Goal: Task Accomplishment & Management: Complete application form

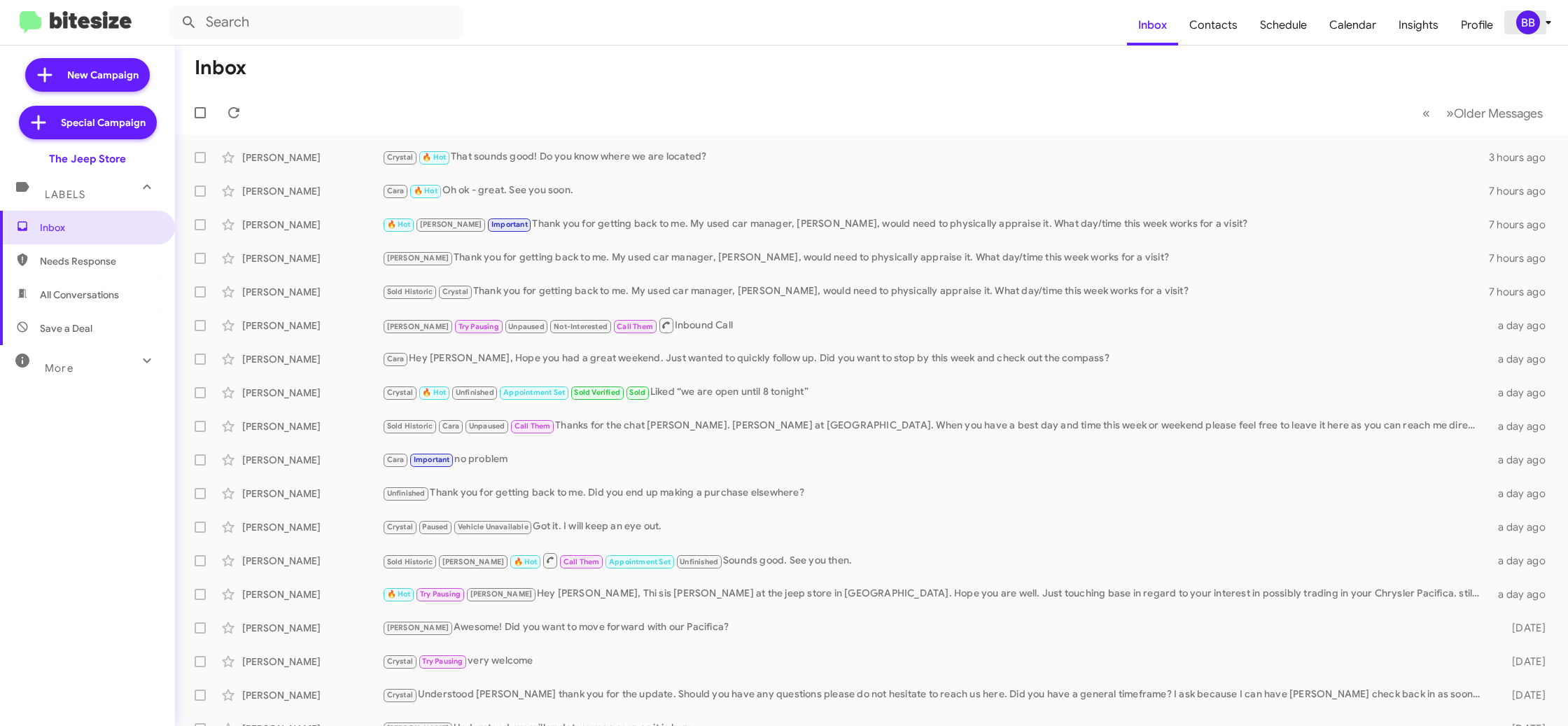
click at [1540, 19] on icon at bounding box center [1549, 22] width 17 height 17
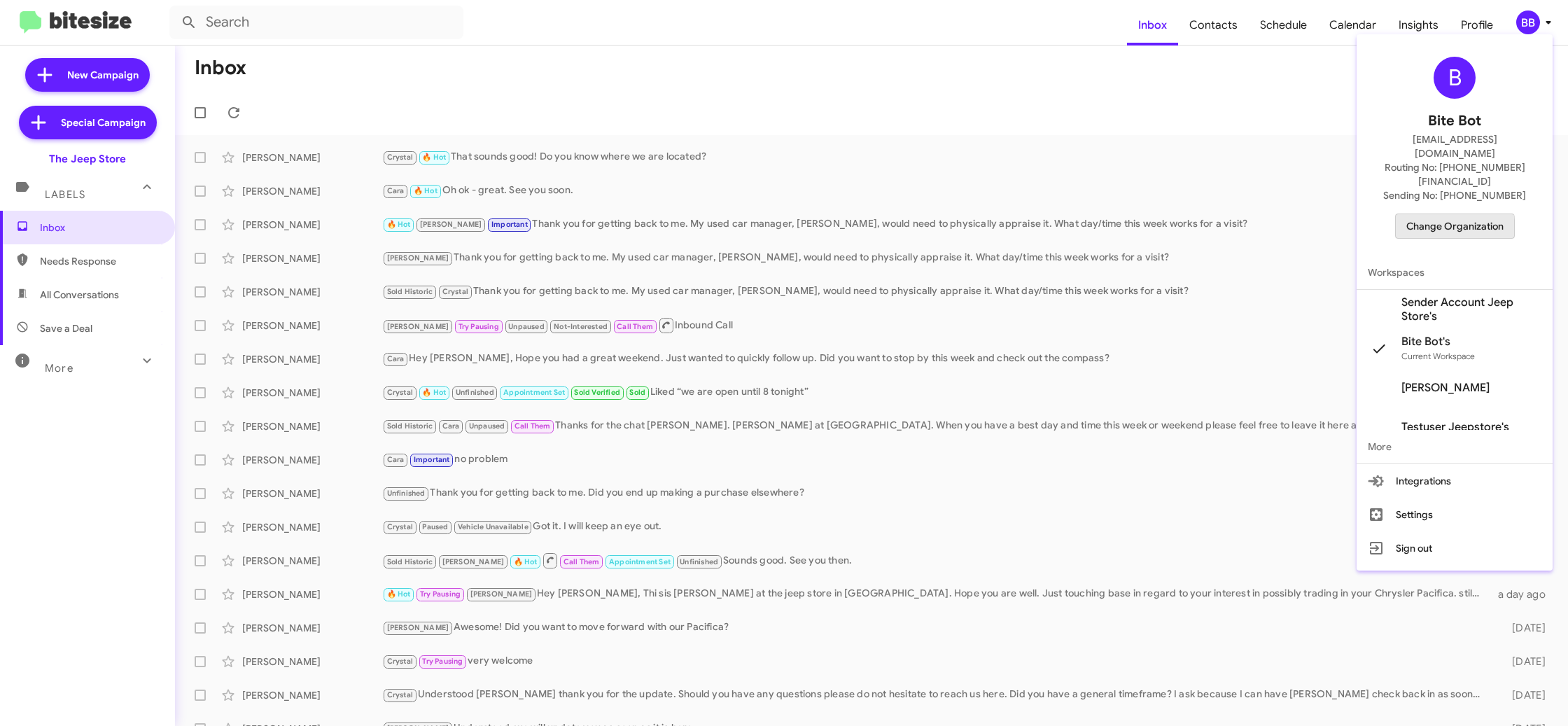
click at [1445, 214] on span "Change Organization" at bounding box center [1455, 226] width 97 height 24
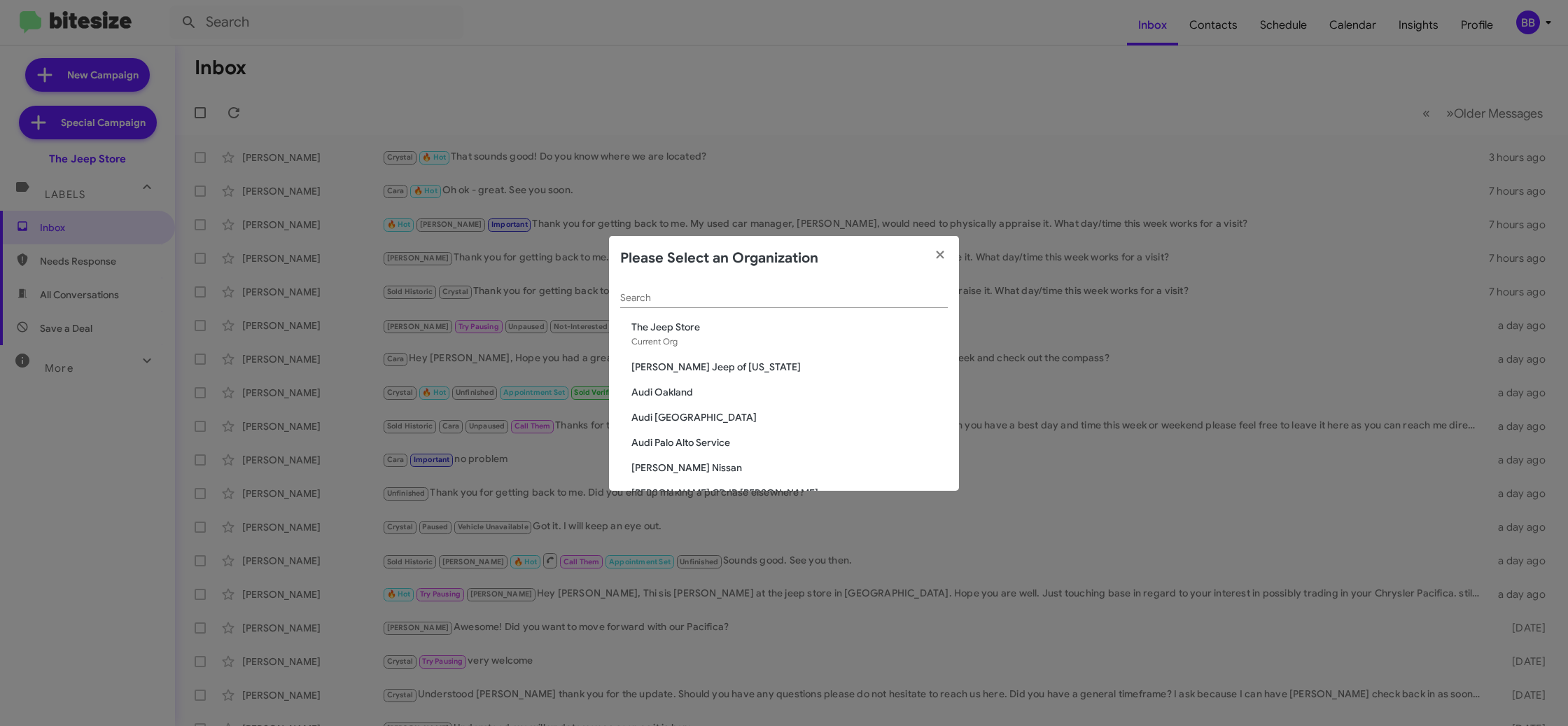
drag, startPoint x: 659, startPoint y: 310, endPoint x: 660, endPoint y: 300, distance: 10.0
click at [659, 308] on div "Search" at bounding box center [784, 301] width 328 height 40
click at [660, 300] on input "Search" at bounding box center [784, 298] width 328 height 11
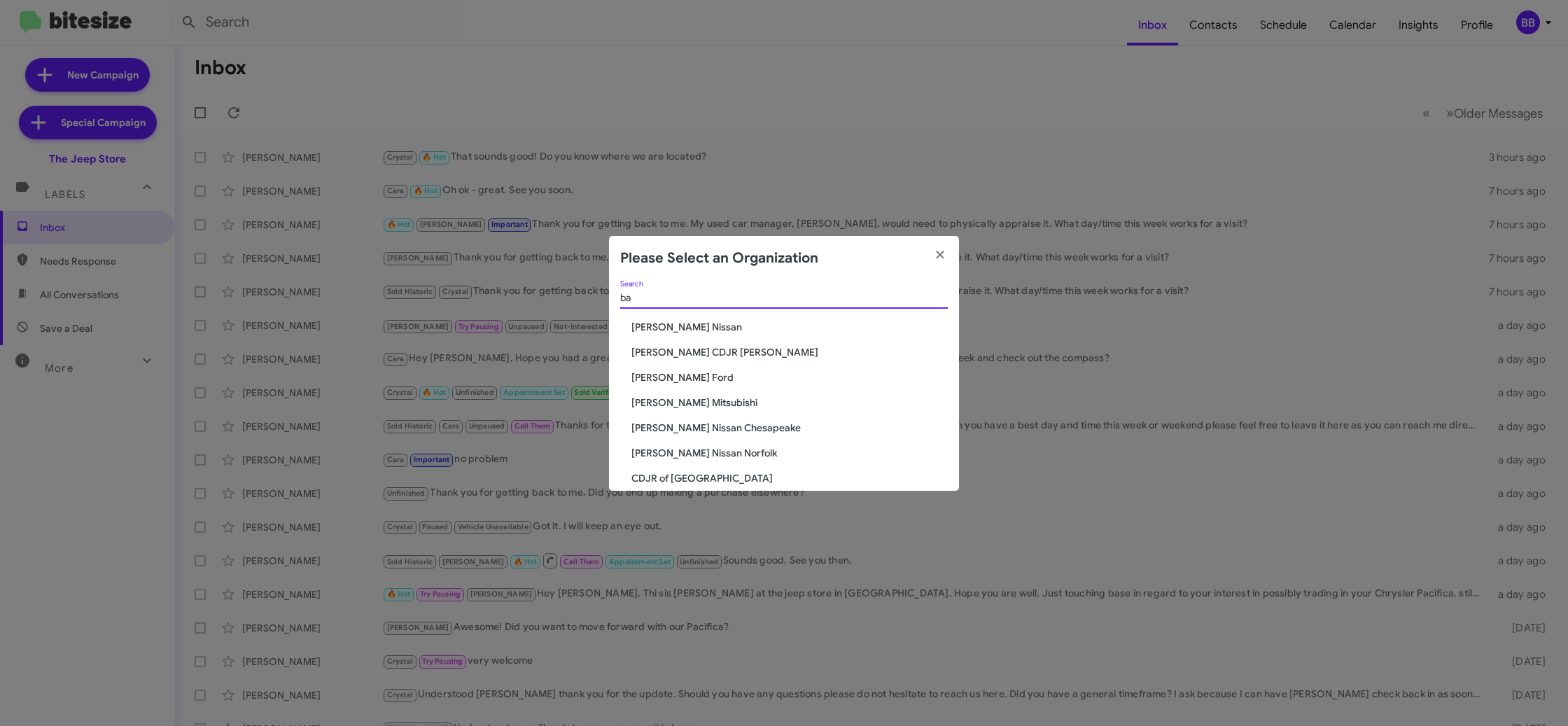
type input "b"
type input "bal"
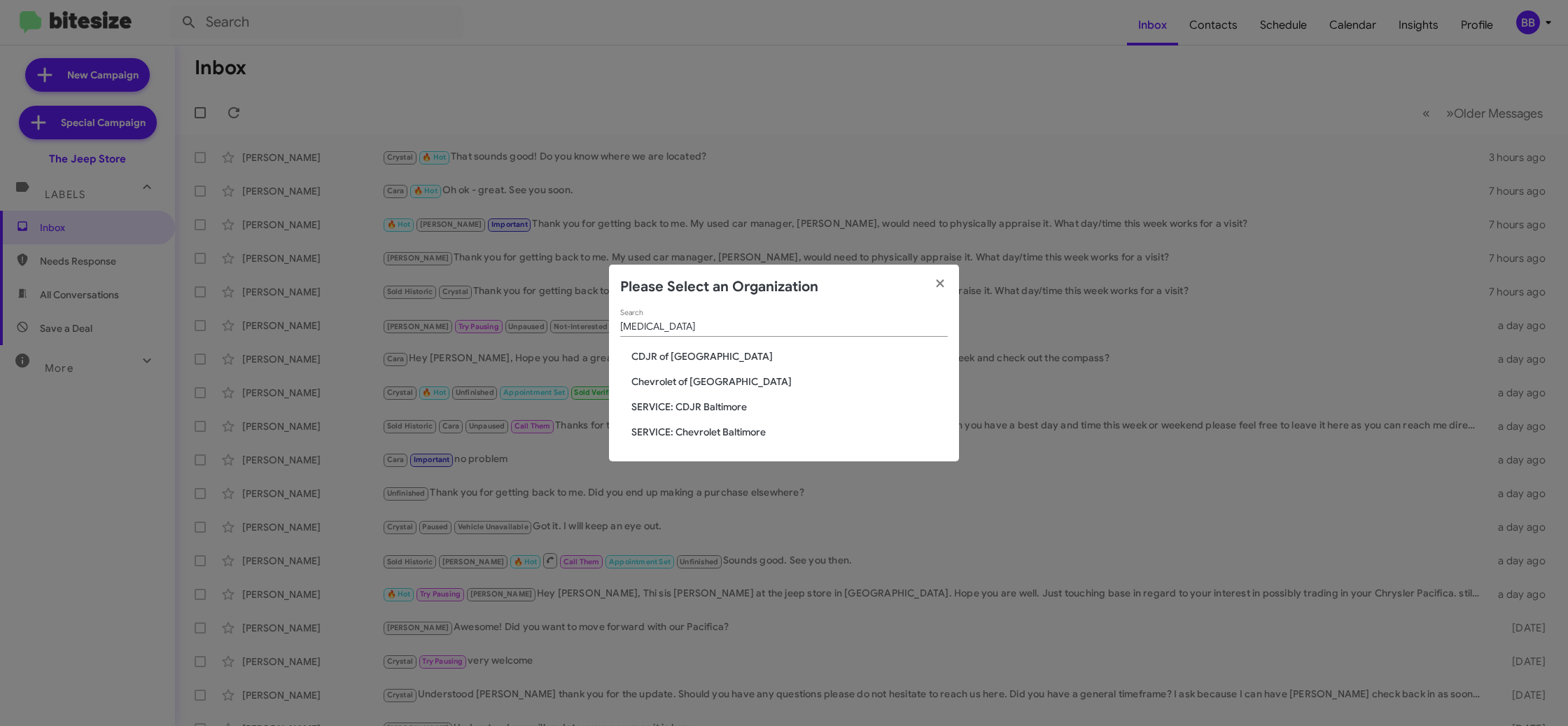
click at [666, 358] on span "CDJR of [GEOGRAPHIC_DATA]" at bounding box center [789, 356] width 316 height 14
click at [666, 358] on span "CDJR of Baltimore" at bounding box center [789, 356] width 316 height 14
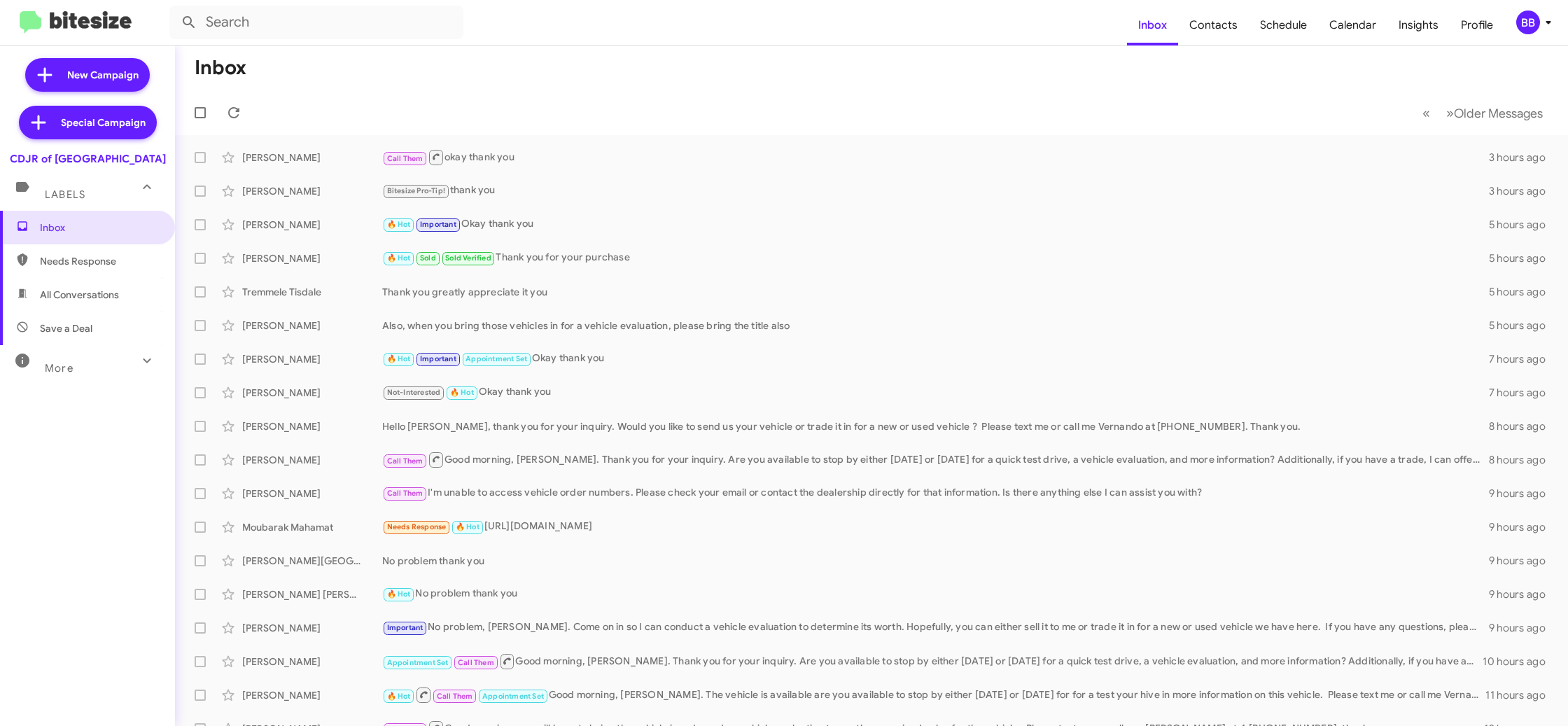
click at [1527, 29] on div "BB" at bounding box center [1527, 22] width 24 height 24
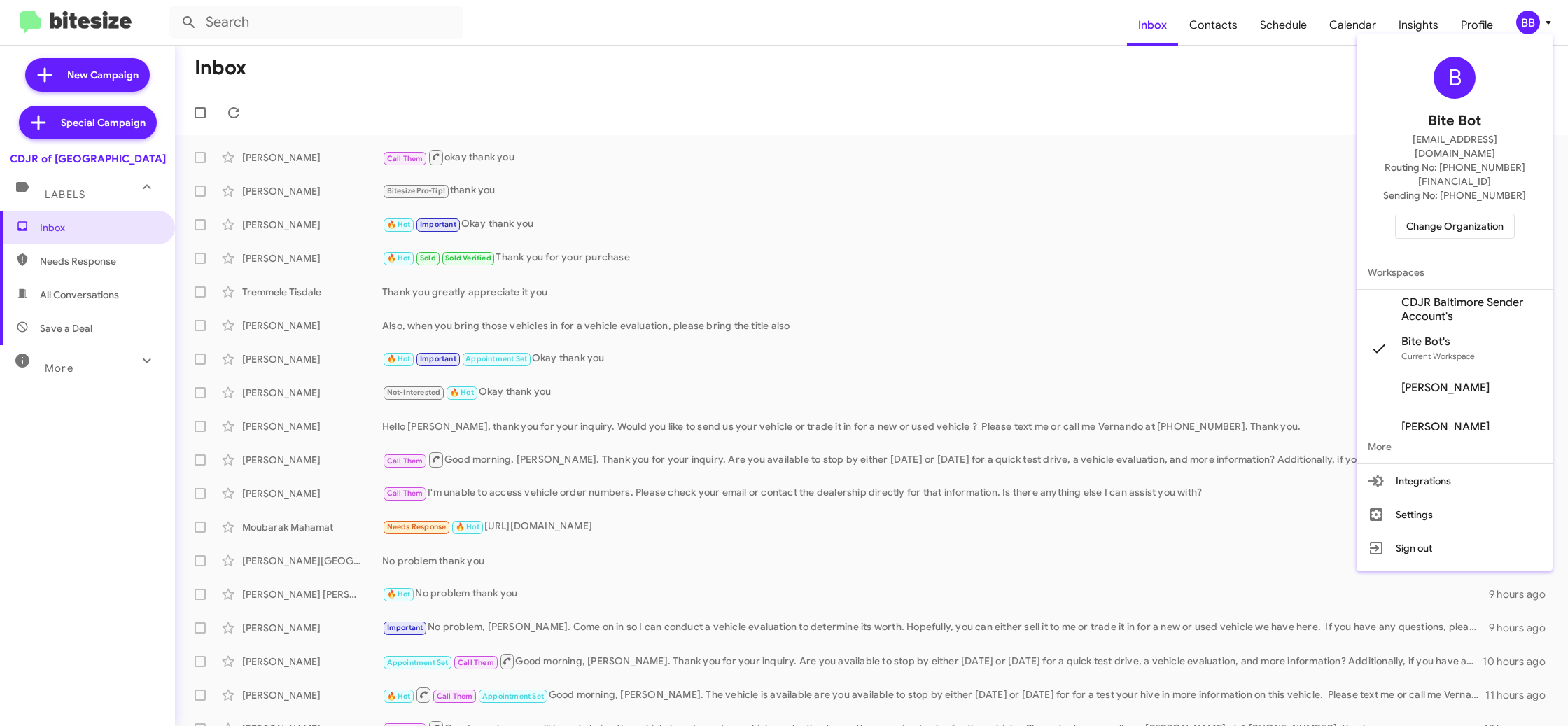
click at [1432, 214] on span "Change Organization" at bounding box center [1455, 226] width 97 height 24
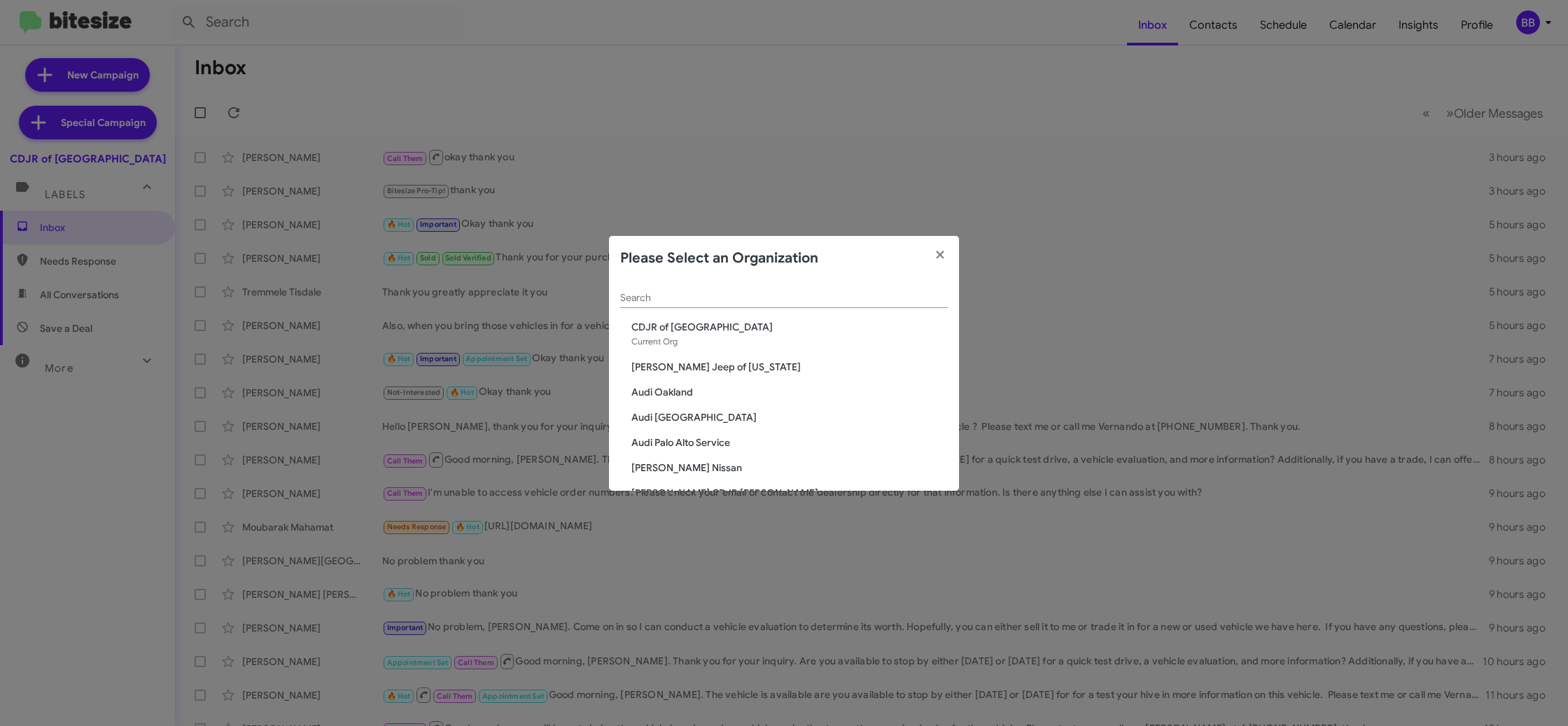
click at [687, 298] on input "Search" at bounding box center [784, 298] width 328 height 11
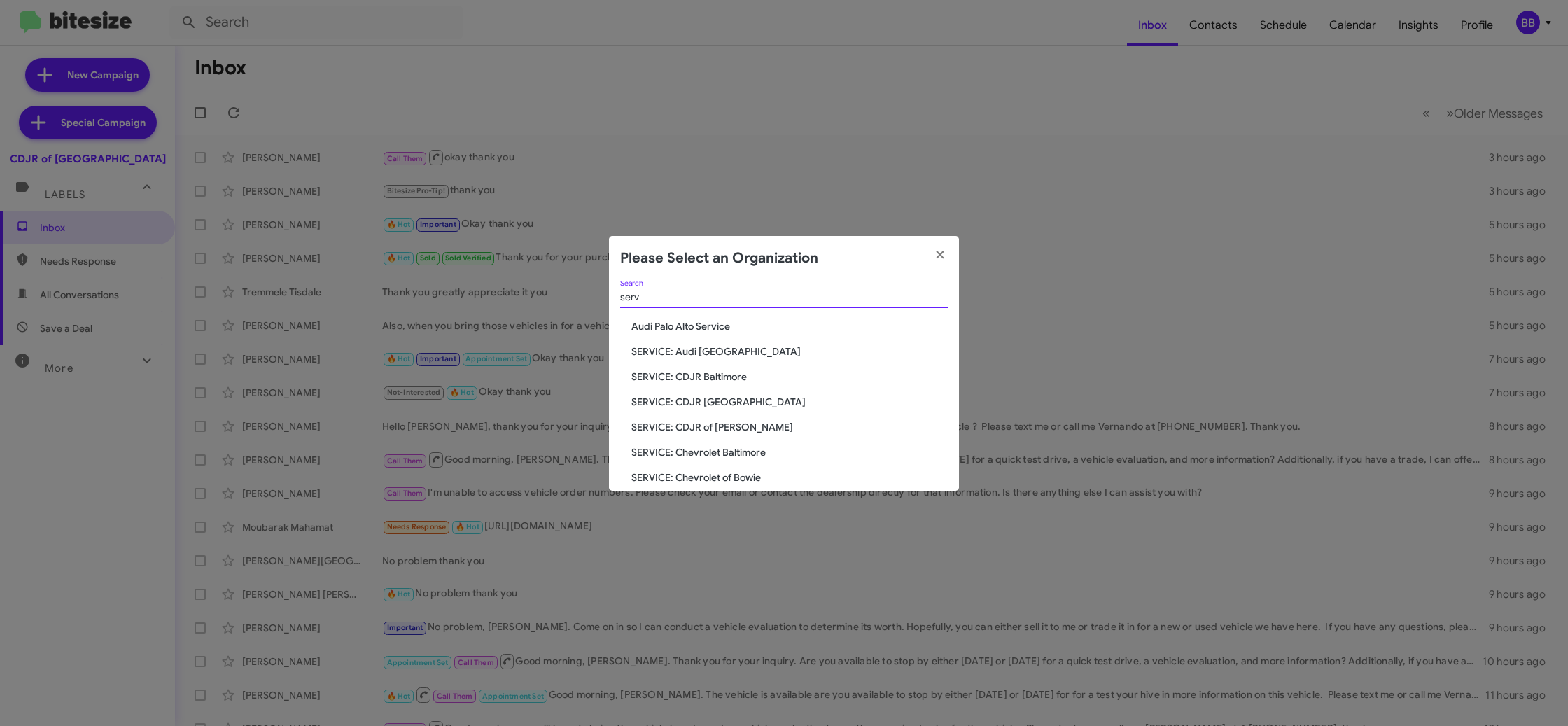
type input "serv"
click at [711, 370] on span "SERVICE: CDJR Baltimore" at bounding box center [789, 373] width 316 height 14
drag, startPoint x: 711, startPoint y: 370, endPoint x: 699, endPoint y: 376, distance: 13.4
click at [710, 370] on span "SERVICE: CDJR Baltimore" at bounding box center [789, 373] width 316 height 14
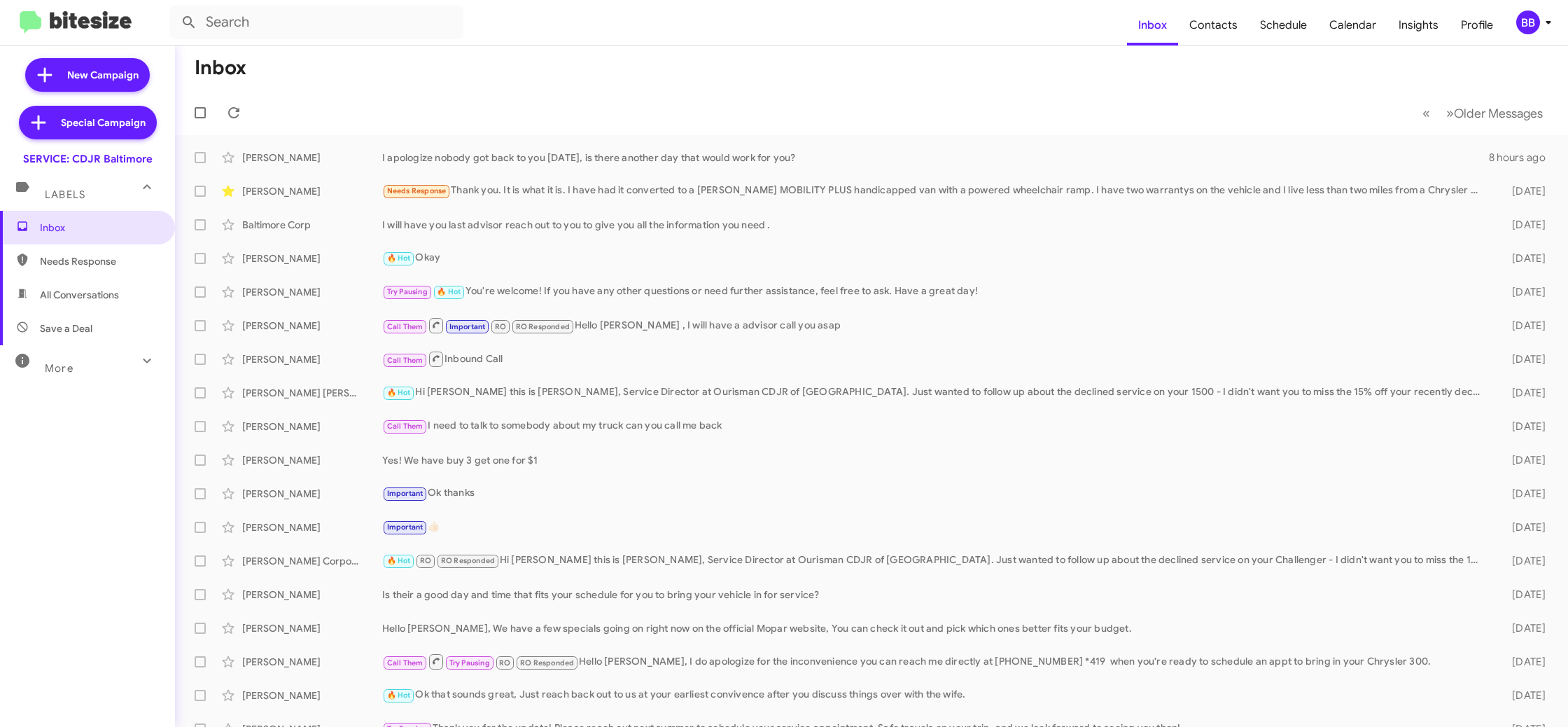
click at [1542, 31] on span "BB" at bounding box center [1537, 22] width 42 height 24
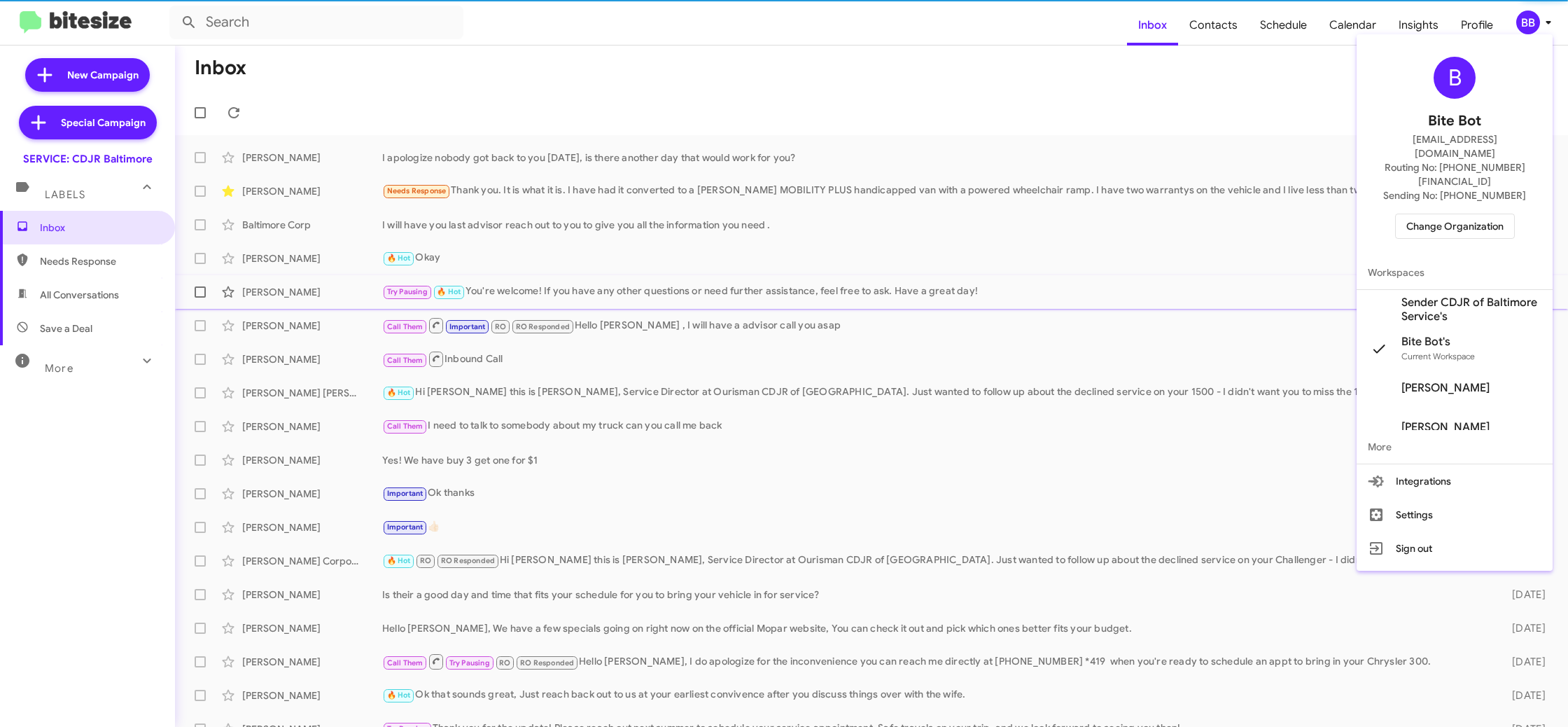
drag, startPoint x: 1478, startPoint y: 281, endPoint x: 1467, endPoint y: 278, distance: 11.4
click at [1478, 295] on span "Sender CDJR of Baltimore Service's" at bounding box center [1471, 309] width 140 height 28
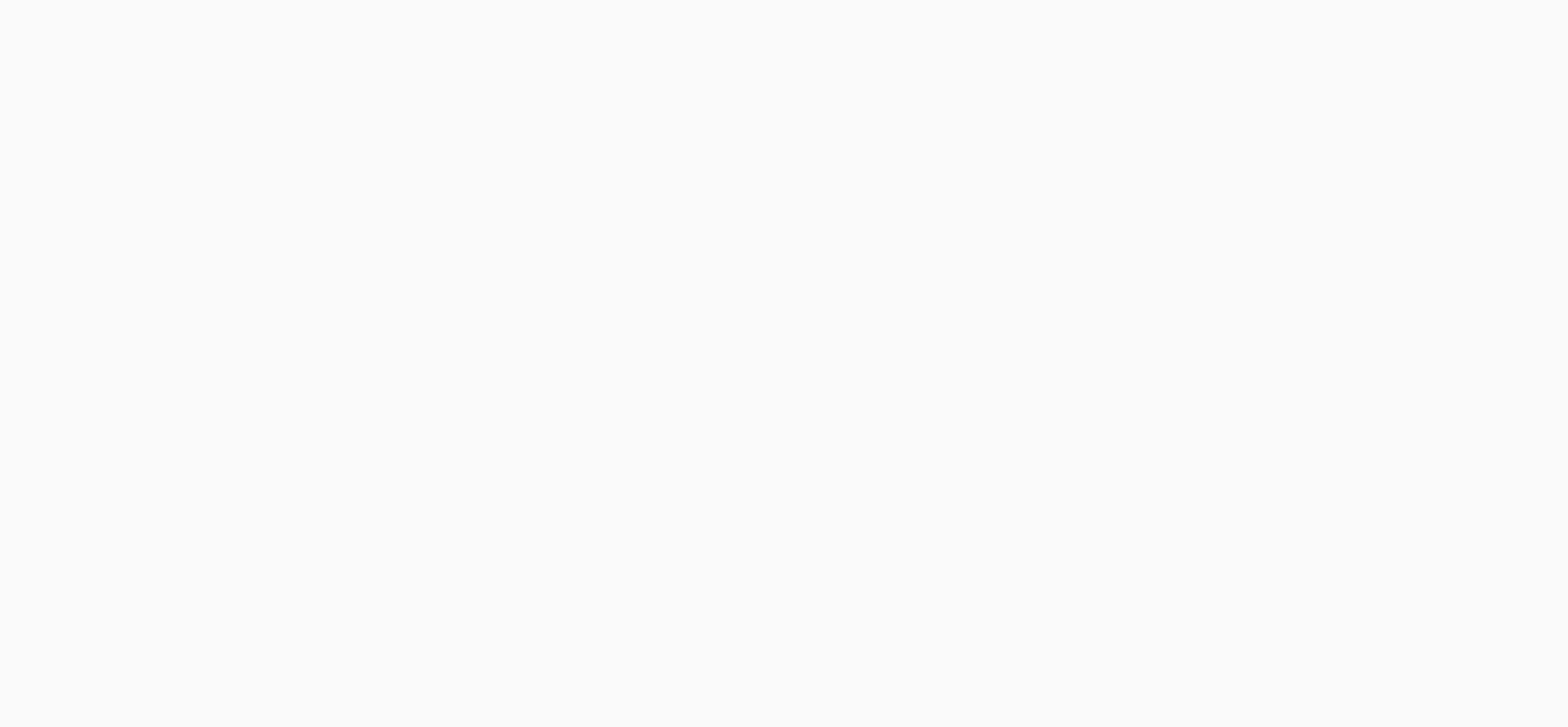
click at [1233, 28] on body at bounding box center [784, 364] width 1568 height 727
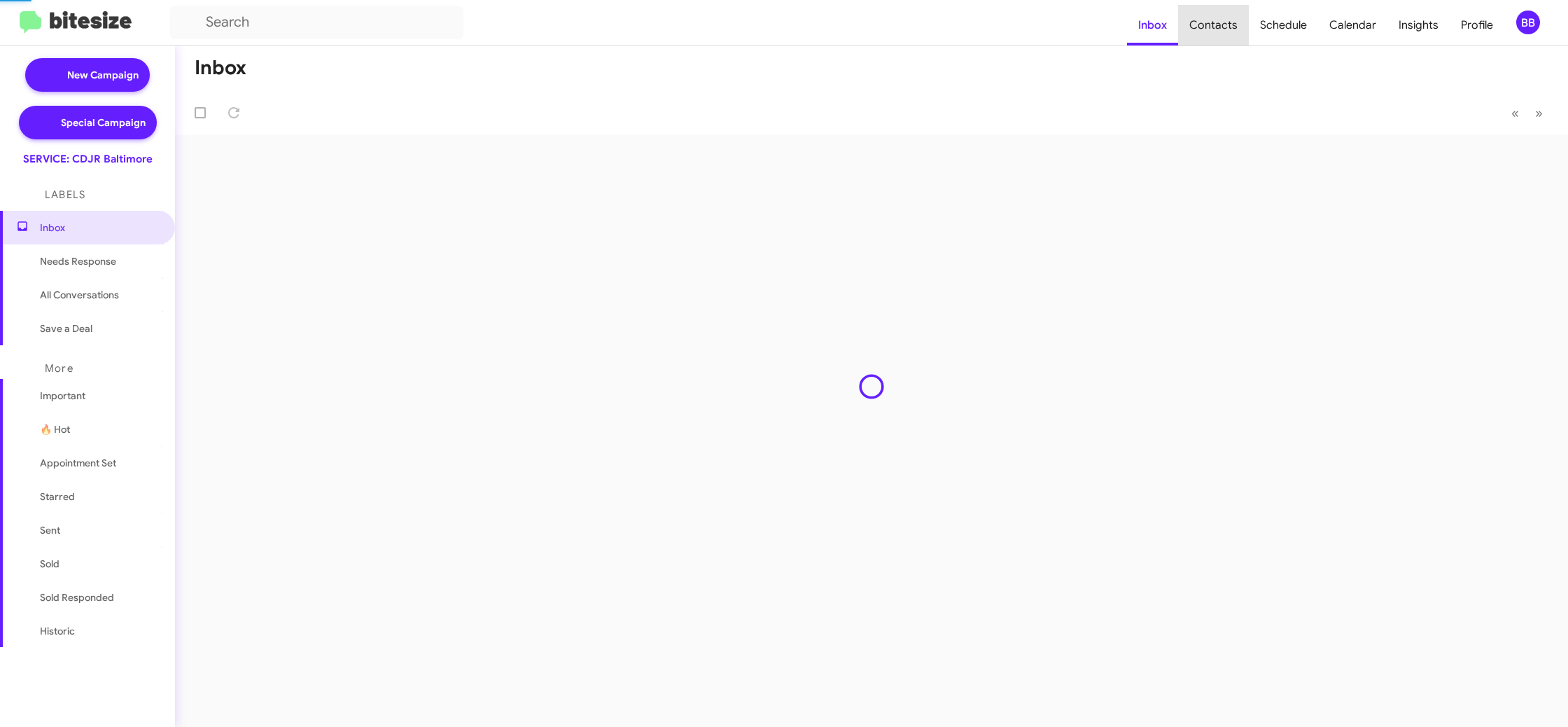
click at [1233, 28] on span "Contacts" at bounding box center [1214, 24] width 70 height 41
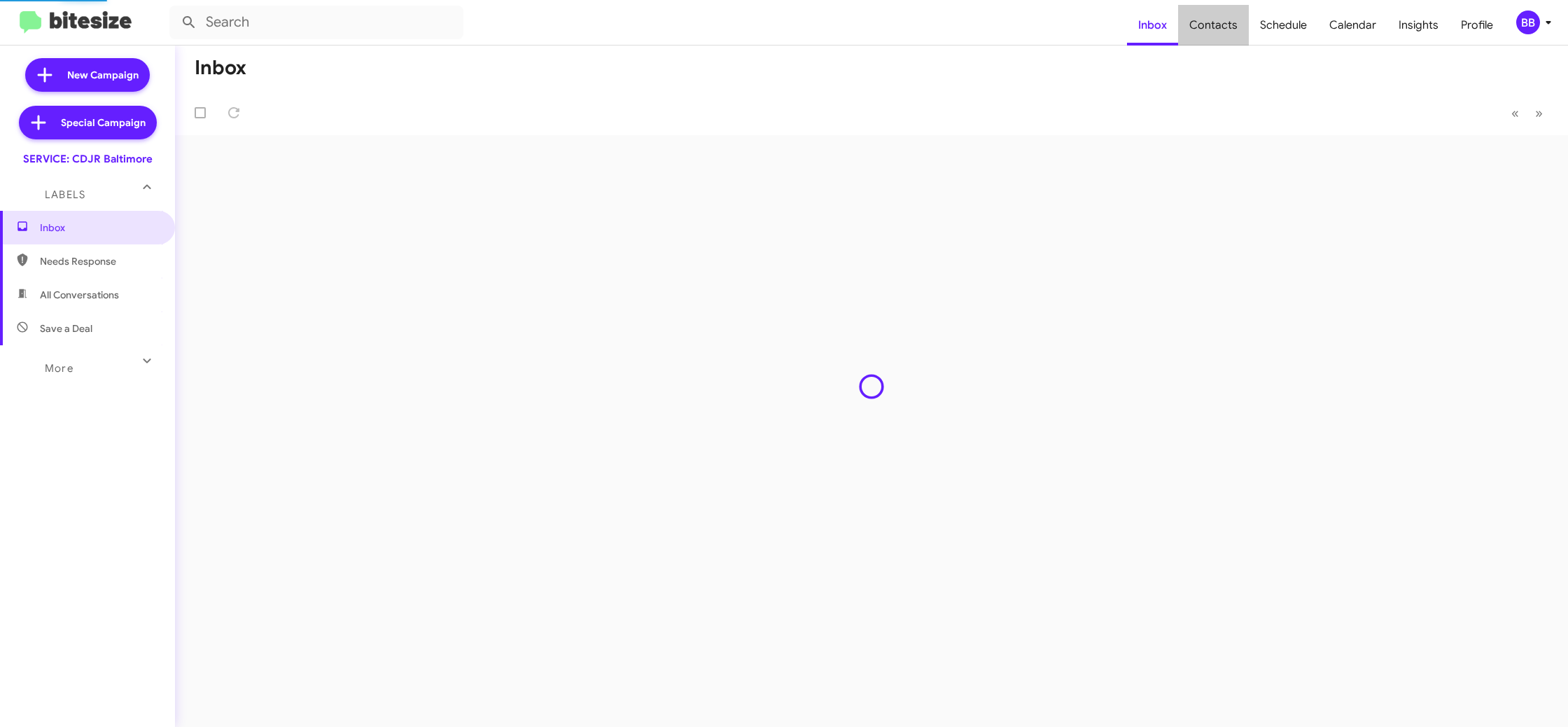
click at [1233, 28] on span "Contacts" at bounding box center [1214, 24] width 70 height 41
type input "in:groups"
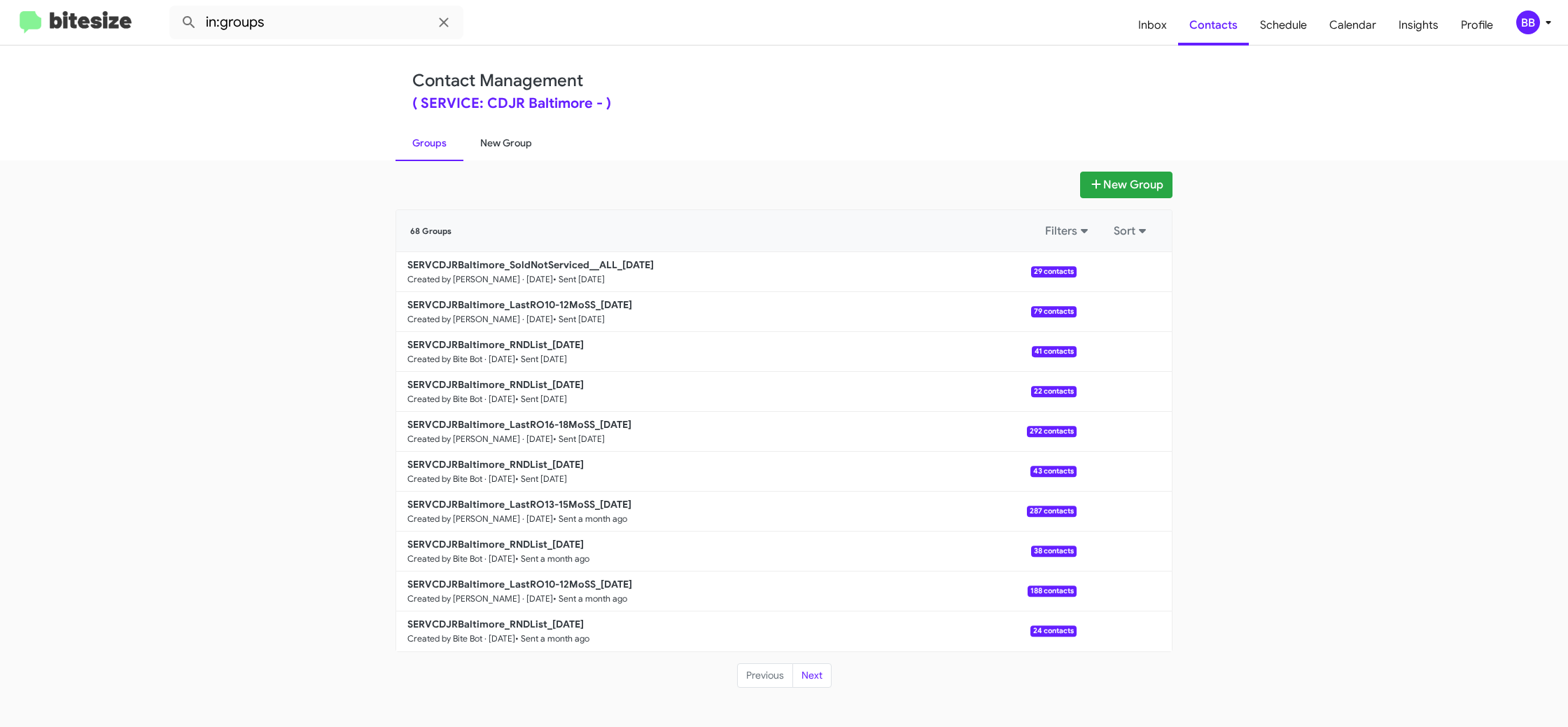
click at [505, 135] on link "New Group" at bounding box center [507, 143] width 86 height 37
drag, startPoint x: 505, startPoint y: 135, endPoint x: 447, endPoint y: 124, distance: 59.0
click at [505, 134] on link "New Group" at bounding box center [507, 143] width 86 height 37
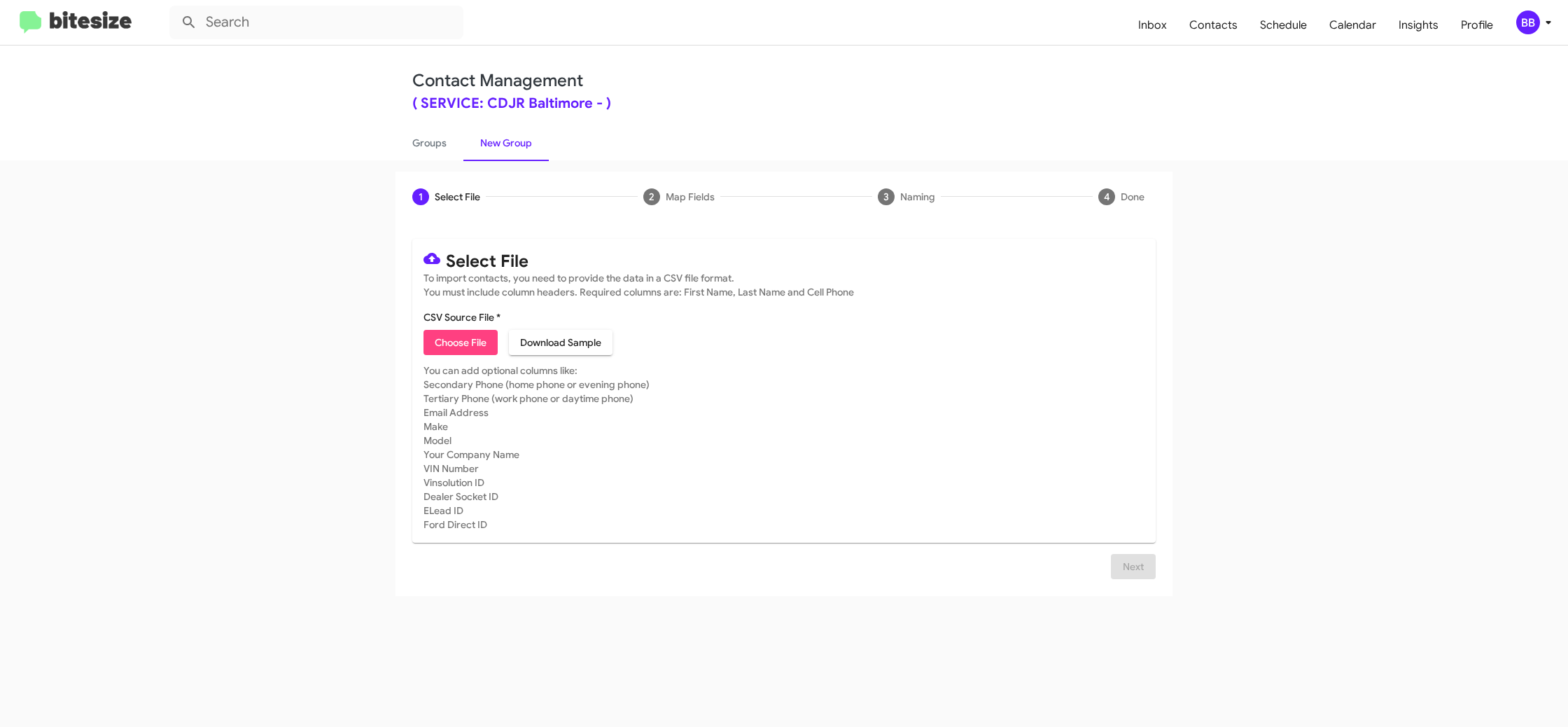
click at [437, 329] on mat-card-content "CSV Source File * Choose File Download Sample" at bounding box center [784, 332] width 721 height 45
click at [445, 340] on span "Choose File" at bounding box center [461, 342] width 52 height 25
type input "SERVCDJRBaltimore_RNDList_09-17-25"
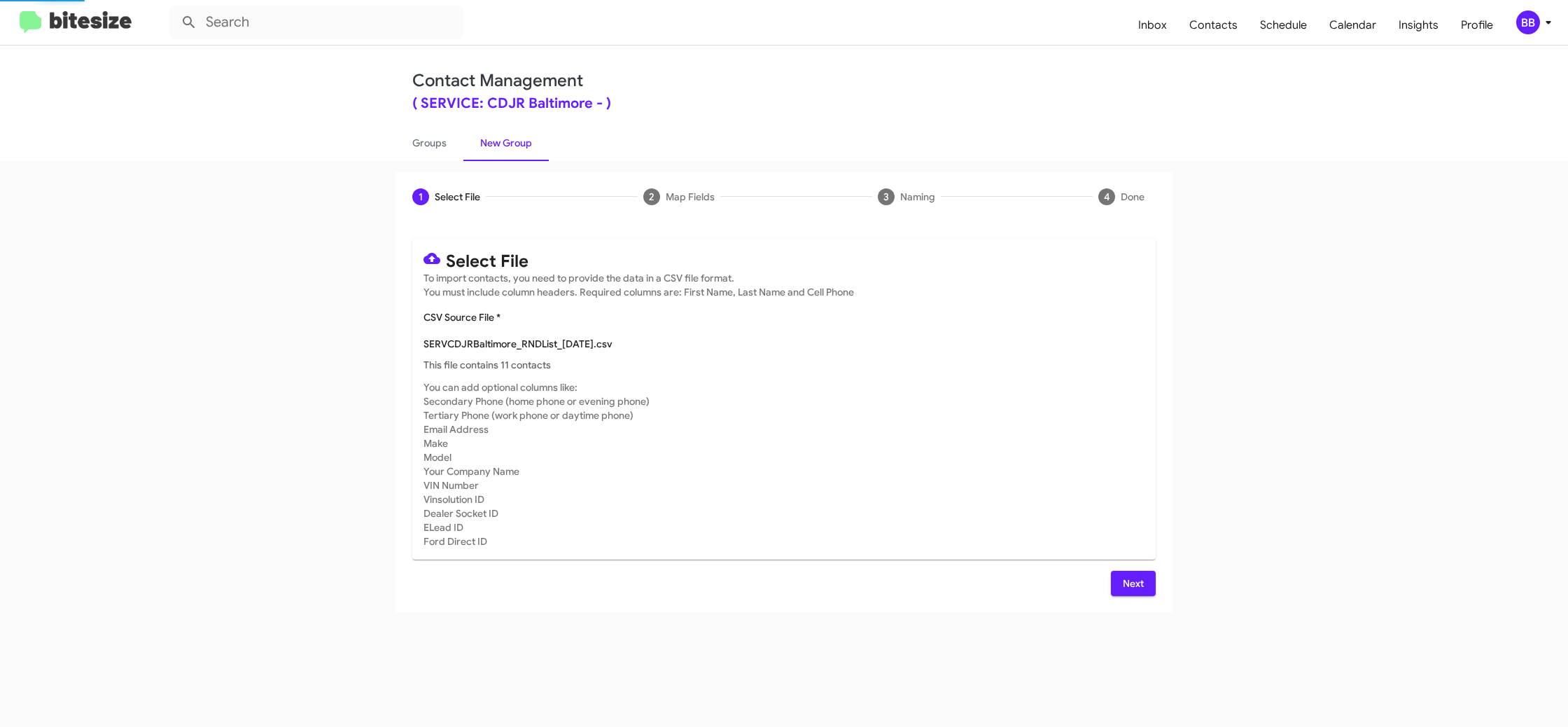
drag, startPoint x: 1011, startPoint y: 402, endPoint x: 1081, endPoint y: 579, distance: 190.3
click at [1011, 402] on mat-card-subtitle "You can add optional columns like: Secondary Phone (home phone or evening phone…" at bounding box center [784, 465] width 721 height 168
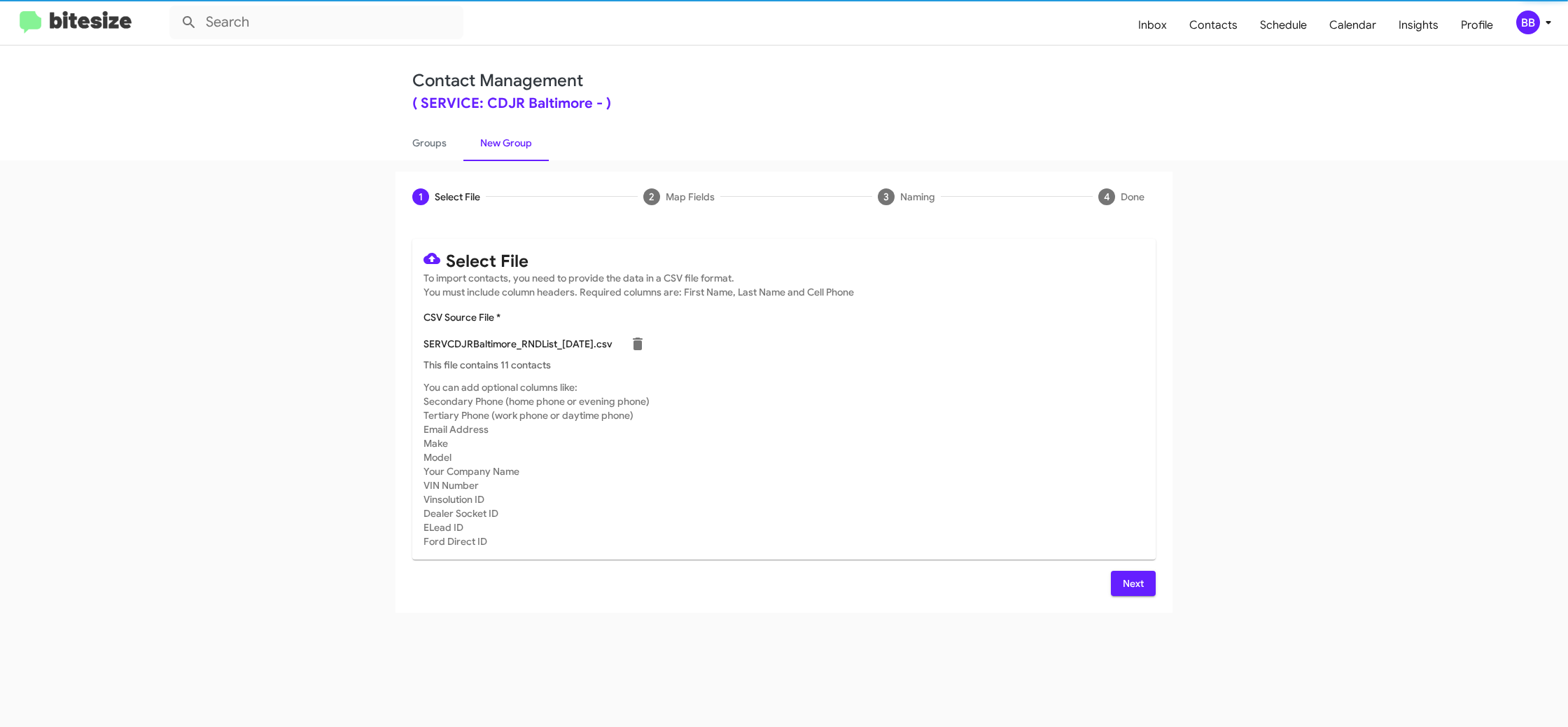
click at [1130, 582] on span "Next" at bounding box center [1133, 583] width 22 height 25
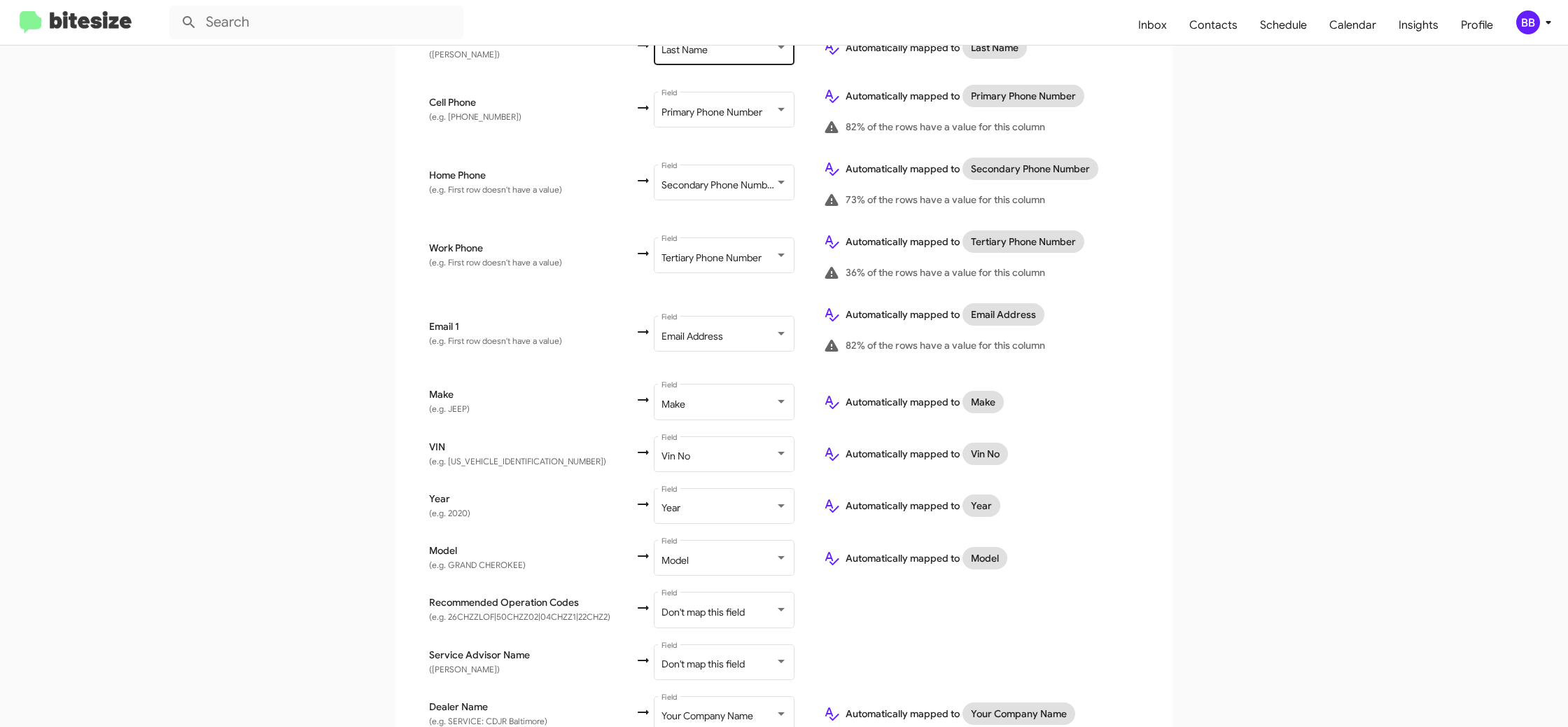
scroll to position [434, 0]
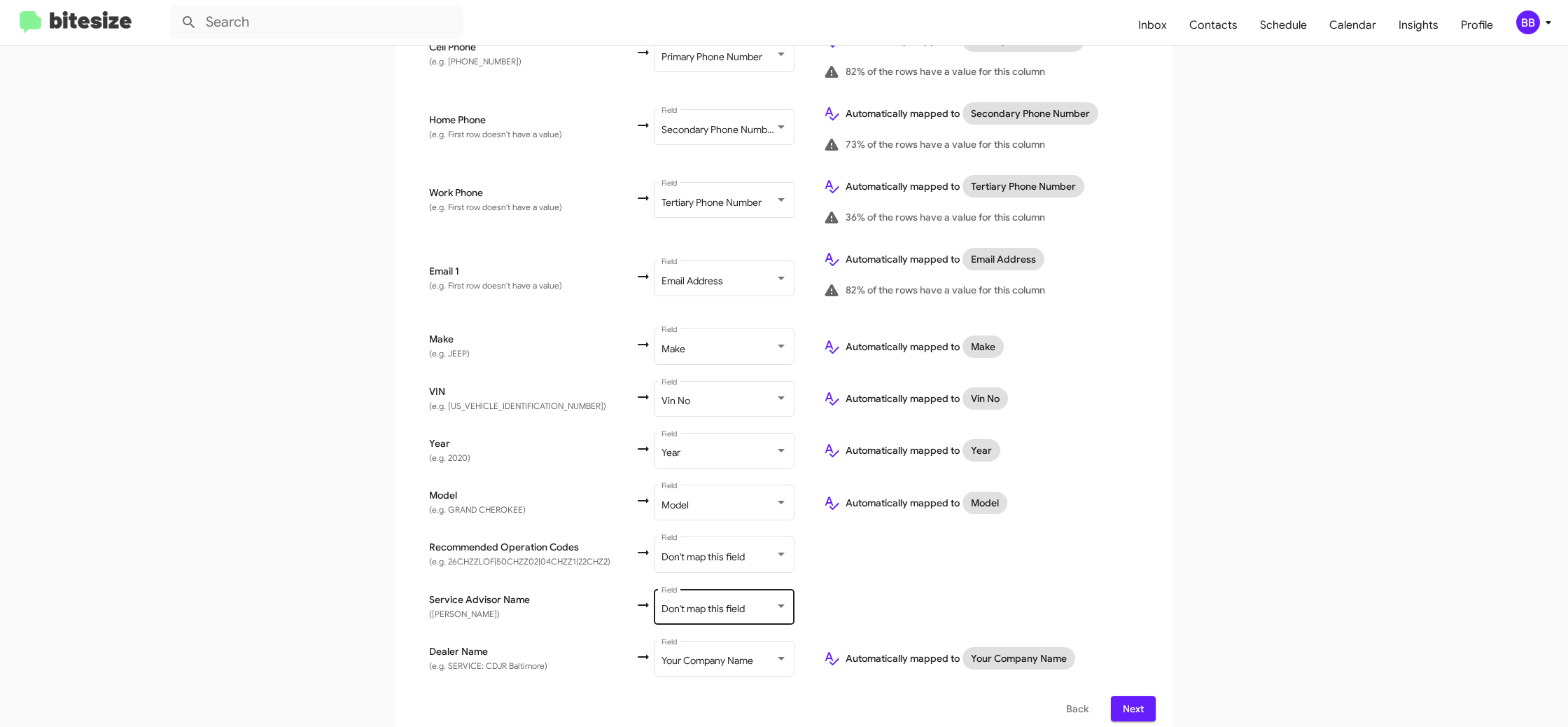
click at [744, 605] on div "Don't map this field Field" at bounding box center [724, 605] width 126 height 38
drag, startPoint x: 1031, startPoint y: 581, endPoint x: 1015, endPoint y: 579, distance: 16.1
click at [1027, 580] on td at bounding box center [983, 606] width 344 height 52
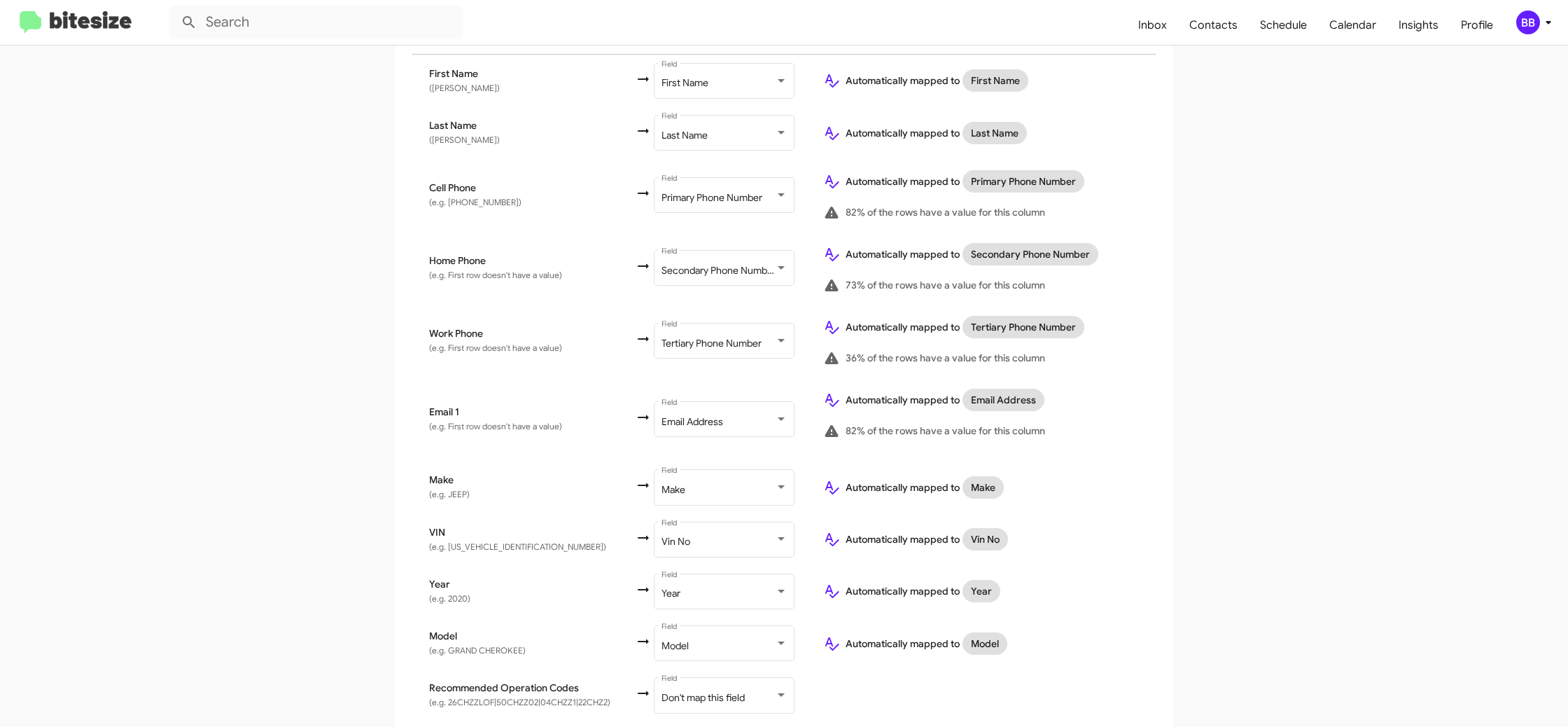
scroll to position [434, 0]
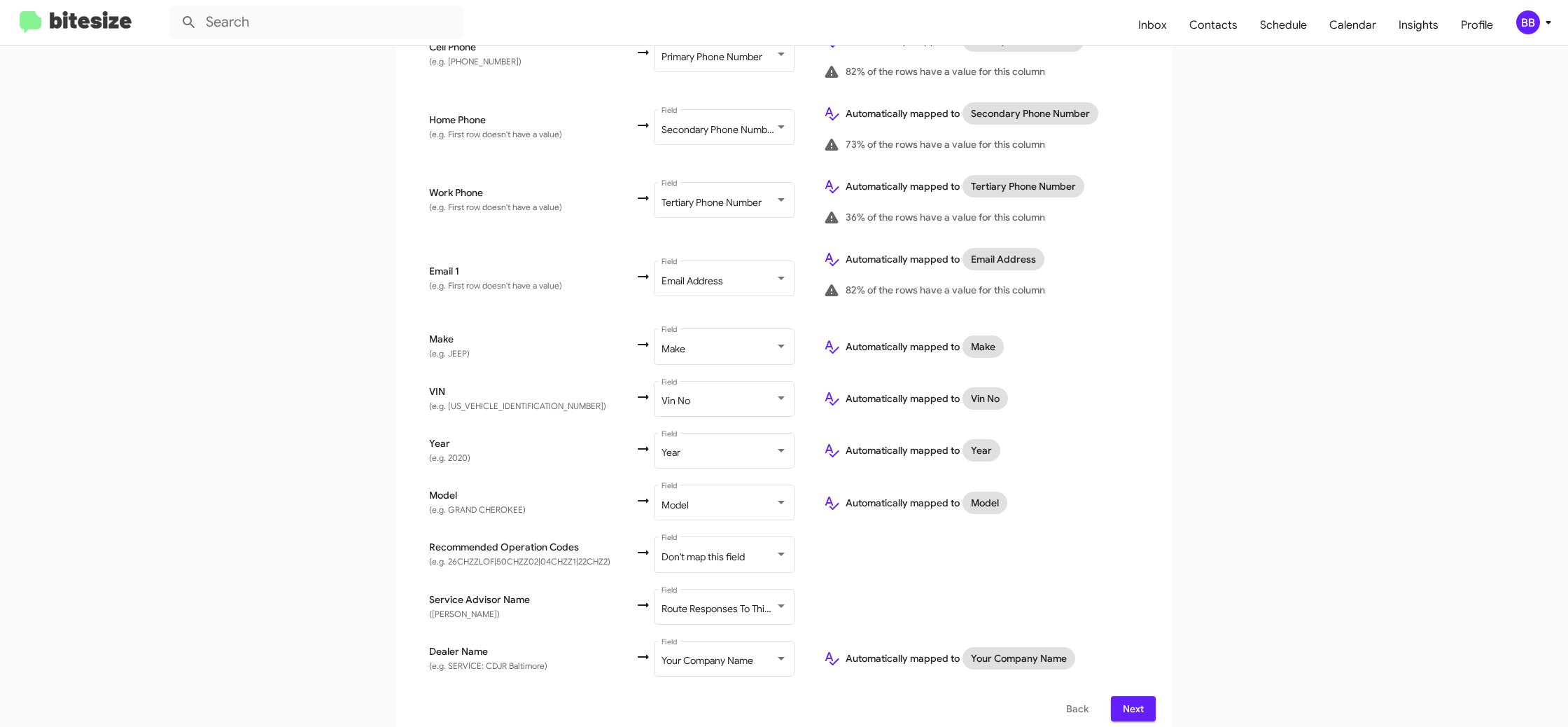
click at [1144, 702] on span "Next" at bounding box center [1133, 708] width 22 height 25
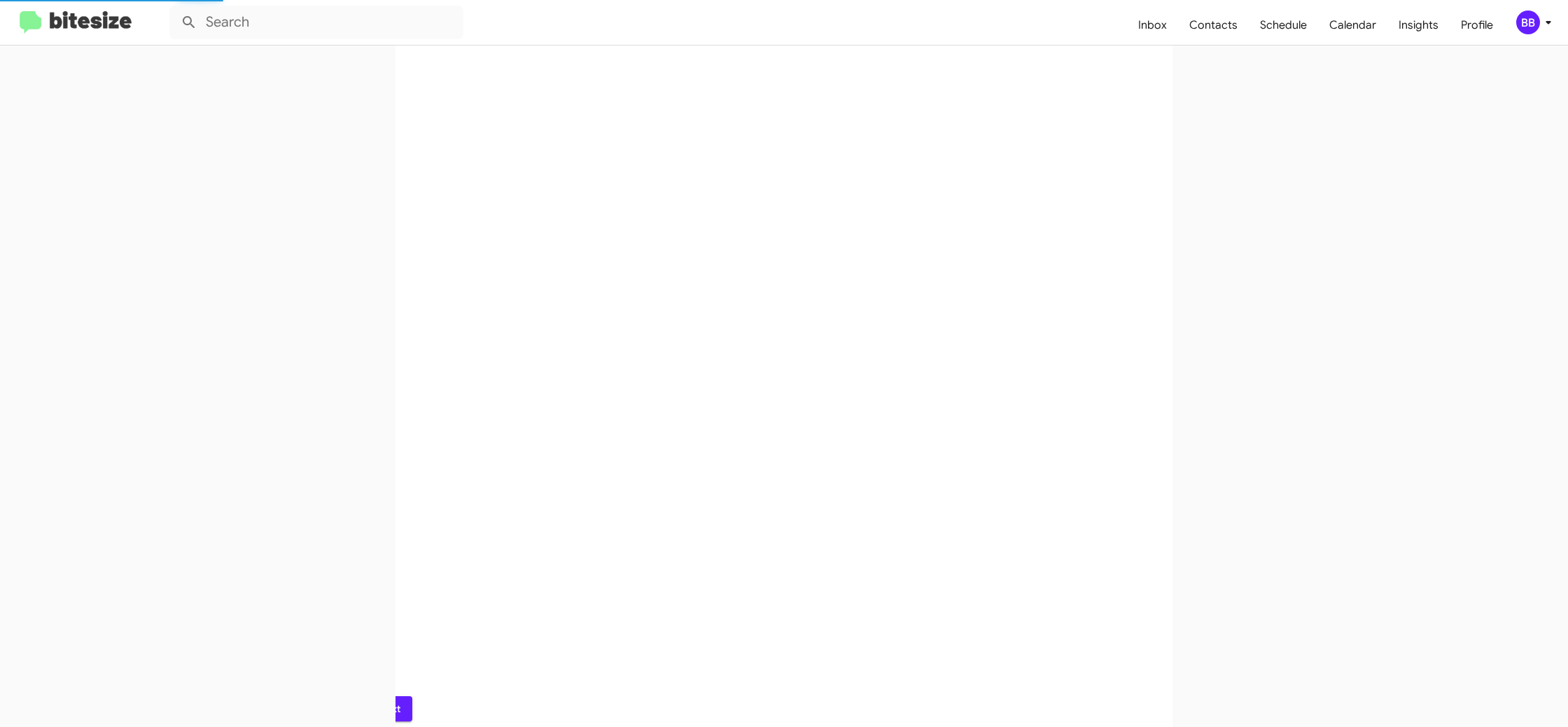
scroll to position [0, 0]
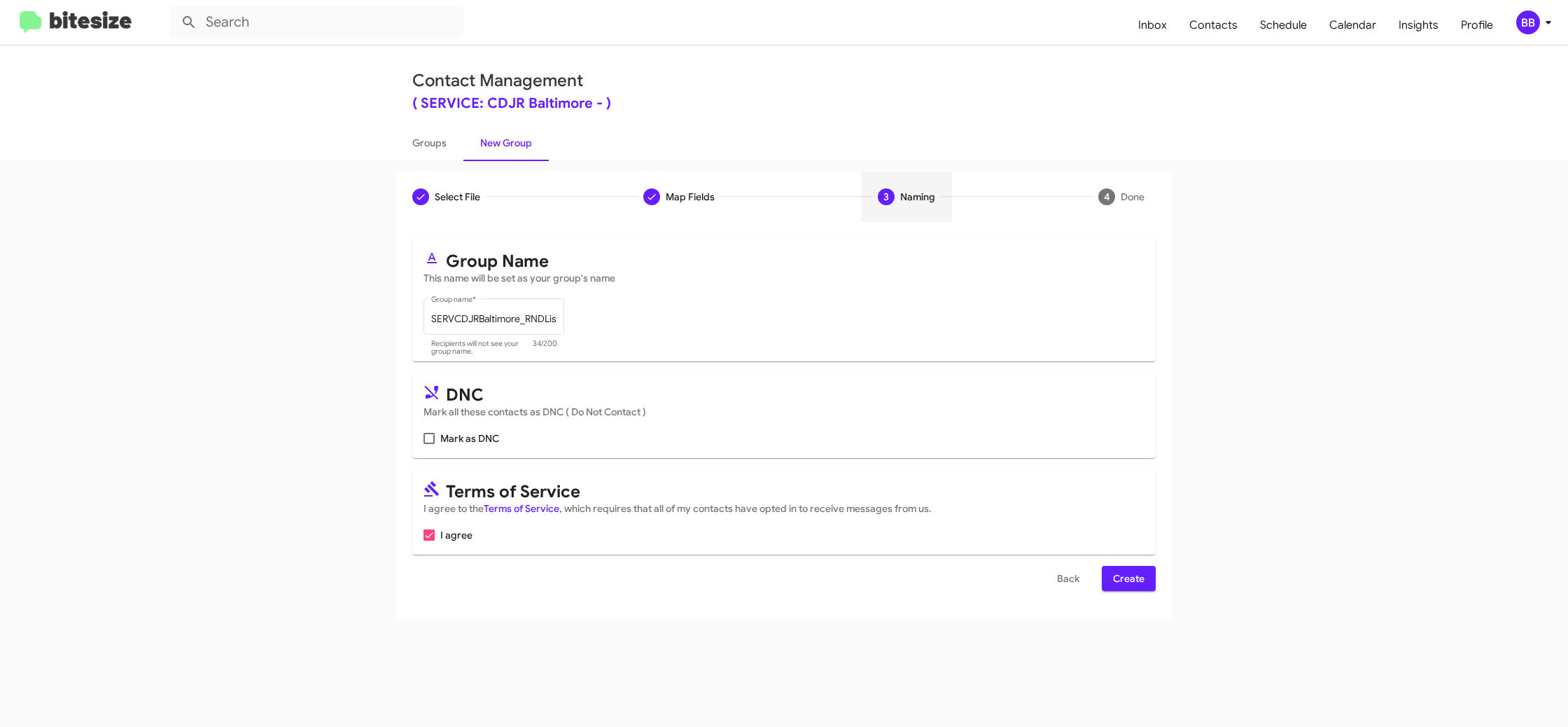
click at [1126, 577] on span "Create" at bounding box center [1129, 578] width 31 height 25
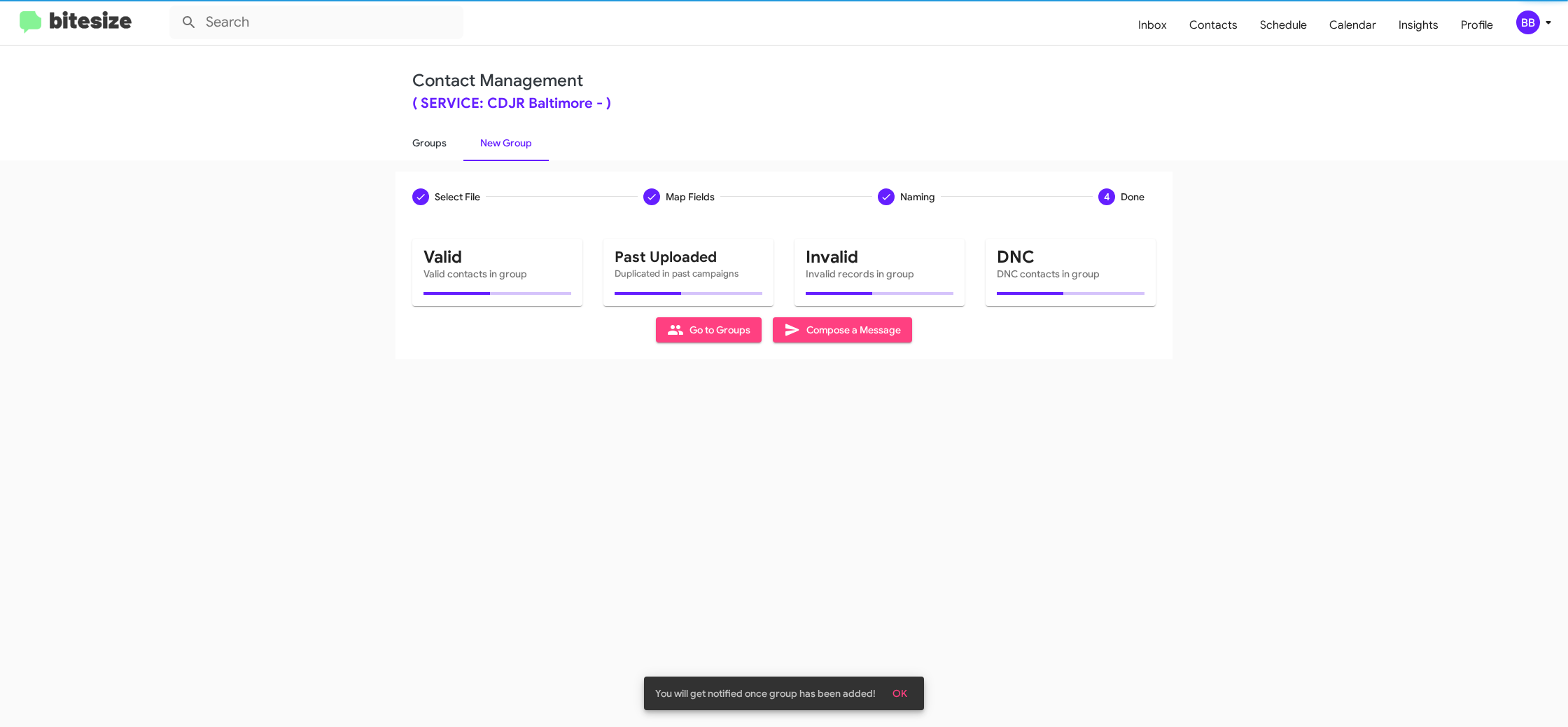
click at [442, 135] on link "Groups" at bounding box center [429, 143] width 68 height 37
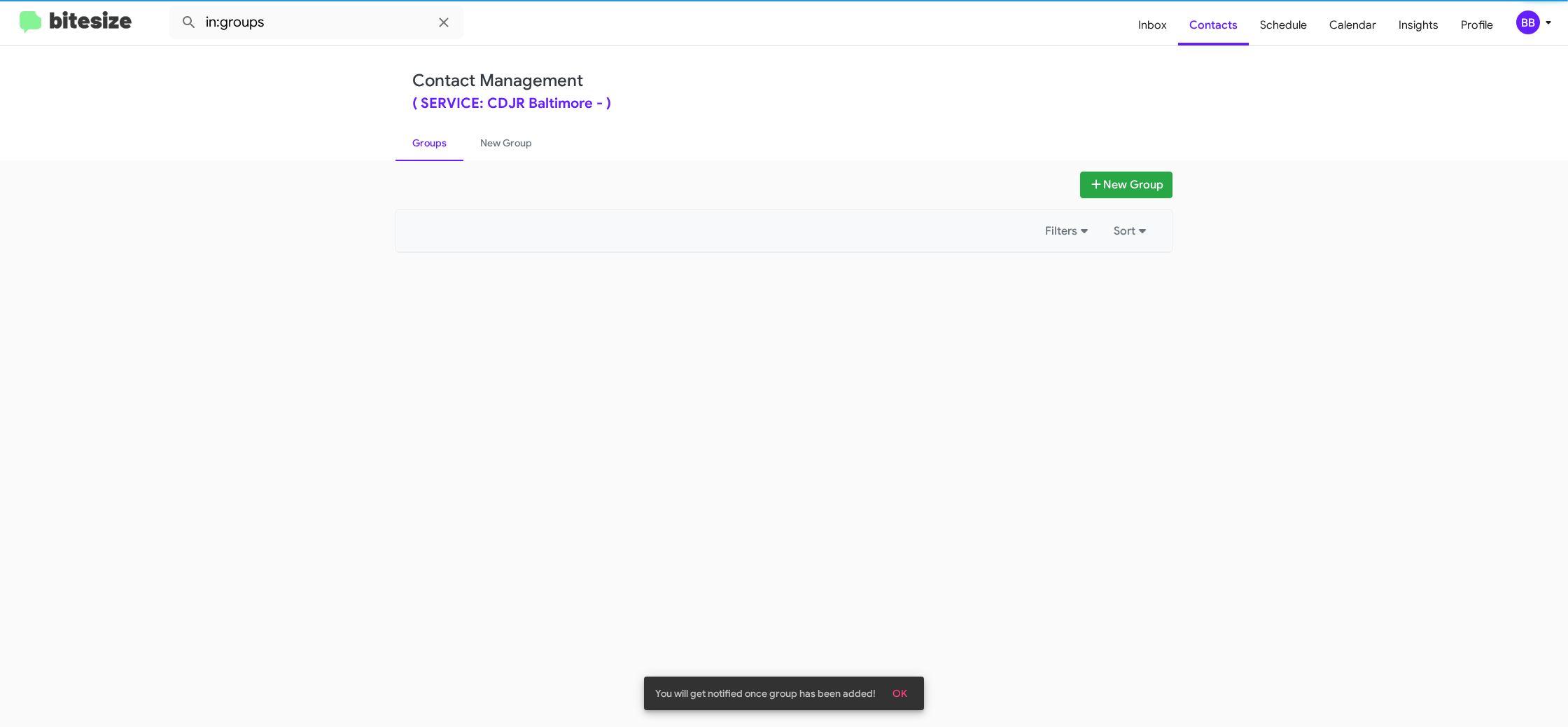
click at [442, 135] on link "Groups" at bounding box center [429, 143] width 68 height 37
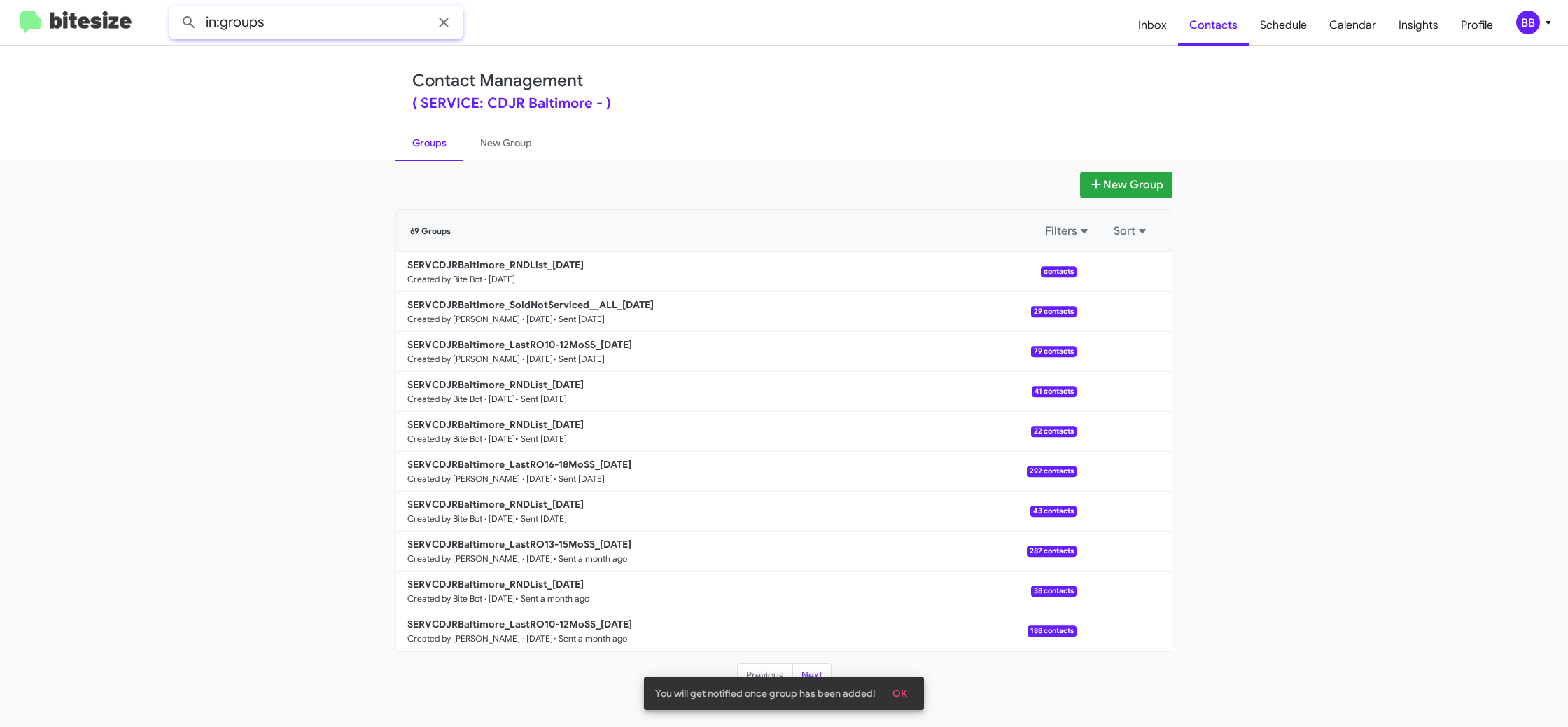
click at [344, 37] on input "in:groups" at bounding box center [316, 22] width 294 height 34
type input "in:groups RND"
click at [175, 8] on button at bounding box center [189, 22] width 28 height 28
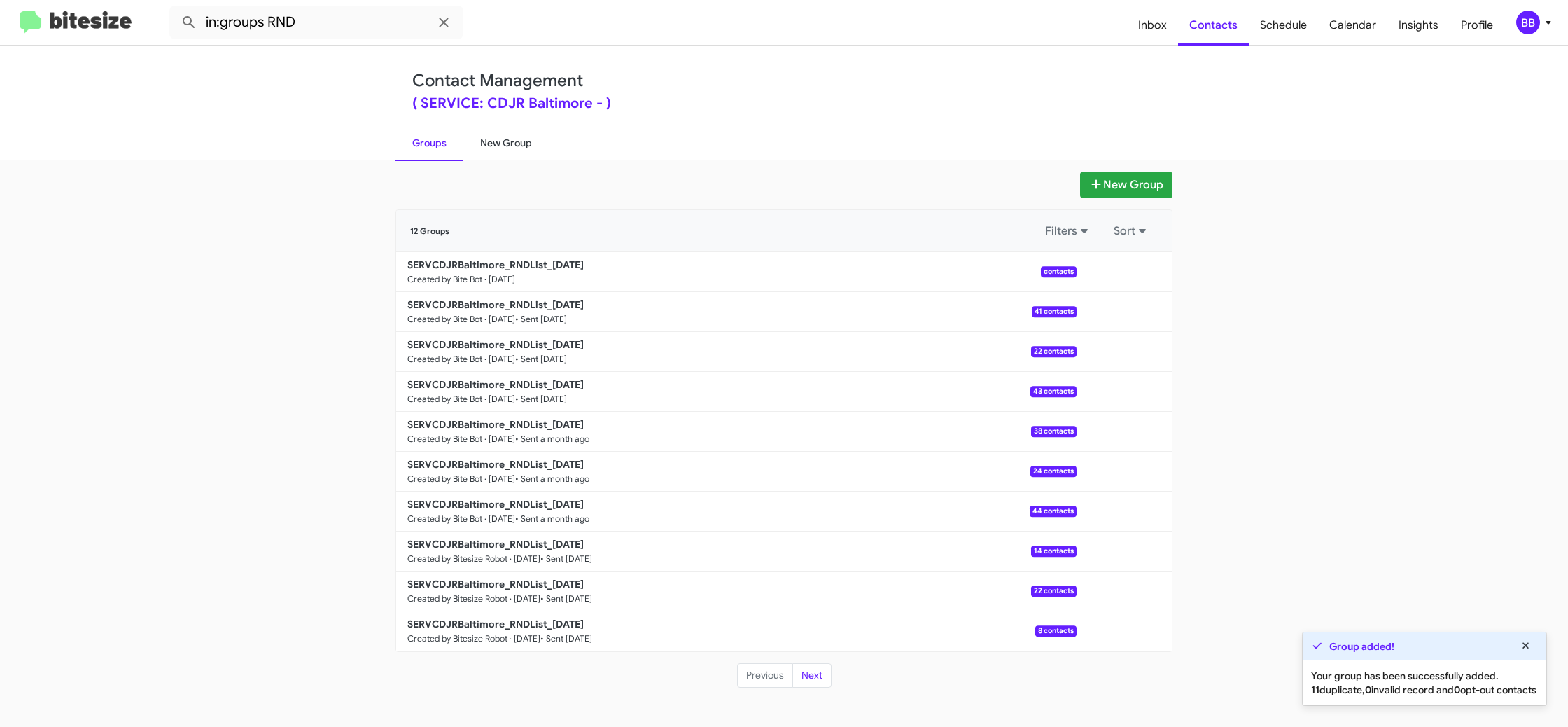
click at [499, 148] on link "New Group" at bounding box center [507, 143] width 86 height 37
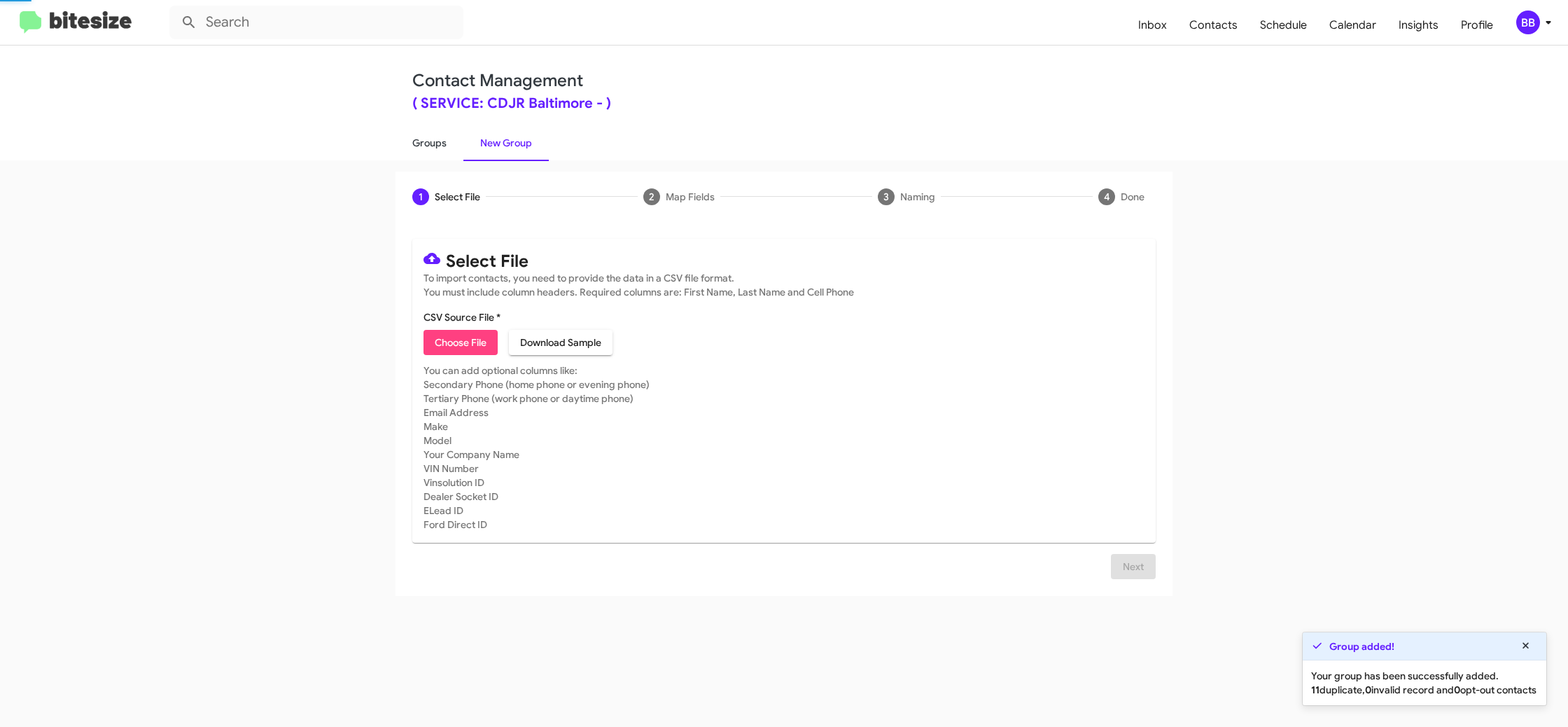
click at [446, 146] on link "Groups" at bounding box center [429, 143] width 68 height 37
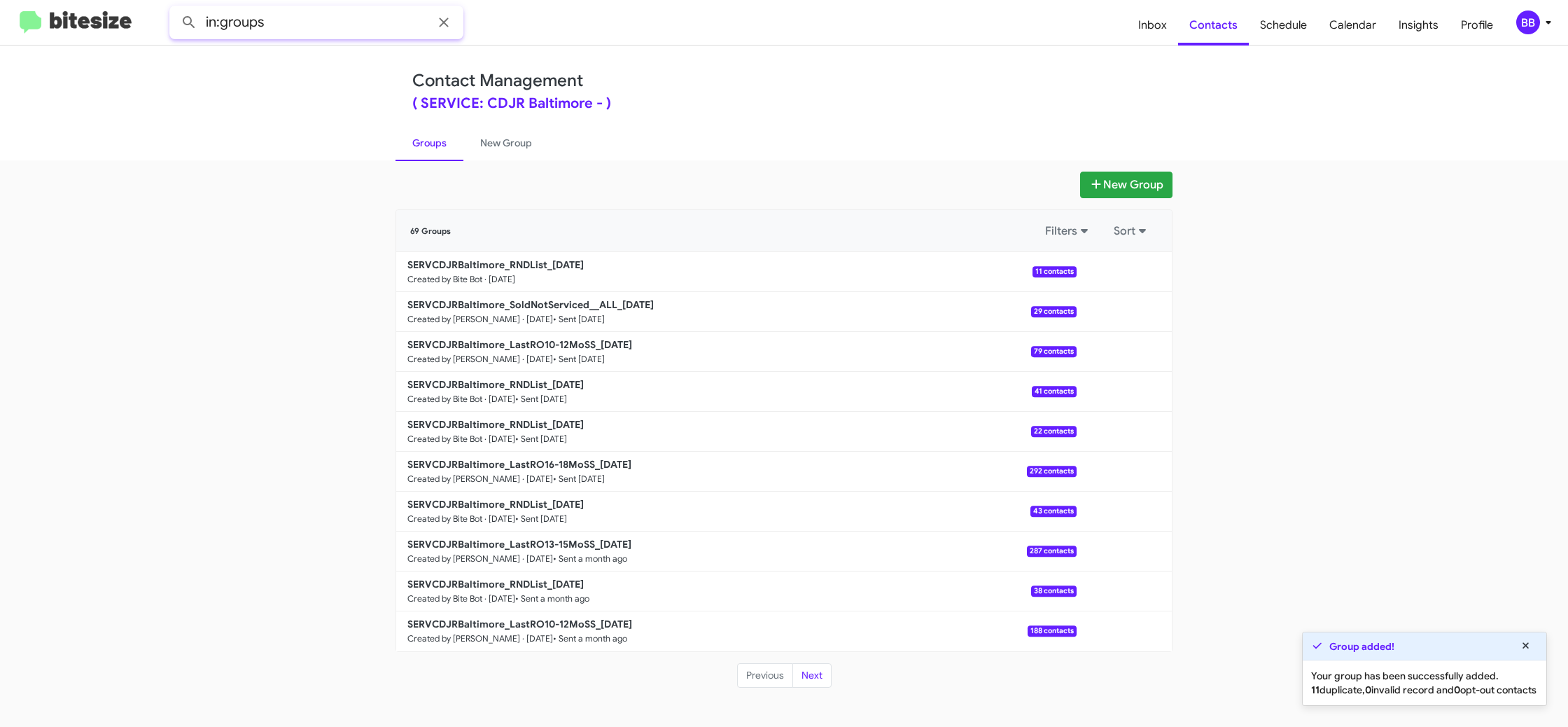
click at [330, 28] on input "in:groups" at bounding box center [316, 22] width 294 height 34
type input "in:groups RND"
click at [175, 8] on button at bounding box center [189, 22] width 28 height 28
drag, startPoint x: 673, startPoint y: 172, endPoint x: 531, endPoint y: 213, distance: 147.8
click at [667, 171] on div "New Group" at bounding box center [784, 184] width 777 height 27
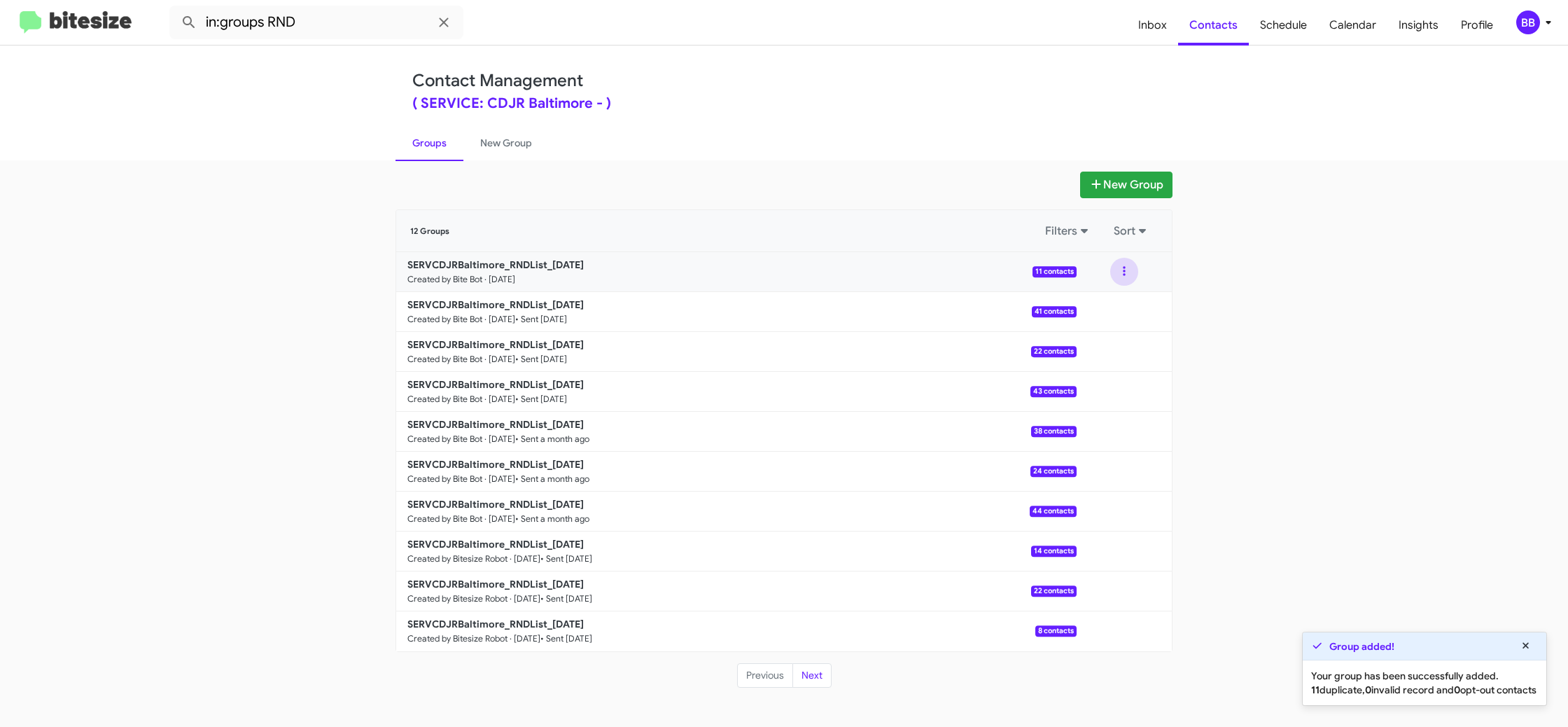
drag, startPoint x: 1126, startPoint y: 272, endPoint x: 1124, endPoint y: 279, distance: 7.3
click at [1126, 275] on button at bounding box center [1124, 272] width 28 height 28
click at [1113, 299] on button "View contacts" at bounding box center [1082, 309] width 112 height 34
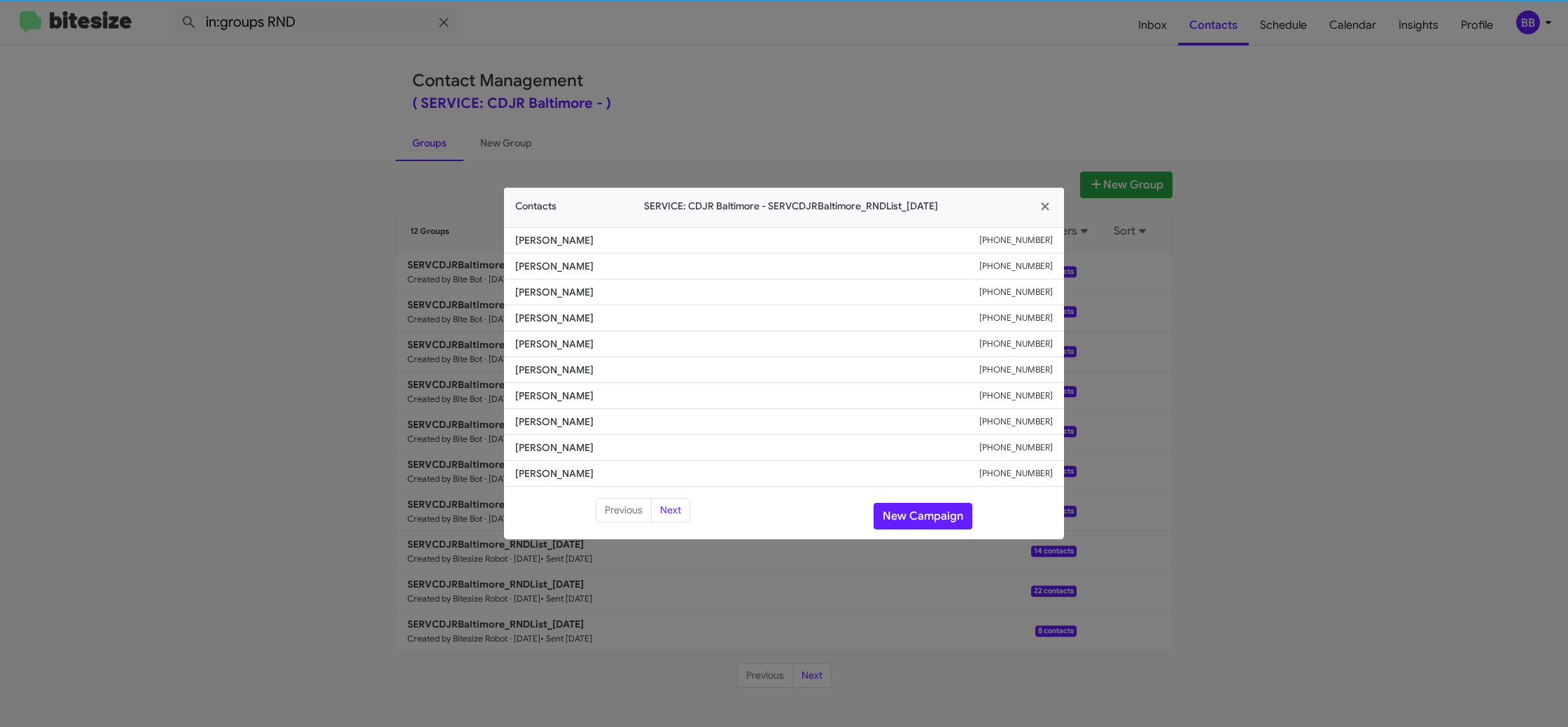
click at [555, 378] on li "Brit Lewis +15204846445" at bounding box center [784, 370] width 560 height 26
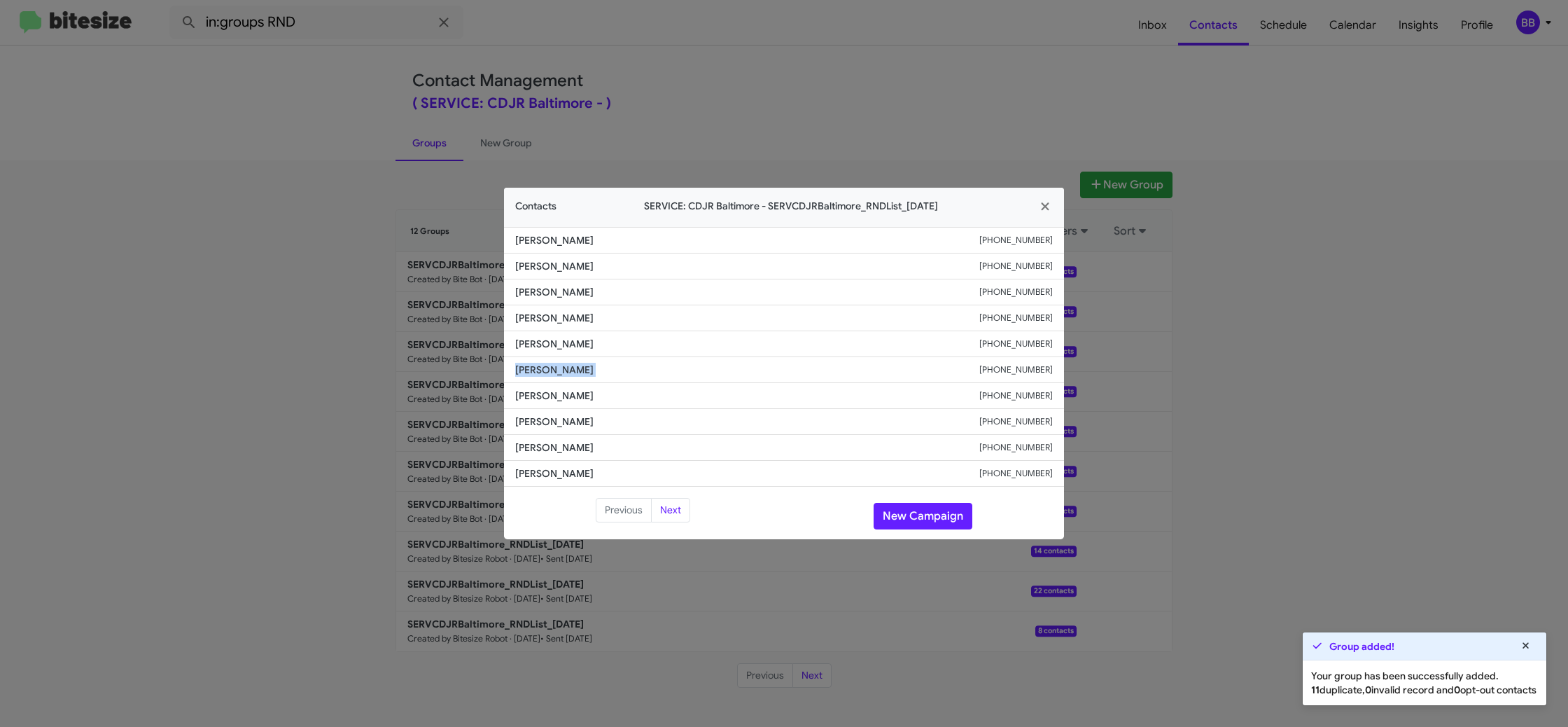
click at [555, 378] on li "Brit Lewis +15204846445" at bounding box center [784, 370] width 560 height 26
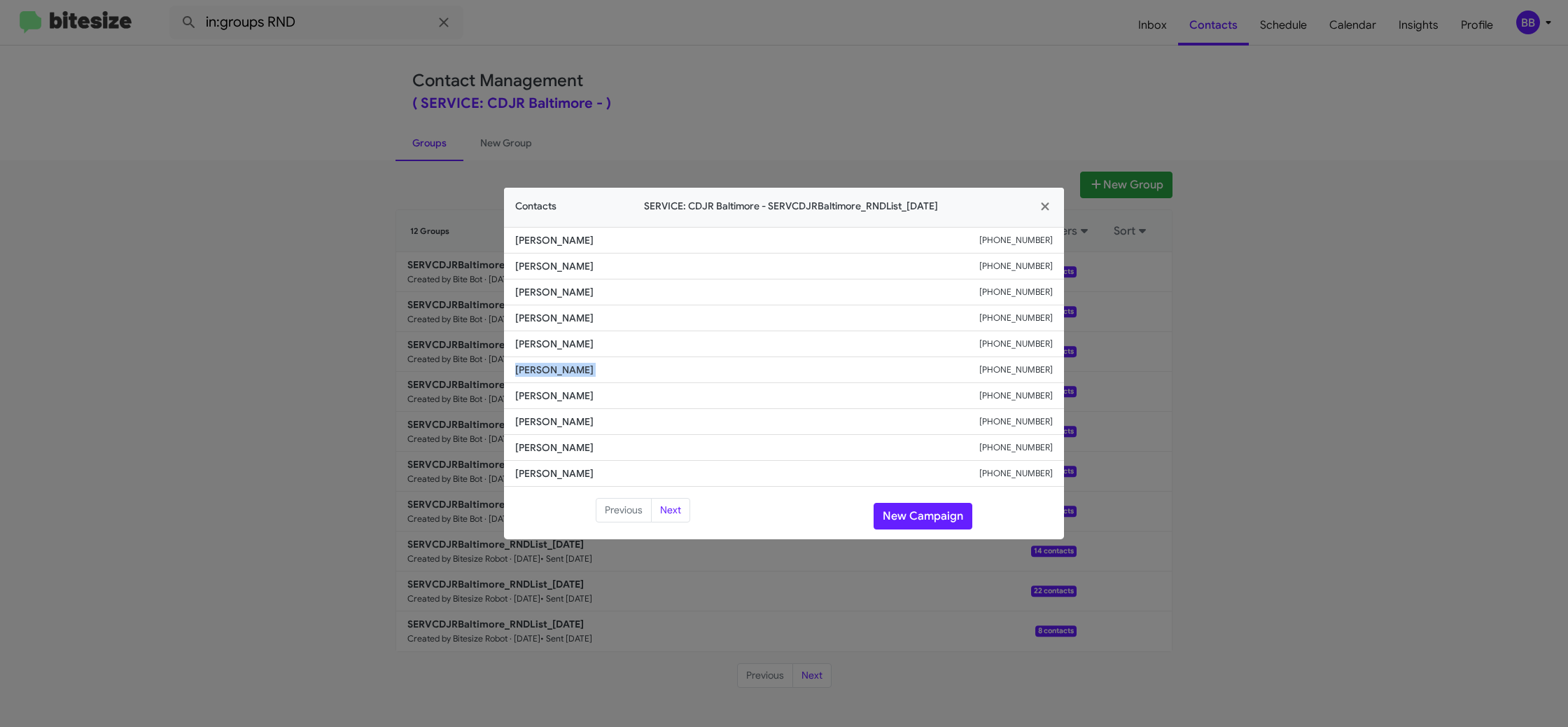
copy span "Brit Lewis"
click at [557, 344] on span "Benjamin Johnson" at bounding box center [747, 344] width 465 height 14
copy span "Benjamin Johnson"
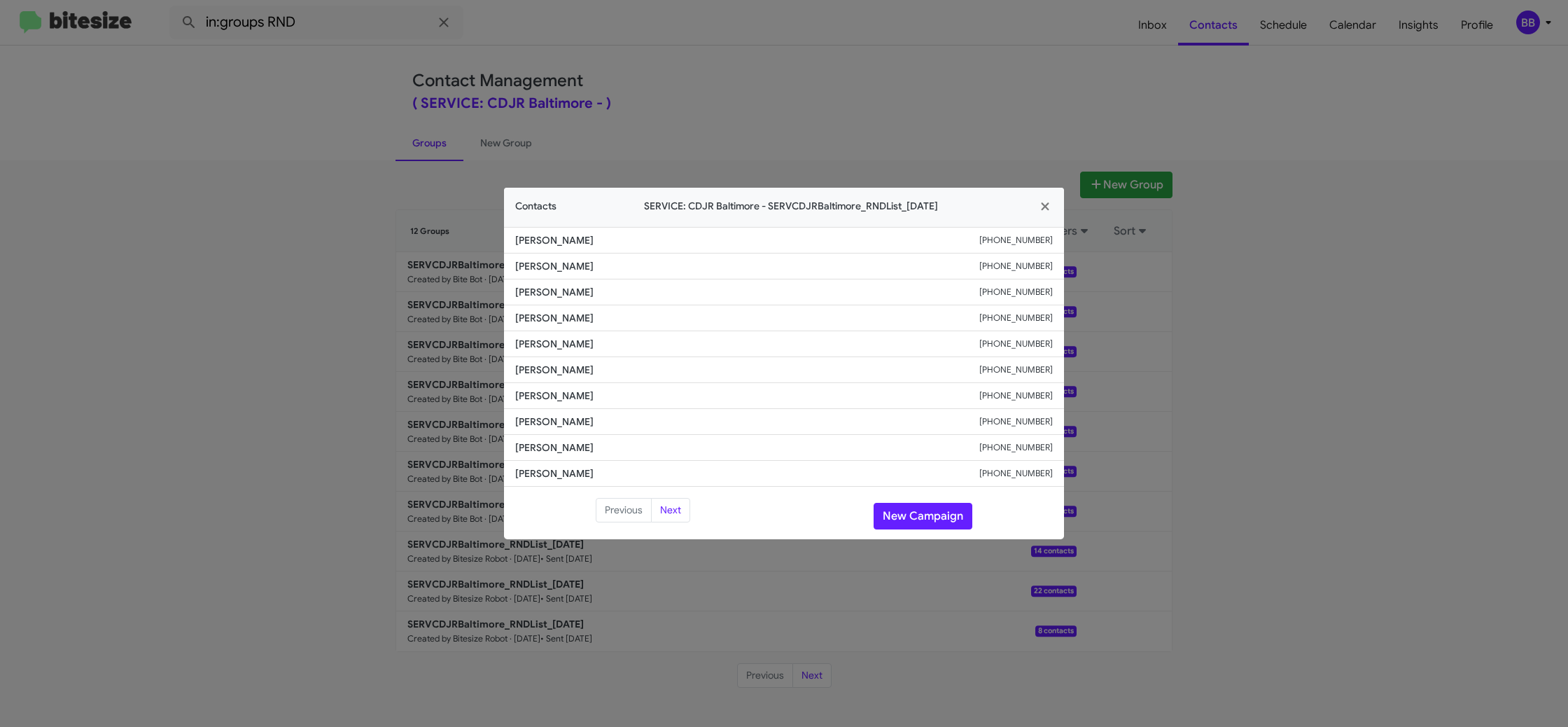
click at [551, 410] on li "George Kaczorowski +14434157368" at bounding box center [784, 422] width 560 height 26
copy span "George Kaczorowski"
click at [552, 478] on span "Ronald Becker" at bounding box center [747, 473] width 465 height 14
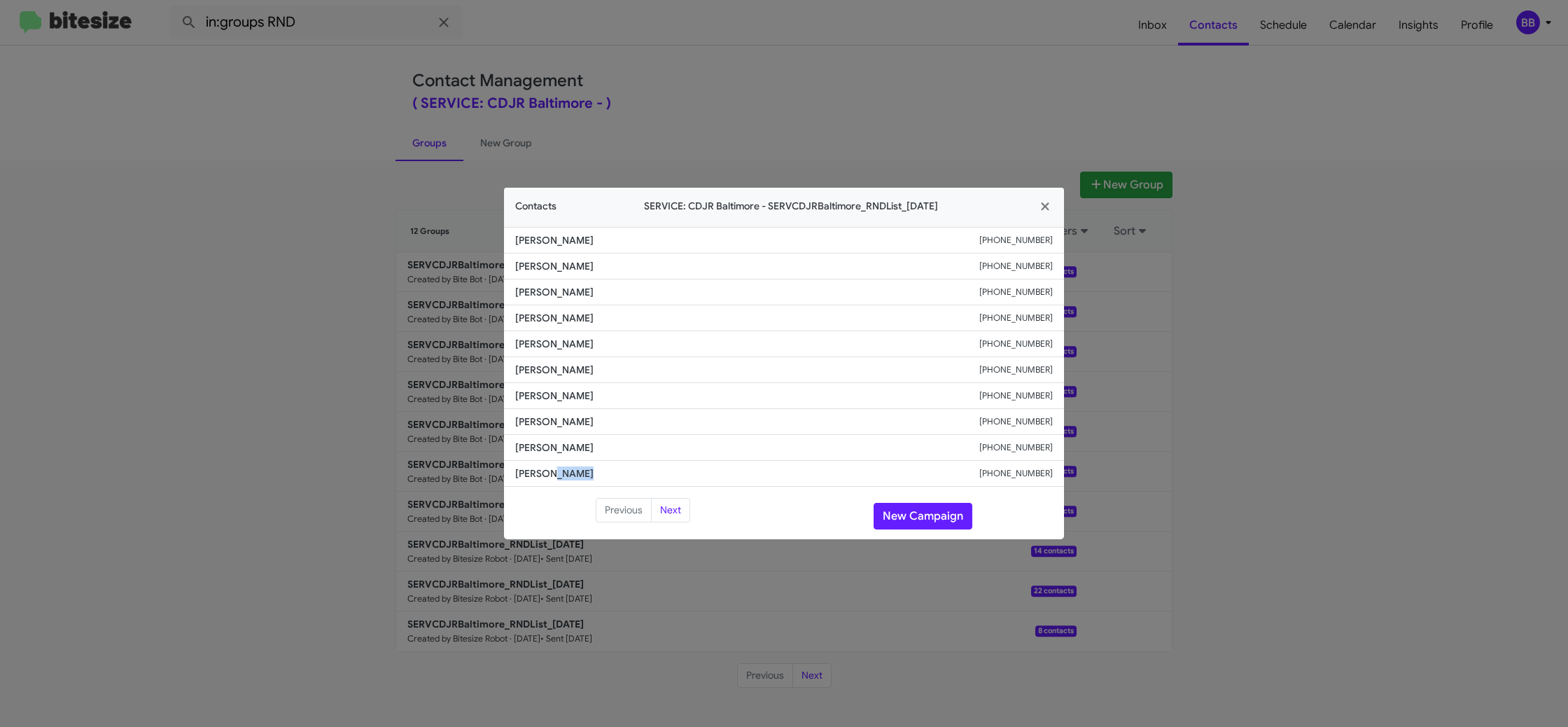
click at [552, 478] on span "Ronald Becker" at bounding box center [747, 473] width 465 height 14
copy span "Ronald Becker"
click at [673, 507] on button "Next" at bounding box center [670, 510] width 39 height 25
click at [540, 360] on li "Brit Lewis +15204846445" at bounding box center [784, 370] width 560 height 26
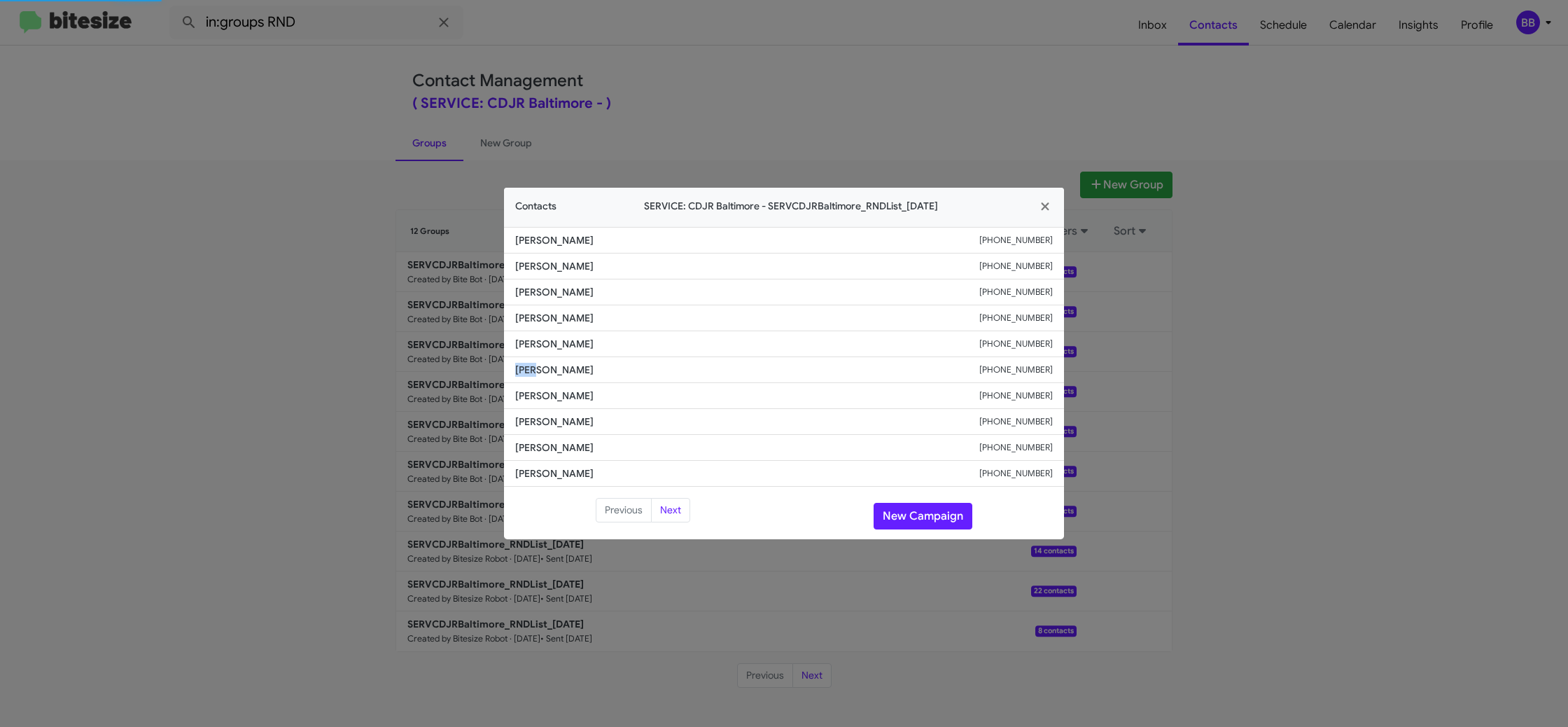
click at [540, 360] on li "Brit Lewis +15204846445" at bounding box center [784, 370] width 560 height 26
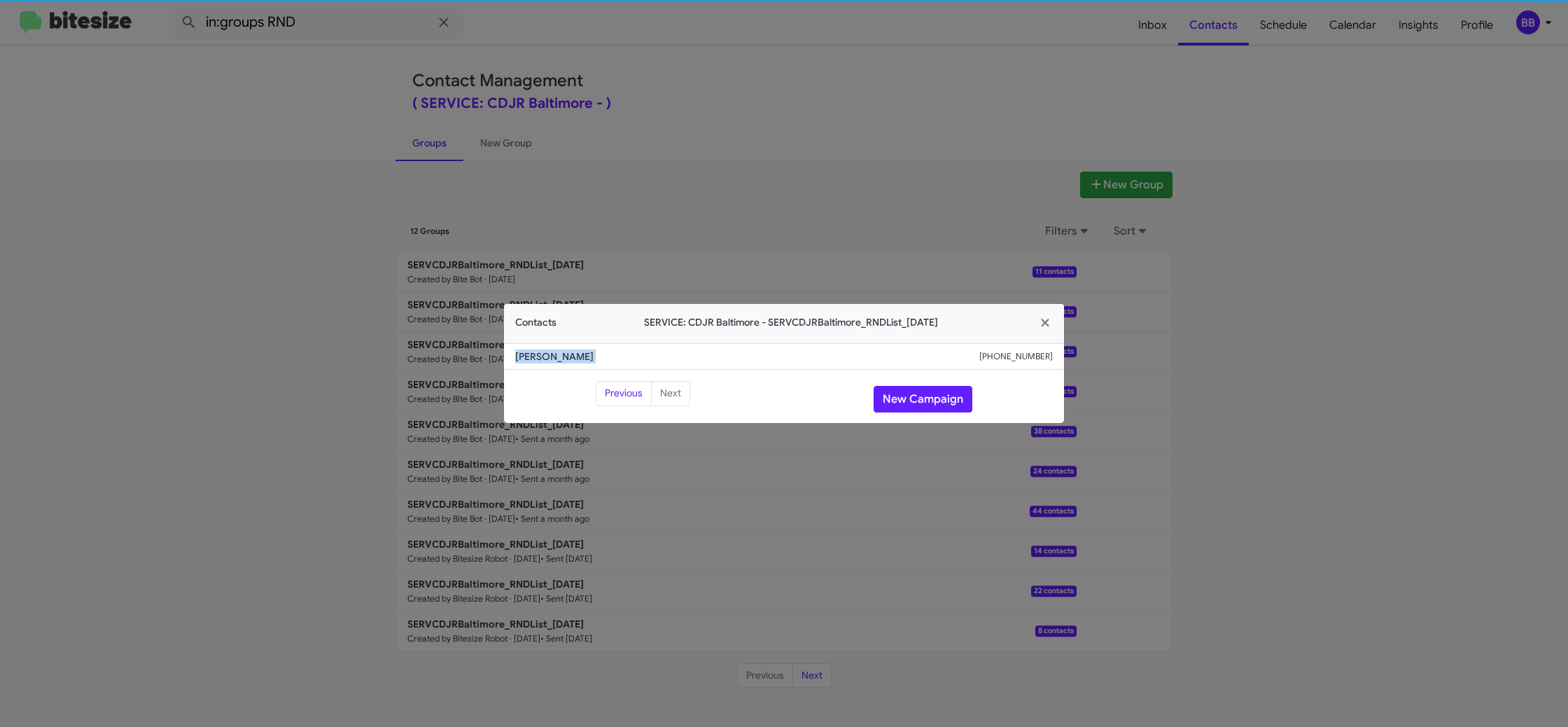
click at [540, 360] on span "Thessie Whitley" at bounding box center [747, 356] width 465 height 14
copy span "Thessie Whitley"
click at [738, 210] on modal-container "Contacts SERVICE: CDJR Baltimore - SERVCDJRBaltimore_RNDList_09-17-25 Thessie W…" at bounding box center [784, 364] width 1568 height 727
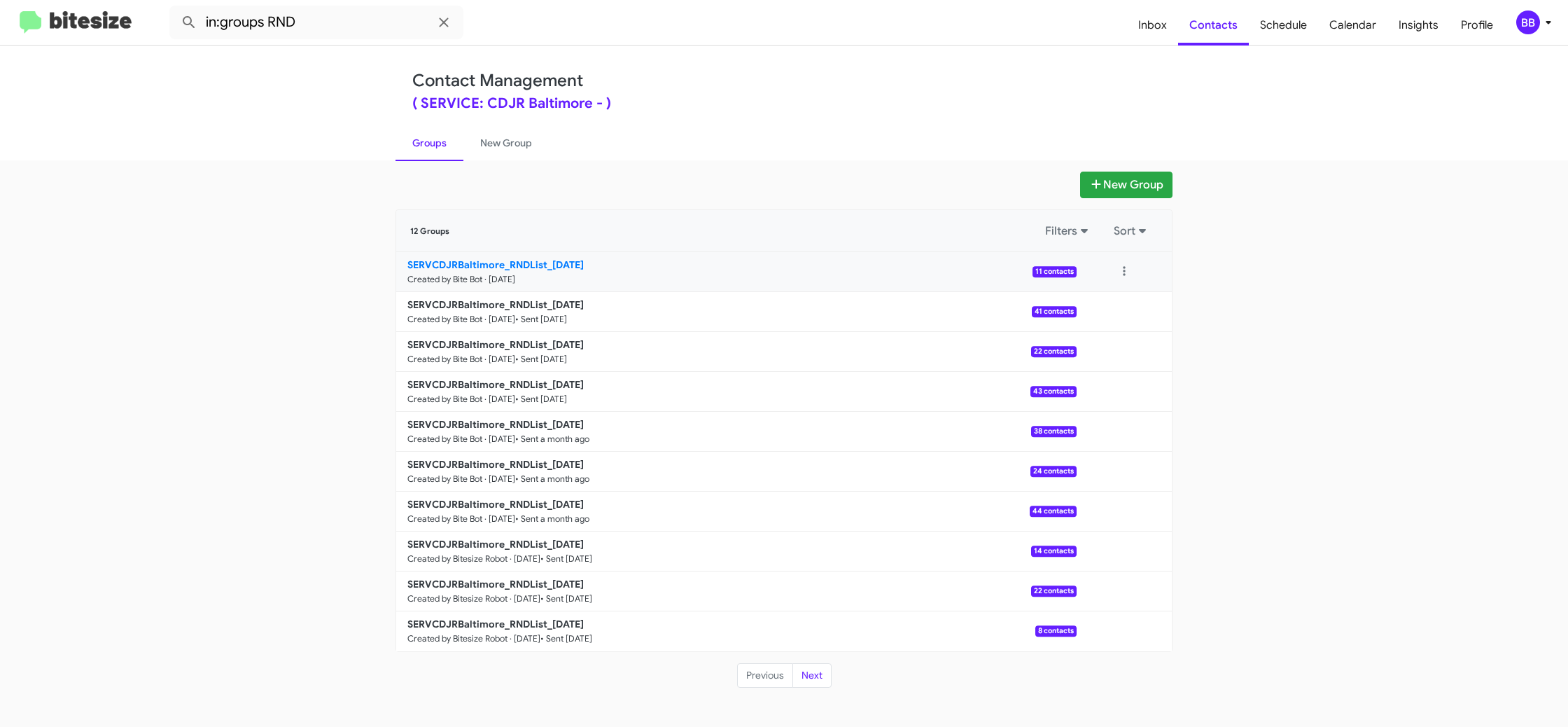
click at [553, 269] on b "SERVCDJRBaltimore_RNDList_09-17-25" at bounding box center [495, 265] width 177 height 12
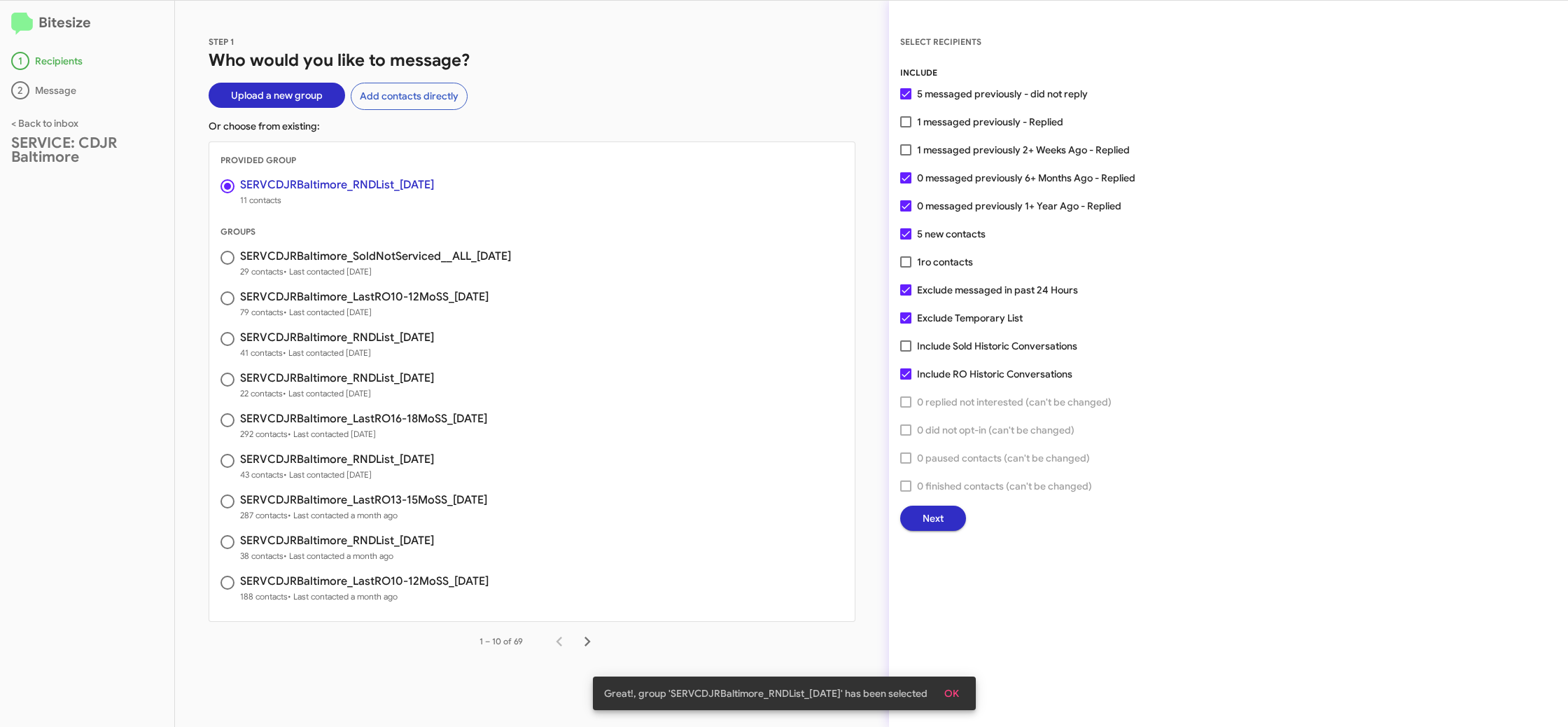
click at [960, 129] on div "INCLUDE 5 messaged previously - did not reply 1 messaged previously - Replied 1…" at bounding box center [1228, 298] width 657 height 465
drag, startPoint x: 954, startPoint y: 127, endPoint x: 953, endPoint y: 119, distance: 8.1
click at [954, 127] on span "1 messaged previously - Replied" at bounding box center [989, 122] width 146 height 17
click at [906, 127] on input "1 messaged previously - Replied" at bounding box center [905, 127] width 1 height 1
checkbox input "true"
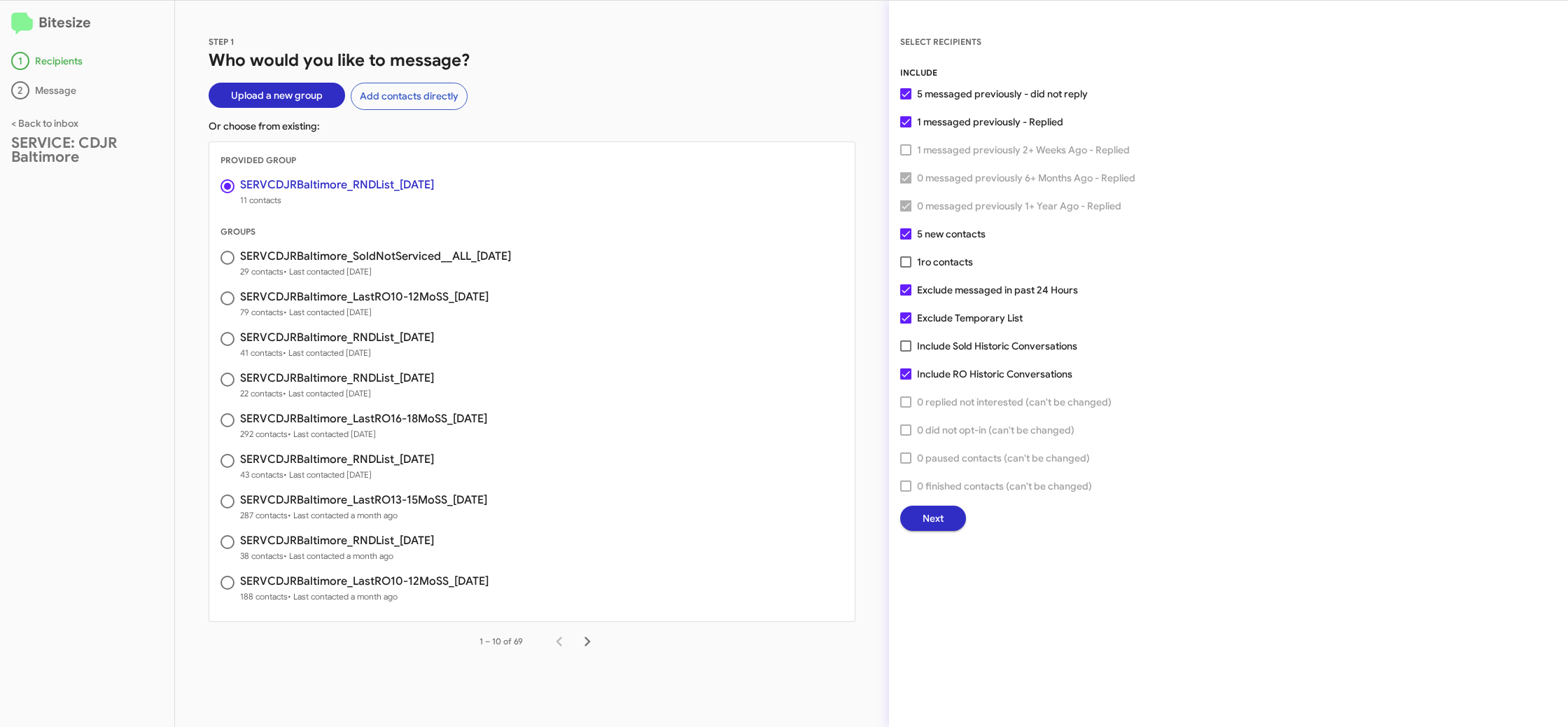
click at [940, 264] on span "ro contacts" at bounding box center [947, 262] width 52 height 12
click at [906, 267] on input "1 ro contacts" at bounding box center [905, 267] width 1 height 1
checkbox input "true"
click at [955, 320] on span "Exclude Temporary List" at bounding box center [970, 318] width 106 height 17
click at [906, 324] on input "Exclude Temporary List" at bounding box center [905, 324] width 1 height 1
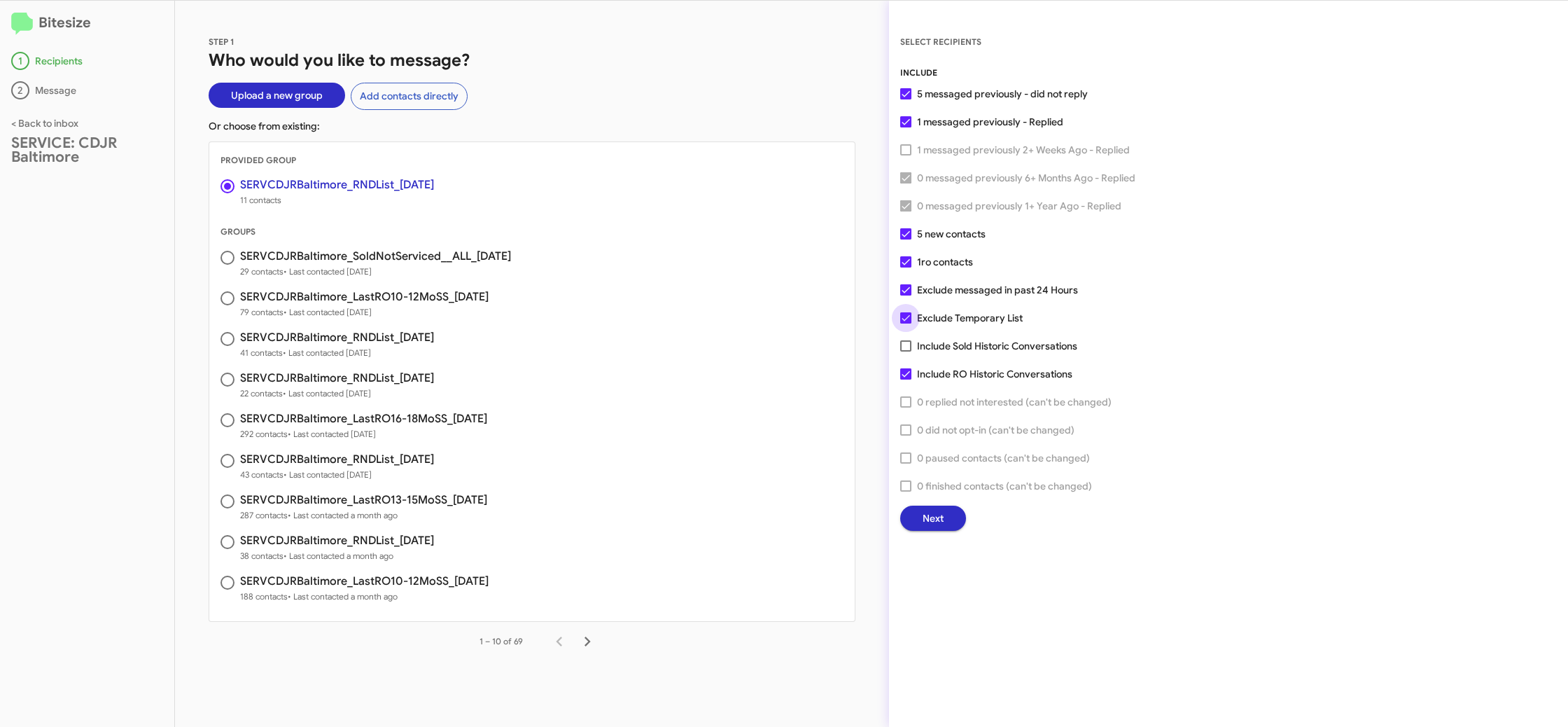
checkbox input "false"
click at [935, 522] on span "Next" at bounding box center [933, 517] width 21 height 25
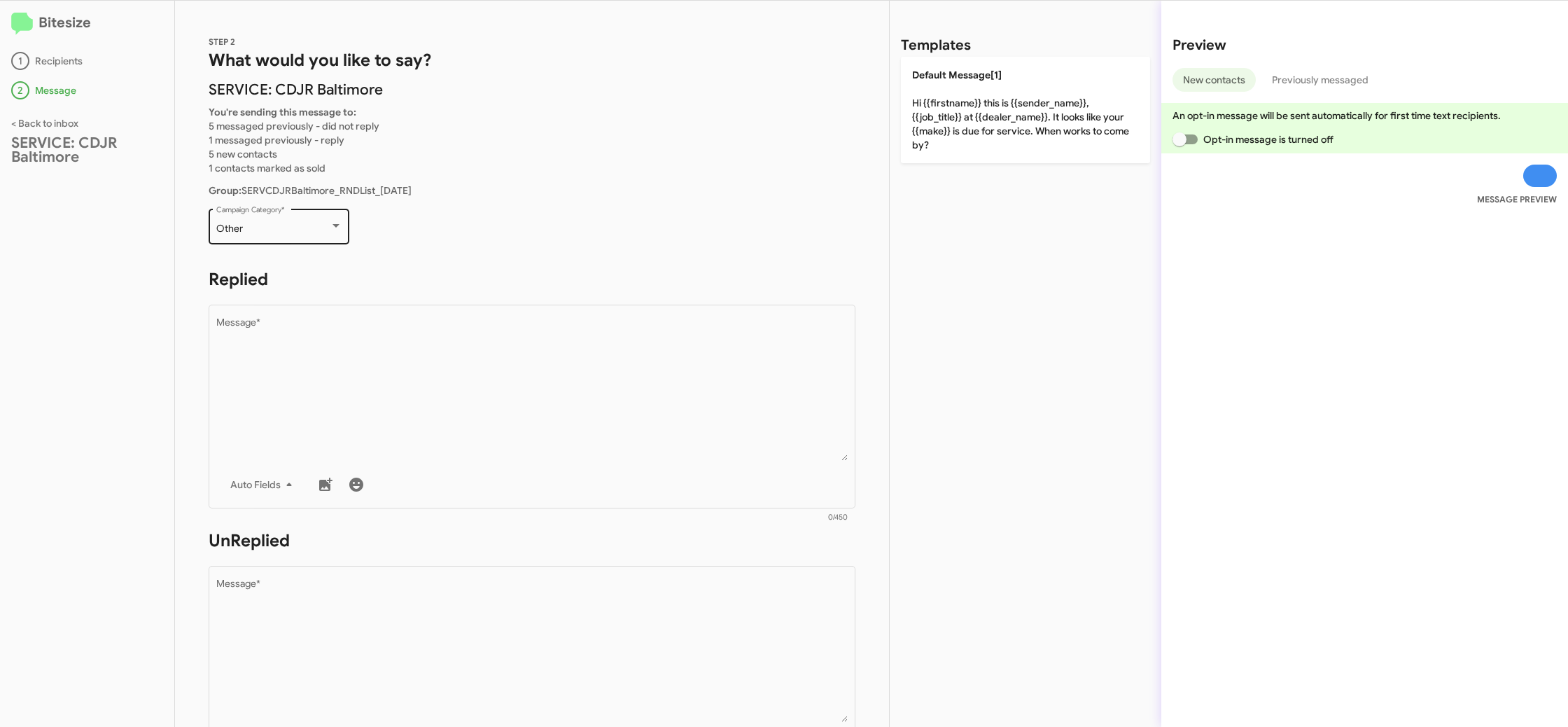
click at [321, 224] on div "Other" at bounding box center [273, 229] width 113 height 11
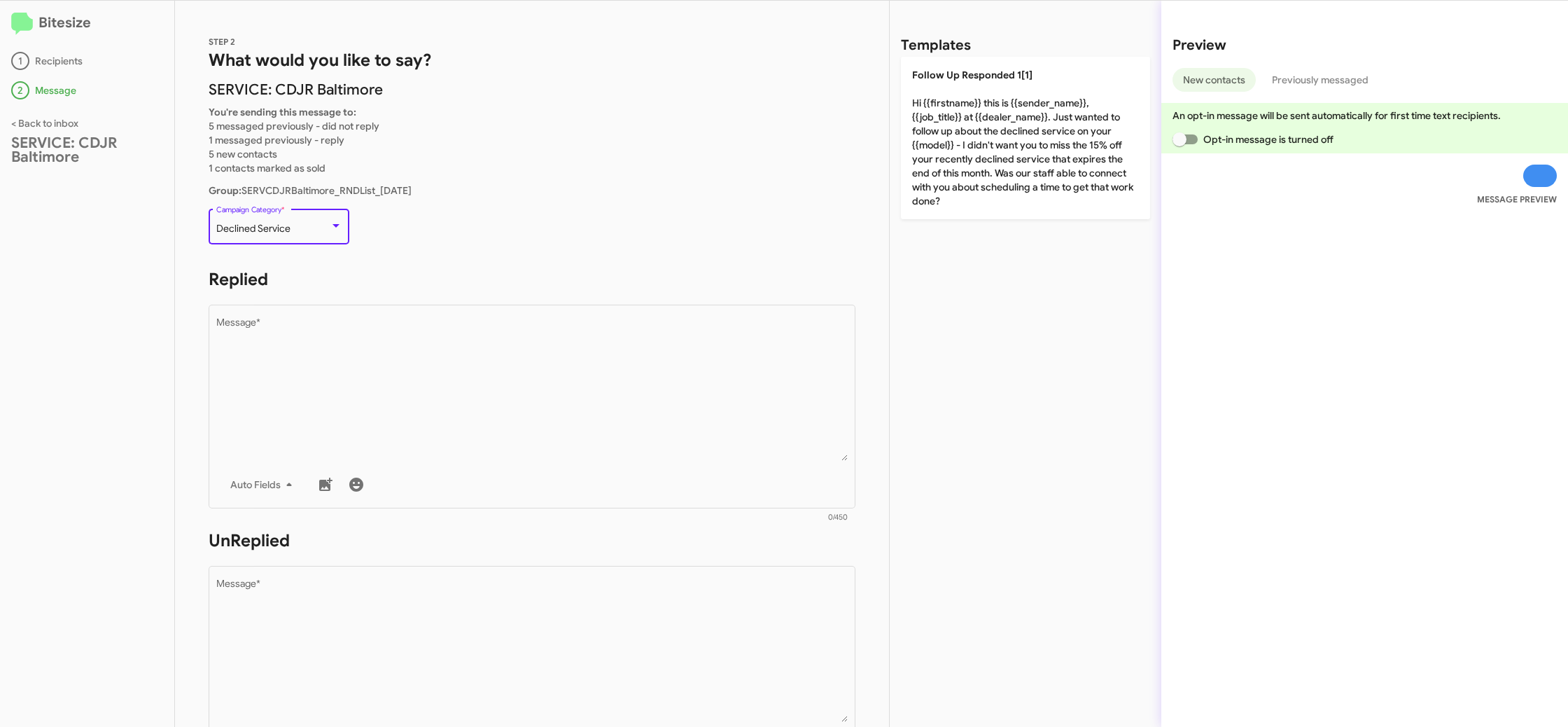
scroll to position [235, 0]
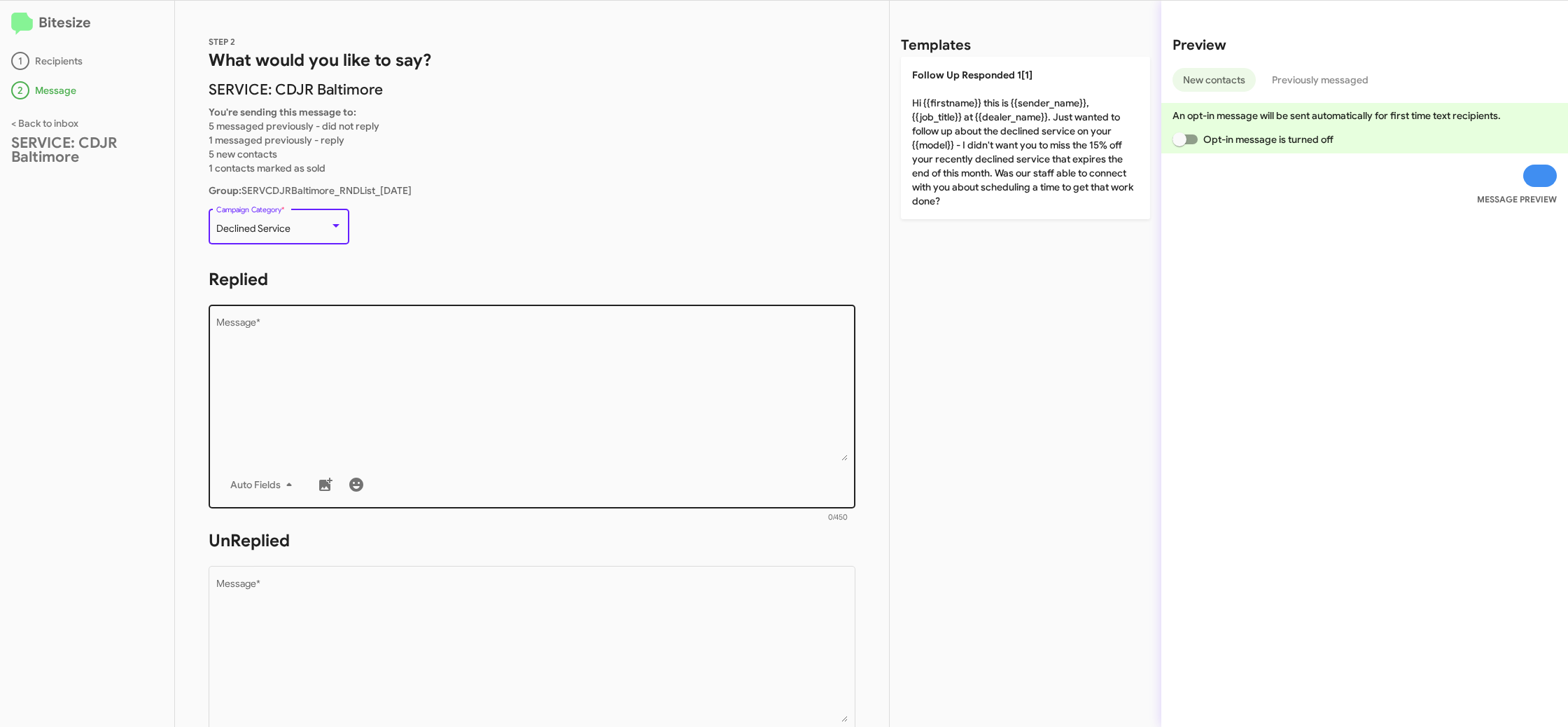
click at [452, 388] on textarea "Message *" at bounding box center [533, 389] width 632 height 143
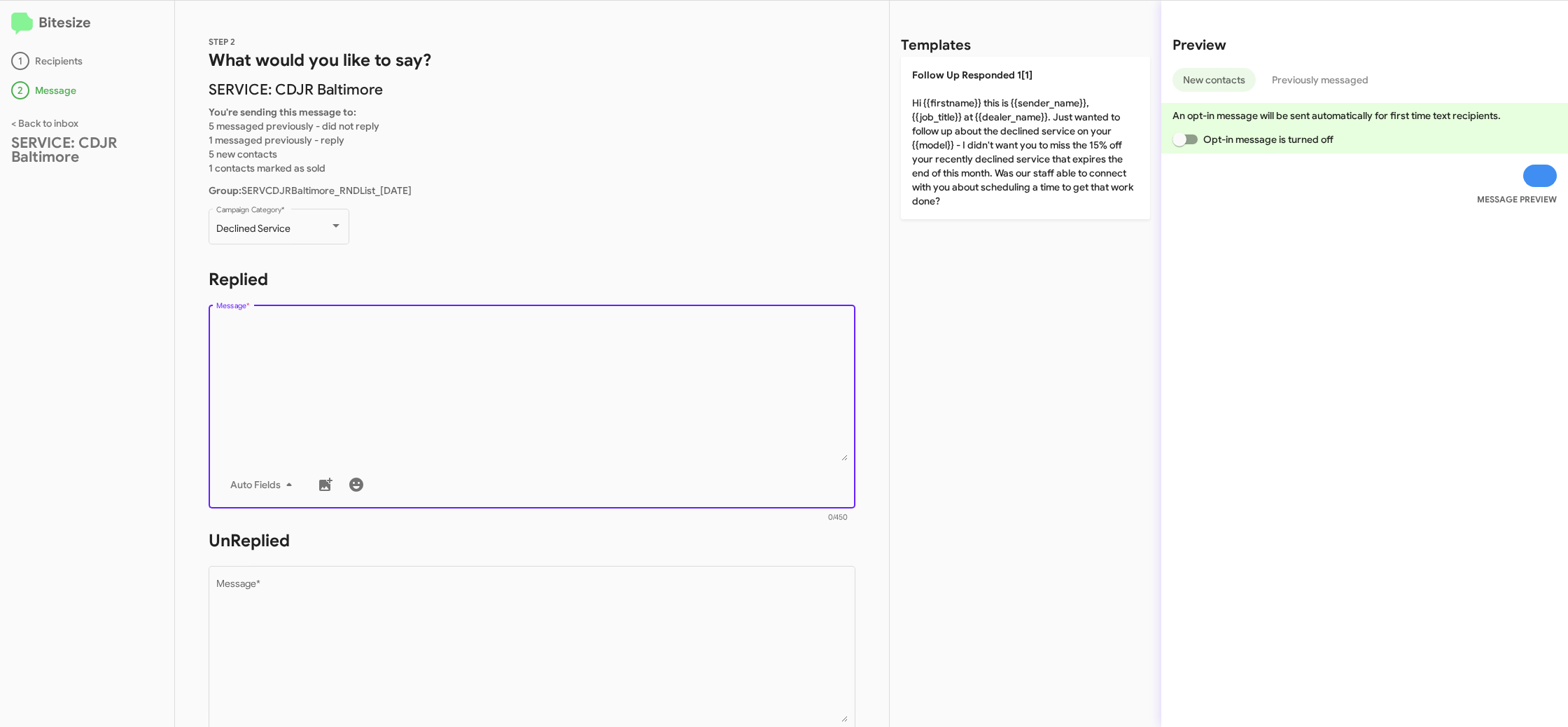
click at [455, 390] on textarea "Message *" at bounding box center [533, 389] width 632 height 143
drag, startPoint x: 455, startPoint y: 390, endPoint x: 571, endPoint y: 31, distance: 377.3
click at [455, 381] on textarea "Message *" at bounding box center [533, 389] width 632 height 143
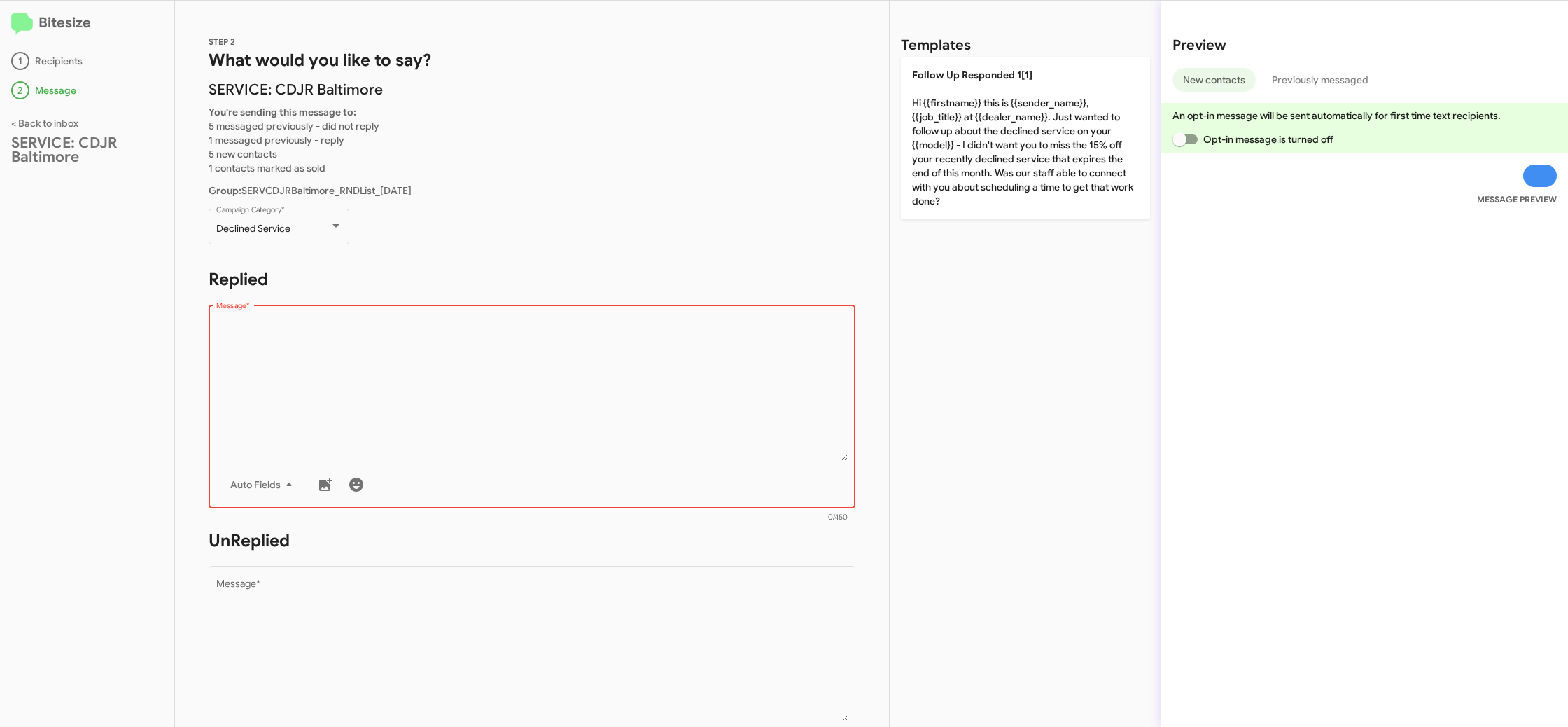
click at [601, 392] on textarea "Message *" at bounding box center [533, 389] width 632 height 143
drag, startPoint x: 601, startPoint y: 392, endPoint x: 842, endPoint y: 223, distance: 294.4
click at [610, 383] on textarea "Message *" at bounding box center [533, 389] width 632 height 143
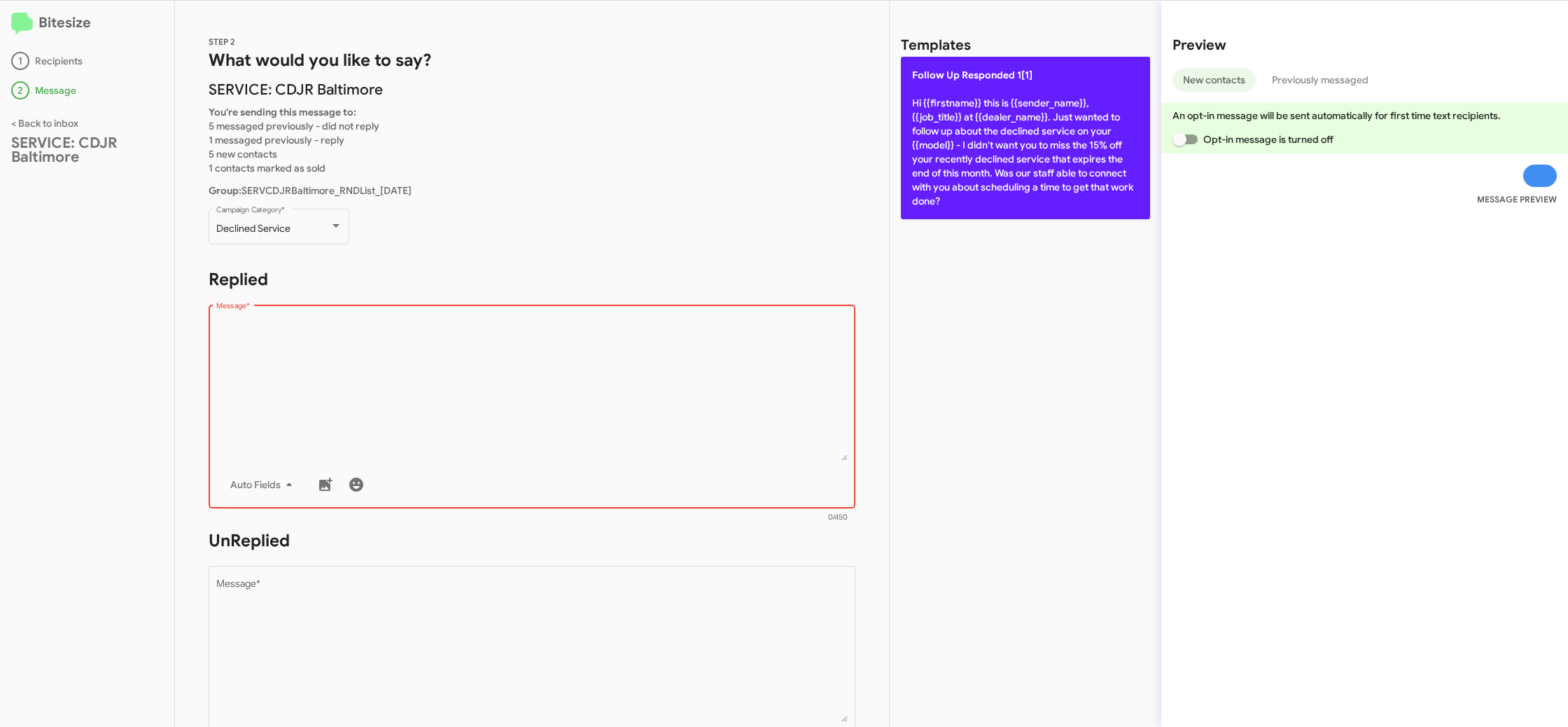
click at [908, 185] on p "Follow Up Responded 1[1] Hi {{firstname}} this is {{sender_name}}, {{job_title}…" at bounding box center [1025, 138] width 249 height 162
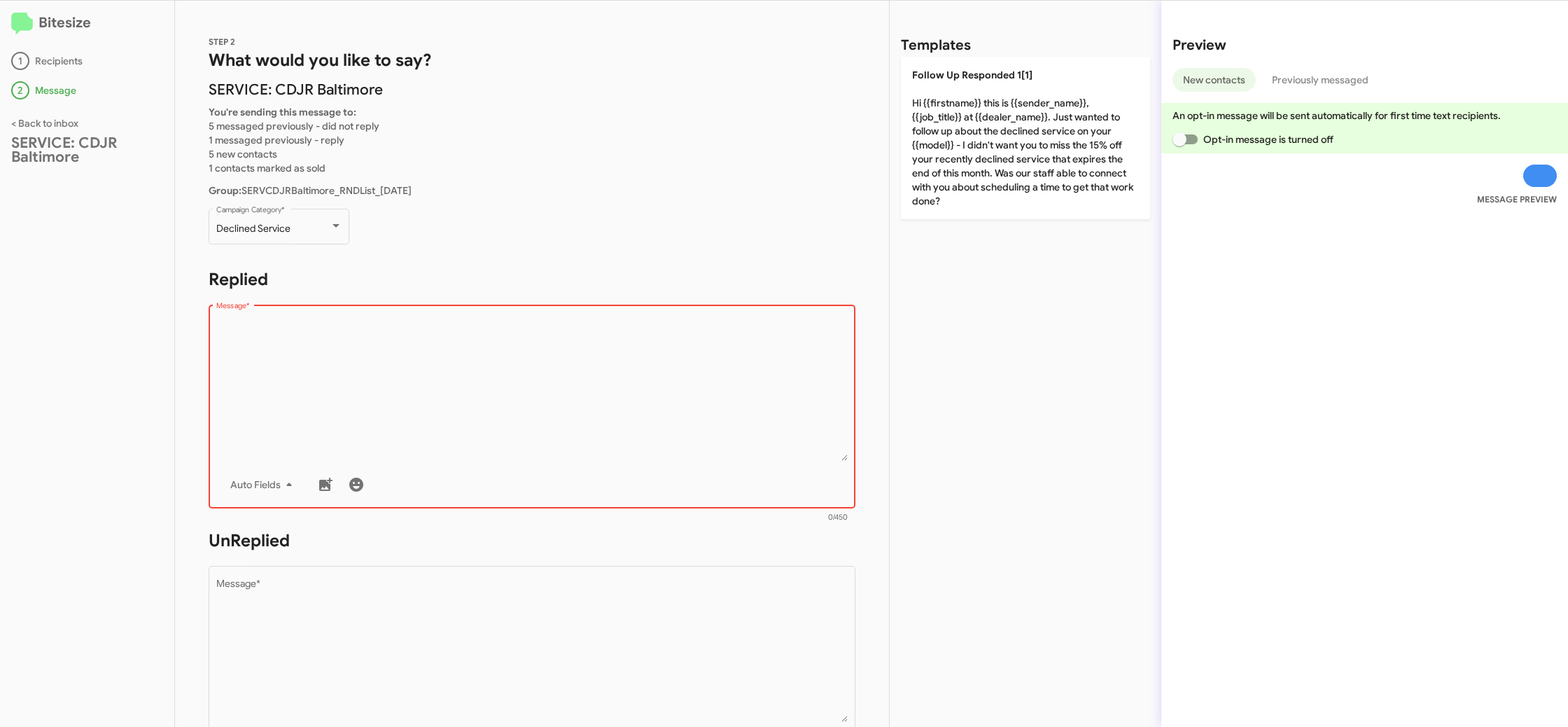
type textarea "Hi {{firstname}} this is {{sender_name}}, {{job_title}} at {{dealer_name}}. Jus…"
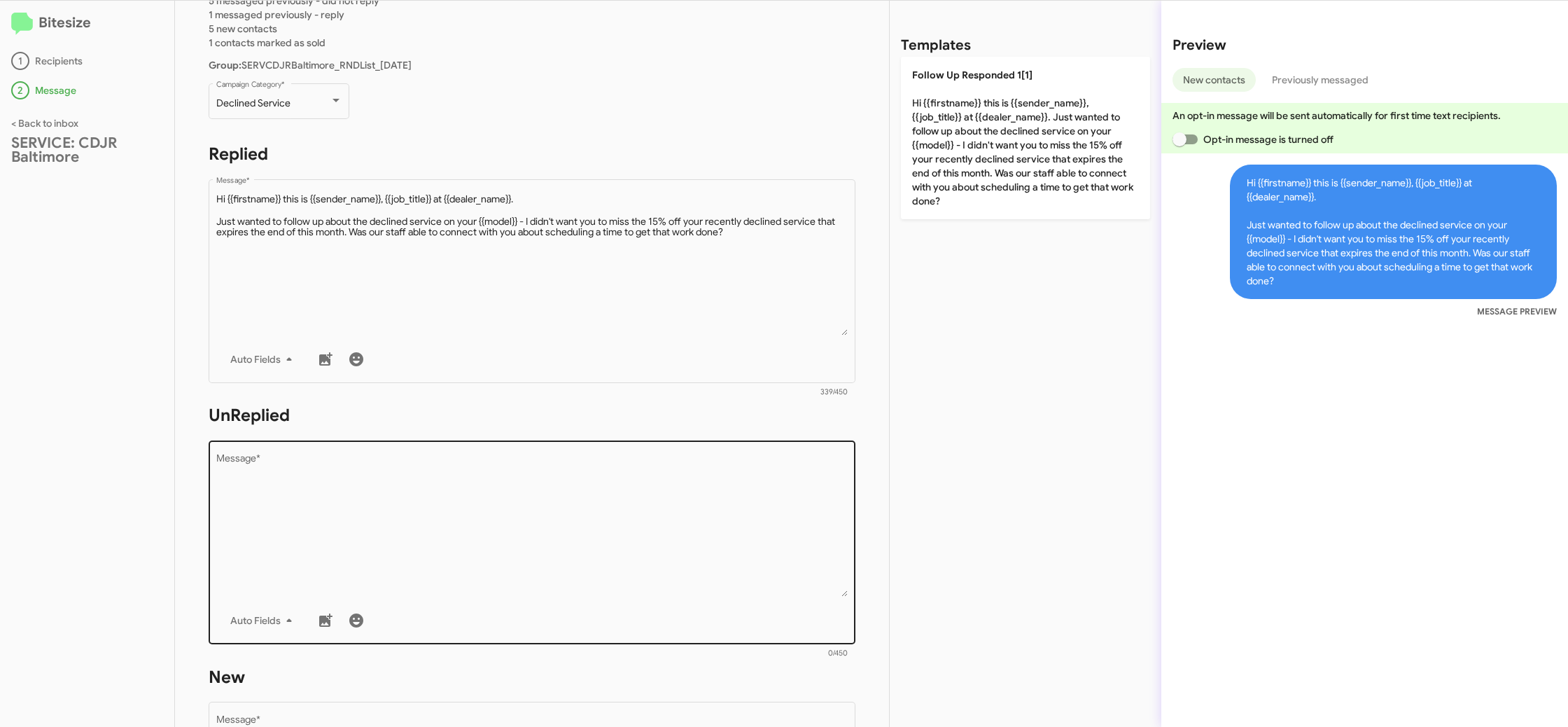
scroll to position [137, 0]
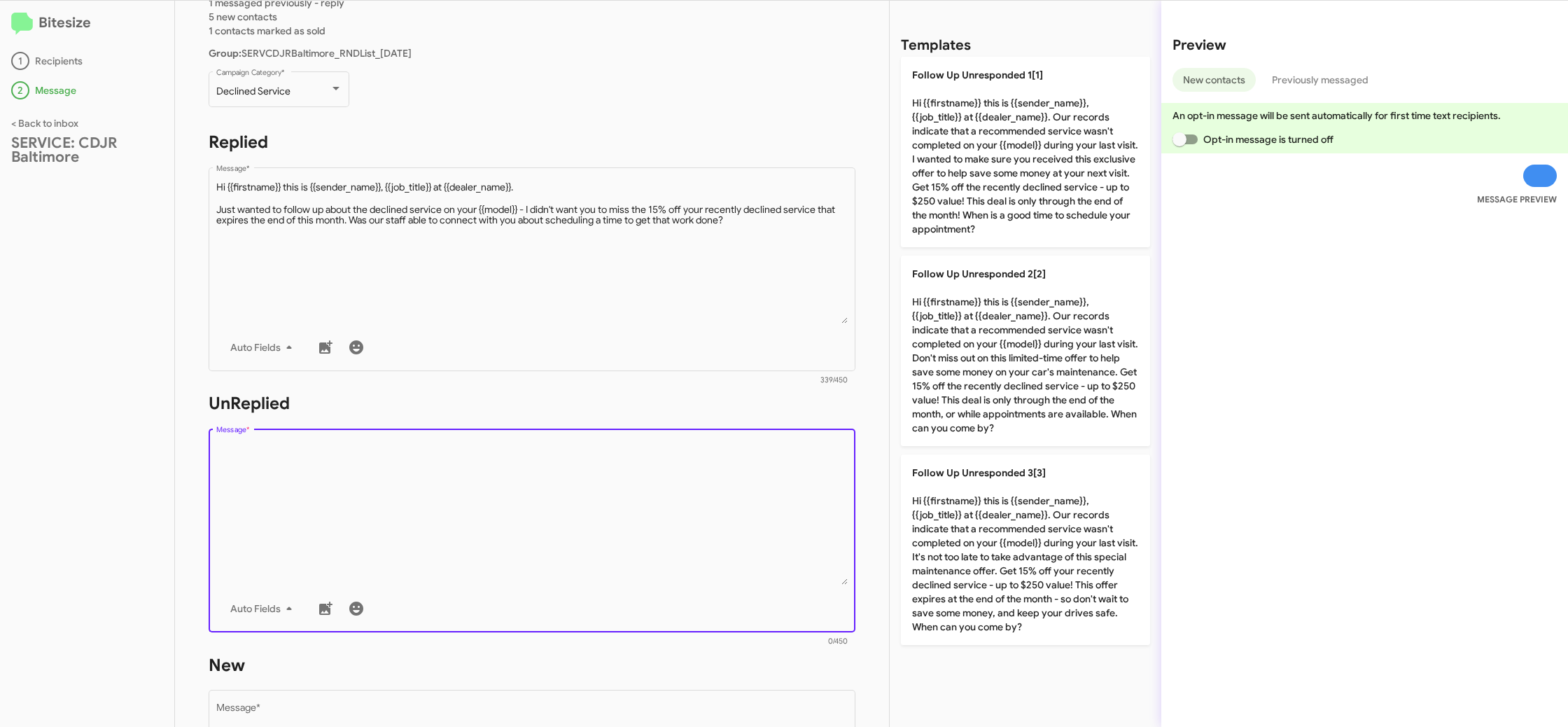
click at [700, 520] on textarea "Message *" at bounding box center [533, 513] width 632 height 143
drag, startPoint x: 697, startPoint y: 517, endPoint x: 681, endPoint y: 509, distance: 17.9
click at [696, 517] on textarea "Message *" at bounding box center [533, 513] width 632 height 143
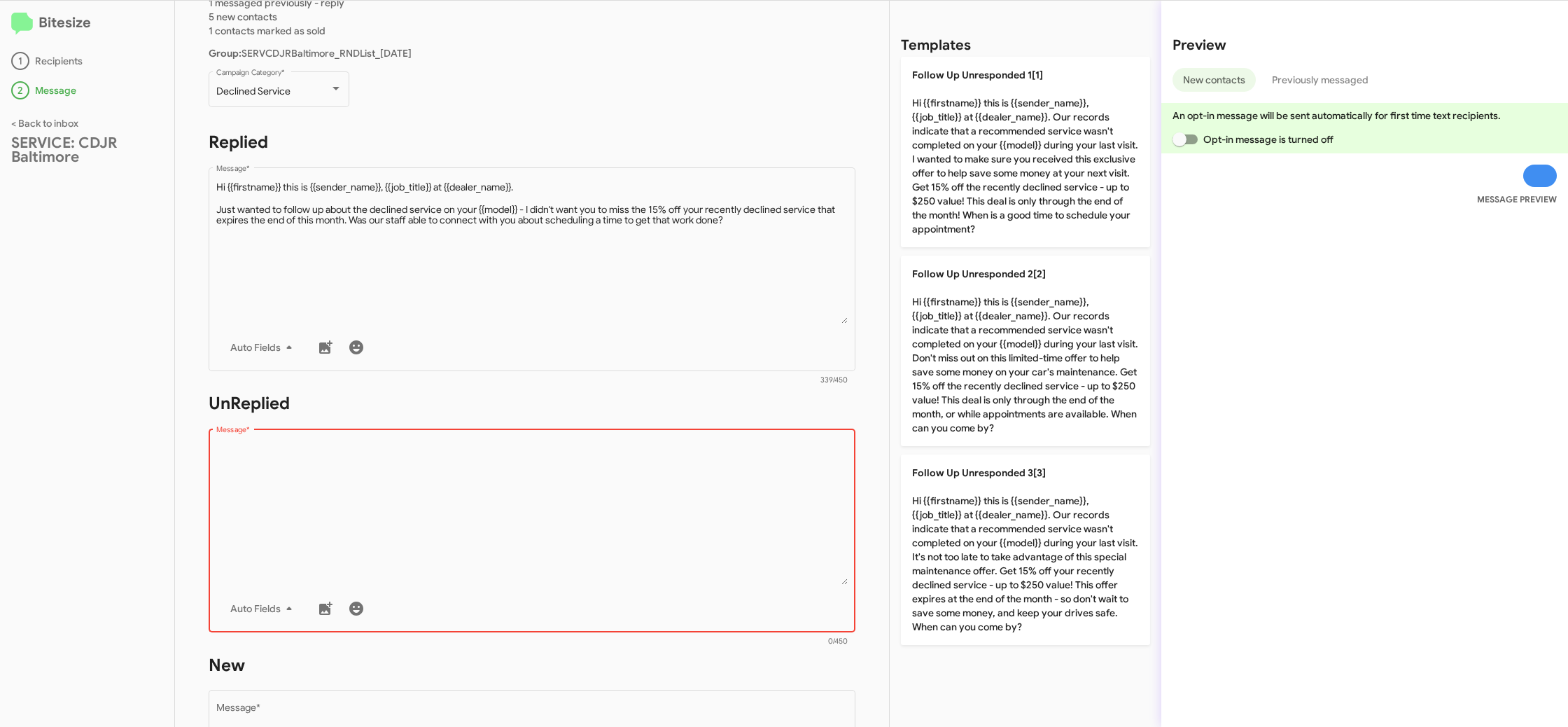
drag, startPoint x: 568, startPoint y: 517, endPoint x: 833, endPoint y: 527, distance: 265.2
click at [570, 517] on textarea "Message *" at bounding box center [533, 513] width 632 height 143
drag, startPoint x: 1039, startPoint y: 530, endPoint x: 673, endPoint y: 444, distance: 376.0
click at [1036, 530] on p "Follow Up Unresponded 3[3] Hi {{firstname}} this is {{sender_name}}, {{job_titl…" at bounding box center [1025, 549] width 249 height 191
type textarea "Hi {{firstname}} this is {{sender_name}}, {{job_title}} at {{dealer_name}}. Our…"
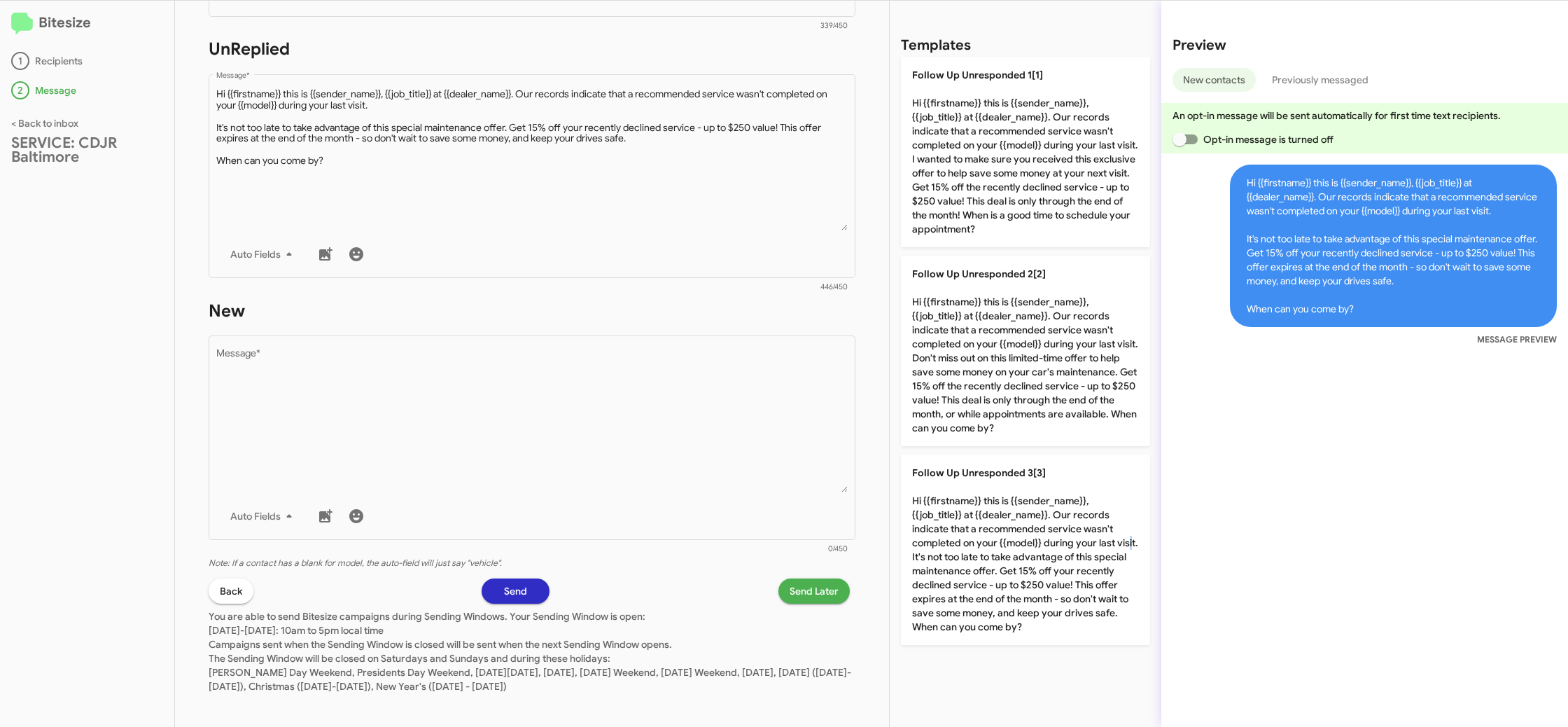
scroll to position [500, 0]
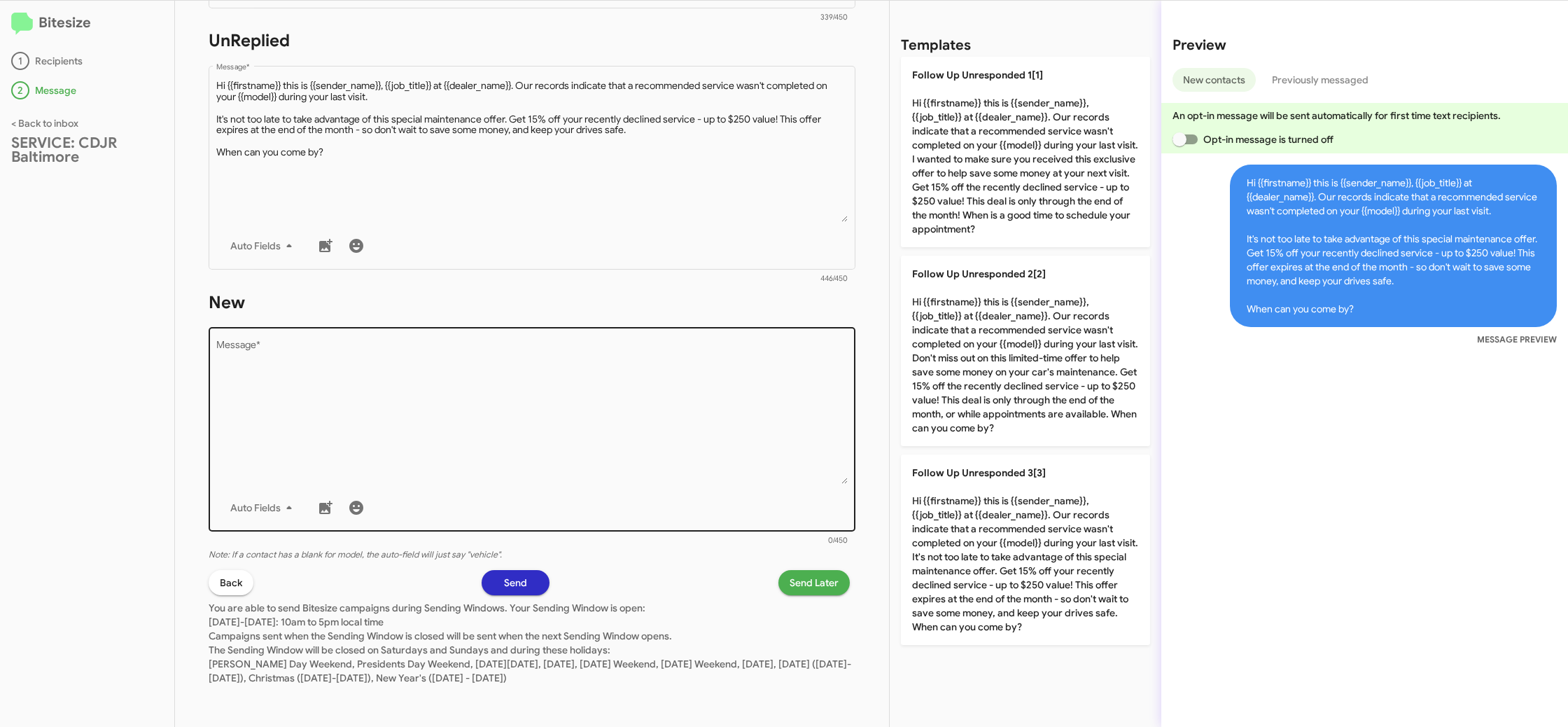
click at [644, 447] on textarea "Message *" at bounding box center [533, 412] width 632 height 143
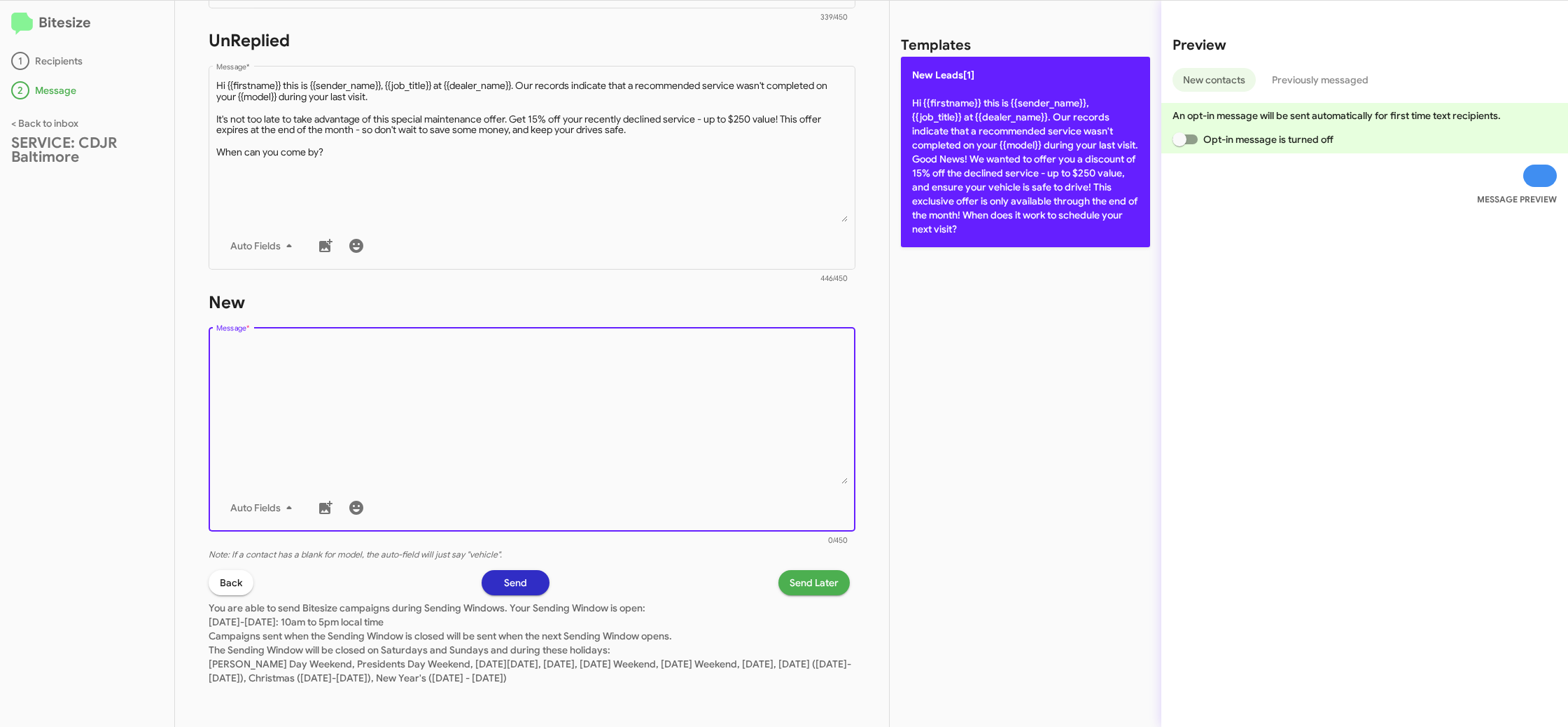
drag, startPoint x: 644, startPoint y: 447, endPoint x: 961, endPoint y: 147, distance: 436.5
click at [668, 419] on textarea "Message *" at bounding box center [533, 412] width 632 height 143
click at [999, 139] on p "New Leads[1] Hi {{firstname}} this is {{sender_name}}, {{job_title}} at {{deale…" at bounding box center [1025, 152] width 249 height 191
type textarea "Hi {{firstname}} this is {{sender_name}}, {{job_title}} at {{dealer_name}}. Our…"
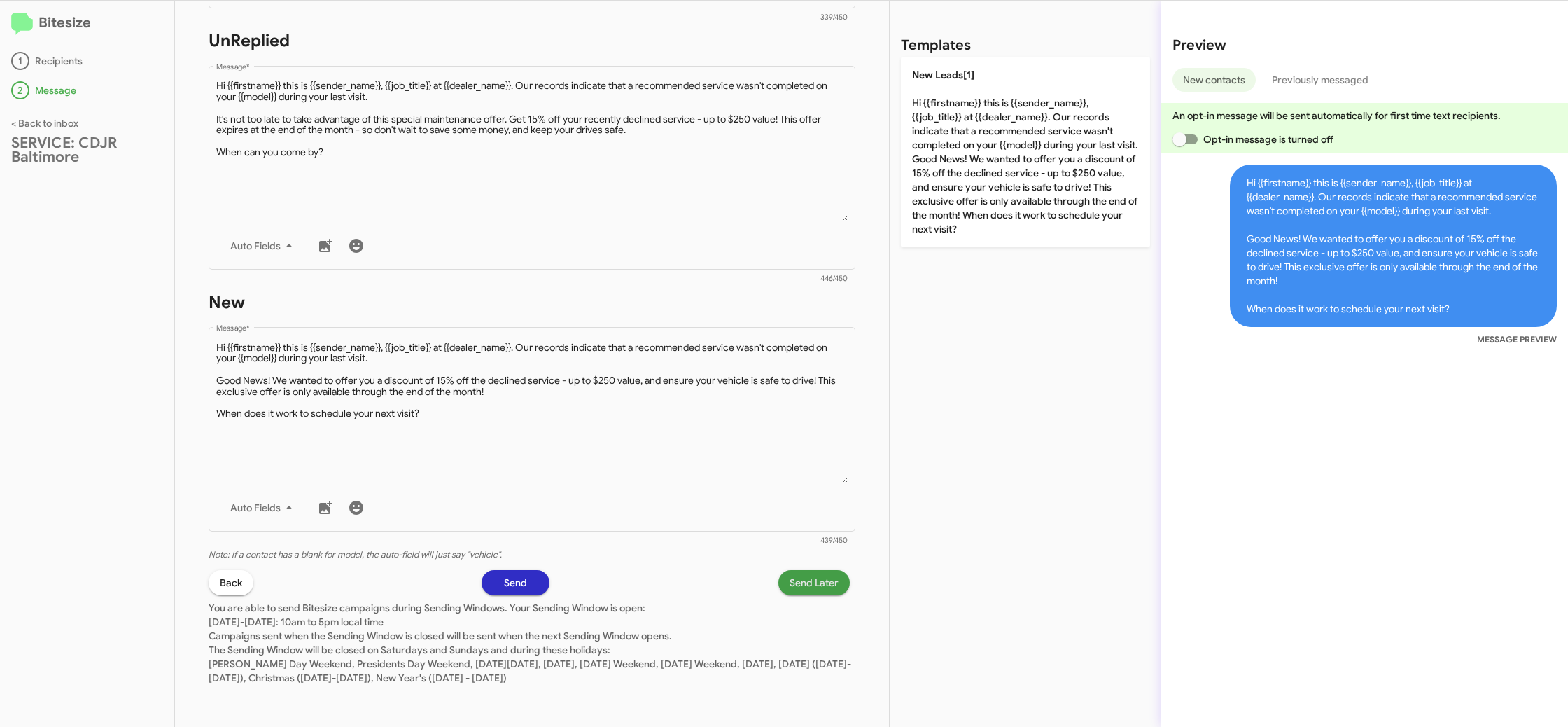
click at [813, 582] on span "Send Later" at bounding box center [814, 582] width 49 height 25
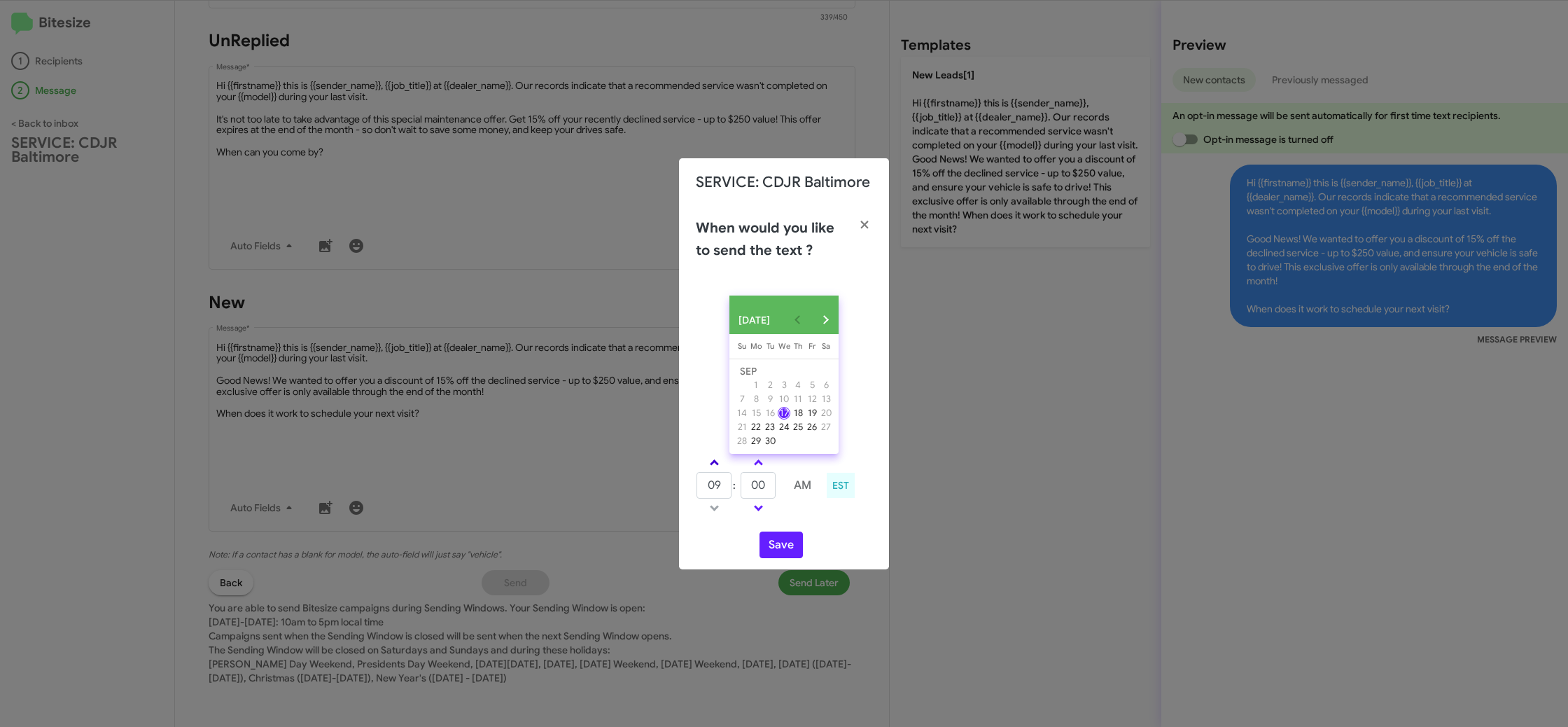
drag, startPoint x: 713, startPoint y: 463, endPoint x: 748, endPoint y: 478, distance: 38.1
click at [722, 468] on link at bounding box center [715, 462] width 24 height 16
type input "10"
click at [767, 486] on input "00" at bounding box center [758, 485] width 35 height 27
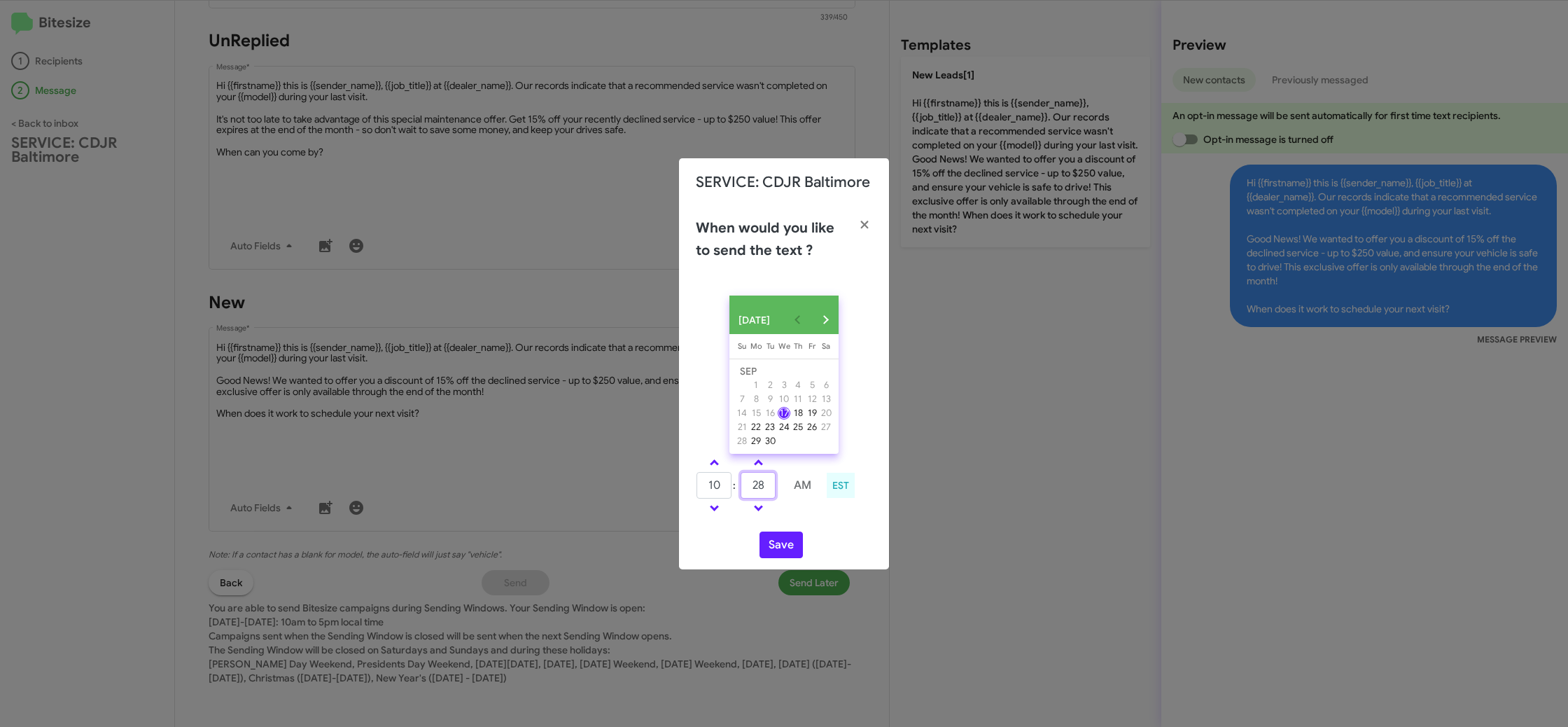
type input "2"
type input "27"
drag, startPoint x: 813, startPoint y: 527, endPoint x: 794, endPoint y: 535, distance: 20.6
click at [812, 528] on div "SEP 2025 Sunday Su Monday Mo Tuesday Tu Wednesday We Thursday Th Friday Fr Satu…" at bounding box center [784, 426] width 210 height 285
click at [791, 542] on button "Save" at bounding box center [781, 544] width 44 height 27
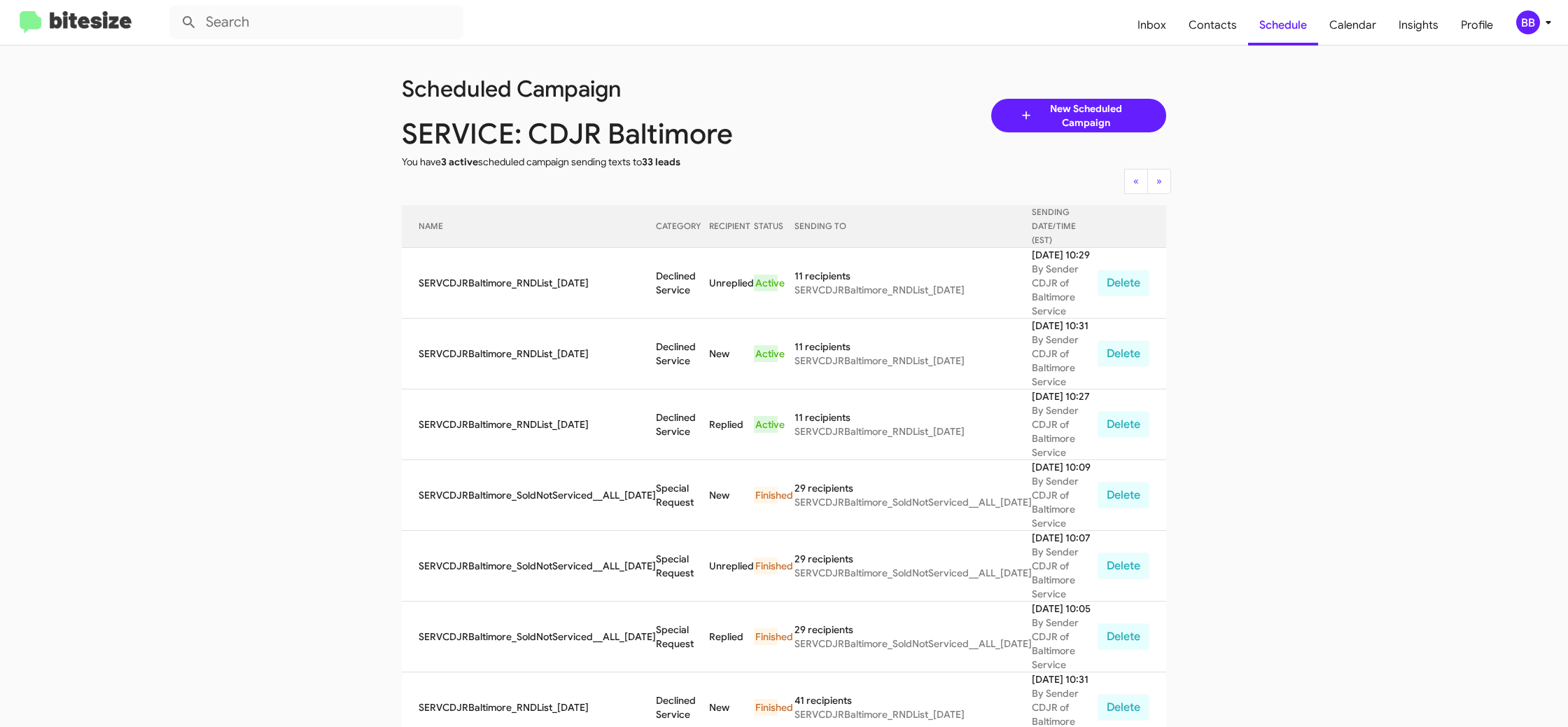
click at [1537, 23] on div "BB" at bounding box center [1527, 22] width 24 height 24
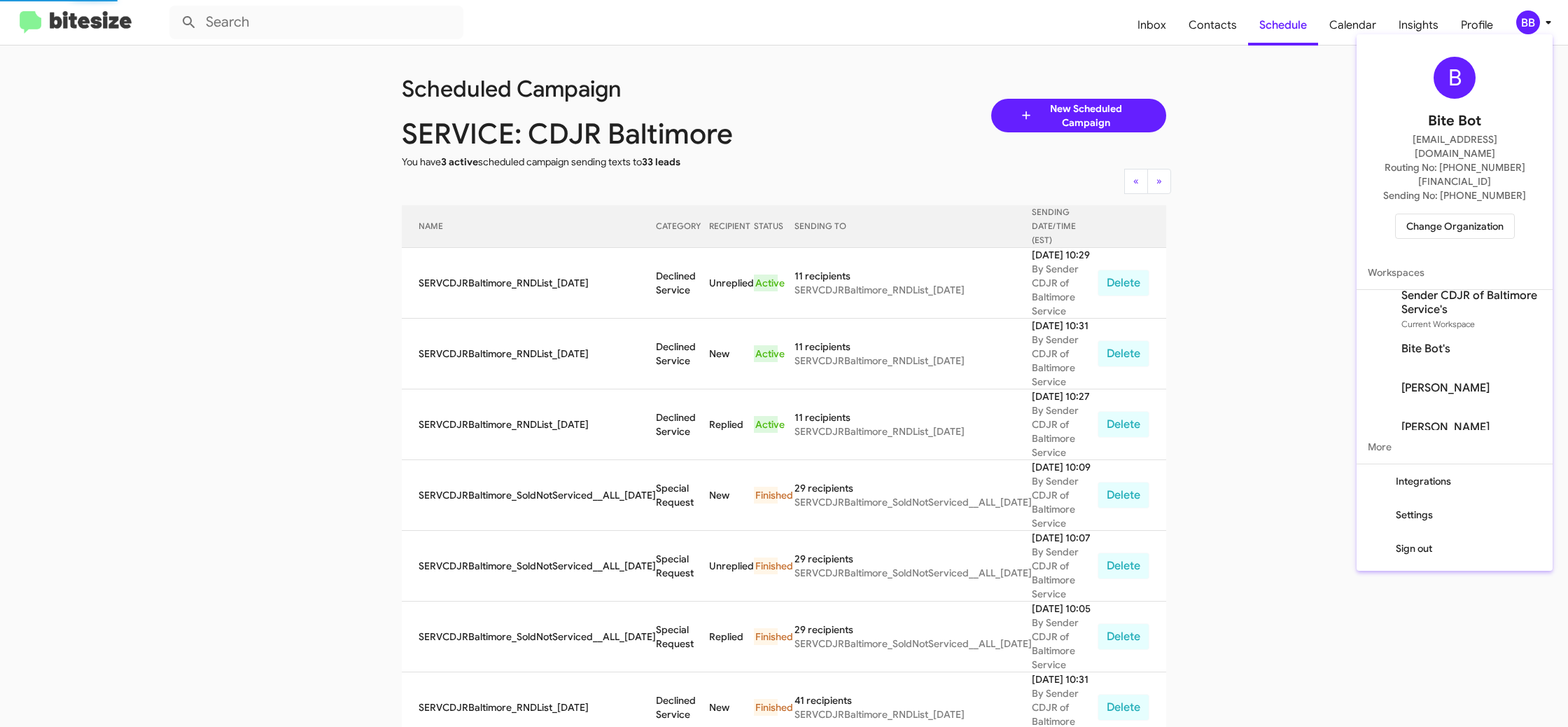
click at [1467, 214] on span "Change Organization" at bounding box center [1455, 226] width 97 height 24
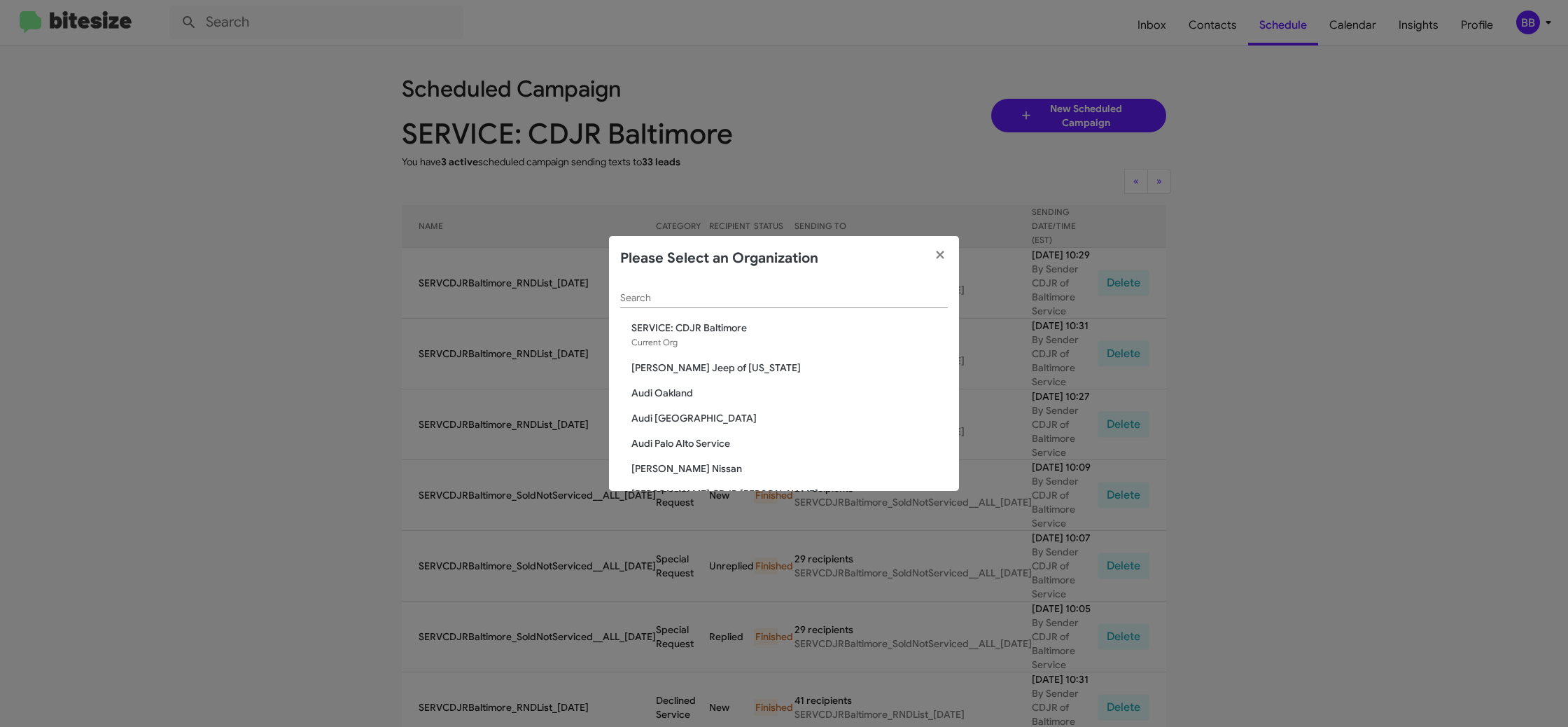
click at [678, 306] on div "Search" at bounding box center [784, 295] width 328 height 28
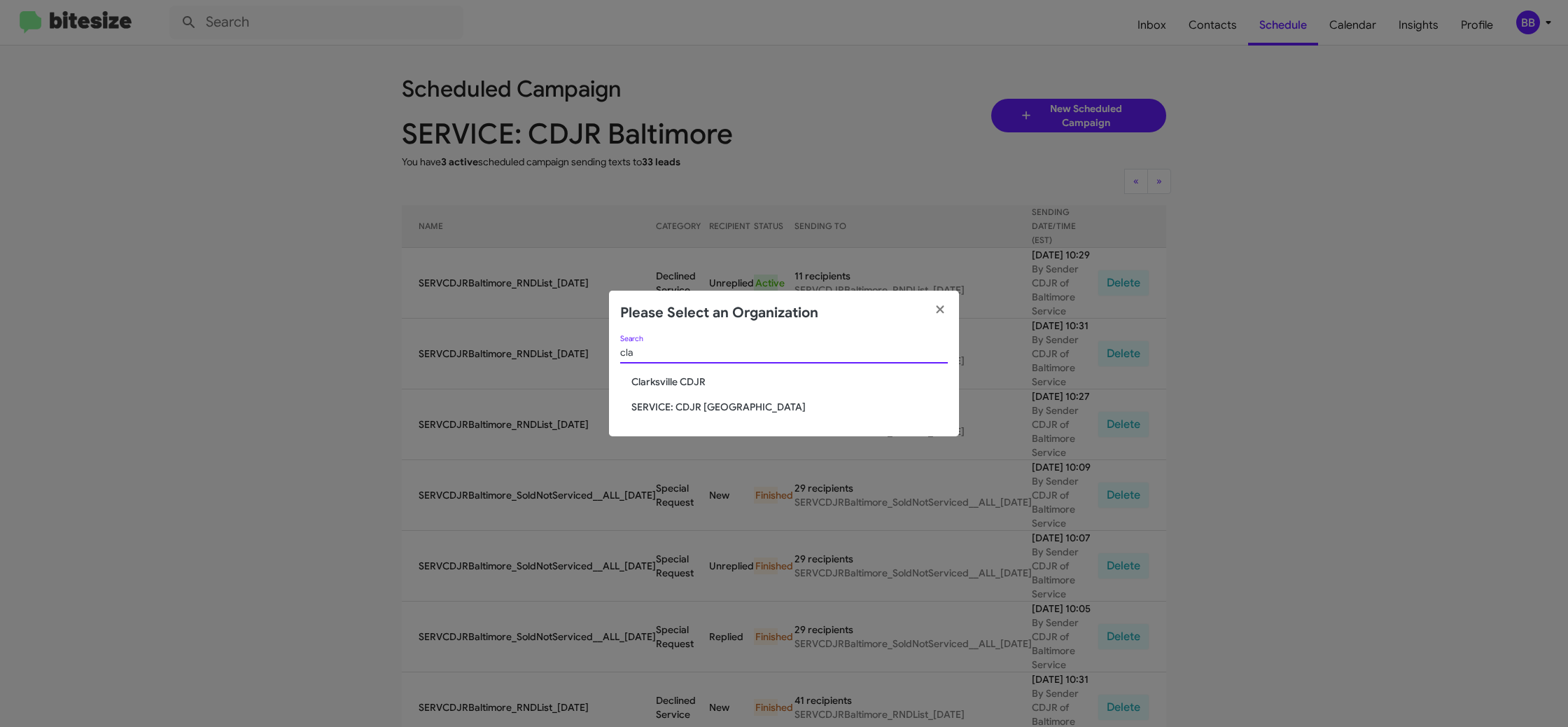
type input "cla"
click at [662, 409] on span "SERVICE: CDJR Clarksville" at bounding box center [789, 406] width 316 height 14
drag, startPoint x: 662, startPoint y: 409, endPoint x: 673, endPoint y: 385, distance: 26.4
click at [661, 407] on span "SERVICE: CDJR Clarksville" at bounding box center [789, 406] width 316 height 14
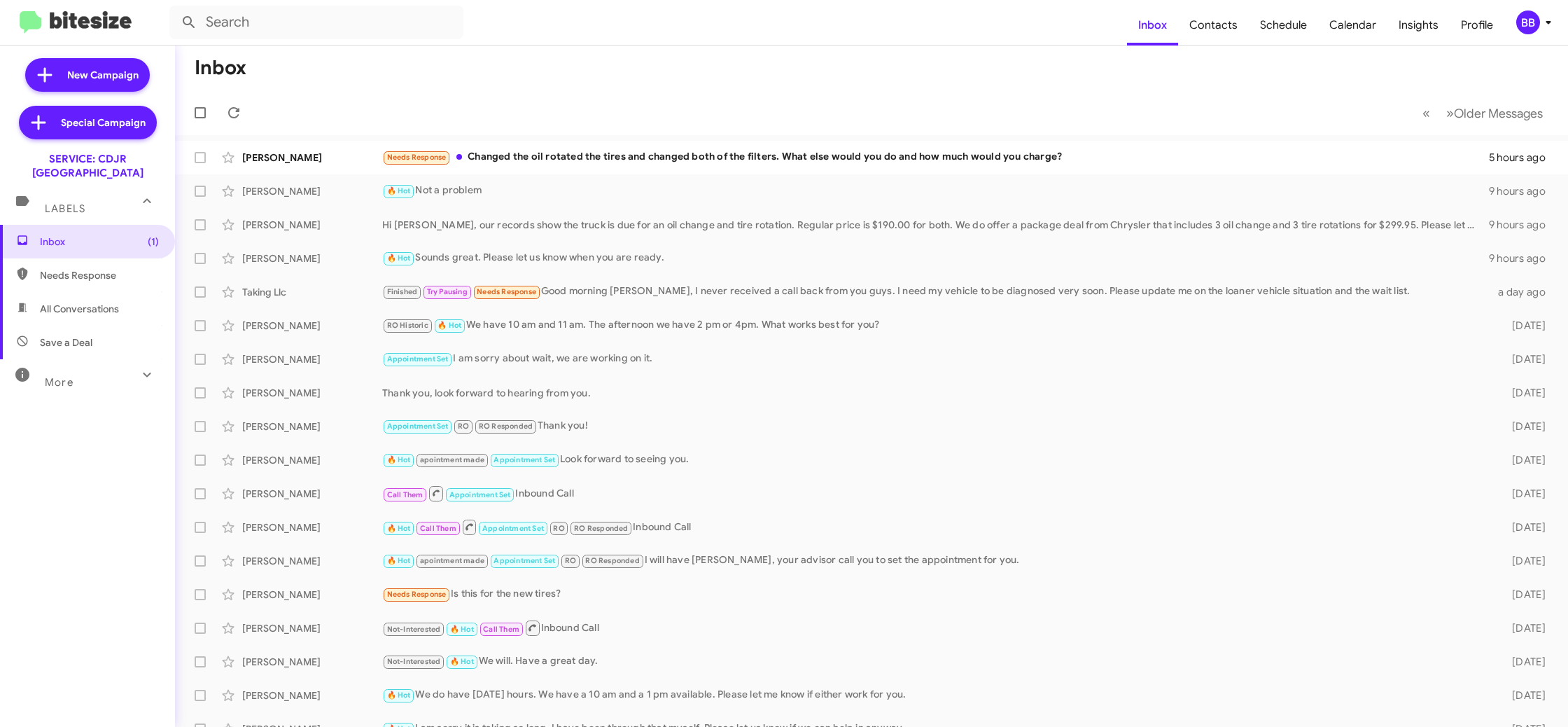
drag, startPoint x: 1540, startPoint y: 23, endPoint x: 1527, endPoint y: 27, distance: 13.6
click at [1537, 23] on div "BB" at bounding box center [1527, 22] width 24 height 24
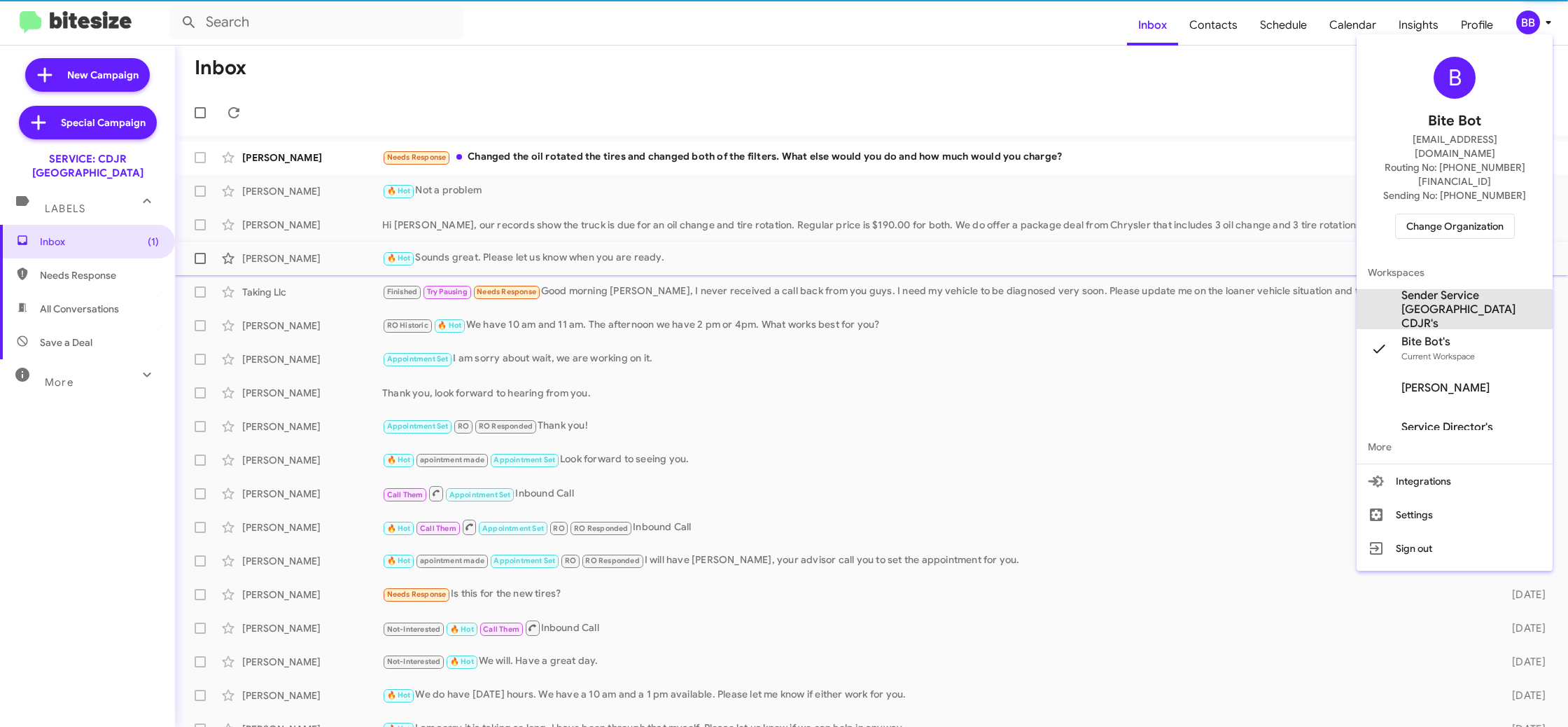
drag, startPoint x: 1447, startPoint y: 275, endPoint x: 1446, endPoint y: 267, distance: 8.1
click at [1447, 289] on span "Sender Service [GEOGRAPHIC_DATA] CDJR's" at bounding box center [1471, 309] width 140 height 42
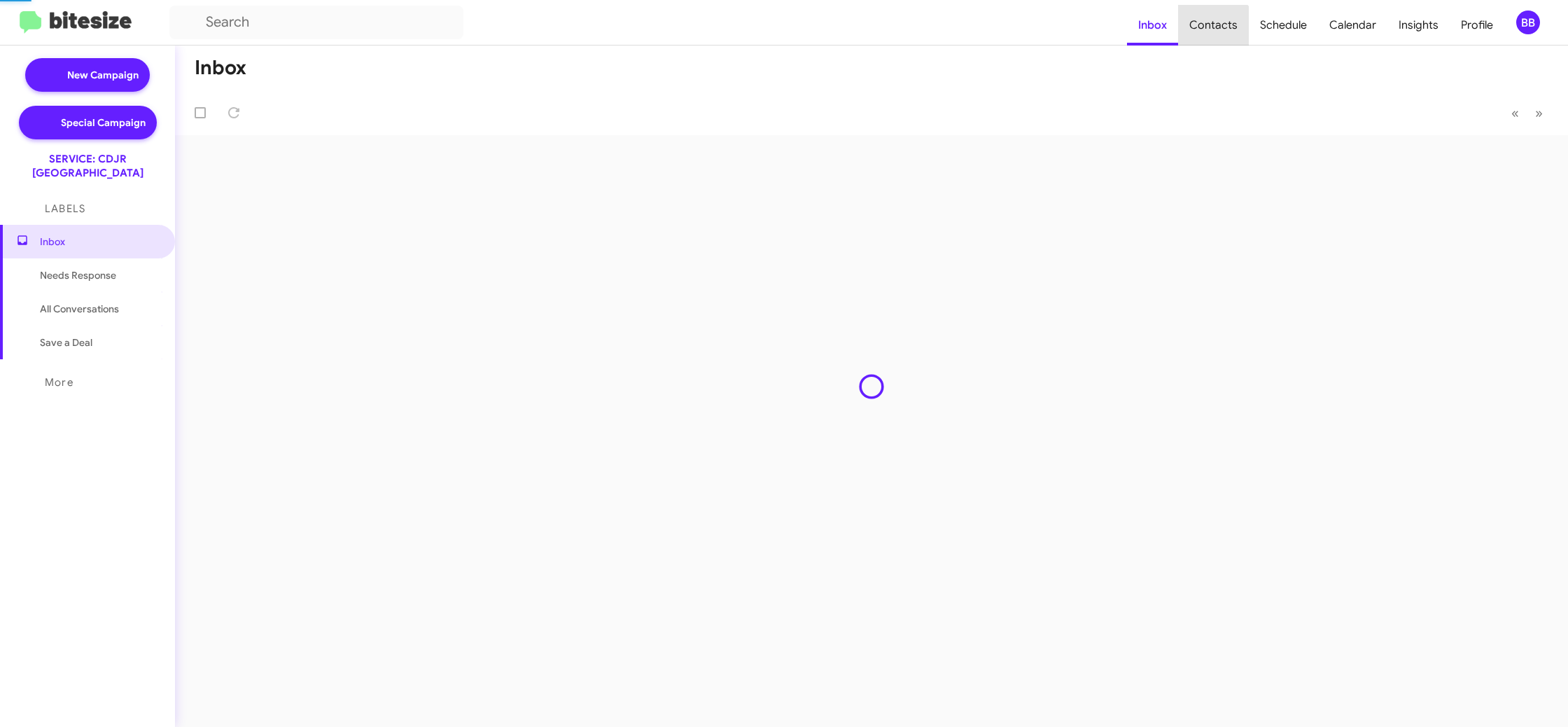
click at [1220, 35] on span "Contacts" at bounding box center [1214, 24] width 70 height 41
type input "in:groups"
click at [1220, 35] on span "Contacts" at bounding box center [1214, 24] width 70 height 41
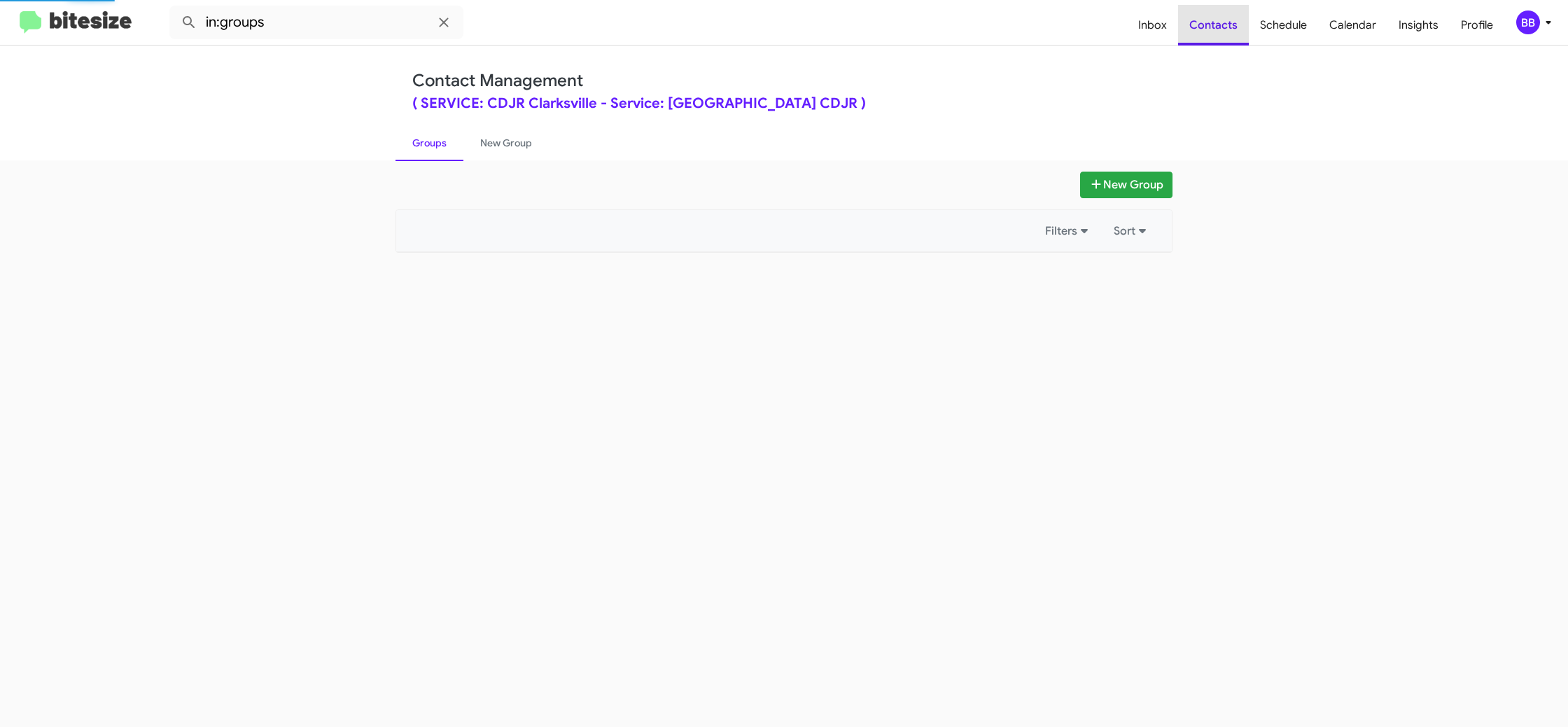
click at [1220, 35] on span "Contacts" at bounding box center [1214, 24] width 70 height 41
click at [498, 152] on link "New Group" at bounding box center [507, 143] width 86 height 37
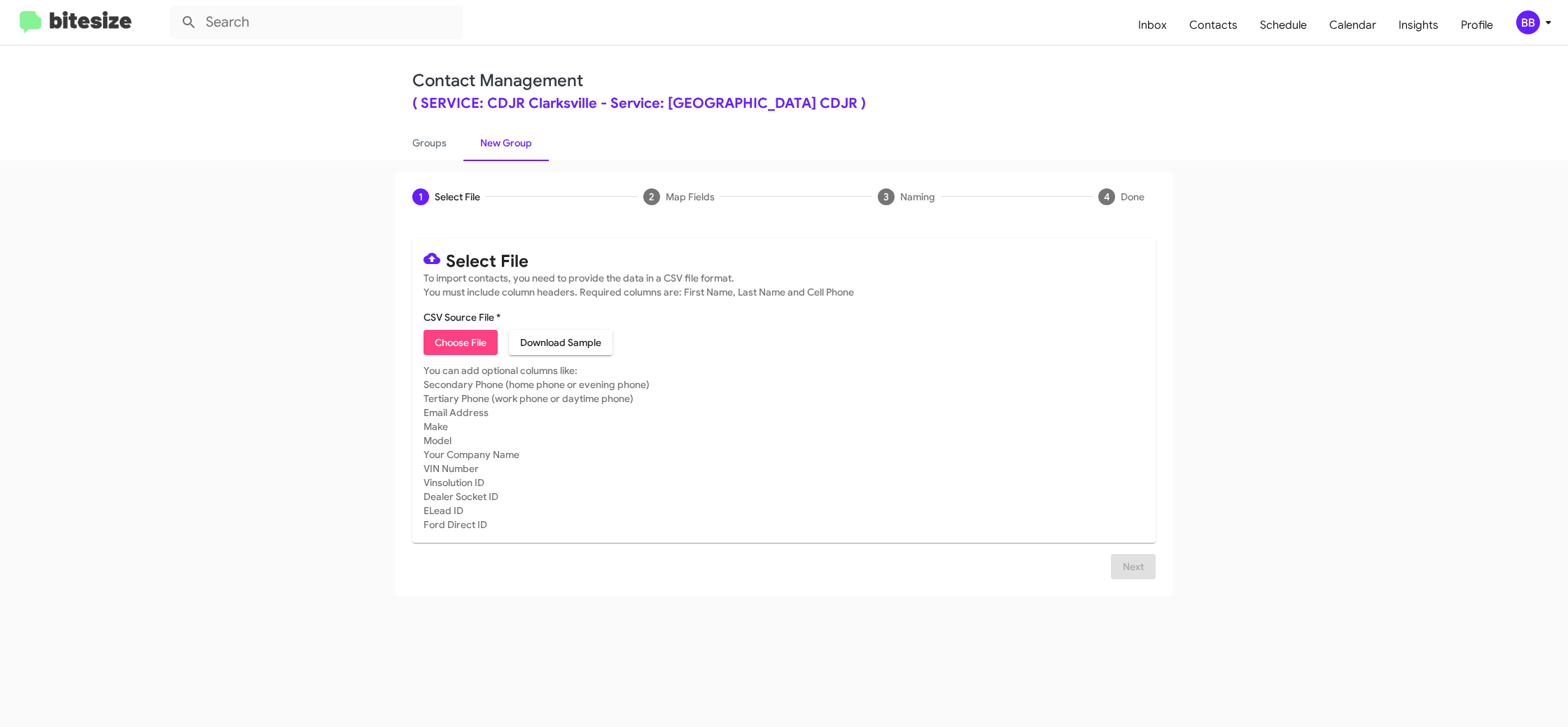
click at [439, 345] on span "Choose File" at bounding box center [461, 342] width 52 height 25
type input "SERVCDJRClarks_RNDList_09-17-25"
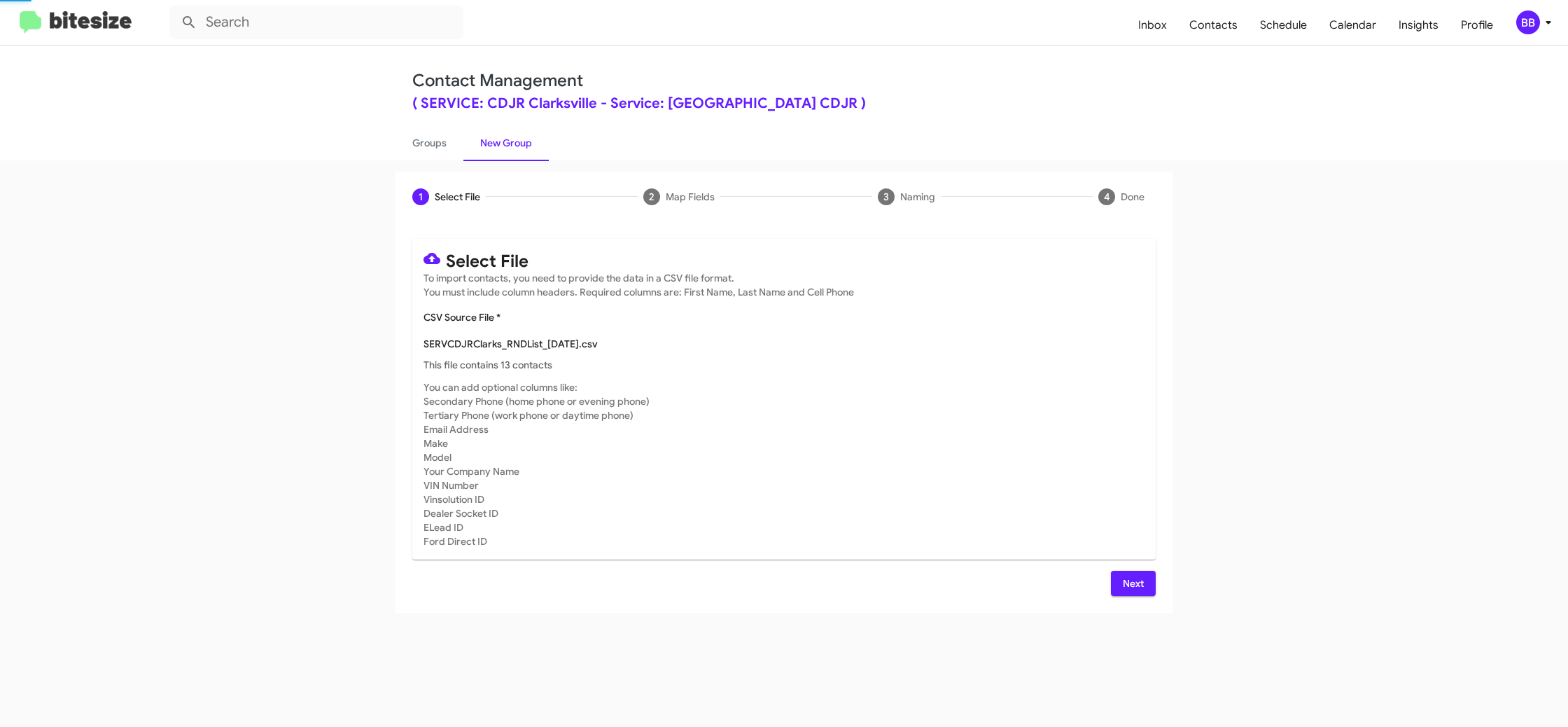
drag, startPoint x: 1032, startPoint y: 421, endPoint x: 1058, endPoint y: 493, distance: 76.6
click at [1035, 422] on mat-card-subtitle "You can add optional columns like: Secondary Phone (home phone or evening phone…" at bounding box center [784, 465] width 721 height 168
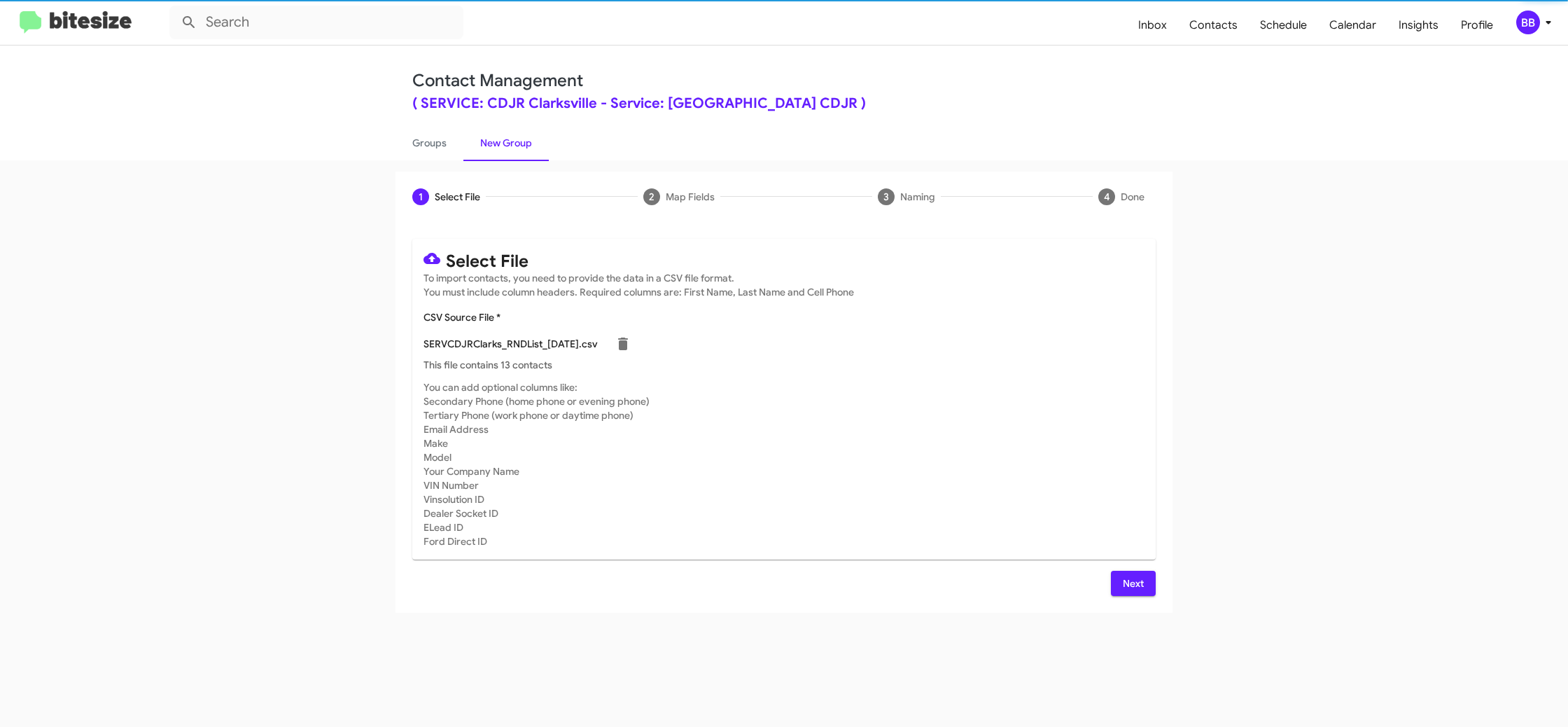
drag, startPoint x: 1139, startPoint y: 590, endPoint x: 1115, endPoint y: 582, distance: 25.3
click at [1137, 589] on span "Next" at bounding box center [1133, 583] width 22 height 25
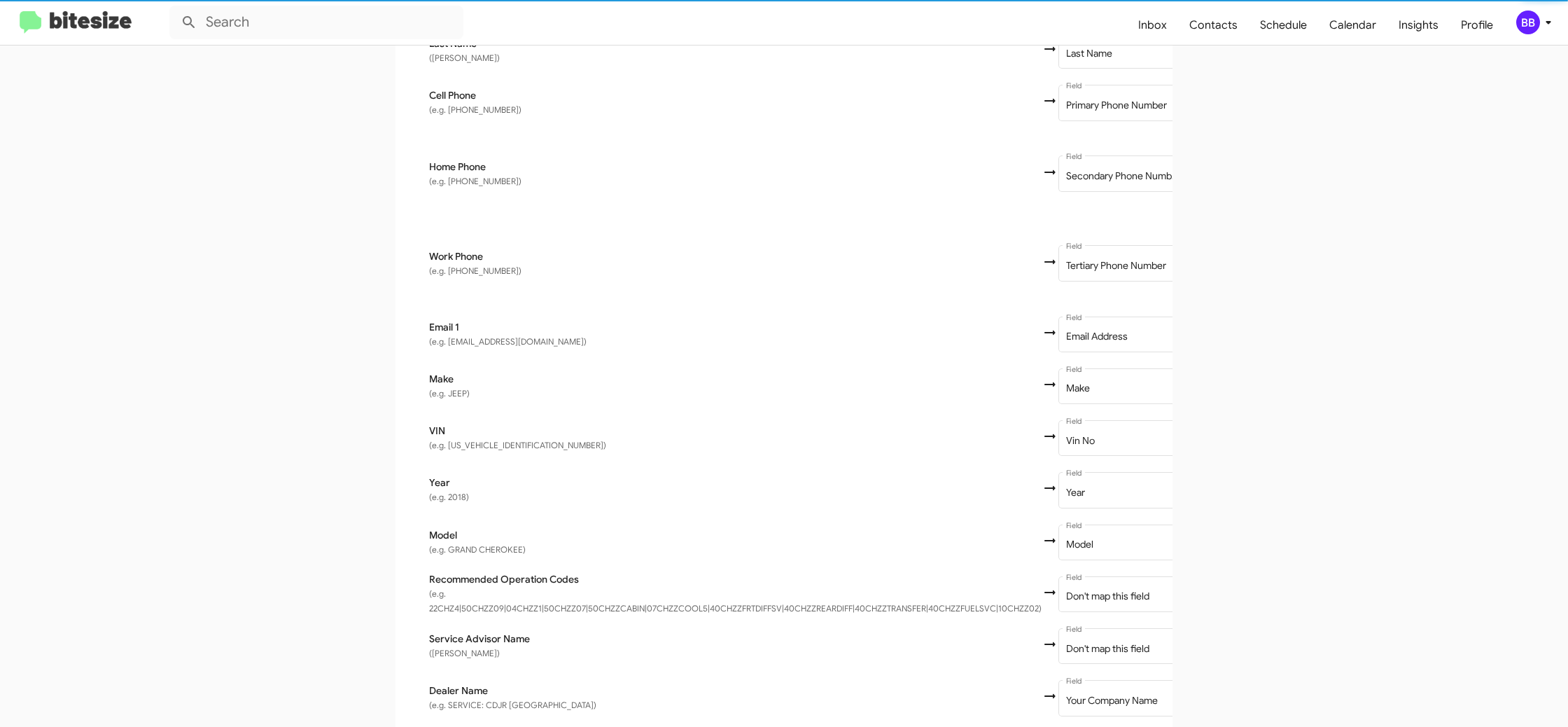
scroll to position [415, 0]
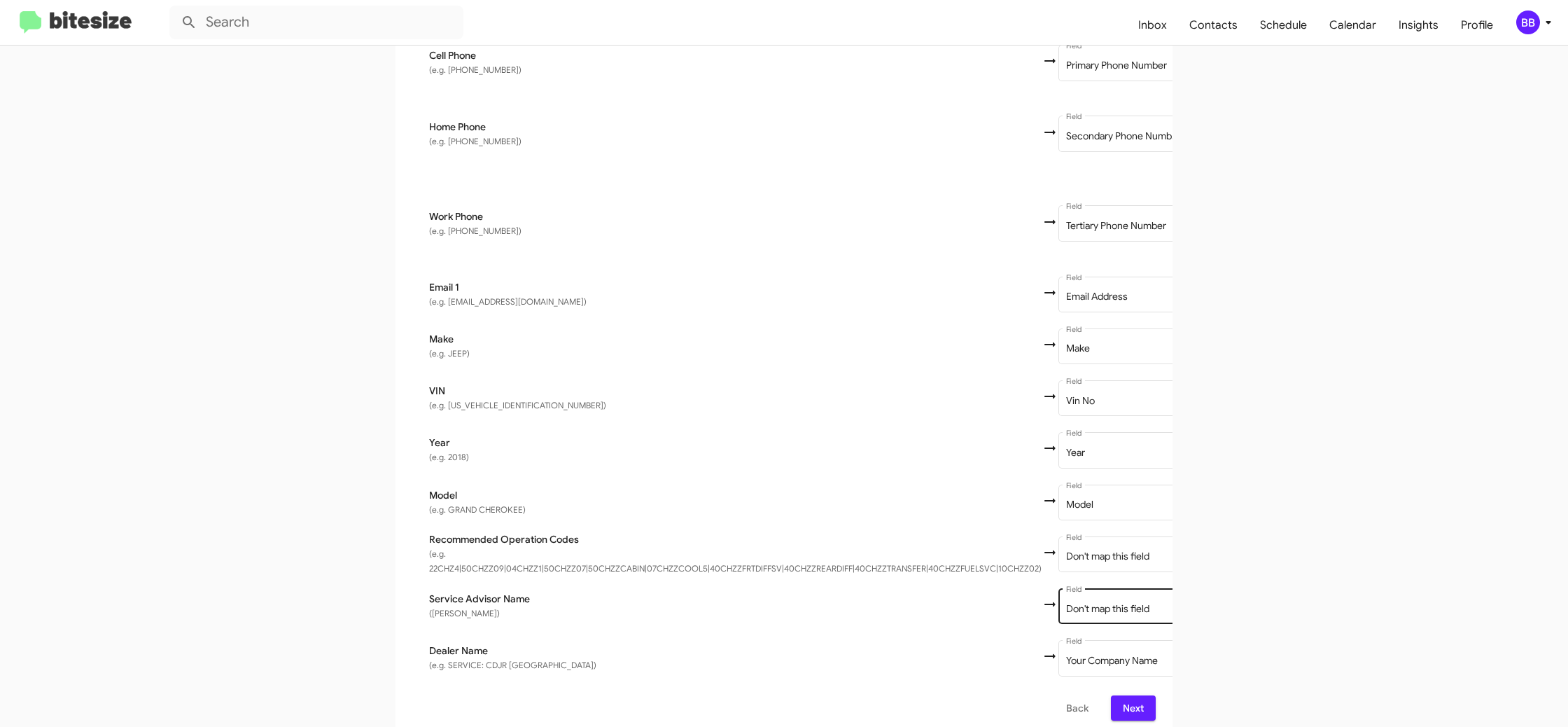
click at [1092, 588] on div "Don't map this field Field" at bounding box center [1129, 605] width 126 height 38
drag, startPoint x: 1317, startPoint y: 569, endPoint x: 1253, endPoint y: 553, distance: 66.0
click at [1316, 569] on app-new-group "Select File 2 Map Fields 3 Naming 4 Done Select File To import contacts, you ne…" at bounding box center [784, 247] width 1568 height 981
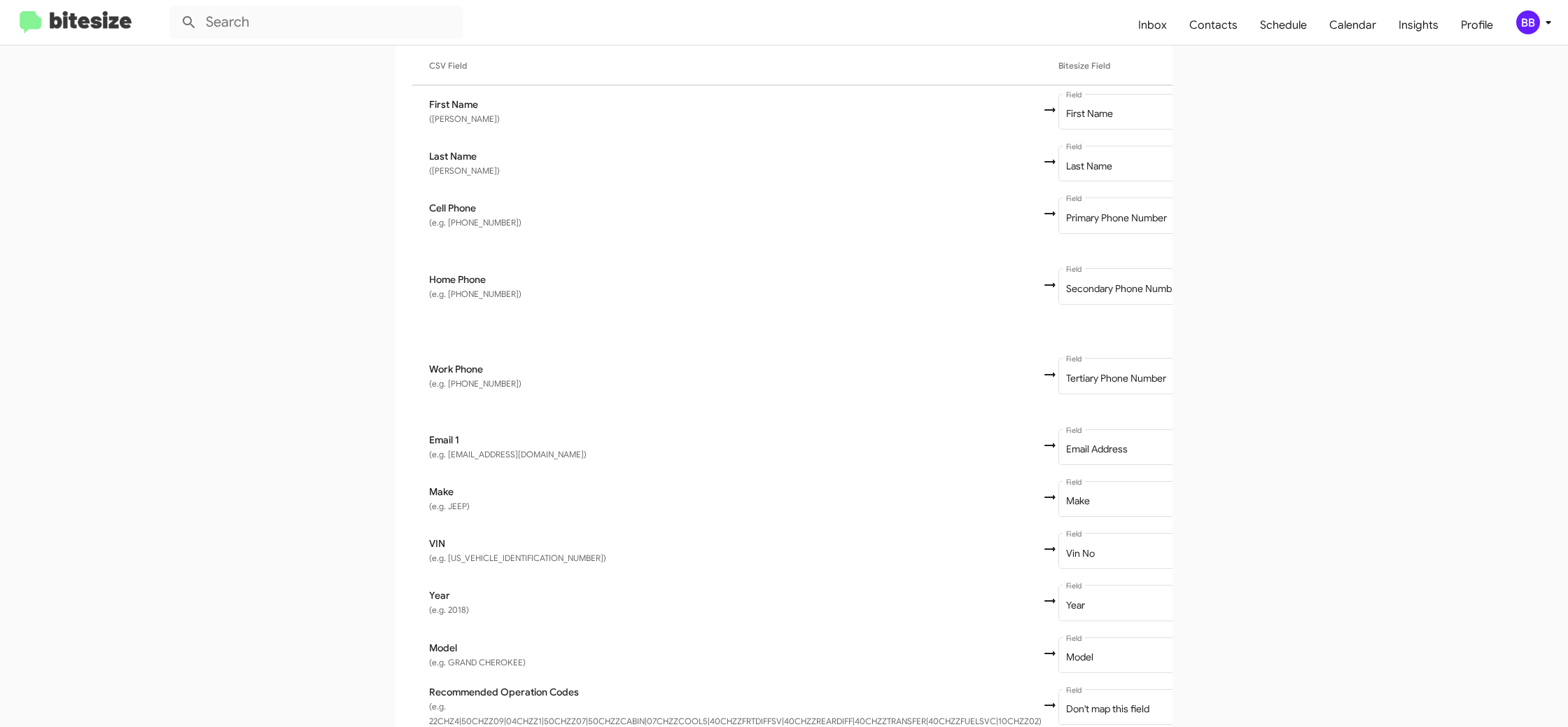
scroll to position [415, 0]
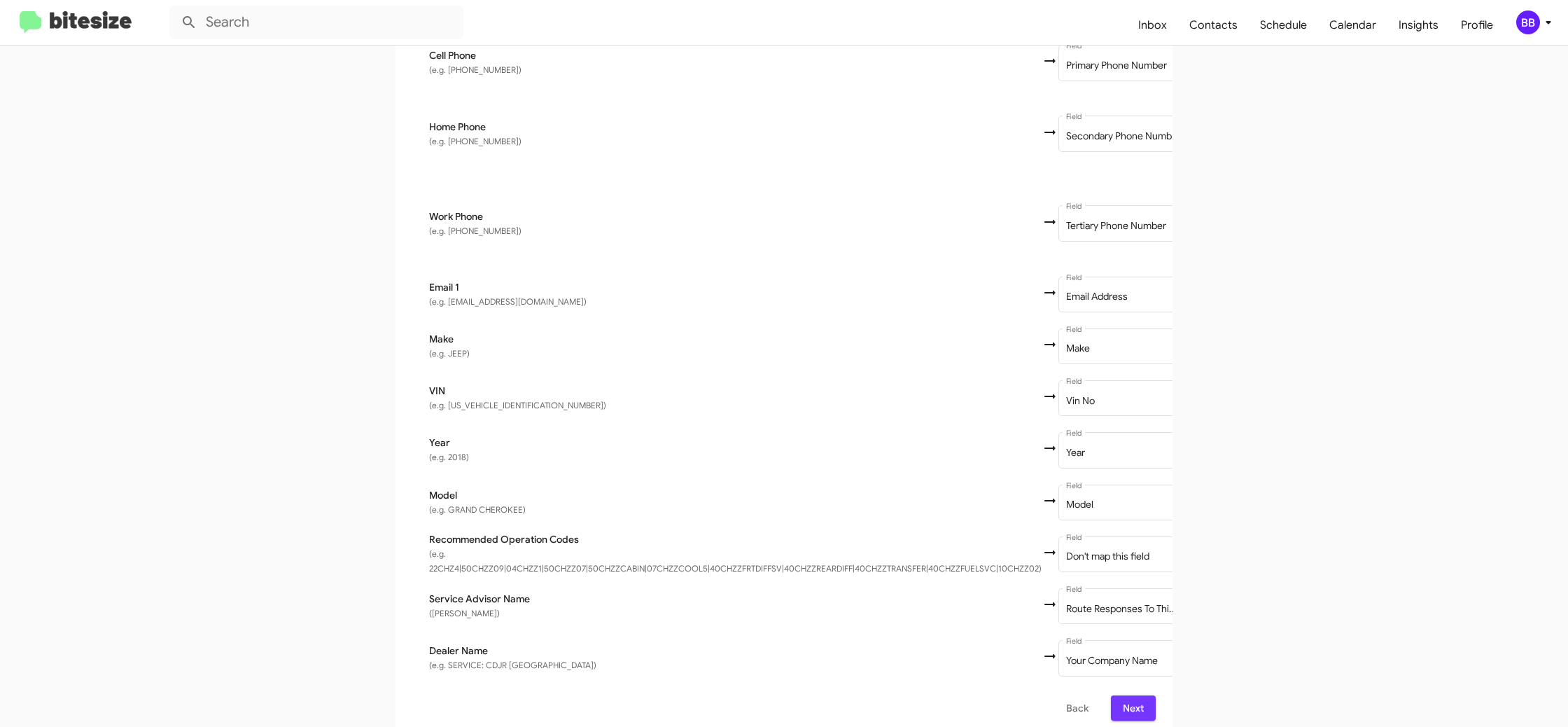
click at [1143, 695] on span "Next" at bounding box center [1133, 707] width 22 height 25
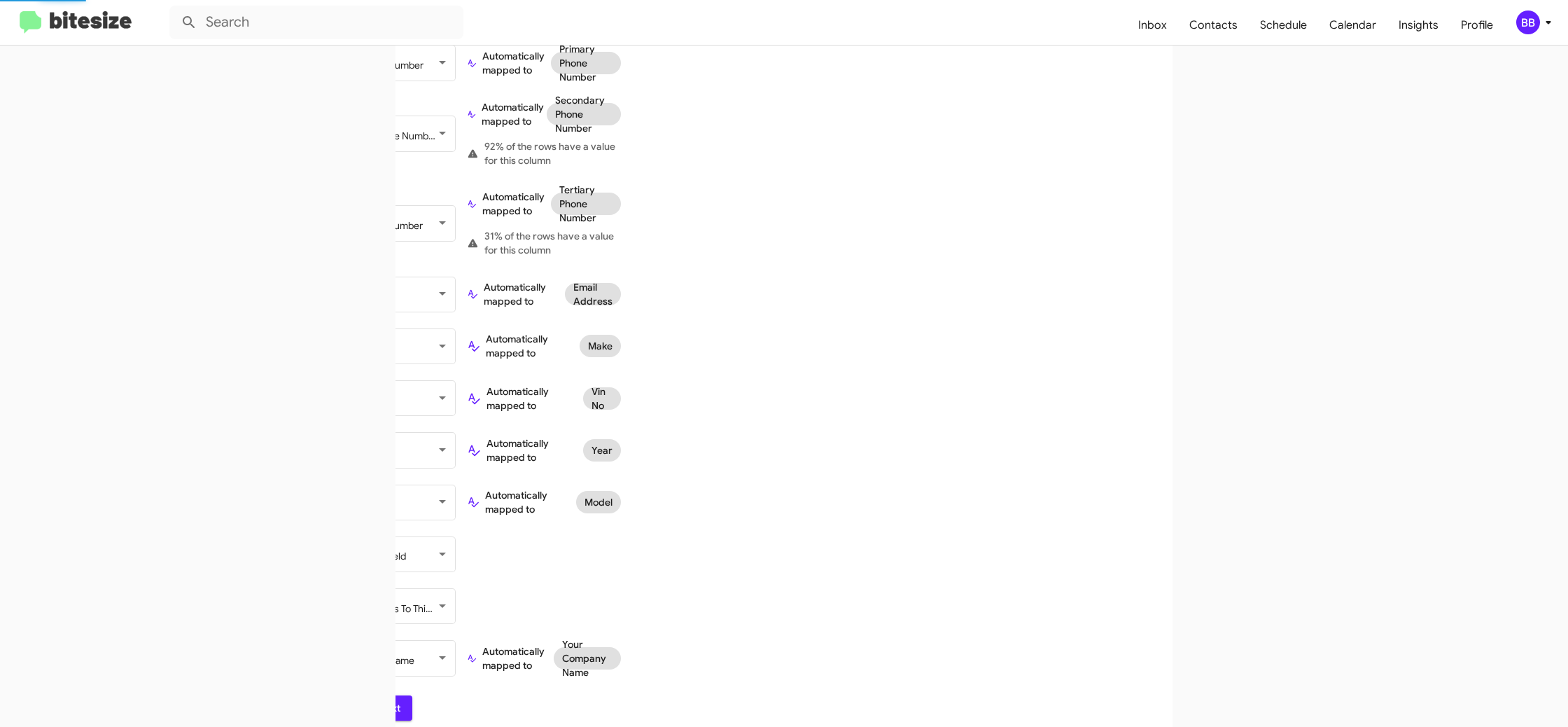
scroll to position [0, 0]
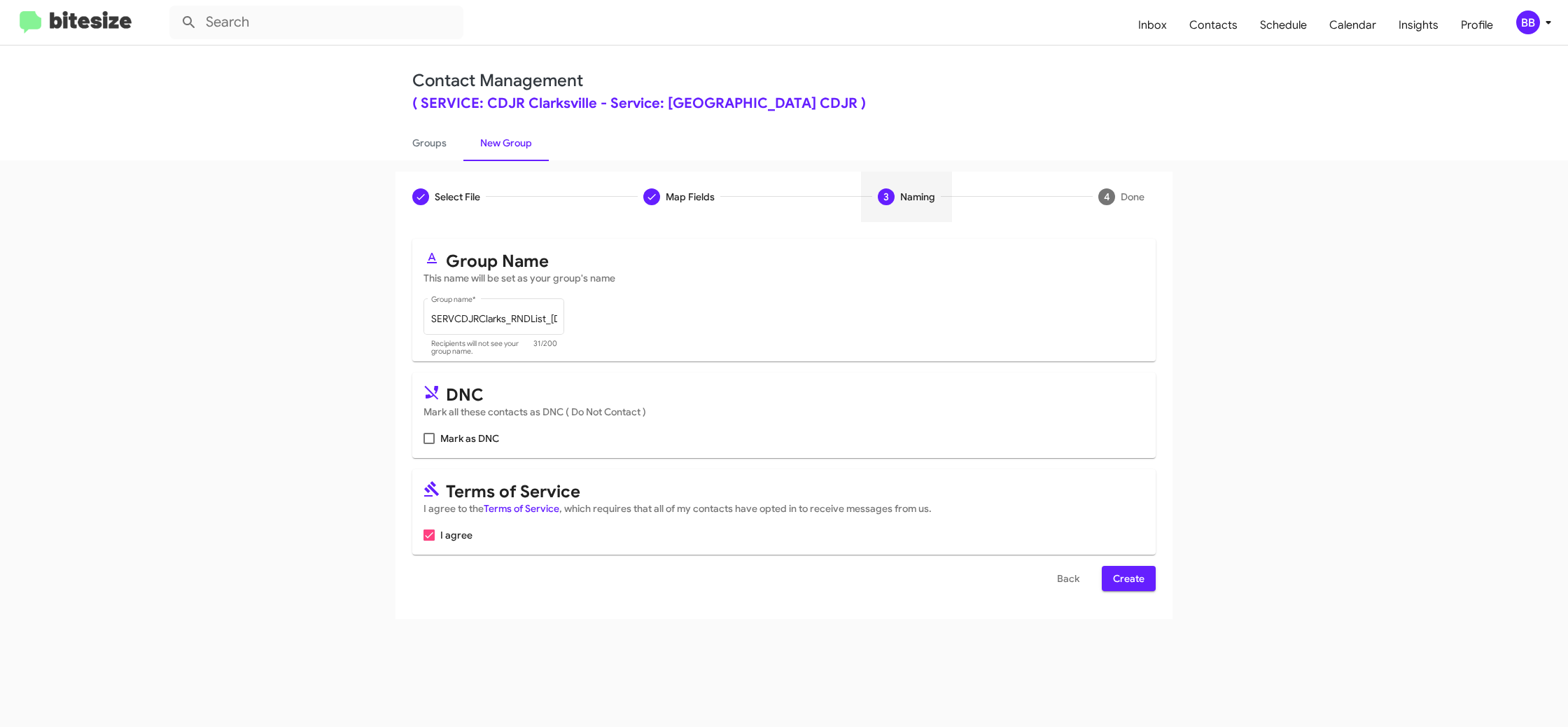
click at [1121, 585] on span "Create" at bounding box center [1129, 578] width 31 height 25
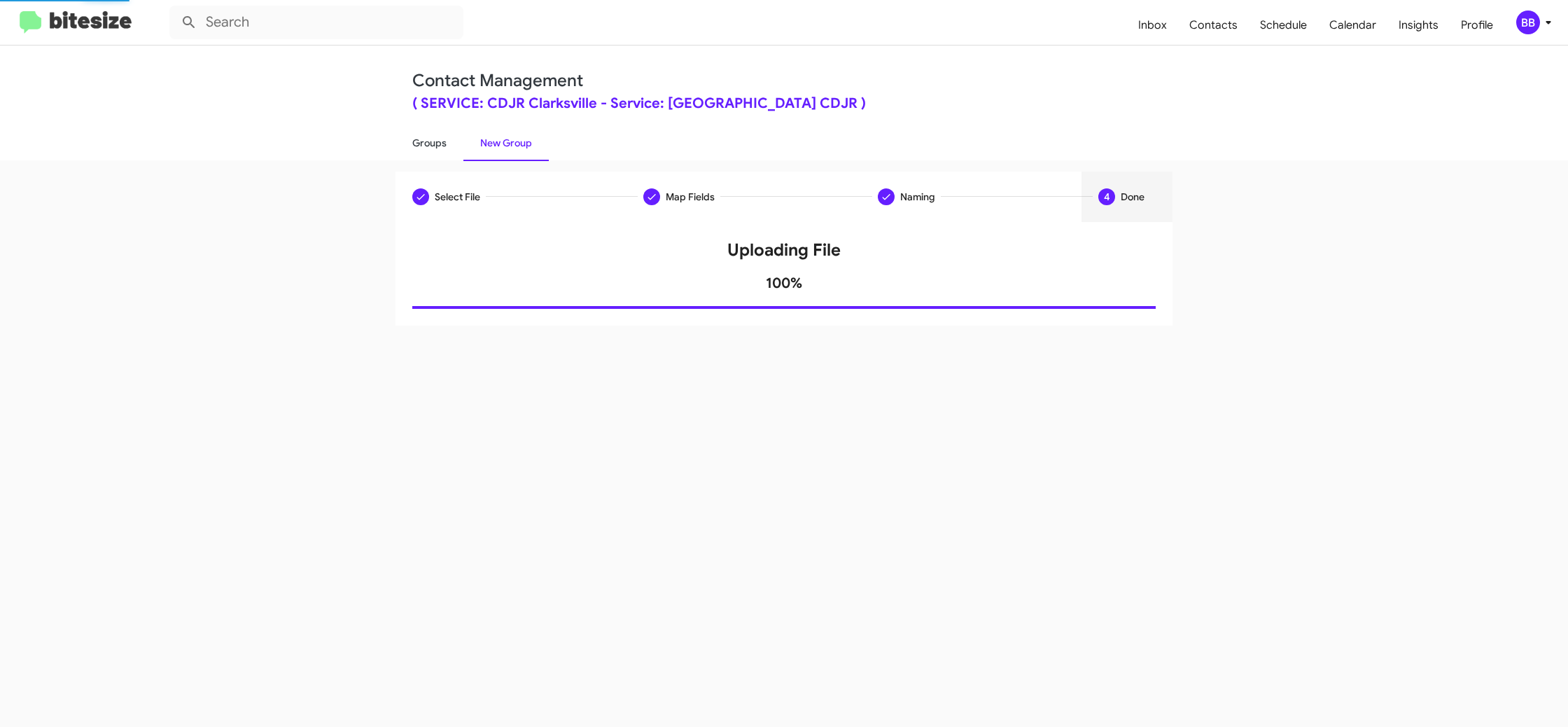
click at [455, 139] on link "Groups" at bounding box center [429, 143] width 68 height 37
type input "in:groups"
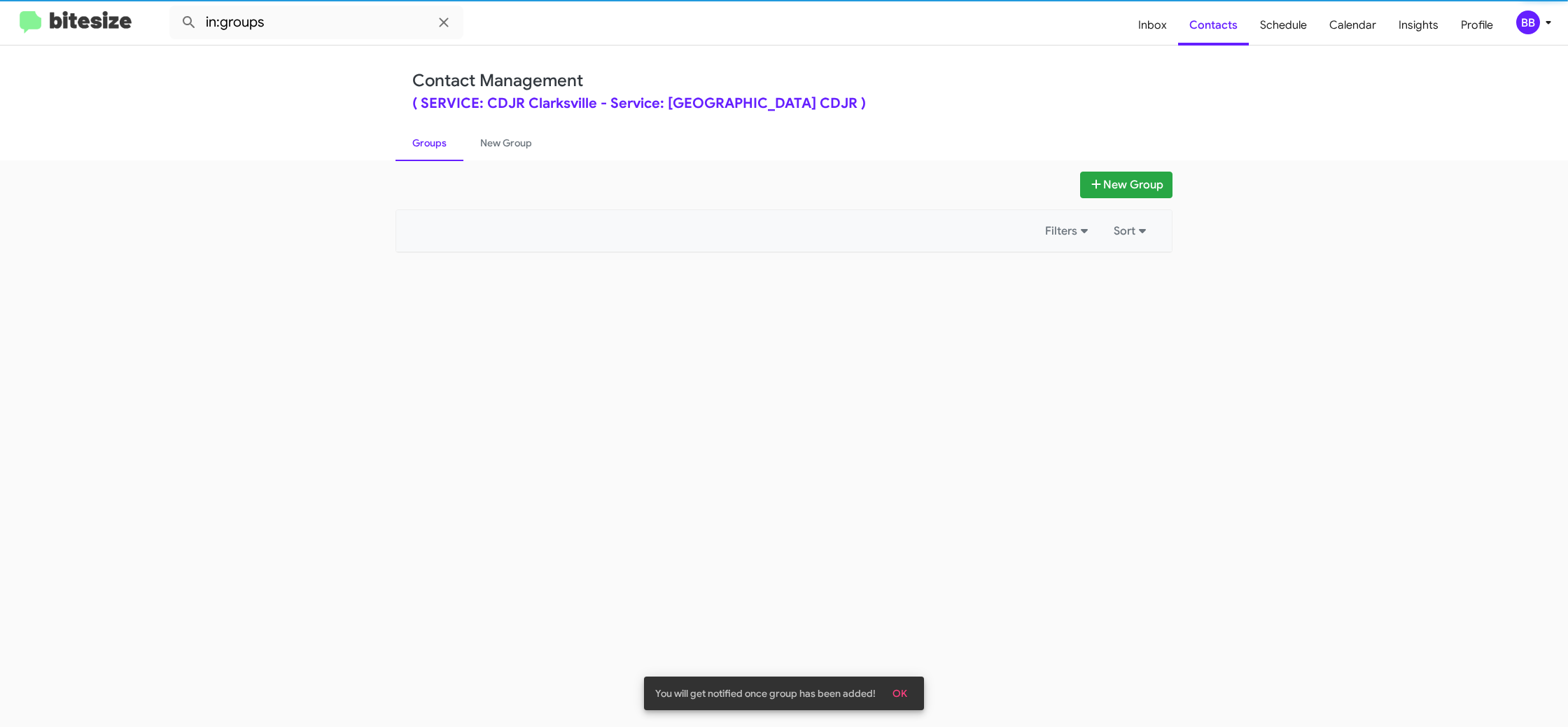
click at [455, 139] on link "Groups" at bounding box center [429, 143] width 68 height 37
click at [490, 142] on link "New Group" at bounding box center [507, 143] width 86 height 37
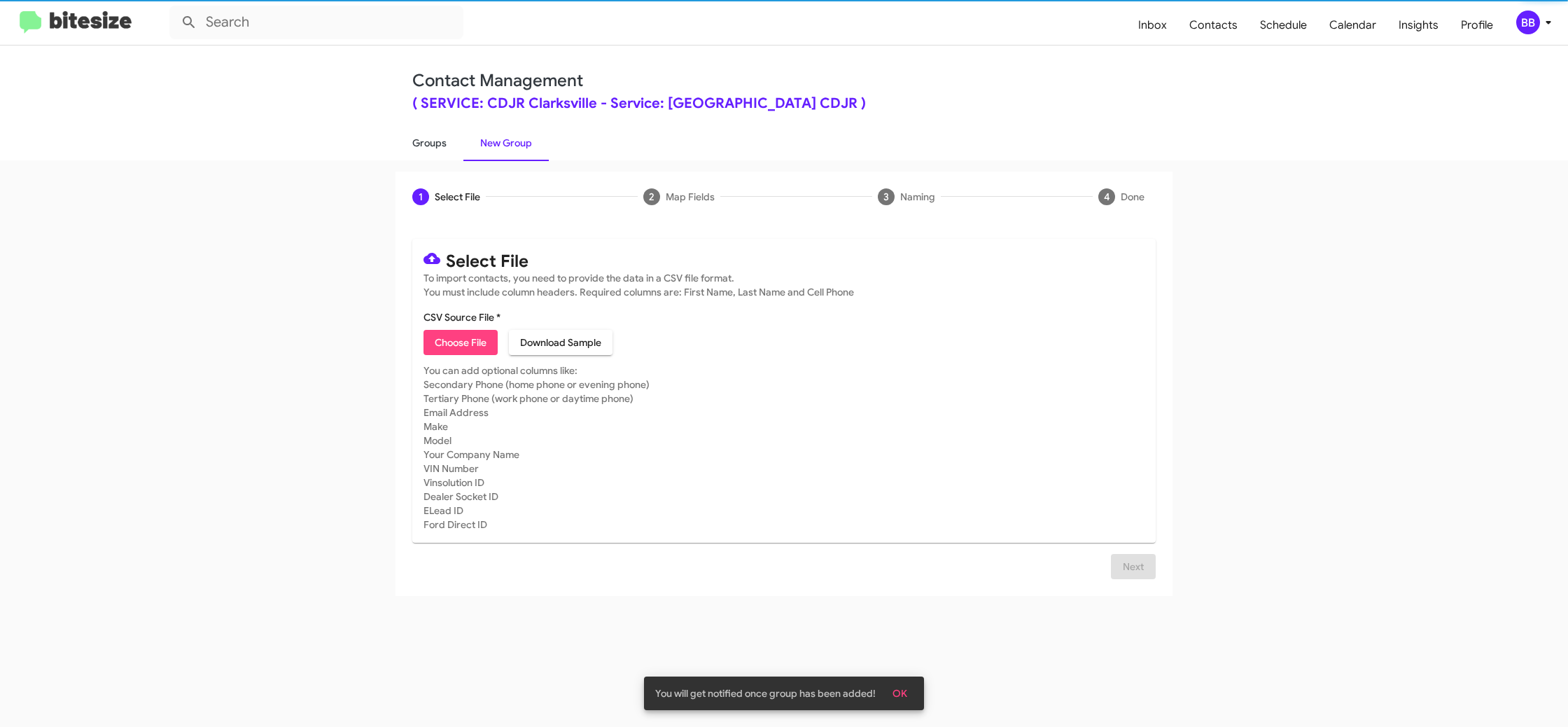
click at [448, 142] on link "Groups" at bounding box center [429, 143] width 68 height 37
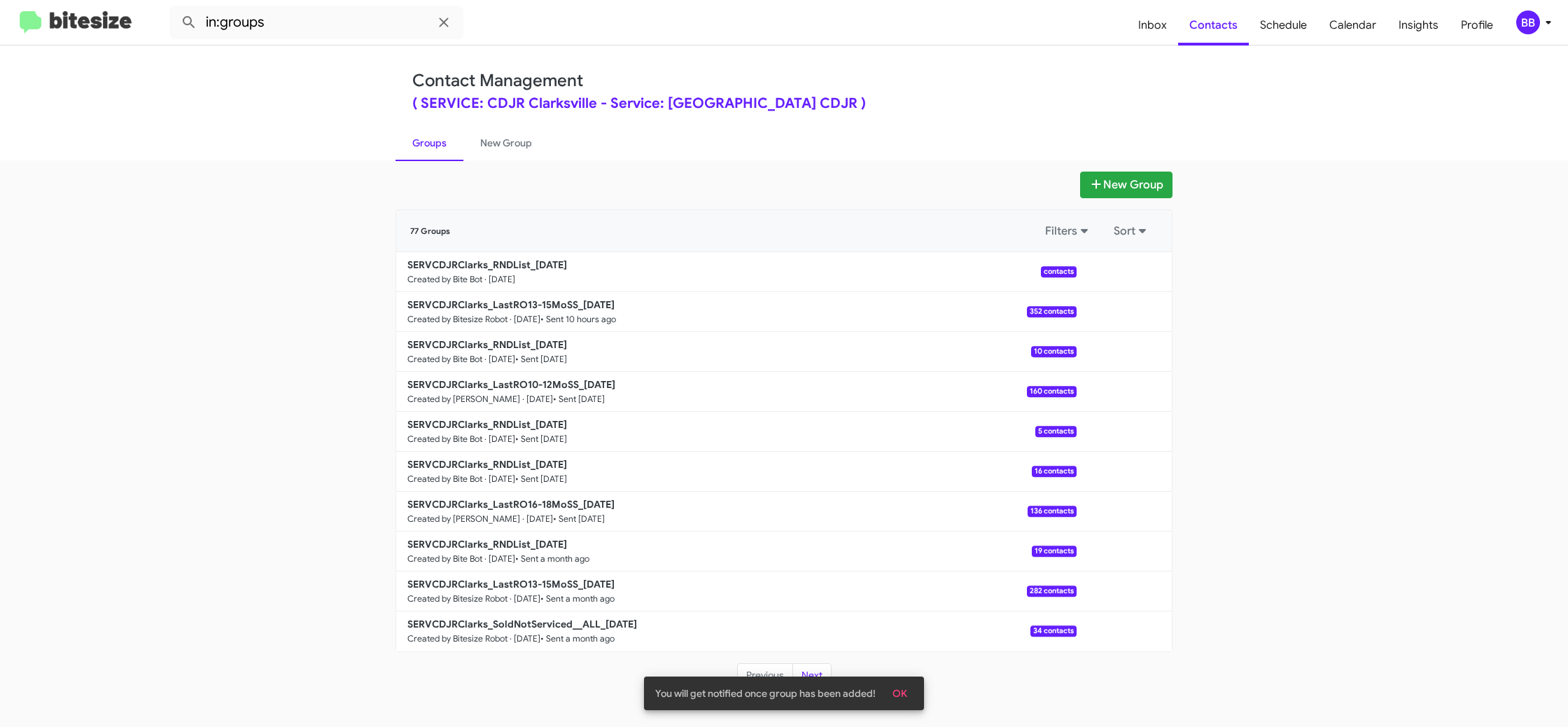
click at [348, 41] on mat-toolbar "in:groups Inbox Contacts Schedule Calendar Insights Profile BB" at bounding box center [784, 22] width 1568 height 45
click at [341, 25] on input "in:groups" at bounding box center [316, 22] width 294 height 34
type input "in:groups RND"
click at [175, 8] on button at bounding box center [189, 22] width 28 height 28
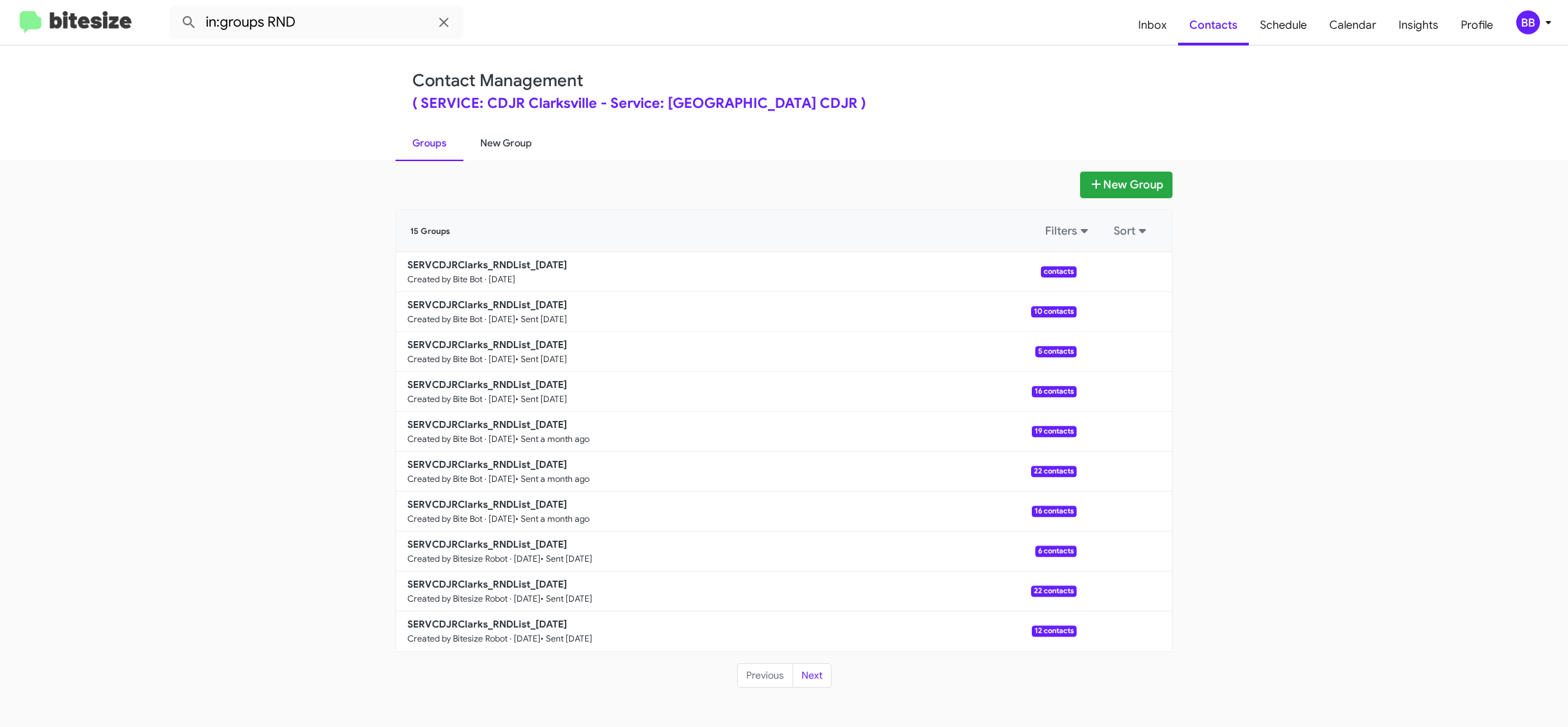
click at [526, 142] on link "New Group" at bounding box center [507, 143] width 86 height 37
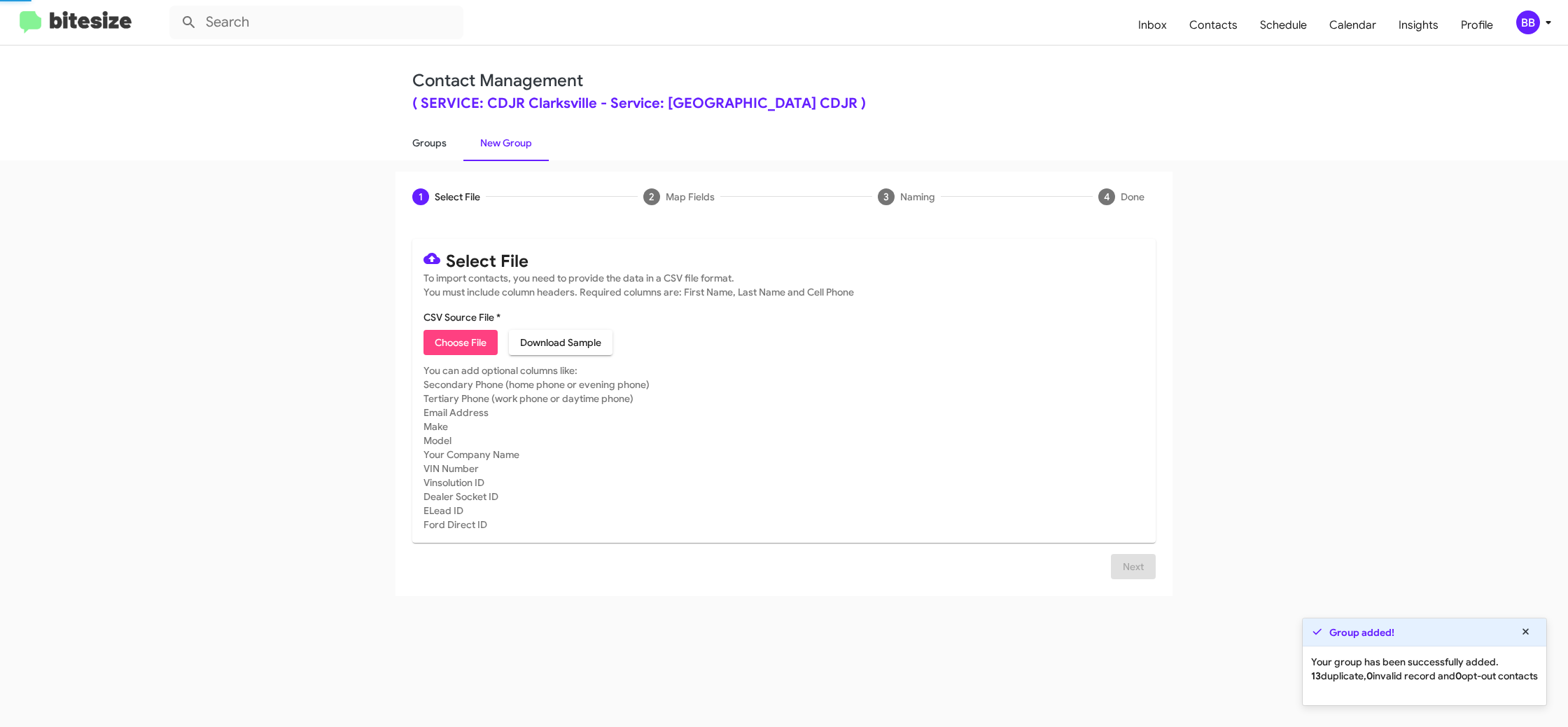
drag, startPoint x: 526, startPoint y: 142, endPoint x: 430, endPoint y: 144, distance: 96.0
click at [526, 142] on link "New Group" at bounding box center [507, 143] width 86 height 37
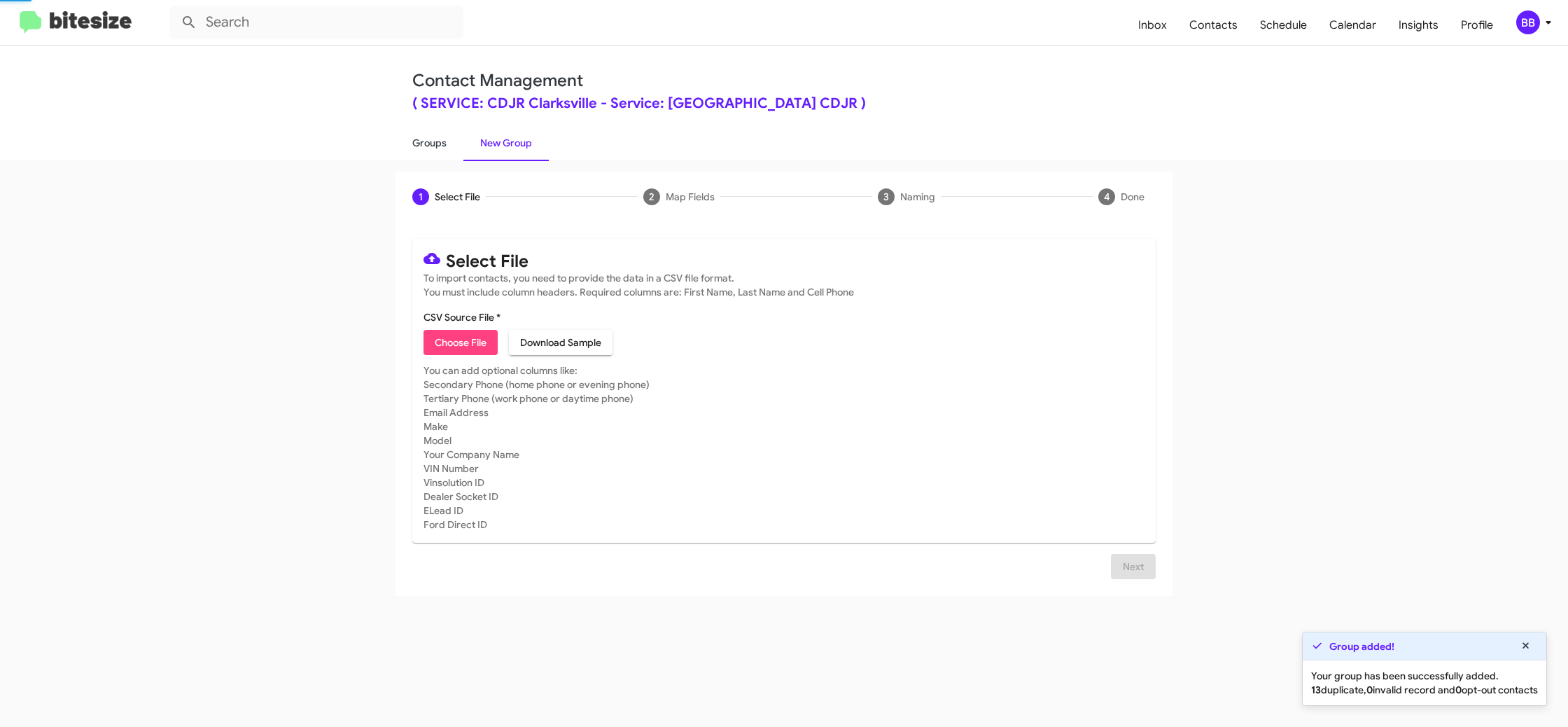
click at [417, 143] on link "Groups" at bounding box center [429, 143] width 68 height 37
type input "in:groups"
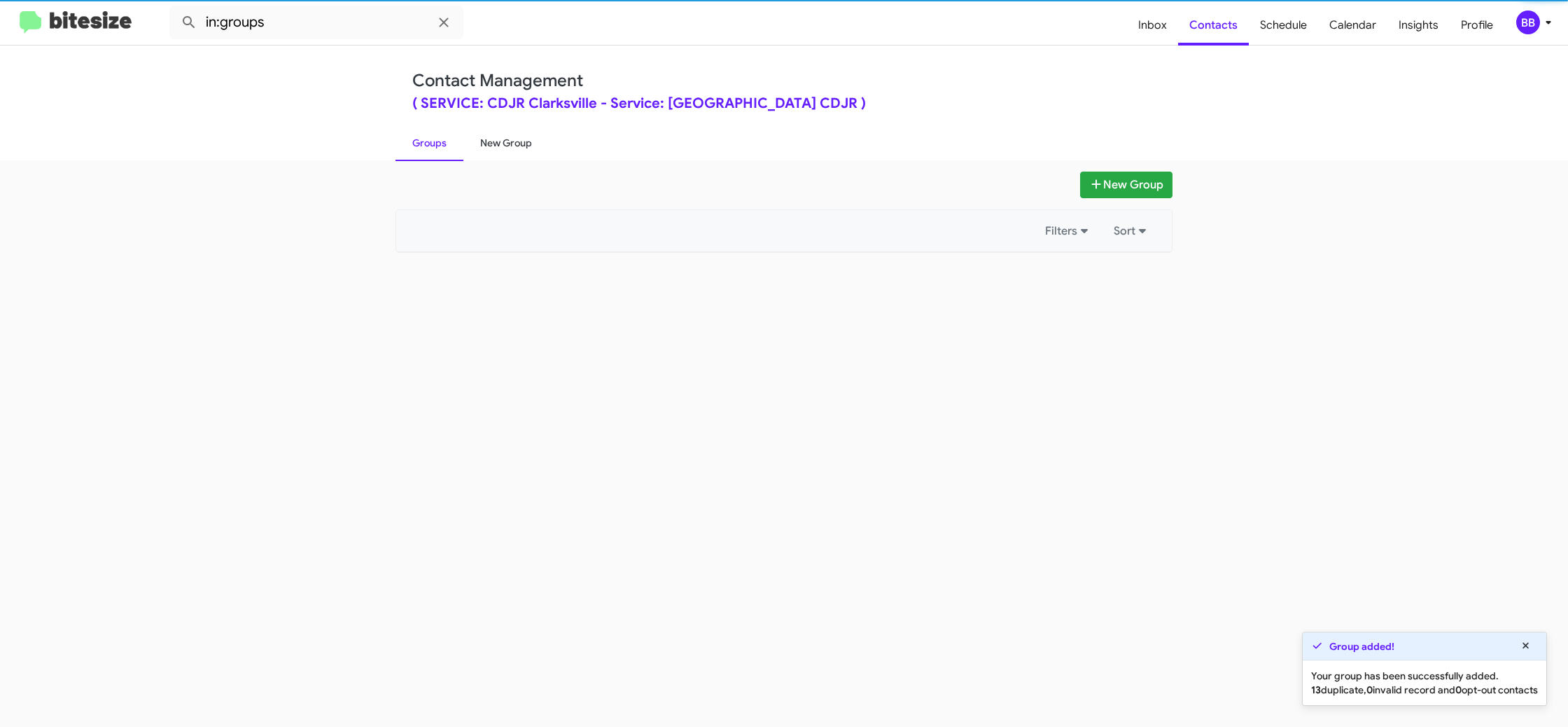
click at [486, 144] on link "New Group" at bounding box center [507, 143] width 86 height 37
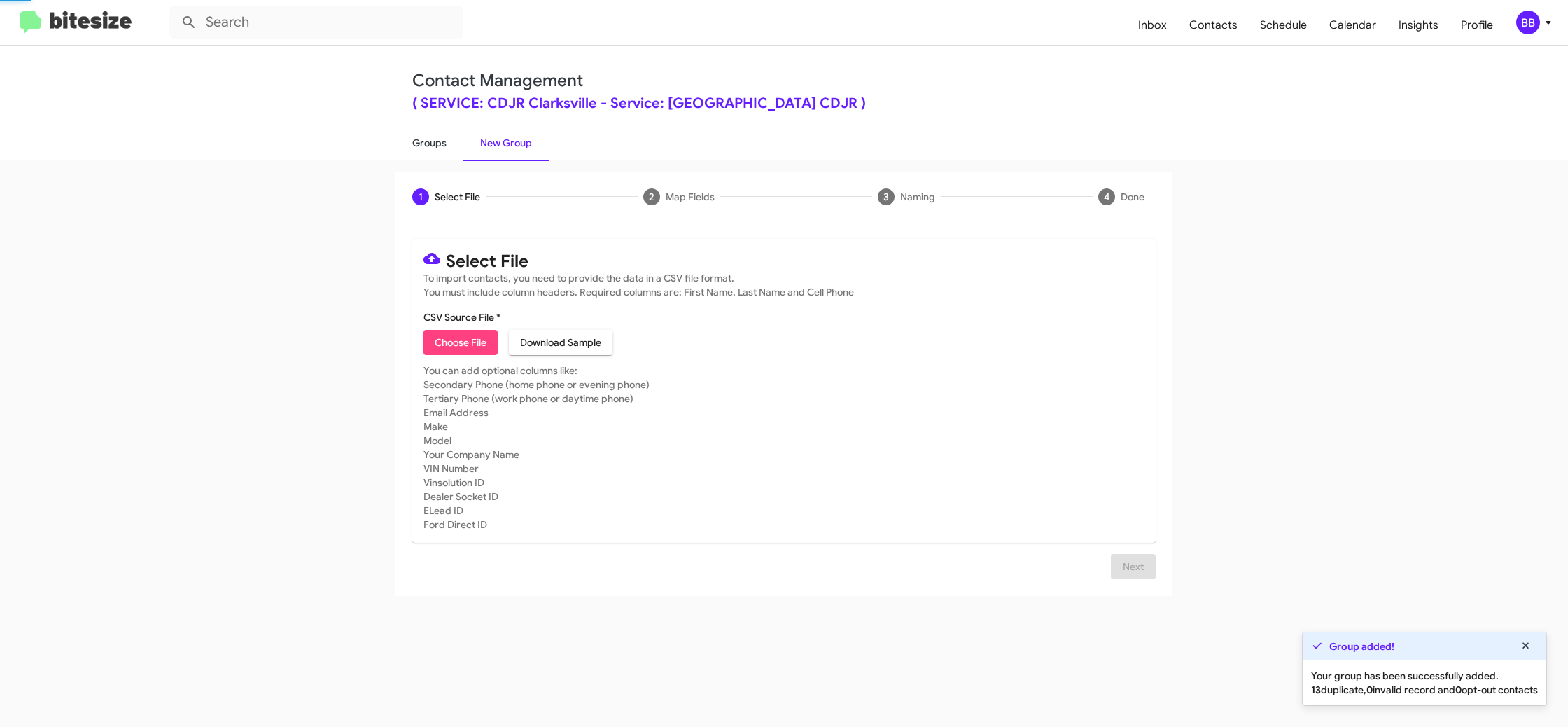
click at [438, 145] on link "Groups" at bounding box center [429, 143] width 68 height 37
type input "in:groups"
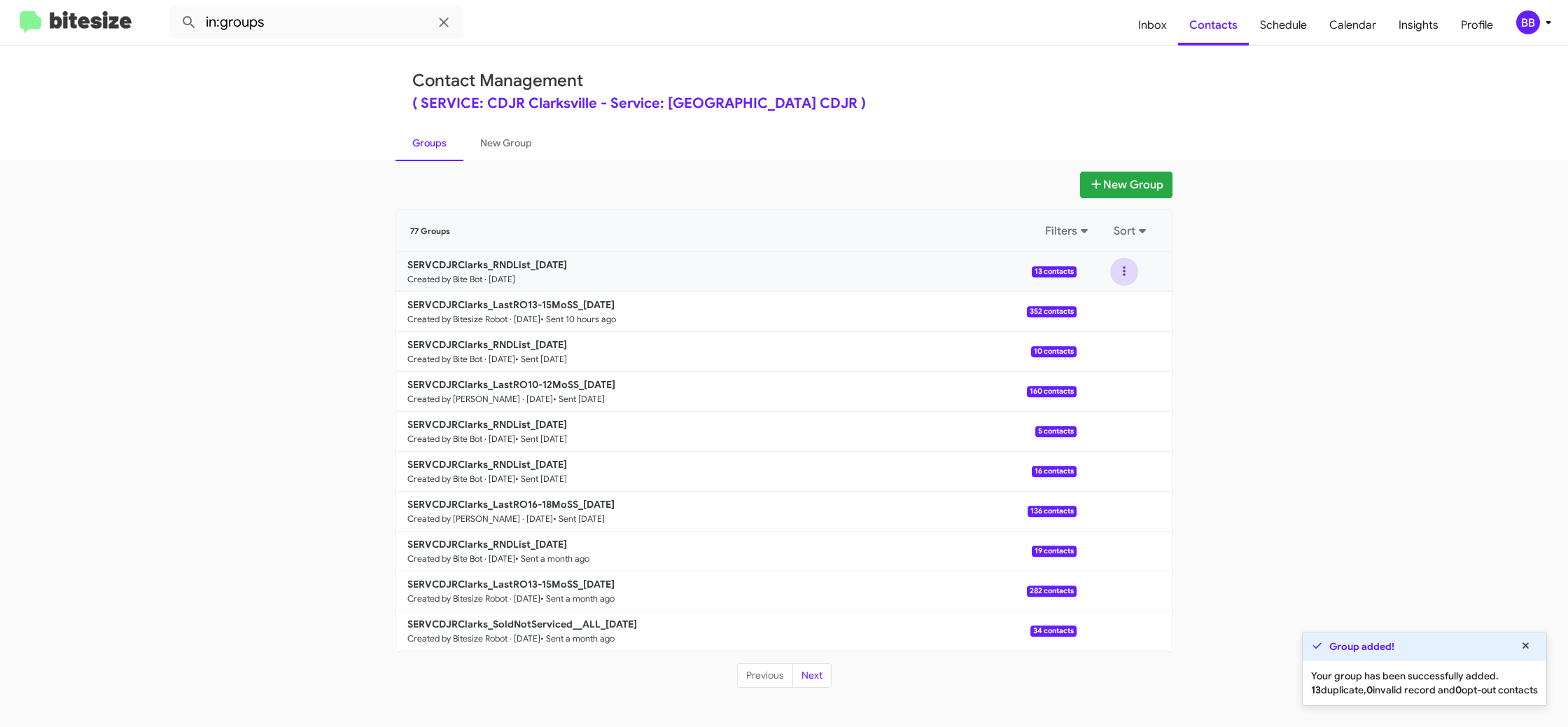
drag, startPoint x: 1123, startPoint y: 270, endPoint x: 1121, endPoint y: 283, distance: 13.2
click at [1123, 275] on button at bounding box center [1124, 272] width 28 height 28
click at [1112, 316] on button "View contacts" at bounding box center [1082, 309] width 112 height 34
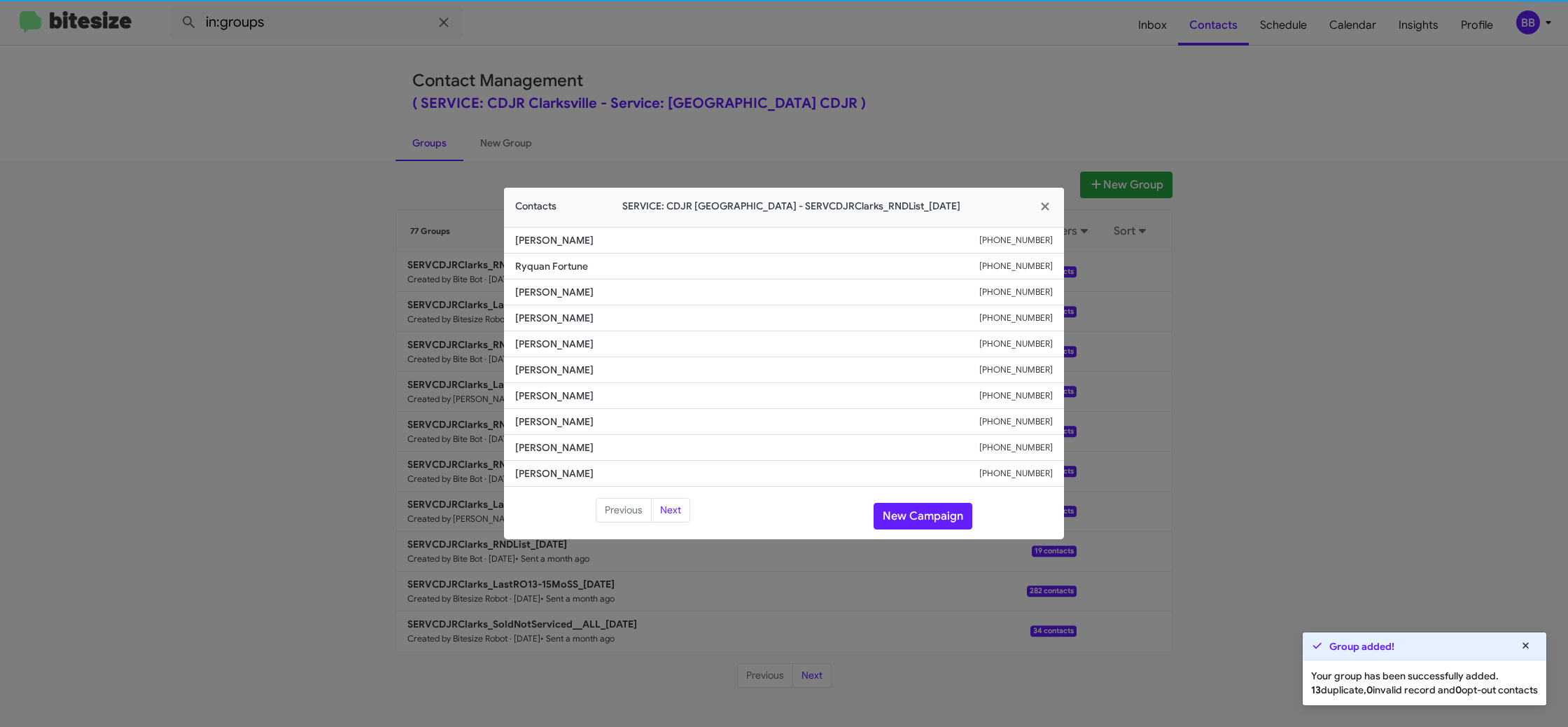
click at [534, 354] on li "Linda Rochelle +12035569200" at bounding box center [784, 344] width 560 height 26
copy span "Linda Rochelle"
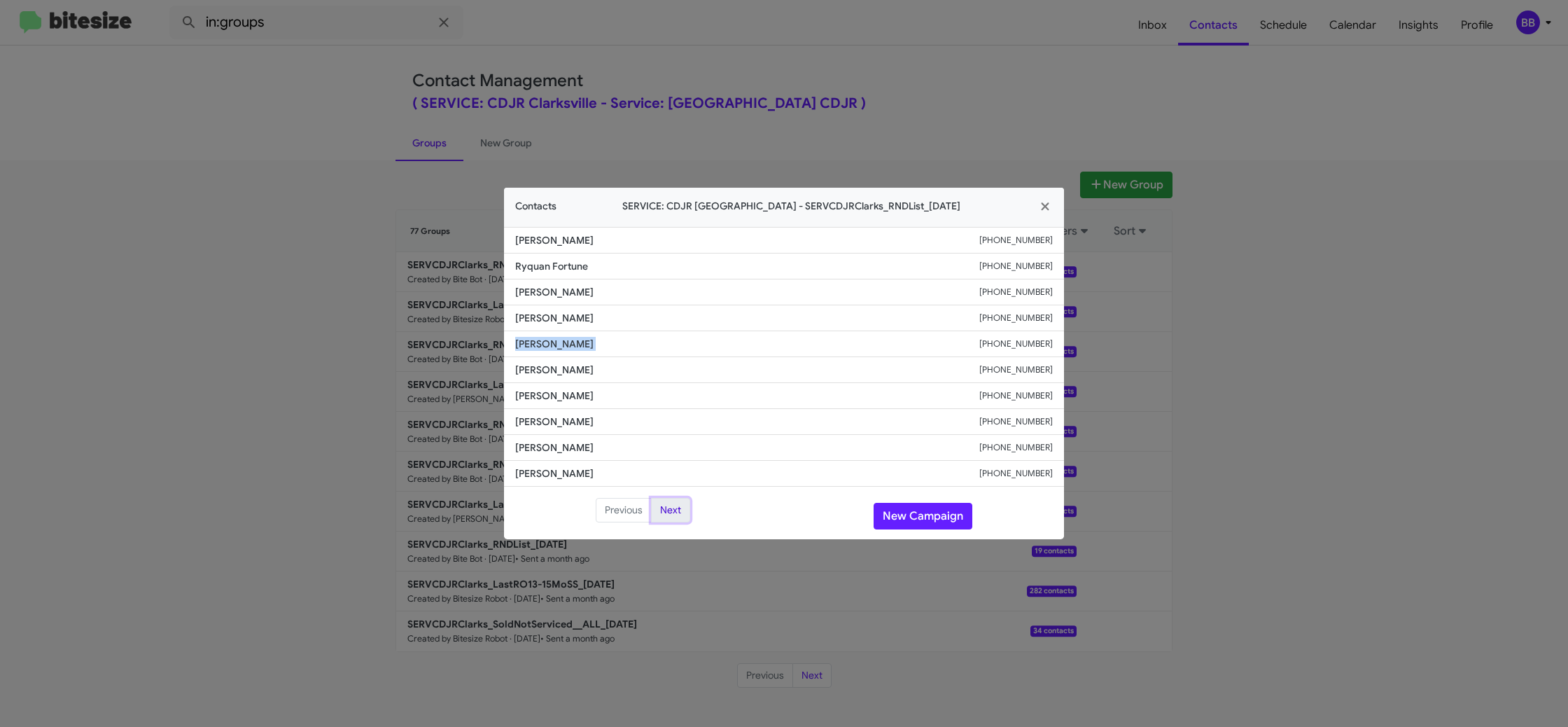
click at [668, 516] on button "Next" at bounding box center [670, 510] width 39 height 25
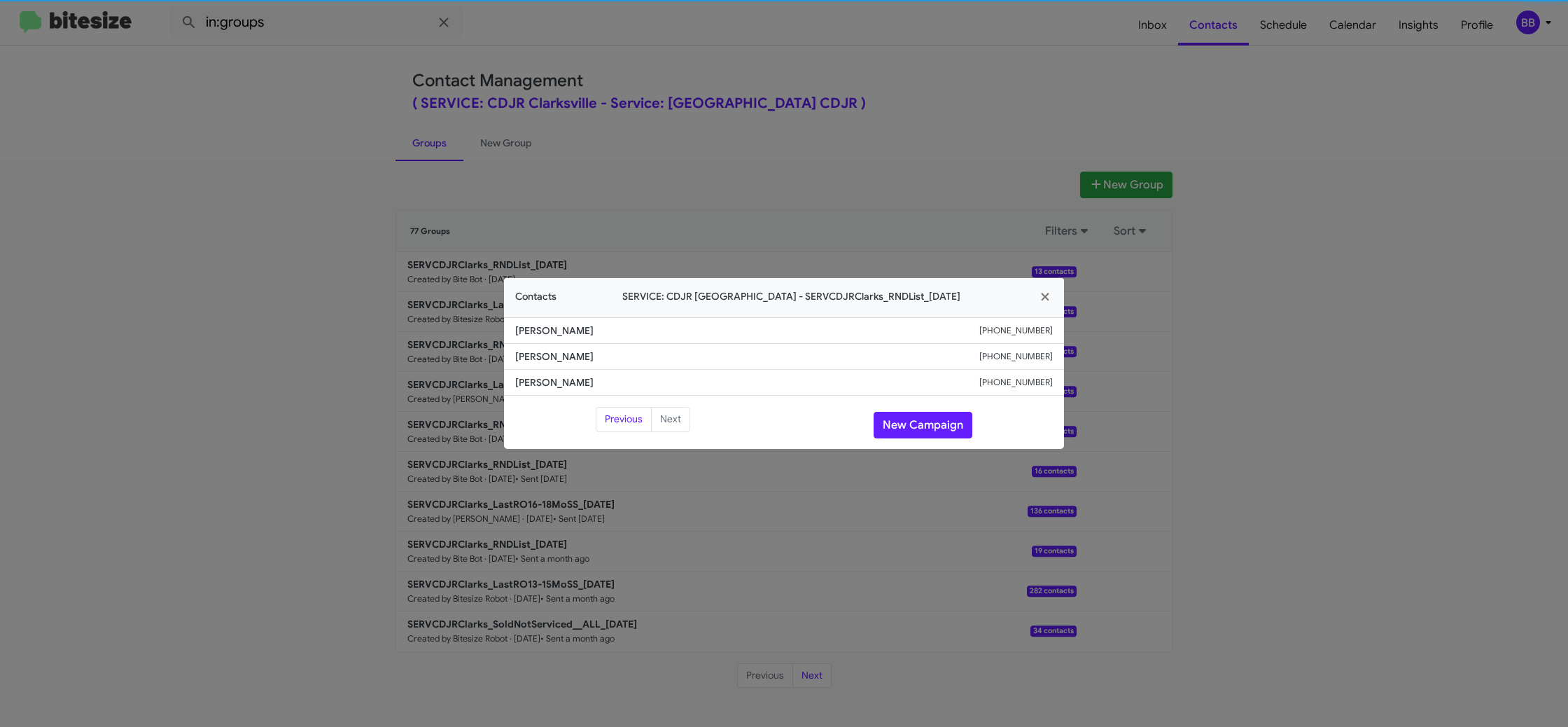
click at [556, 313] on div "Contacts SERVICE: CDJR Clarksville - SERVCDJRClarks_RNDList_09-17-25" at bounding box center [784, 297] width 560 height 39
drag, startPoint x: 556, startPoint y: 313, endPoint x: 562, endPoint y: 328, distance: 16.2
click at [555, 316] on div "Contacts SERVICE: CDJR Clarksville - SERVCDJRClarks_RNDList_09-17-25" at bounding box center [784, 297] width 560 height 39
click at [560, 357] on span "Terry Brokovich" at bounding box center [747, 356] width 465 height 14
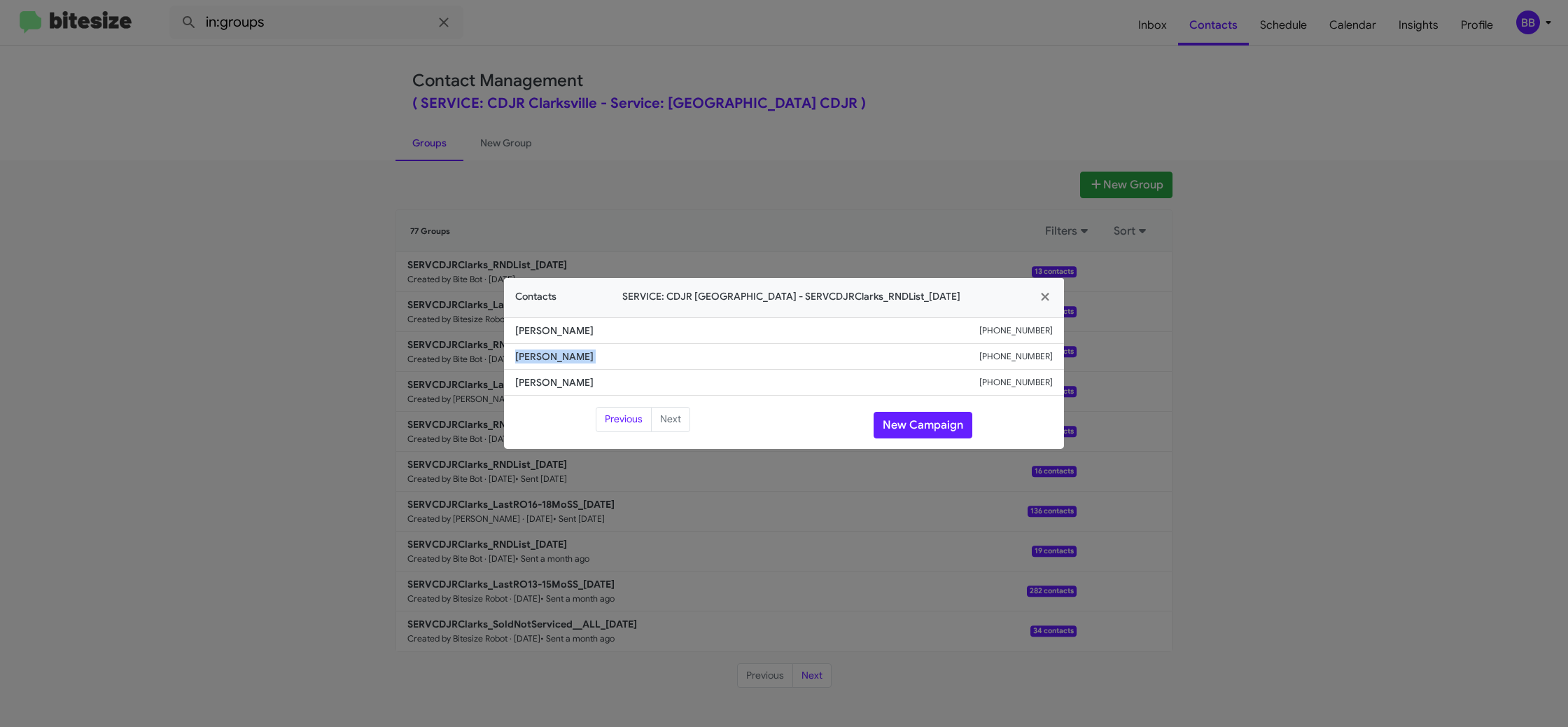
click at [560, 357] on span "Terry Brokovich" at bounding box center [747, 356] width 465 height 14
copy span "Terry Brokovich"
click at [892, 412] on div "Previous Next New Campaign" at bounding box center [784, 425] width 560 height 37
click at [895, 419] on button "New Campaign" at bounding box center [923, 425] width 99 height 27
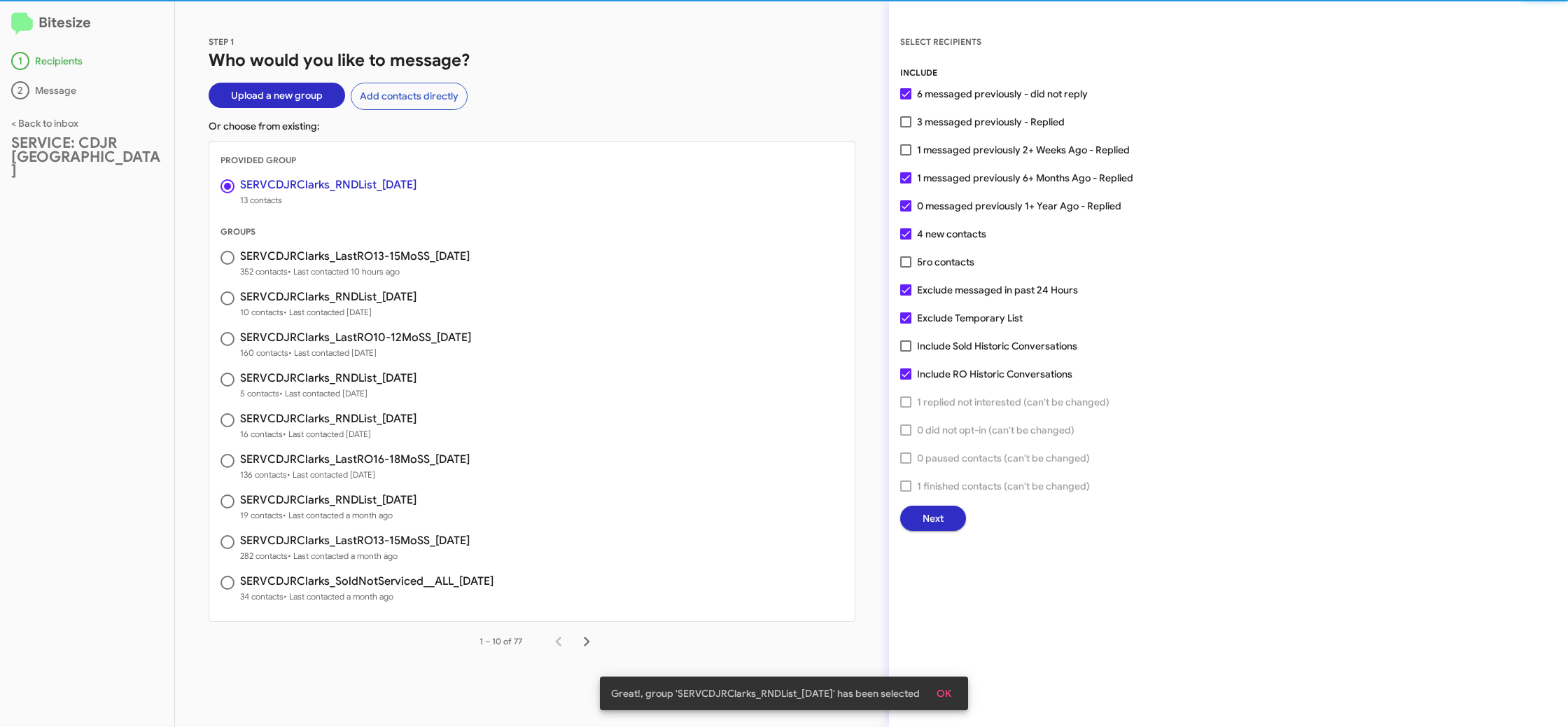
click at [917, 115] on span "3 messaged previously - Replied" at bounding box center [990, 122] width 148 height 17
click at [906, 127] on input "3 messaged previously - Replied" at bounding box center [905, 127] width 1 height 1
checkbox input "true"
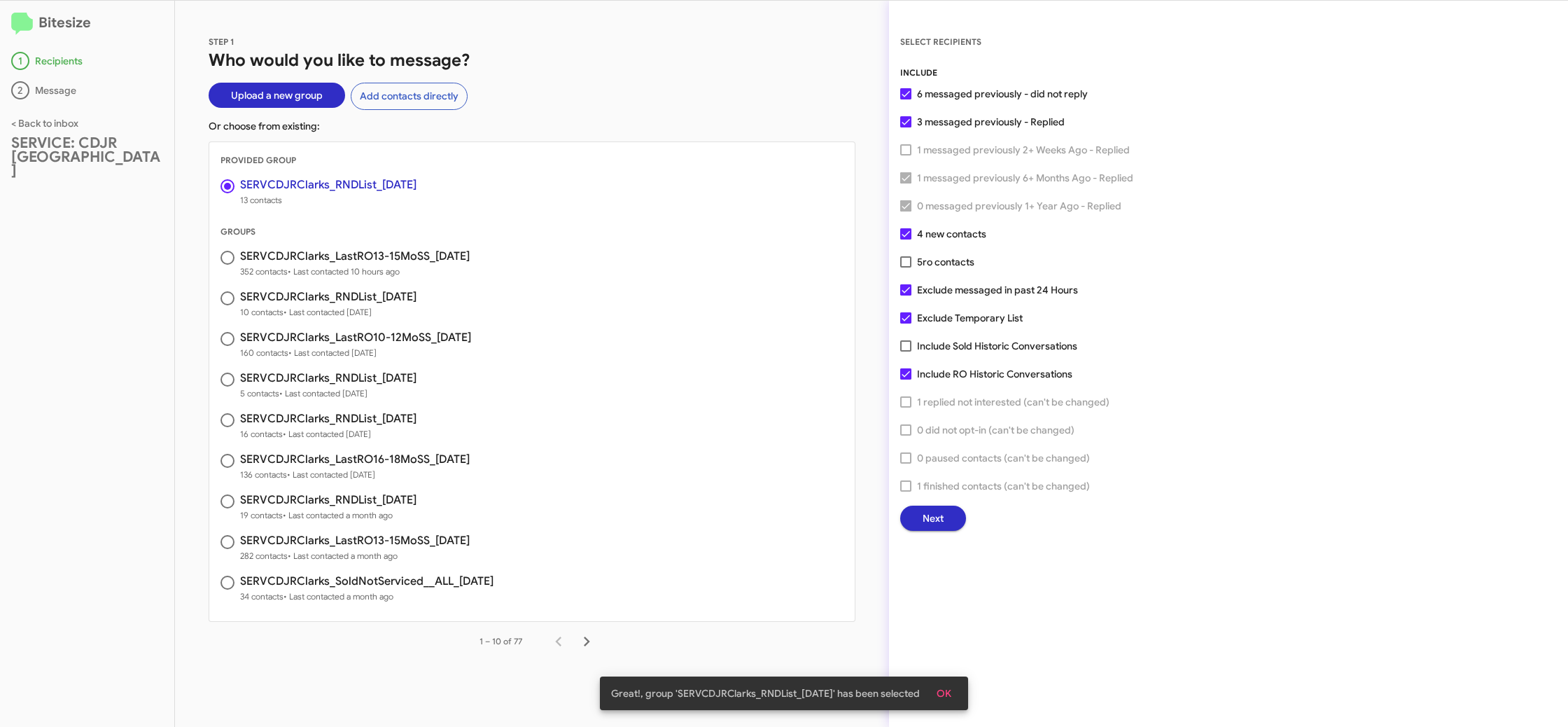
click at [940, 263] on span "ro contacts" at bounding box center [949, 262] width 52 height 12
click at [906, 267] on input "5 ro contacts" at bounding box center [905, 267] width 1 height 1
checkbox input "true"
click at [954, 317] on span "Exclude Temporary List" at bounding box center [970, 318] width 106 height 17
click at [906, 324] on input "Exclude Temporary List" at bounding box center [905, 324] width 1 height 1
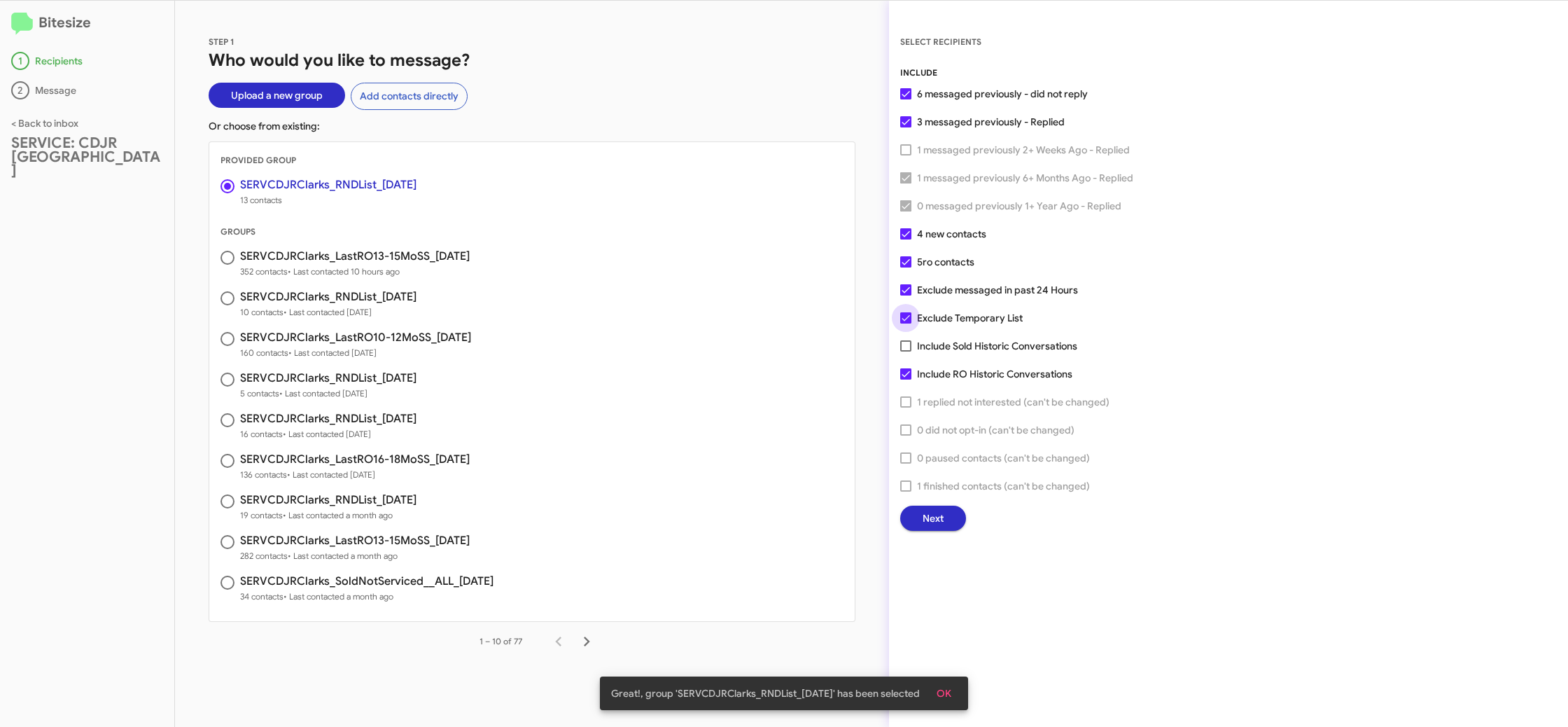
checkbox input "false"
click at [947, 523] on button "Next" at bounding box center [933, 517] width 66 height 25
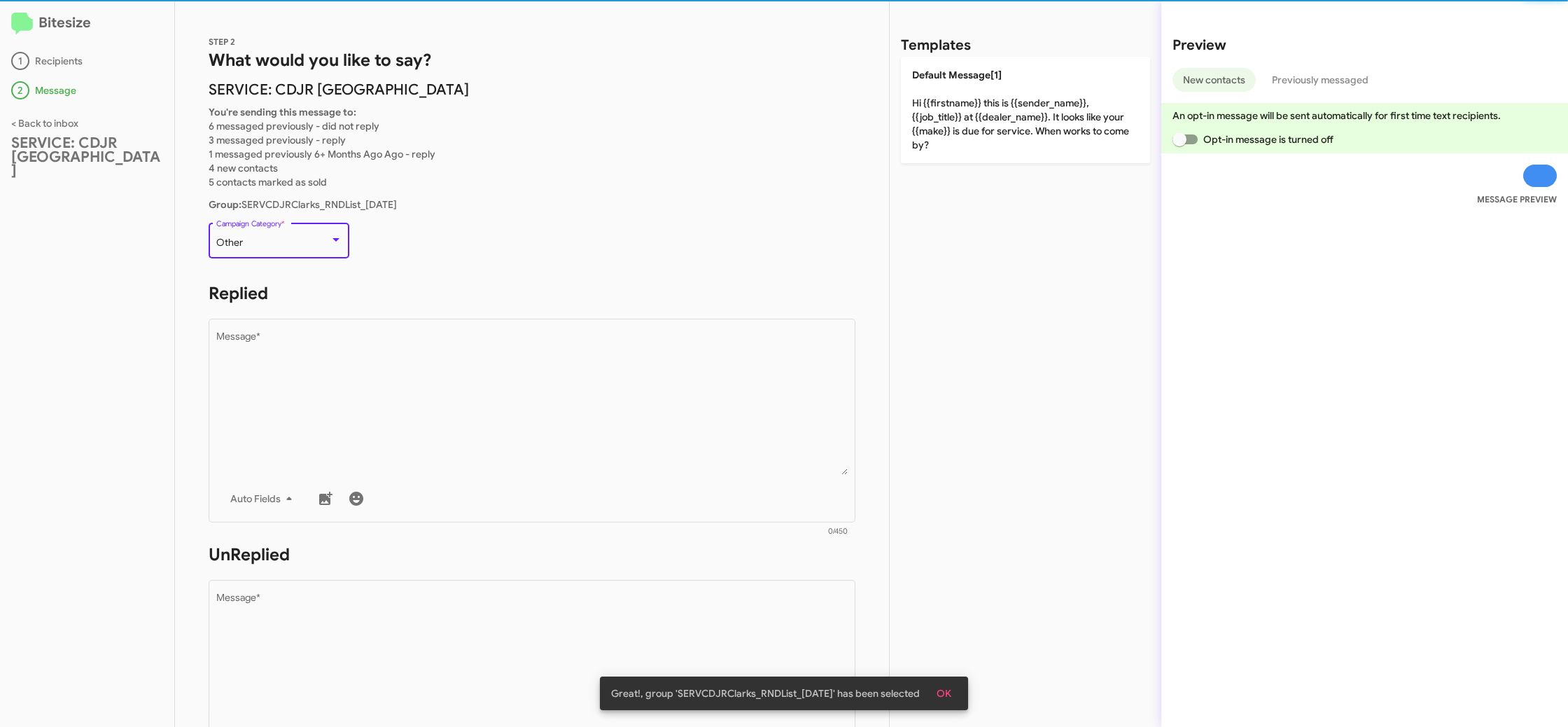
click at [281, 243] on div "Other" at bounding box center [273, 243] width 113 height 11
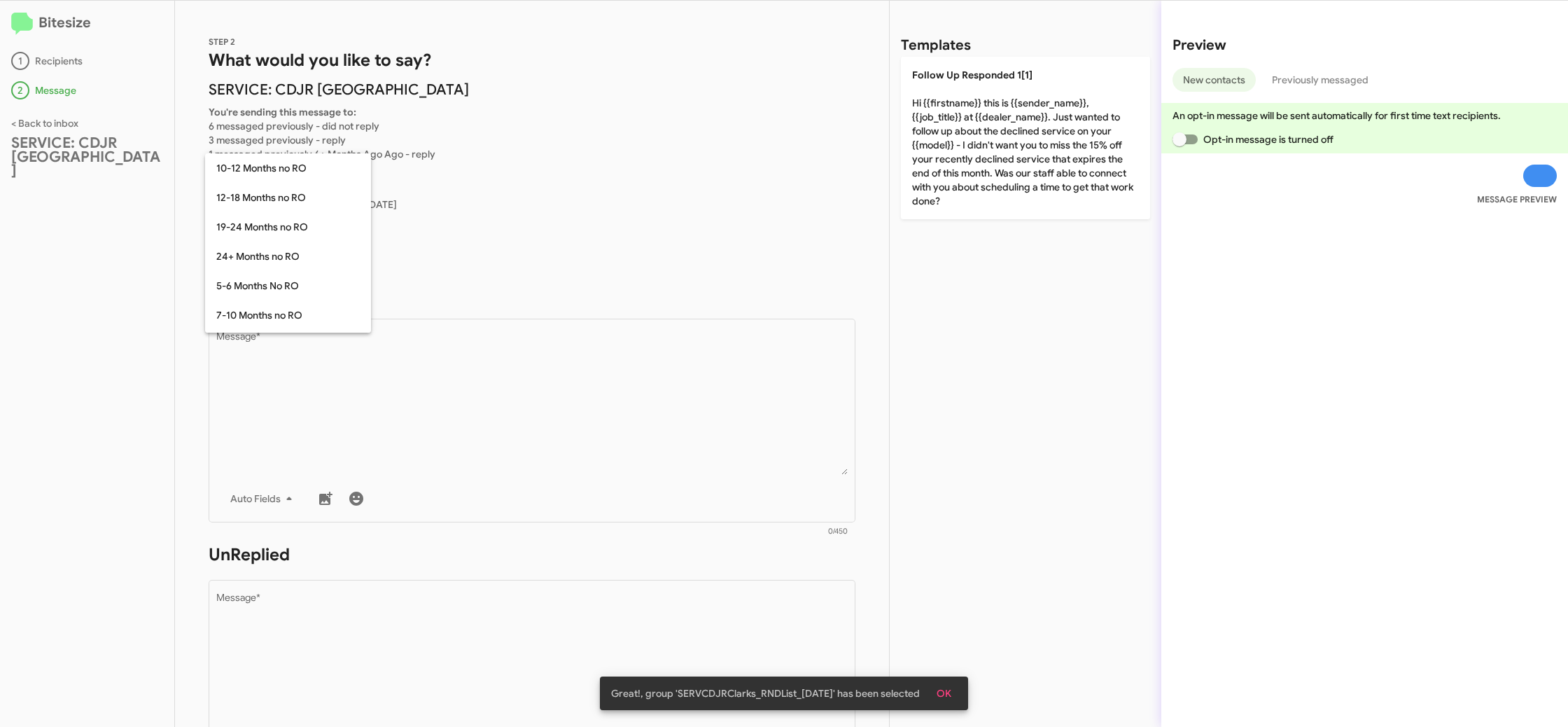
scroll to position [160, 0]
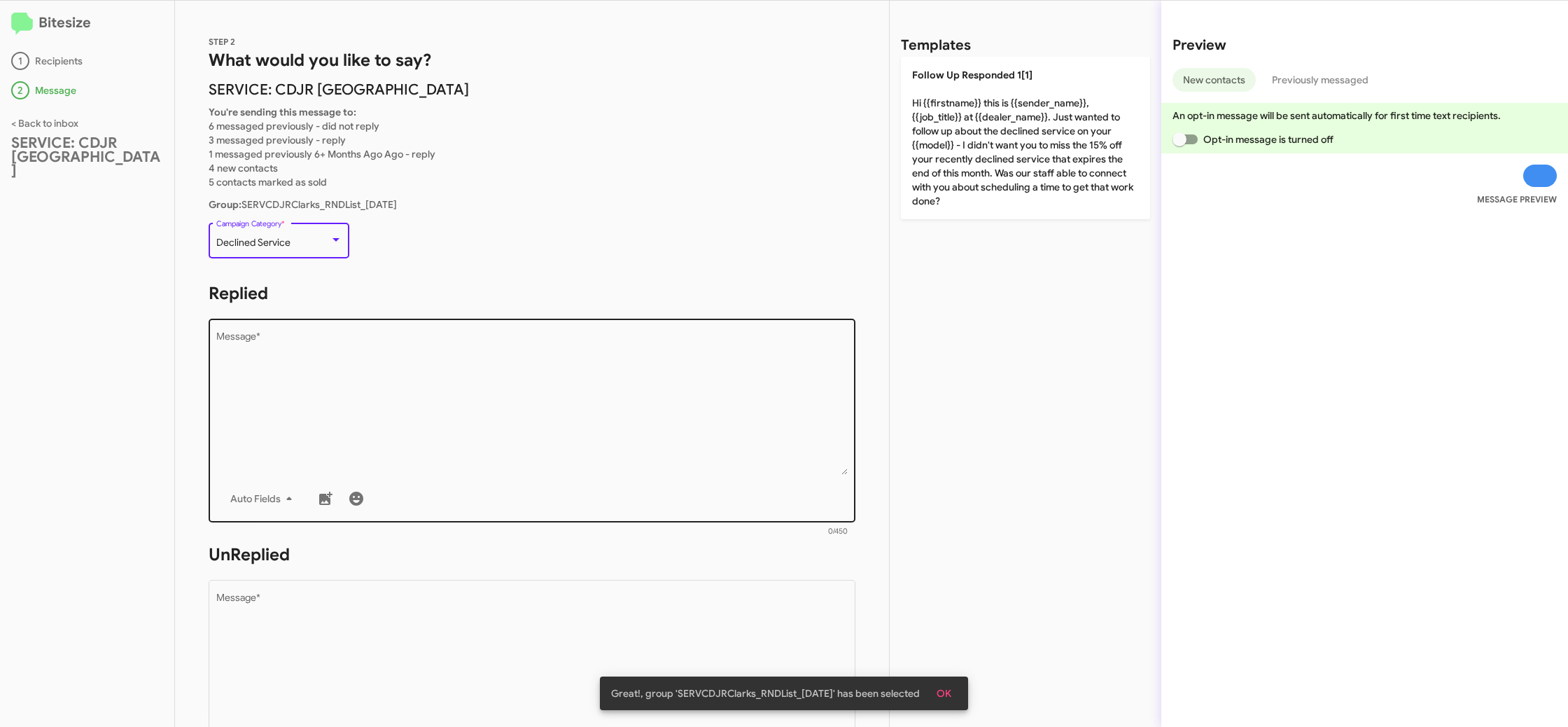
click at [489, 383] on textarea "Message *" at bounding box center [533, 403] width 632 height 143
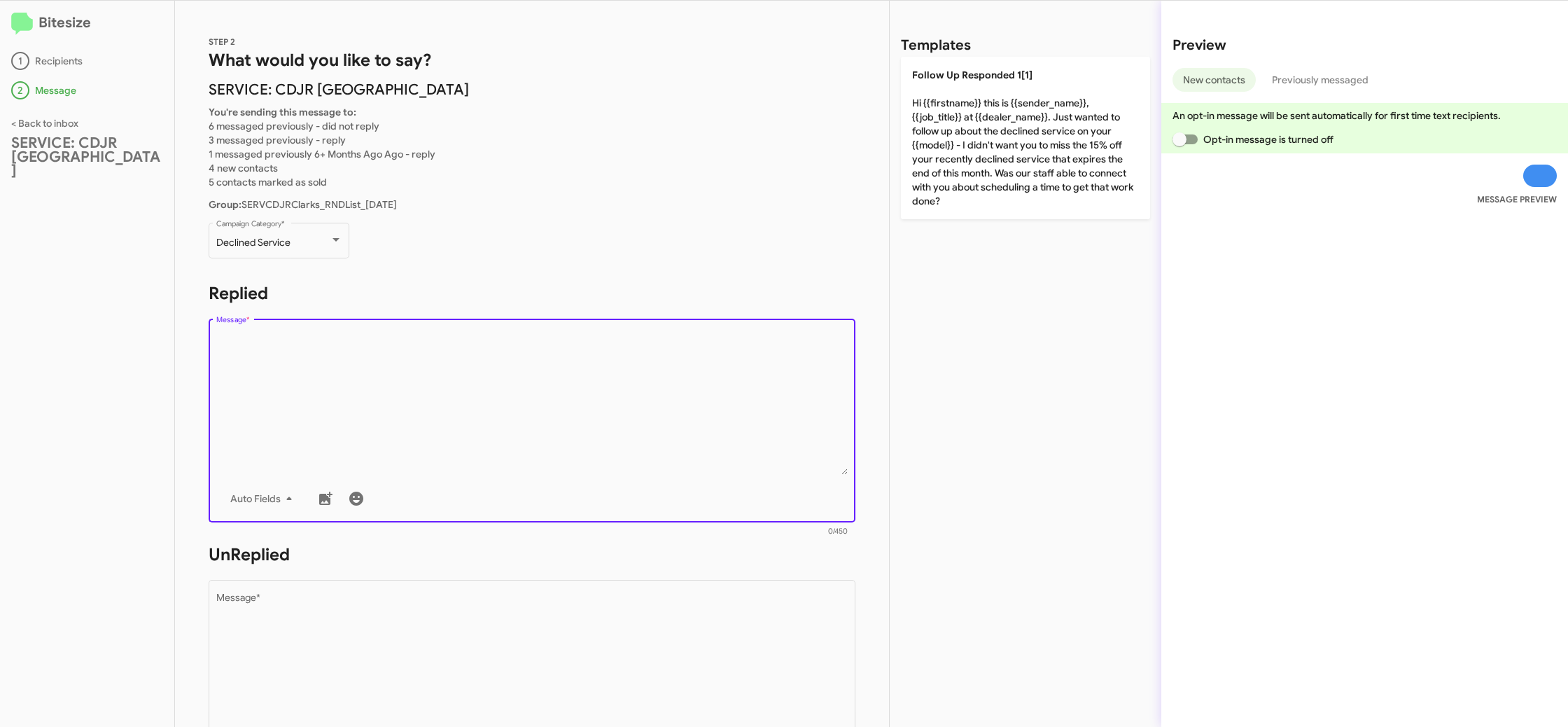
drag, startPoint x: 1045, startPoint y: 170, endPoint x: 776, endPoint y: 388, distance: 346.2
click at [1043, 170] on p "Follow Up Responded 1[1] Hi {{firstname}} this is {{sender_name}}, {{job_title}…" at bounding box center [1025, 138] width 249 height 162
type textarea "Hi {{firstname}} this is {{sender_name}}, {{job_title}} at {{dealer_name}}. Jus…"
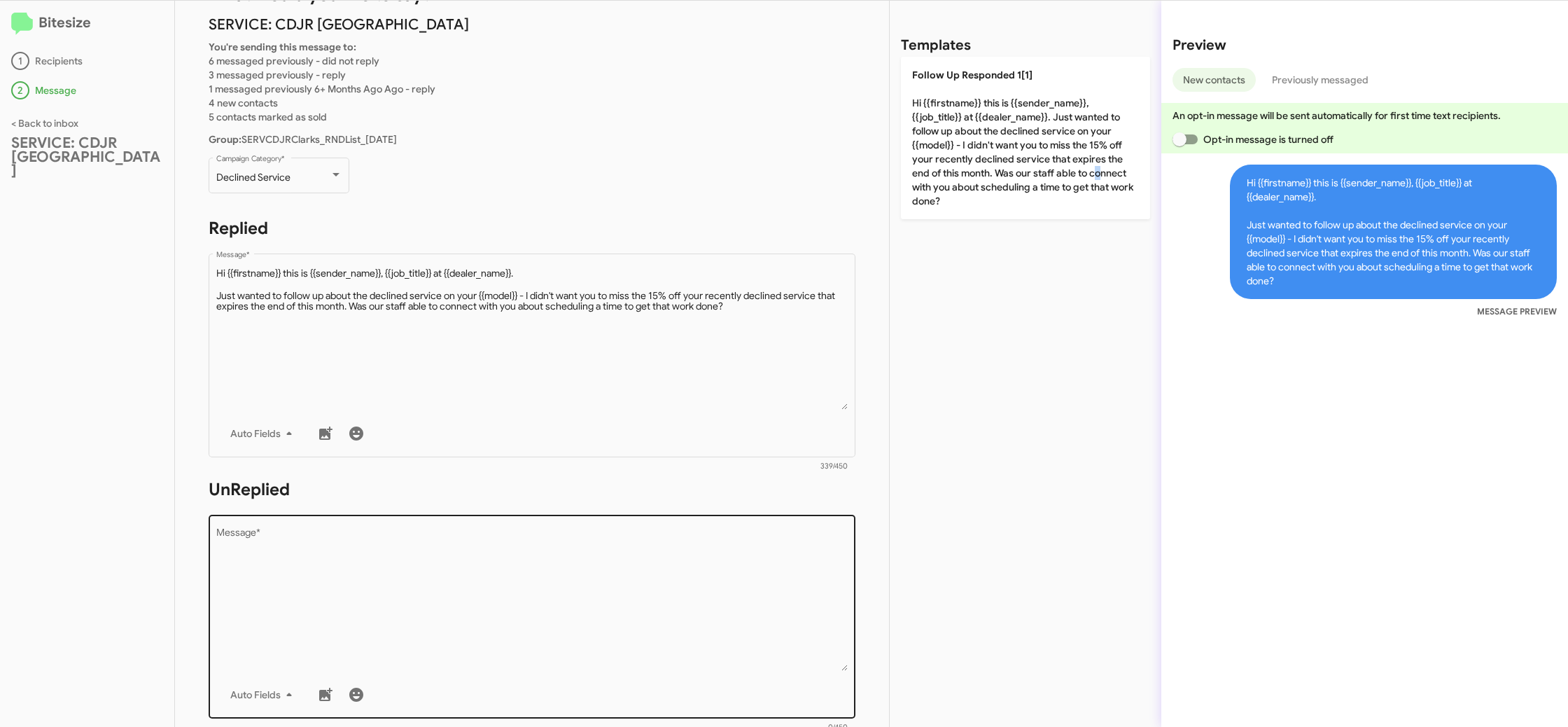
scroll to position [115, 0]
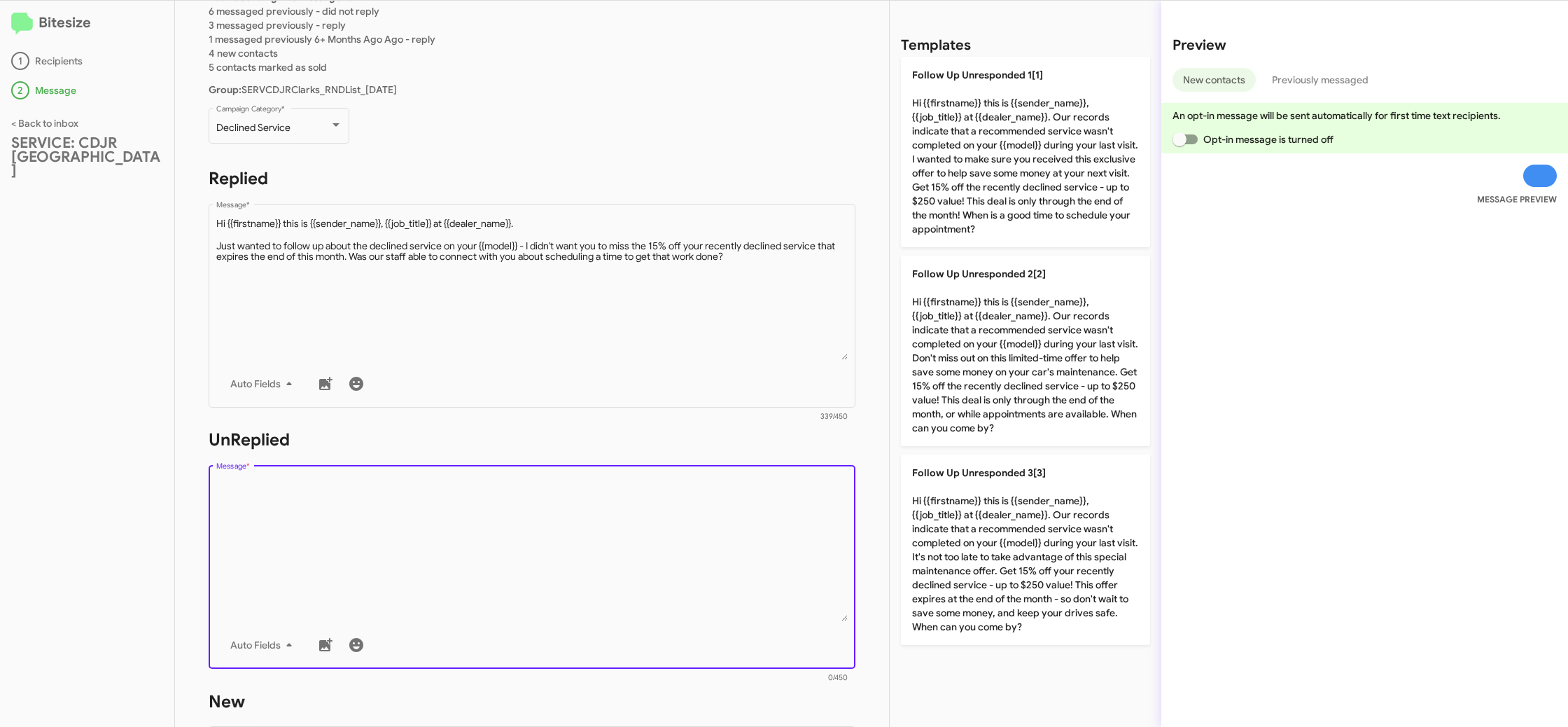
click at [636, 562] on textarea "Message *" at bounding box center [533, 549] width 632 height 143
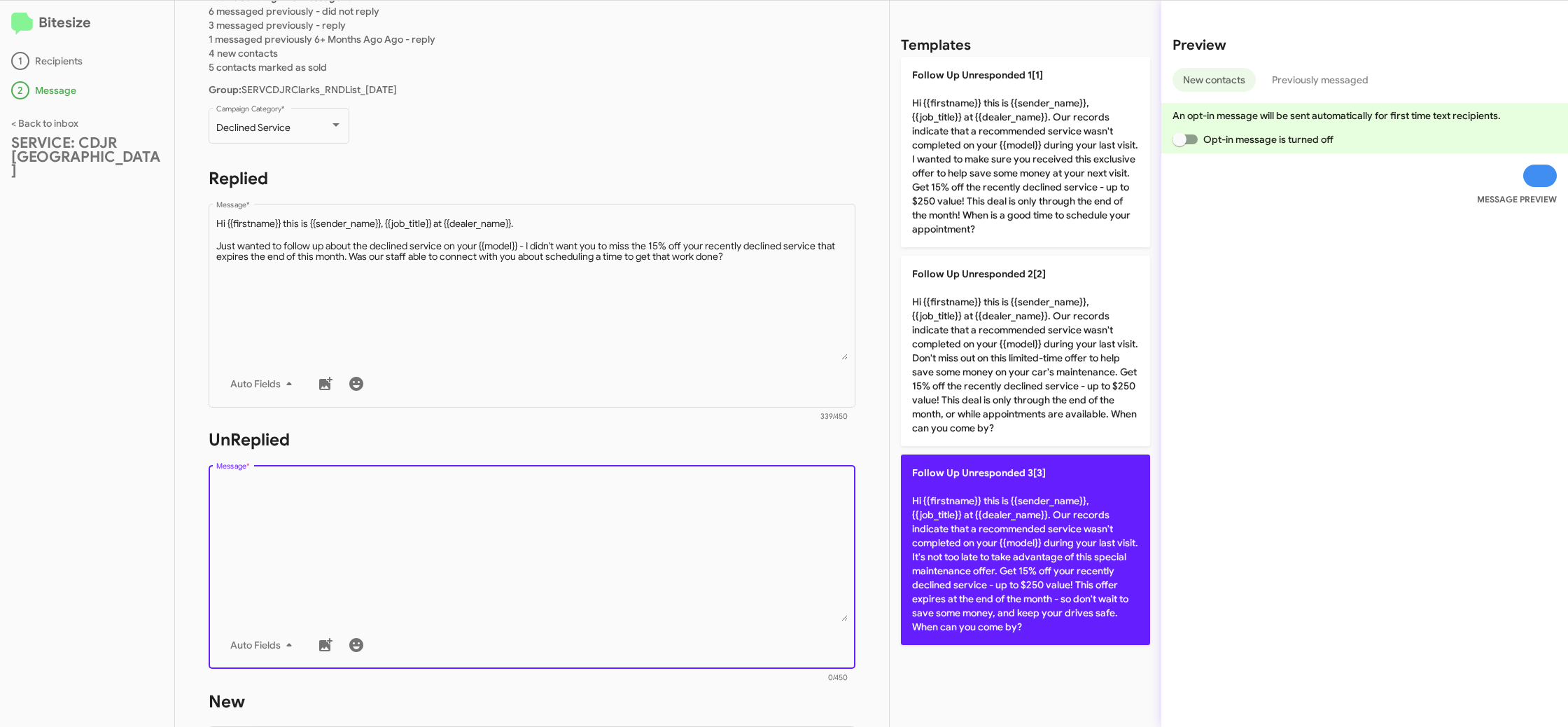
drag, startPoint x: 636, startPoint y: 562, endPoint x: 937, endPoint y: 468, distance: 315.3
click at [647, 553] on textarea "Message *" at bounding box center [533, 549] width 632 height 143
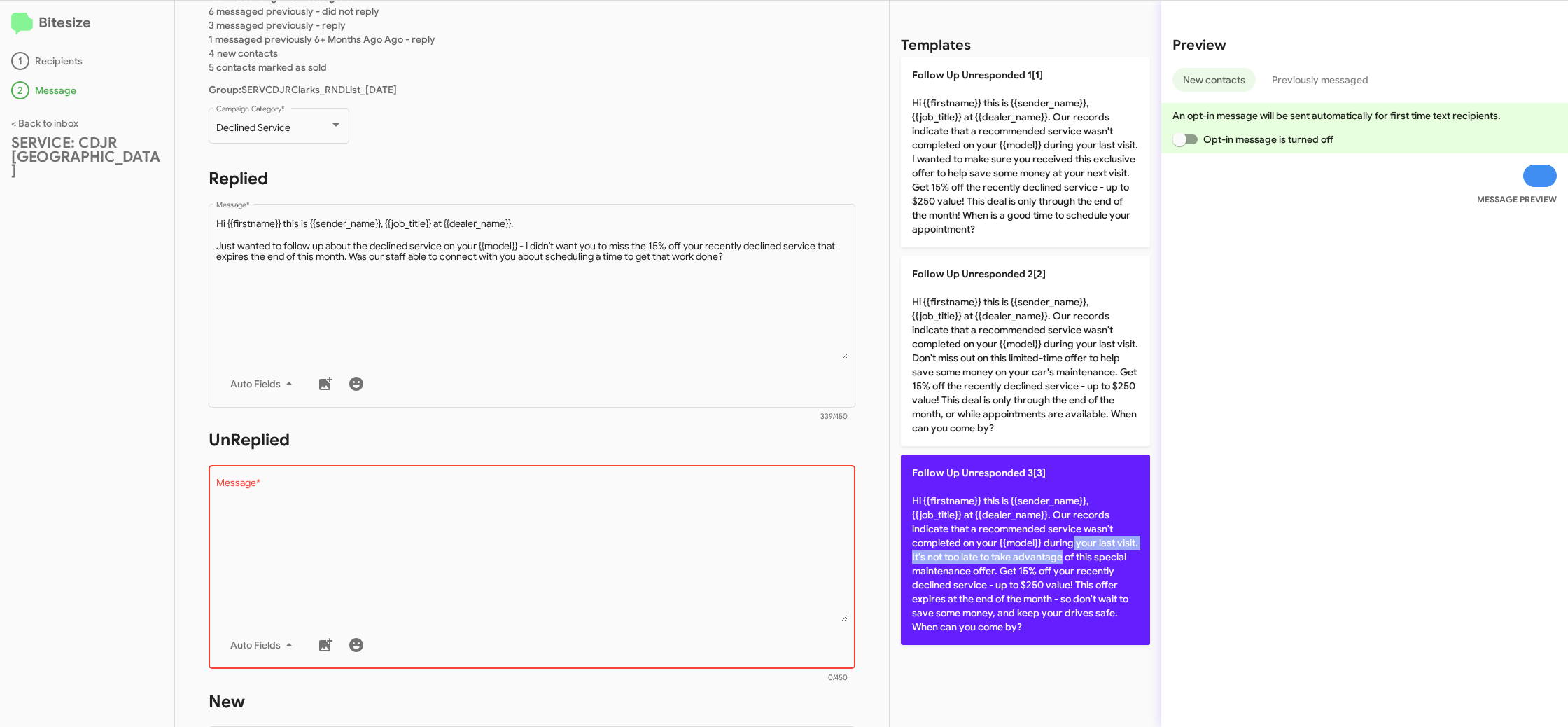
drag, startPoint x: 976, startPoint y: 536, endPoint x: 954, endPoint y: 530, distance: 22.8
click at [971, 533] on p "Follow Up Unresponded 3[3] Hi {{firstname}} this is {{sender_name}}, {{job_titl…" at bounding box center [1025, 549] width 249 height 191
type textarea "Hi {{firstname}} this is {{sender_name}}, {{job_title}} at {{dealer_name}}. Our…"
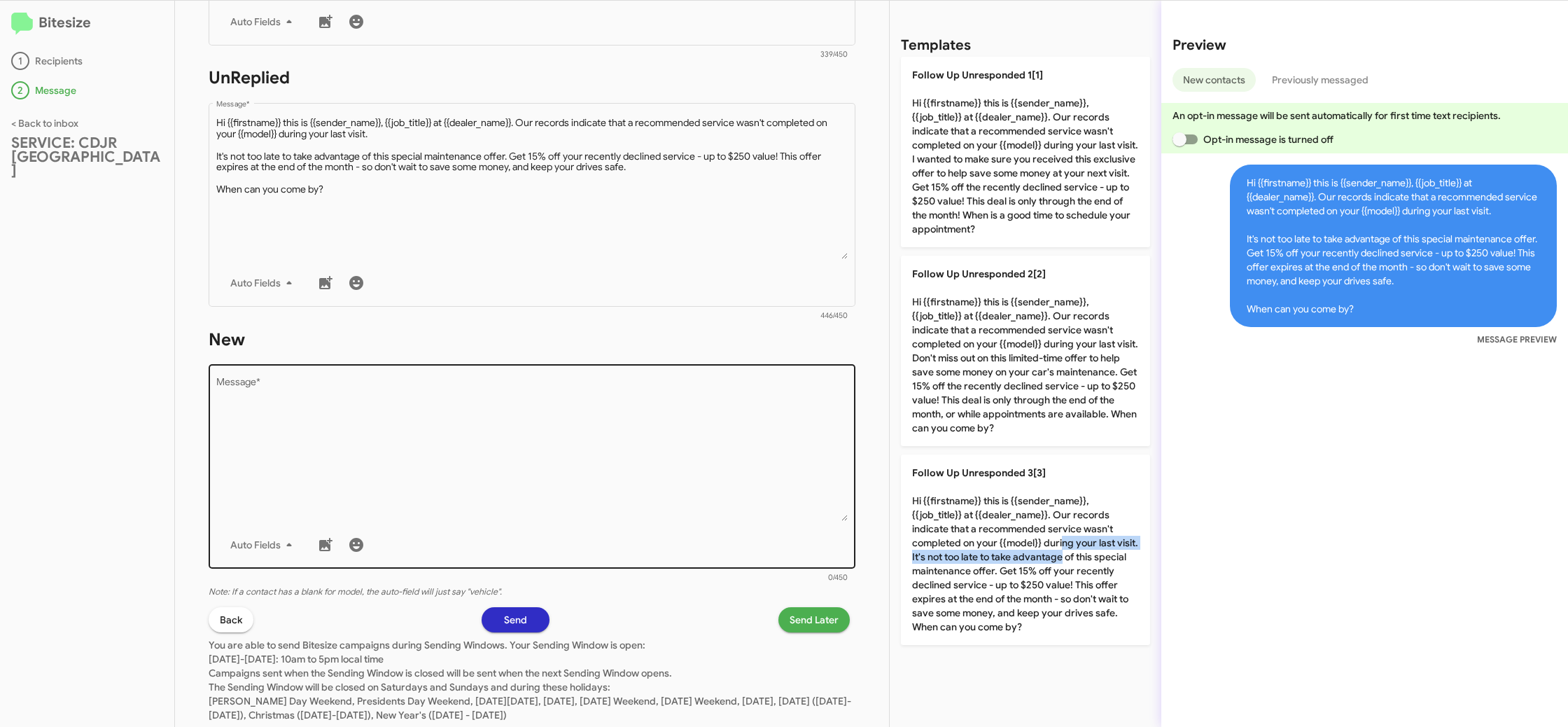
scroll to position [500, 0]
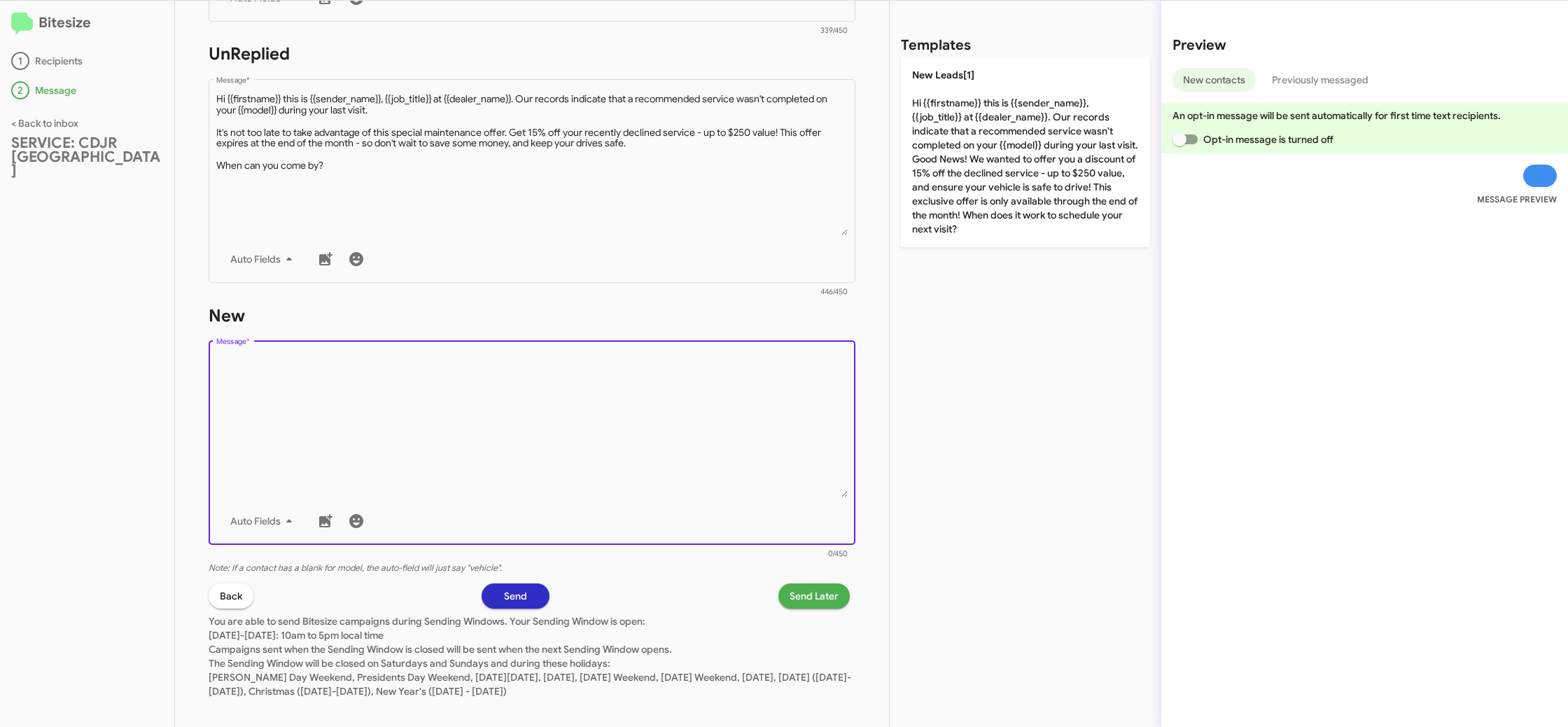
click at [667, 427] on textarea "Message *" at bounding box center [533, 425] width 632 height 143
drag, startPoint x: 667, startPoint y: 427, endPoint x: 685, endPoint y: 406, distance: 27.7
click at [672, 420] on textarea "Message *" at bounding box center [533, 425] width 632 height 143
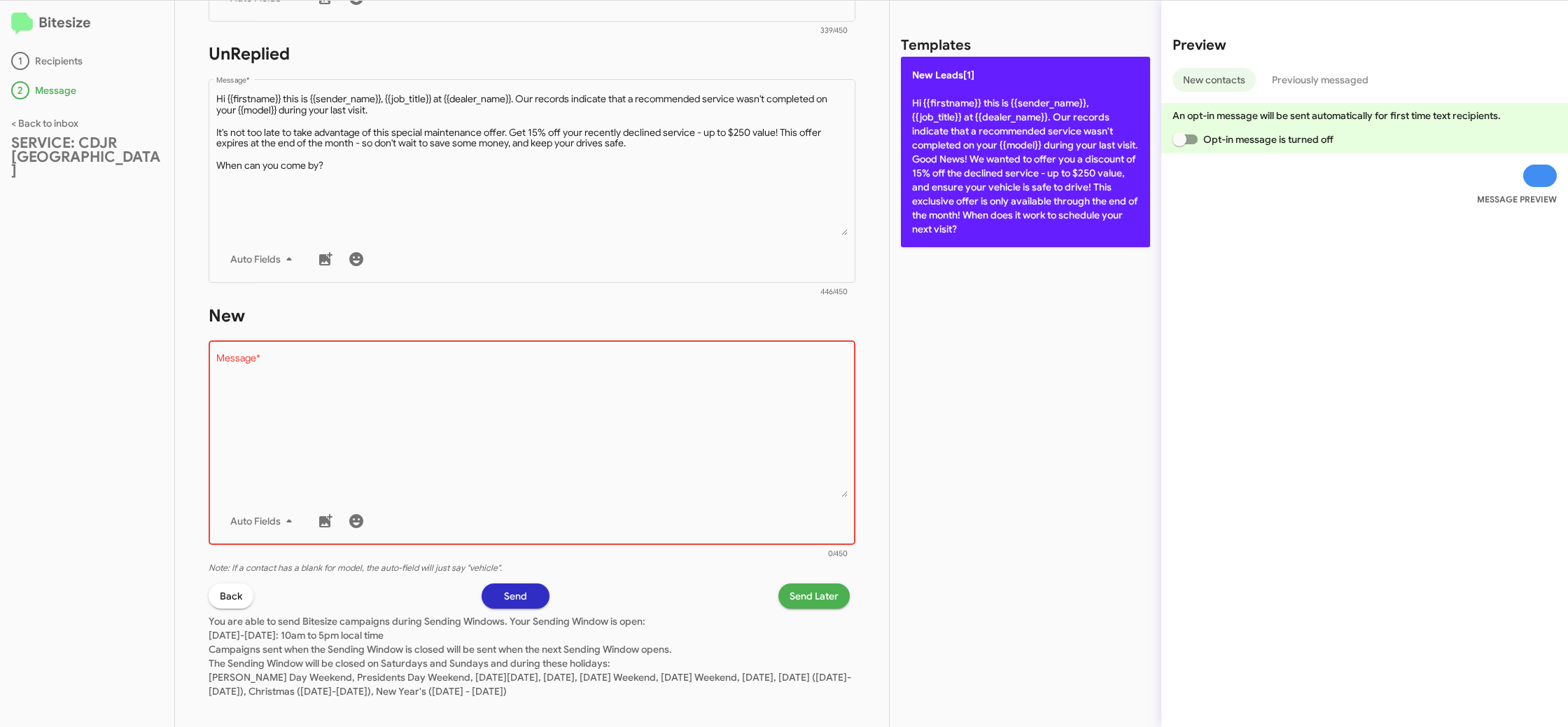
click at [982, 191] on p "New Leads[1] Hi {{firstname}} this is {{sender_name}}, {{job_title}} at {{deale…" at bounding box center [1025, 152] width 249 height 191
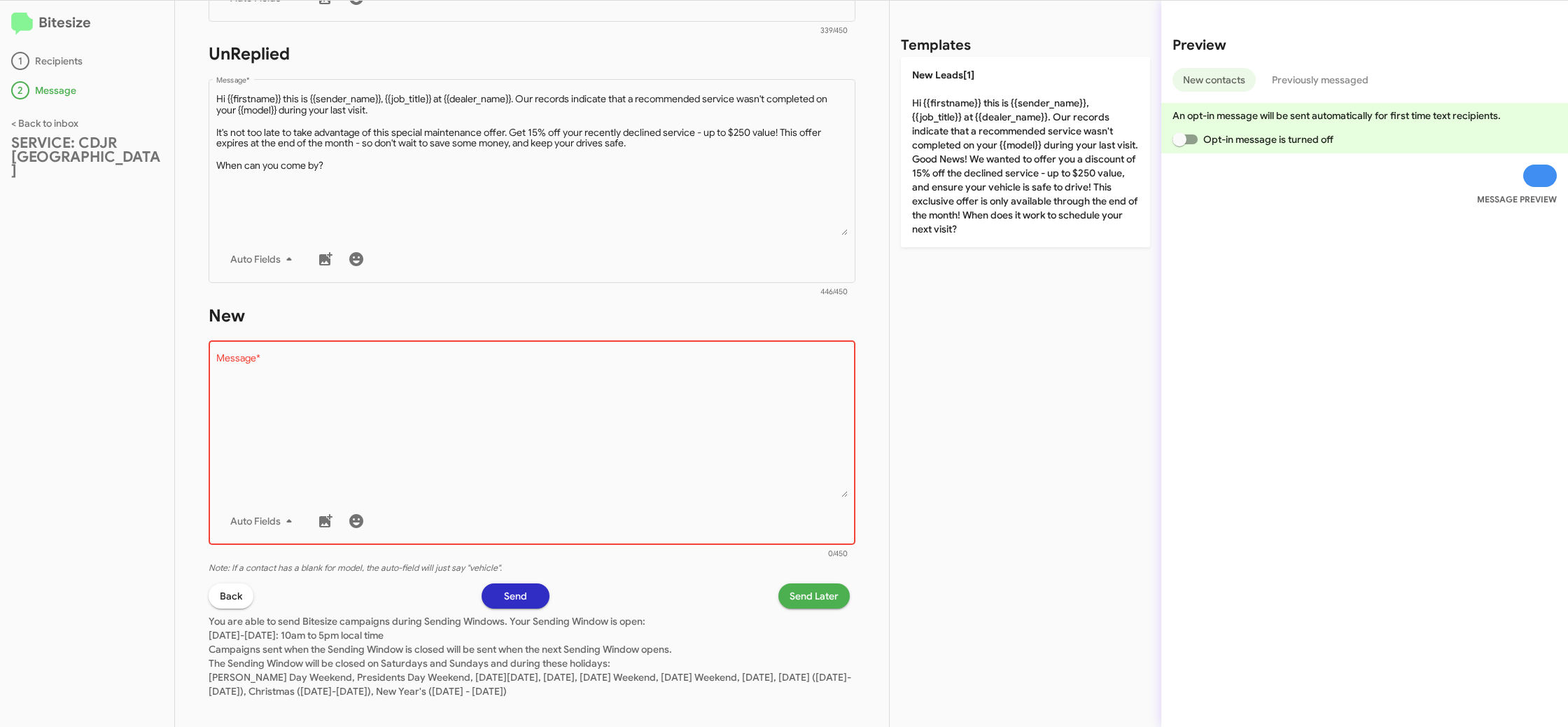
type textarea "Hi {{firstname}} this is {{sender_name}}, {{job_title}} at {{dealer_name}}. Our…"
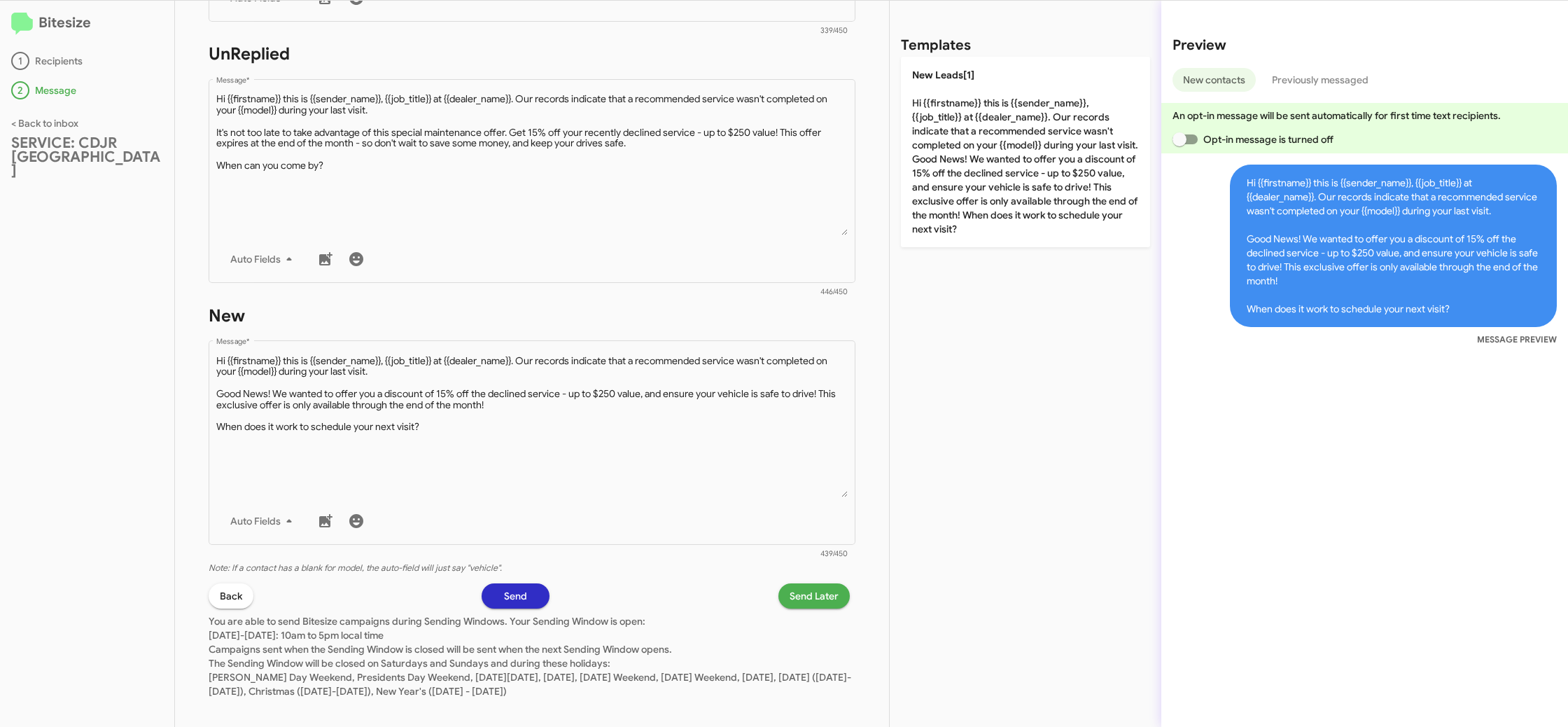
click at [796, 596] on span "Send Later" at bounding box center [814, 595] width 49 height 25
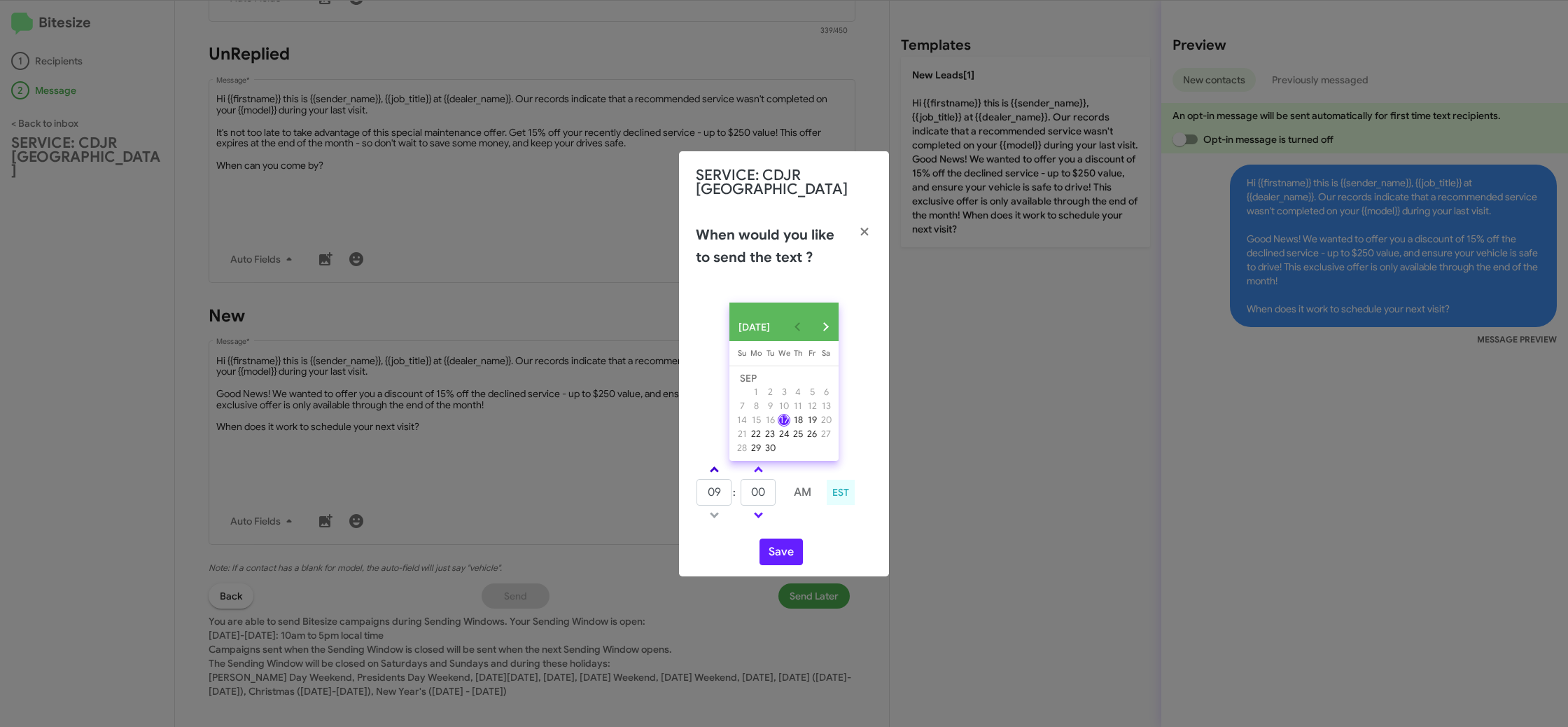
click at [708, 471] on link at bounding box center [715, 469] width 24 height 16
type input "10"
click at [764, 501] on input "00" at bounding box center [758, 492] width 35 height 27
type input "37"
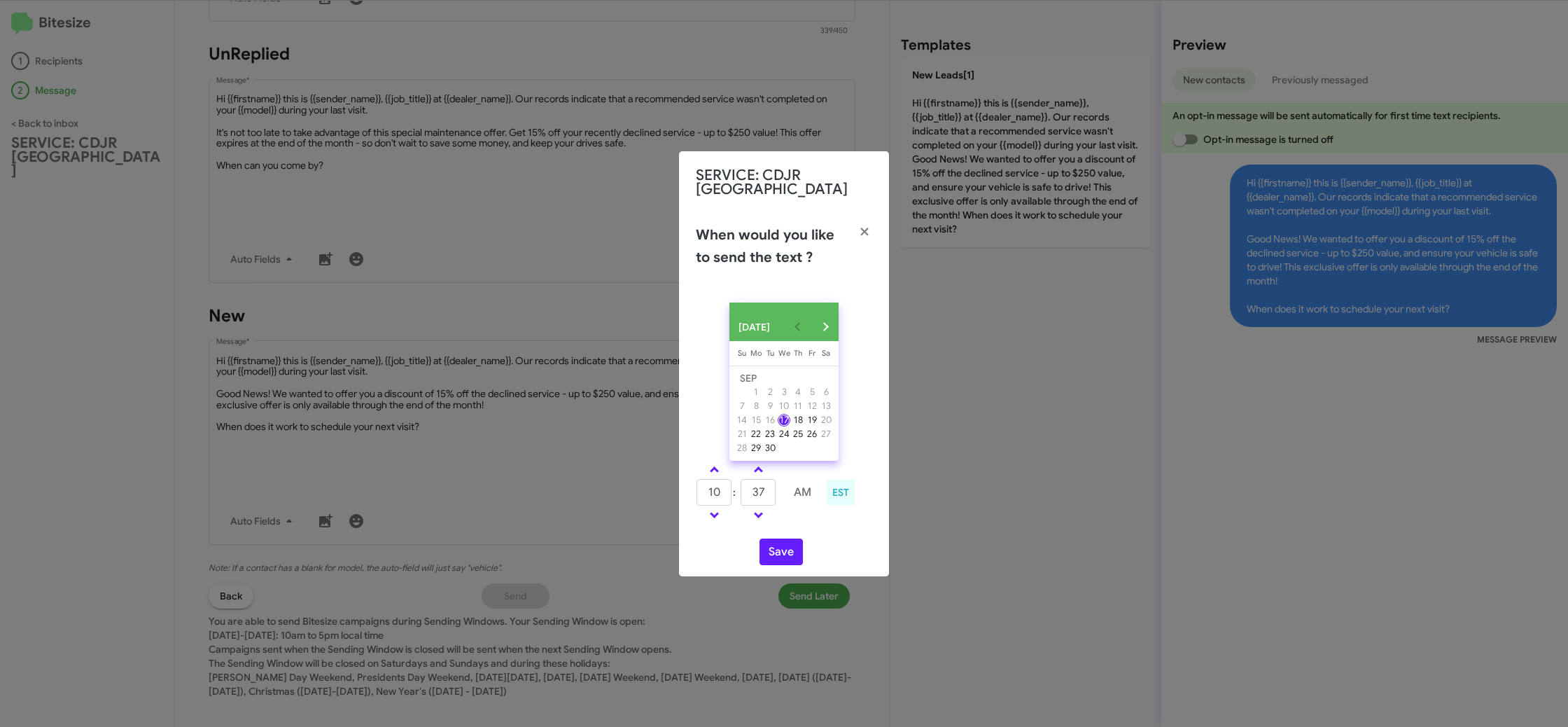
click at [804, 527] on div "10 : 37 AM EST" at bounding box center [784, 494] width 197 height 67
click at [787, 546] on button "Save" at bounding box center [781, 551] width 44 height 27
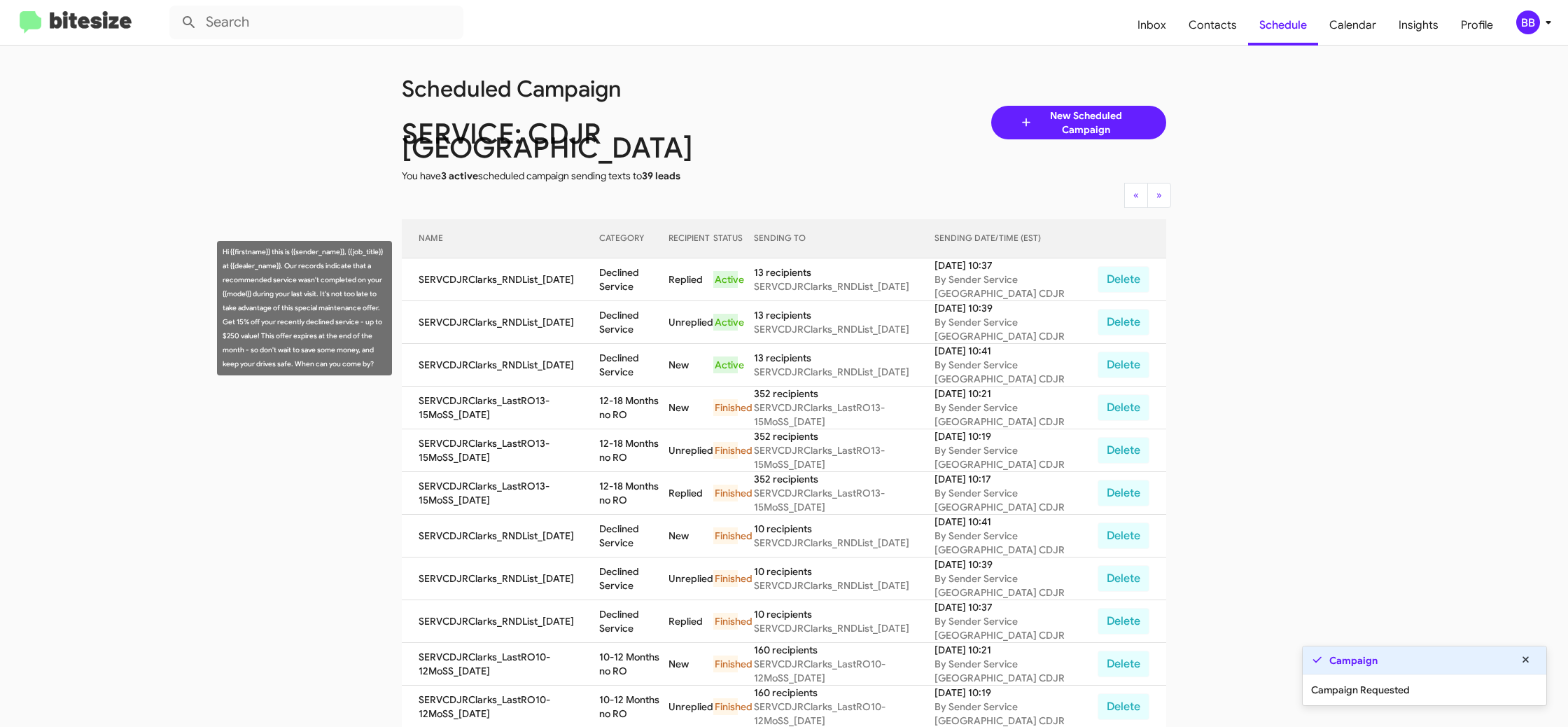
click at [659, 309] on td "Declined Service" at bounding box center [634, 322] width 70 height 43
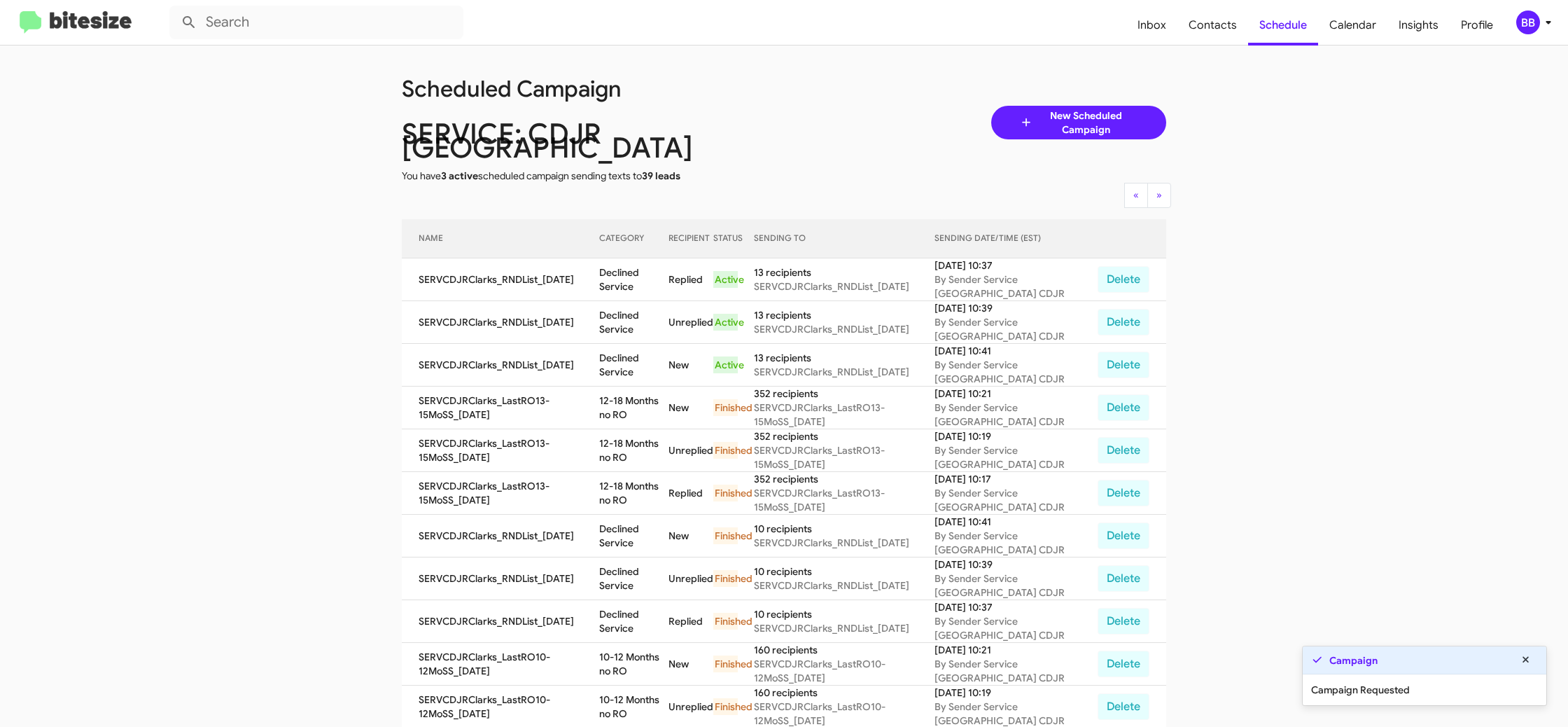
click at [659, 309] on td "Declined Service" at bounding box center [634, 322] width 70 height 43
copy td "Declined Service"
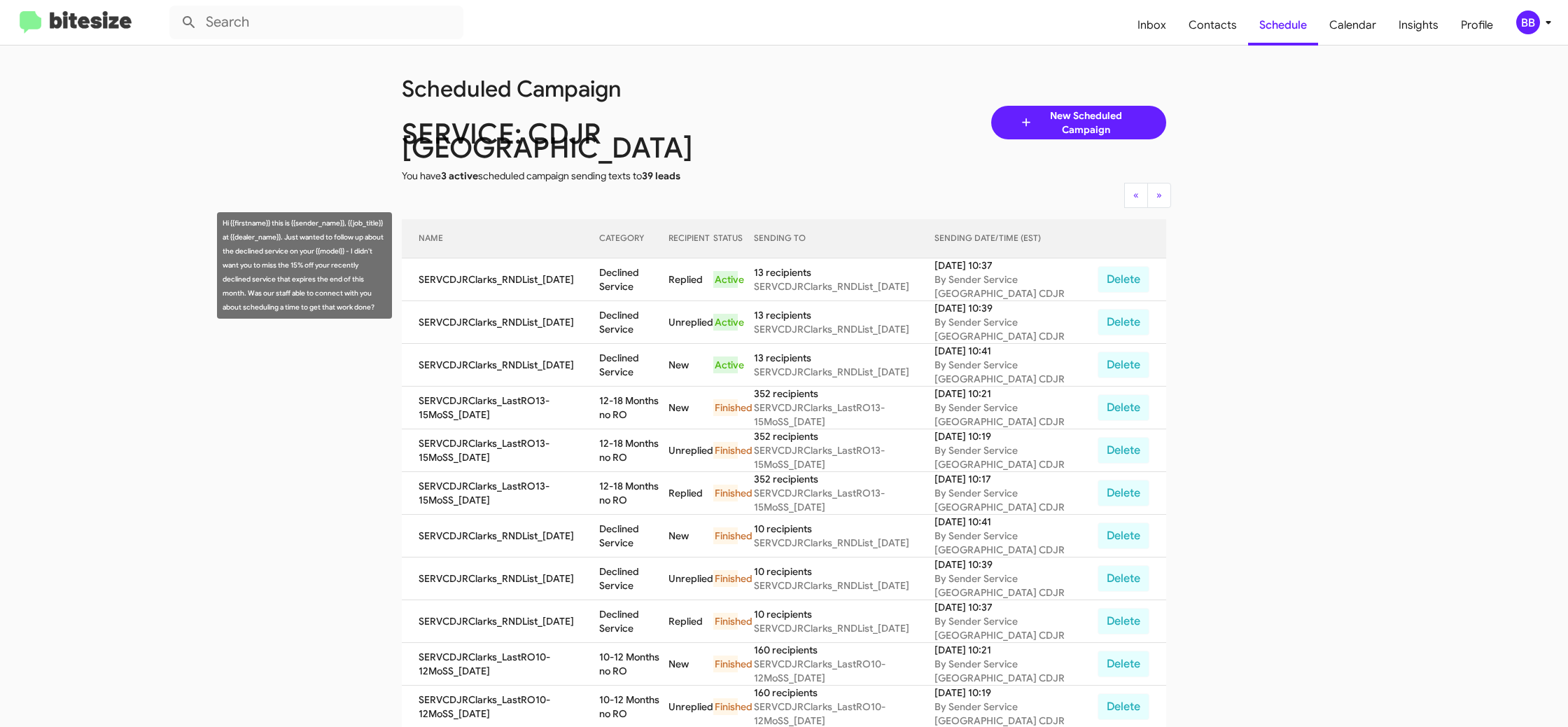
click at [669, 266] on td "Declined Service" at bounding box center [634, 280] width 70 height 43
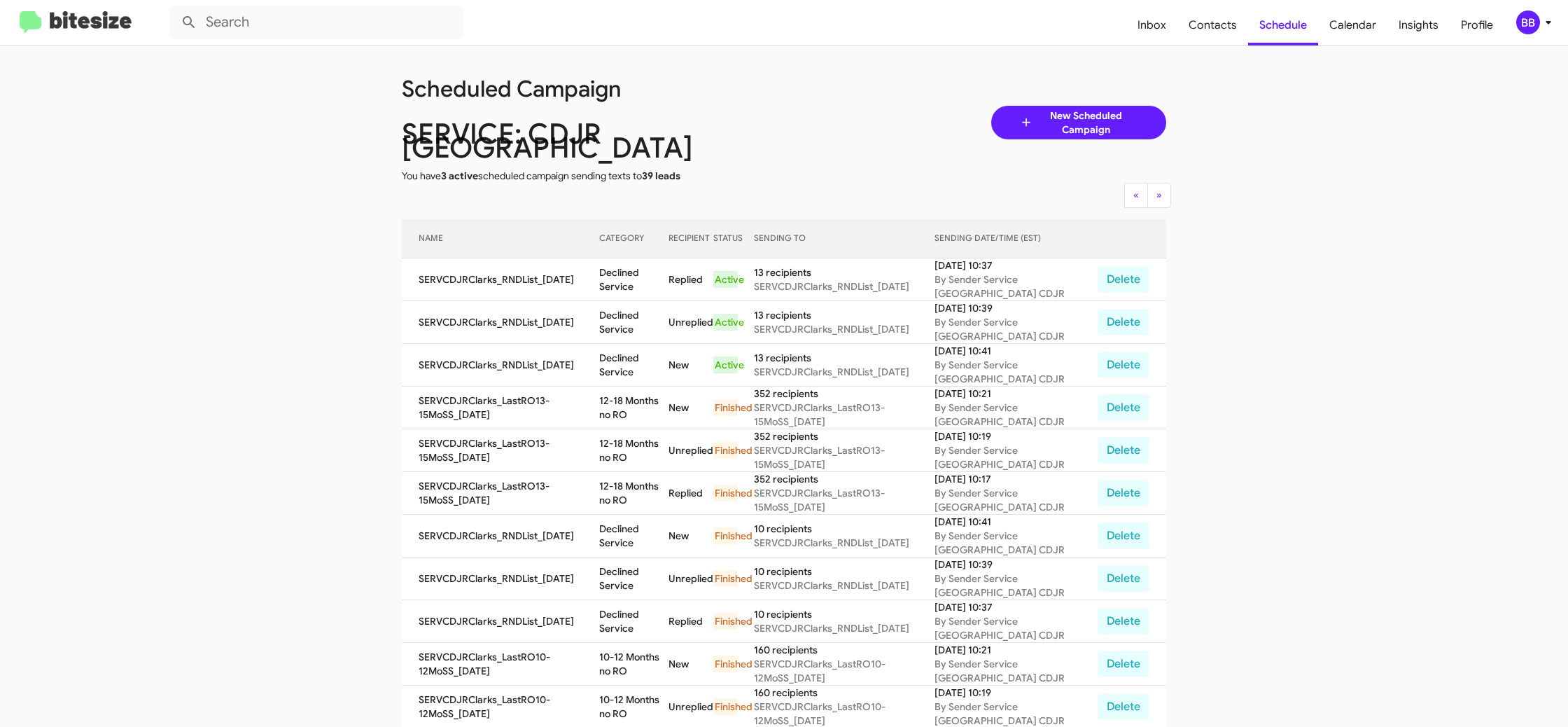
click at [669, 266] on td "Declined Service" at bounding box center [634, 280] width 70 height 43
copy td "Declined Service"
click at [1524, 22] on div "BB" at bounding box center [1527, 22] width 24 height 24
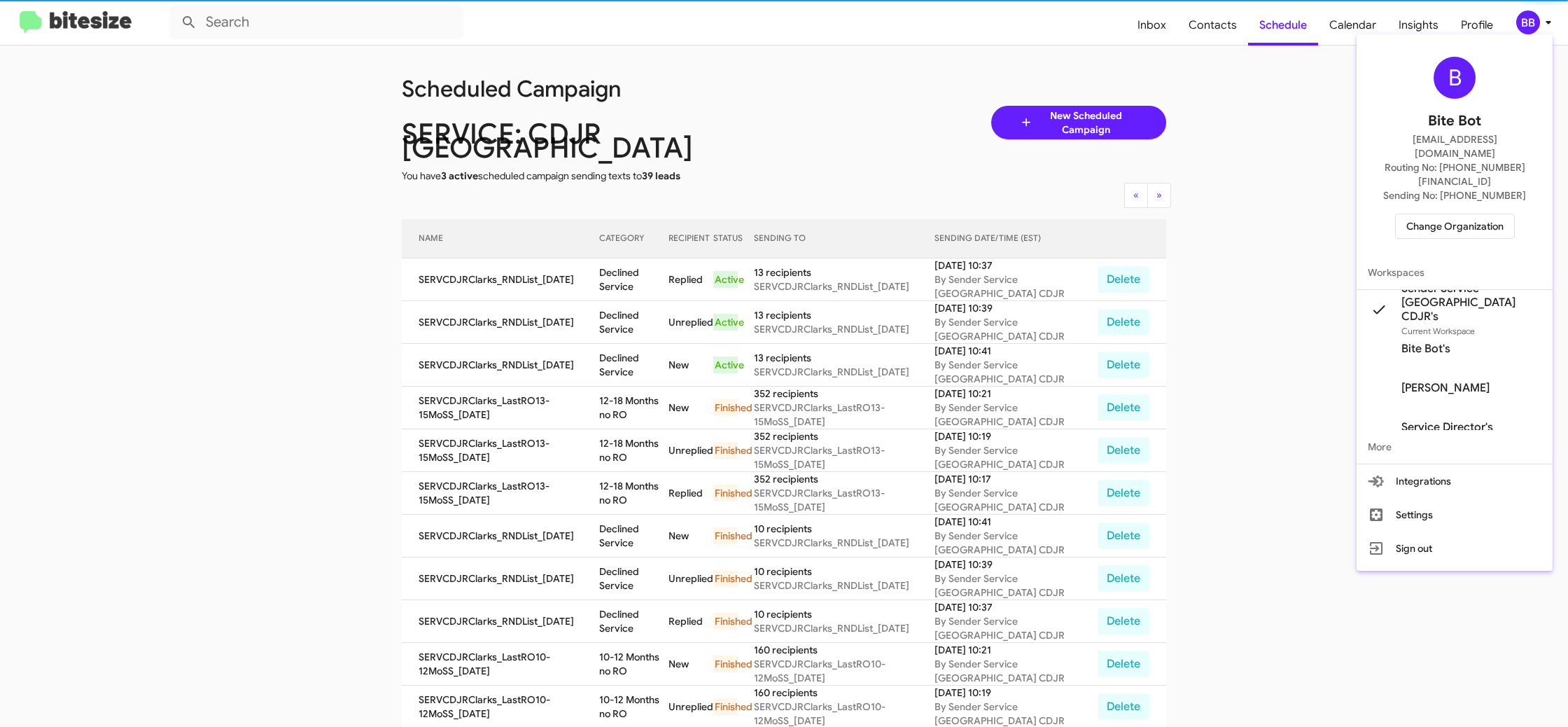
drag, startPoint x: 1437, startPoint y: 210, endPoint x: 1435, endPoint y: 202, distance: 8.2
click at [1437, 208] on div "B Bite Bot madoka+2@bitesize.co Routing No: +1 (410) 988-8100 Sending No: +1 (3…" at bounding box center [1455, 148] width 196 height 216
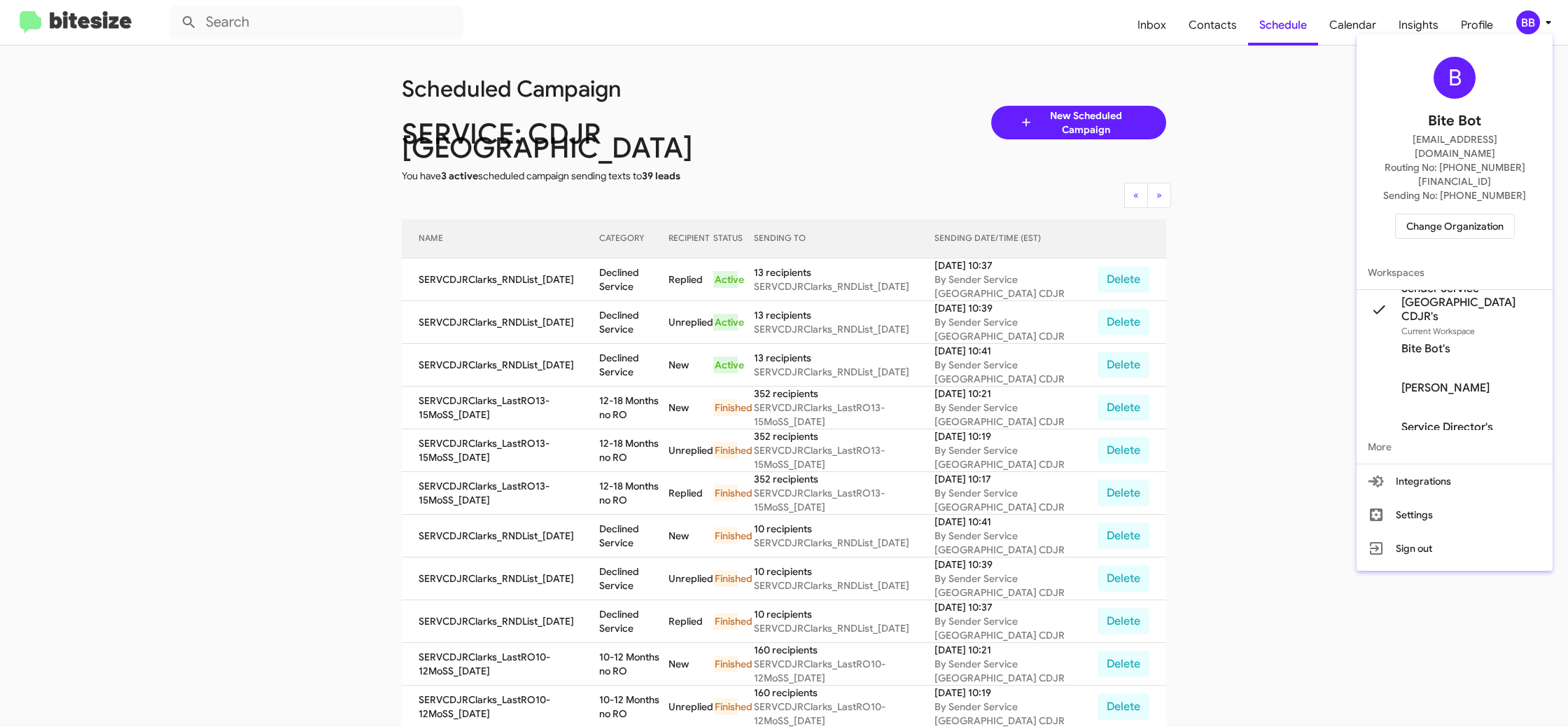
click at [1438, 214] on span "Change Organization" at bounding box center [1455, 226] width 97 height 24
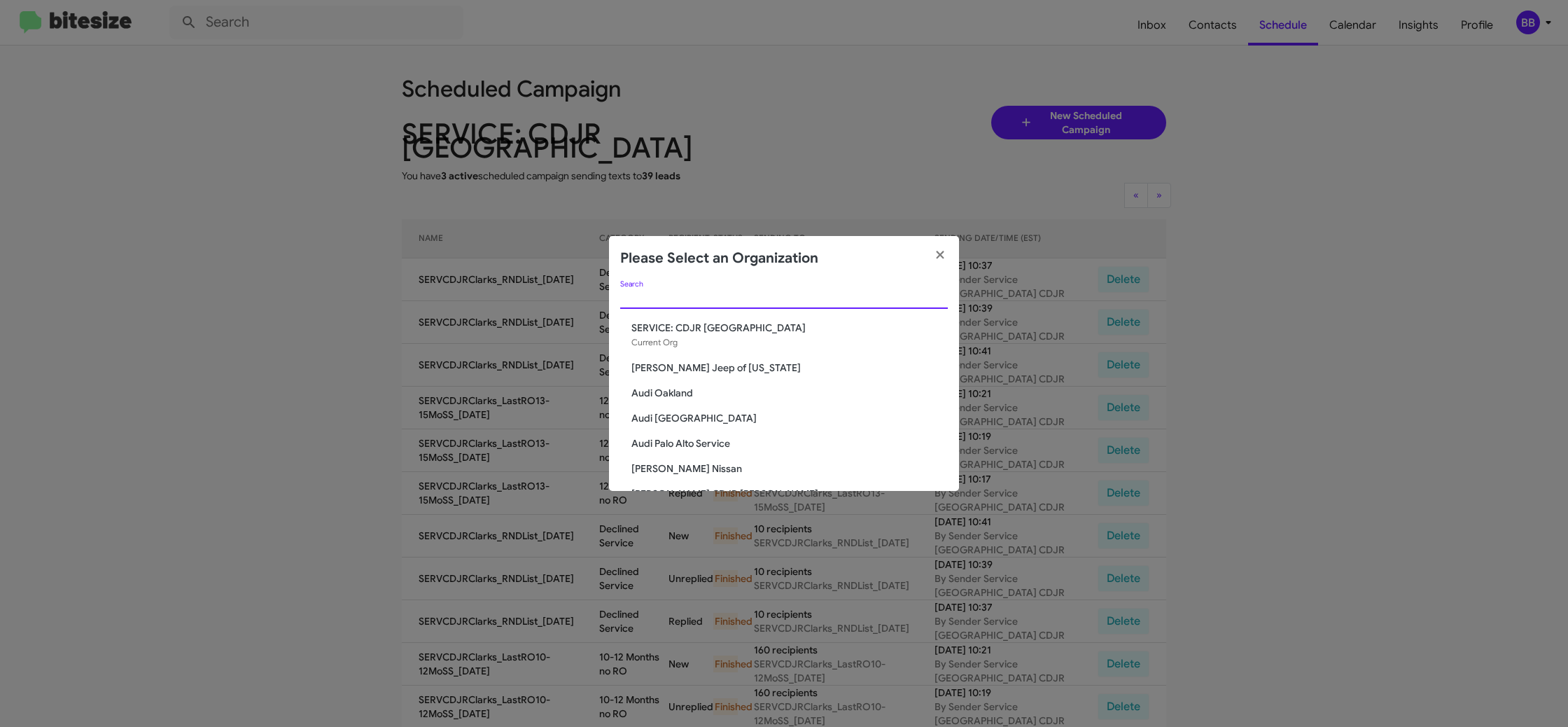
click at [650, 299] on input "Search" at bounding box center [784, 298] width 328 height 11
type input "ow"
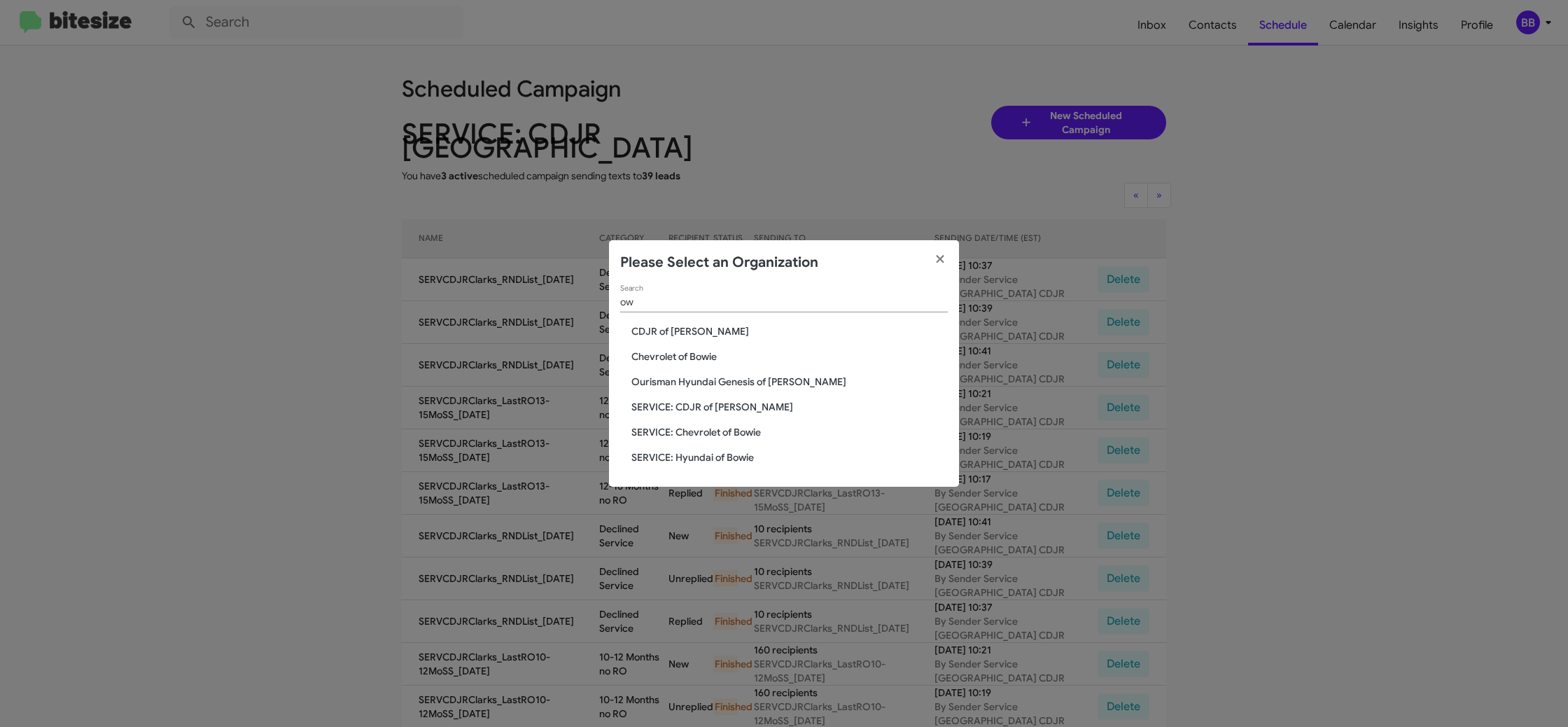
click at [671, 406] on span "SERVICE: CDJR of [PERSON_NAME]" at bounding box center [789, 406] width 316 height 14
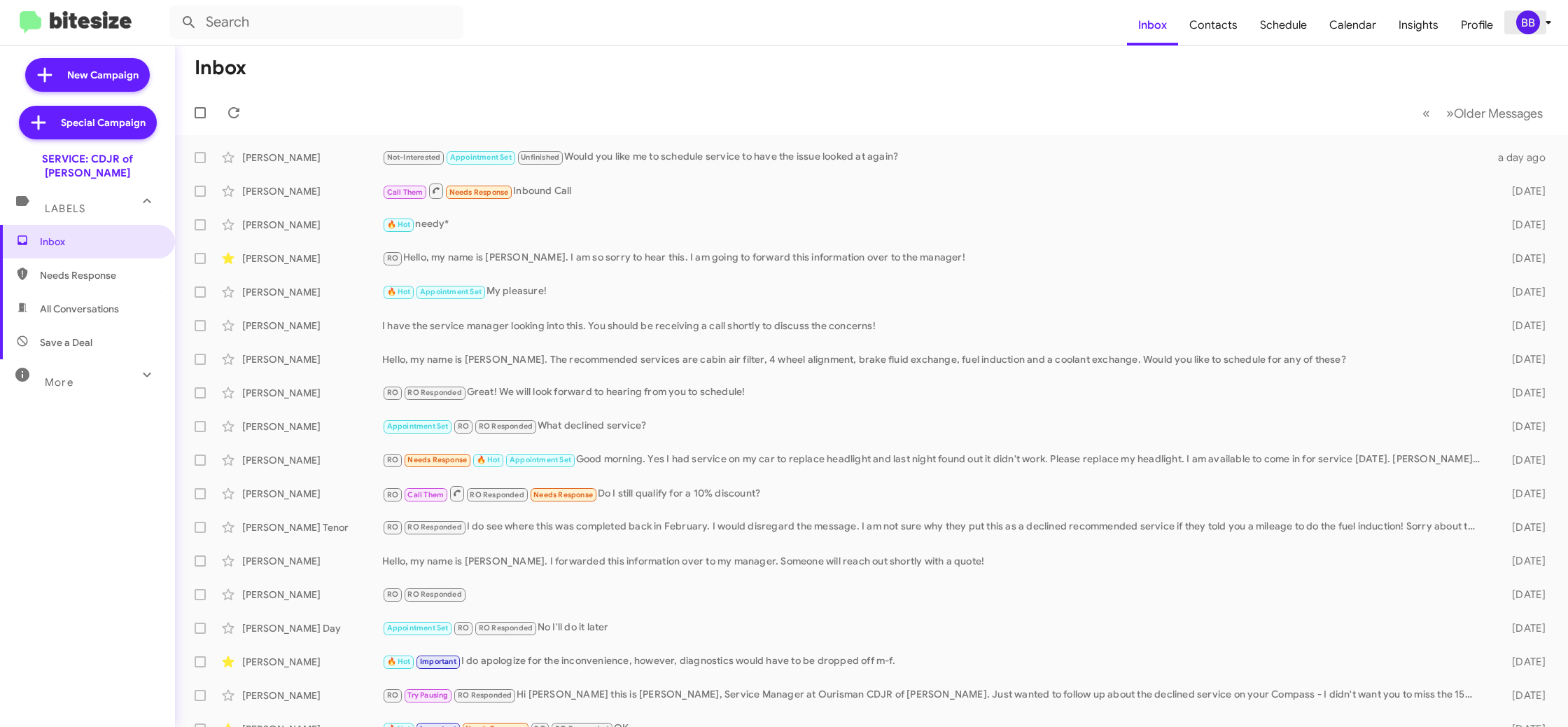
click at [1547, 27] on icon at bounding box center [1549, 22] width 17 height 17
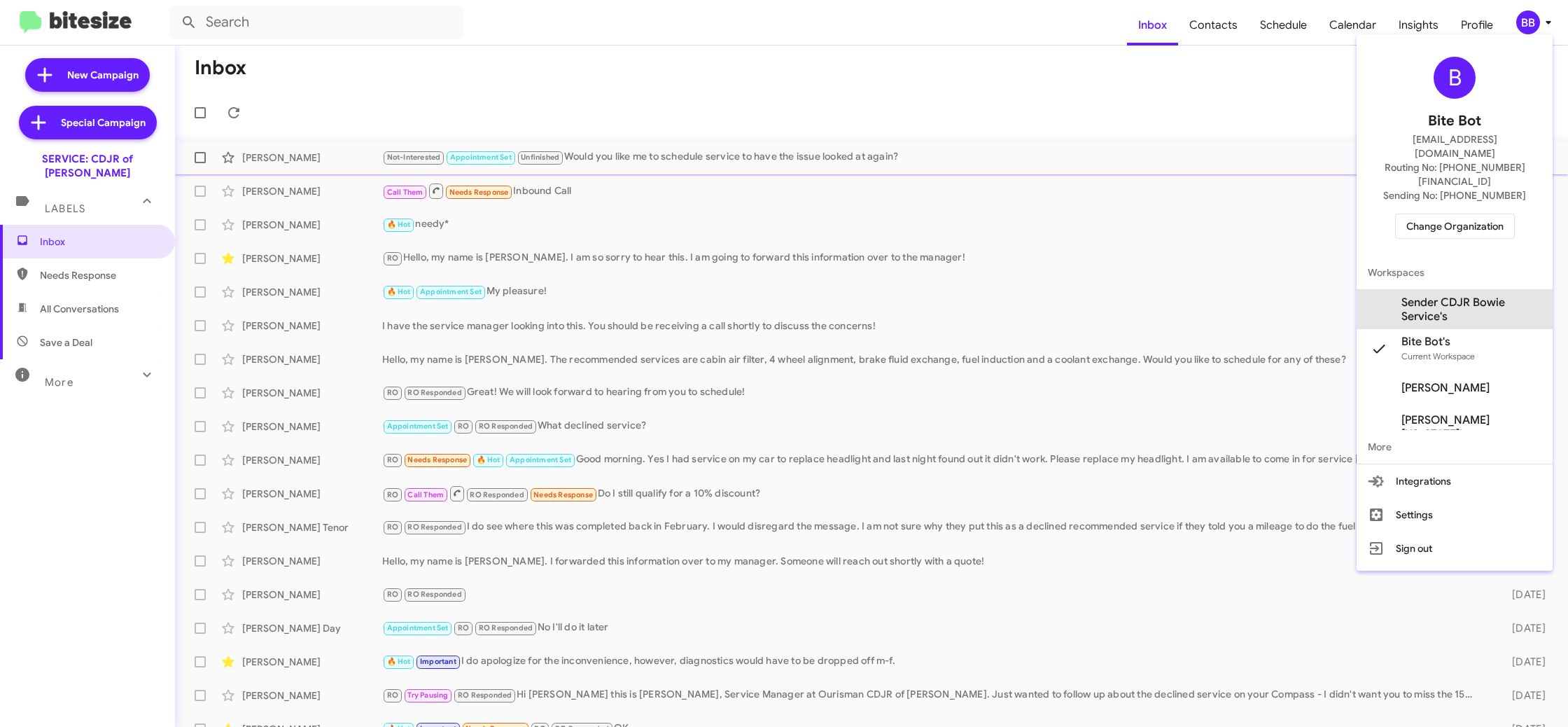
drag, startPoint x: 1426, startPoint y: 276, endPoint x: 1325, endPoint y: 173, distance: 144.3
click at [1426, 295] on span "Sender CDJR Bowie Service's" at bounding box center [1471, 309] width 140 height 28
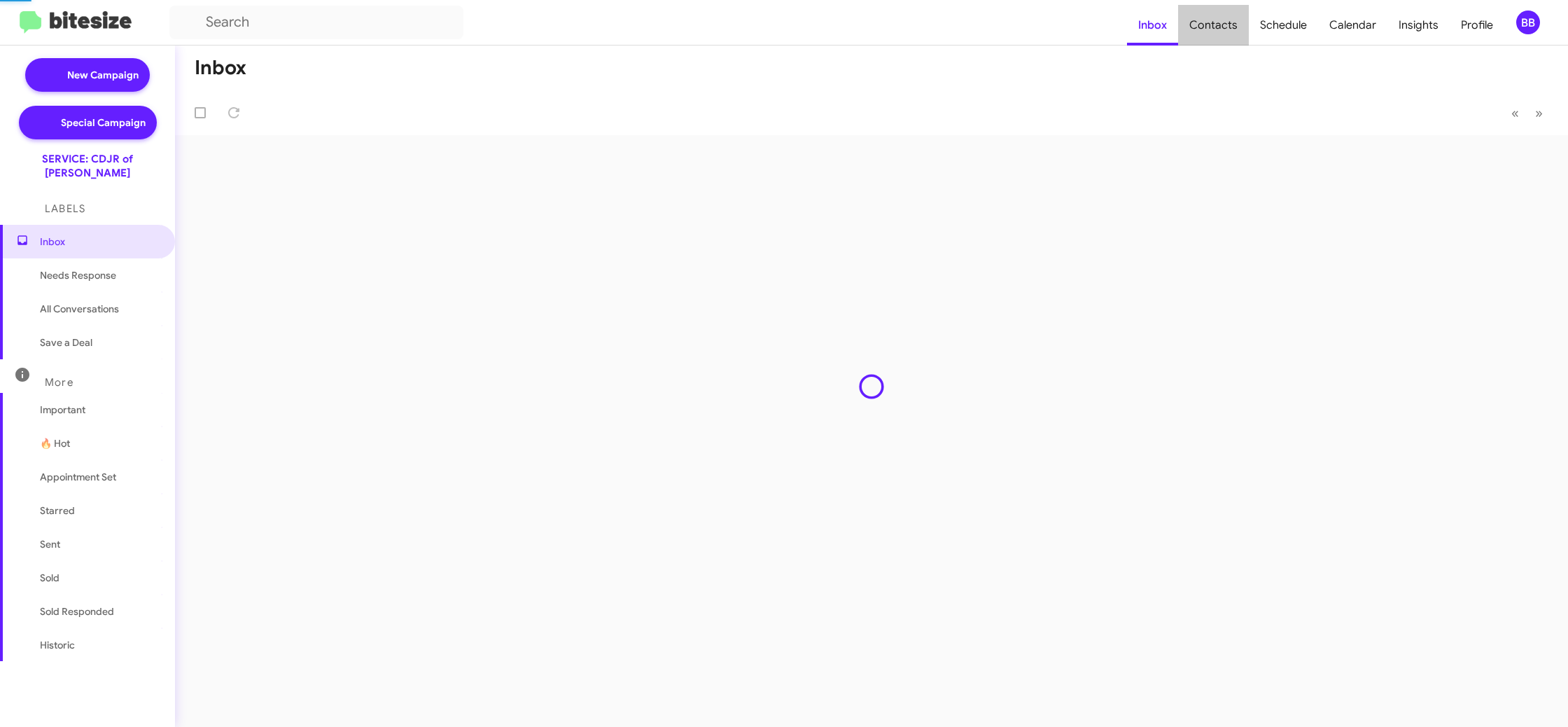
click at [1230, 31] on span "Contacts" at bounding box center [1214, 24] width 70 height 41
type input "in:groups"
drag, startPoint x: 0, startPoint y: 0, endPoint x: 1118, endPoint y: 4, distance: 1118.0
click at [1230, 31] on span "Contacts" at bounding box center [1214, 24] width 70 height 41
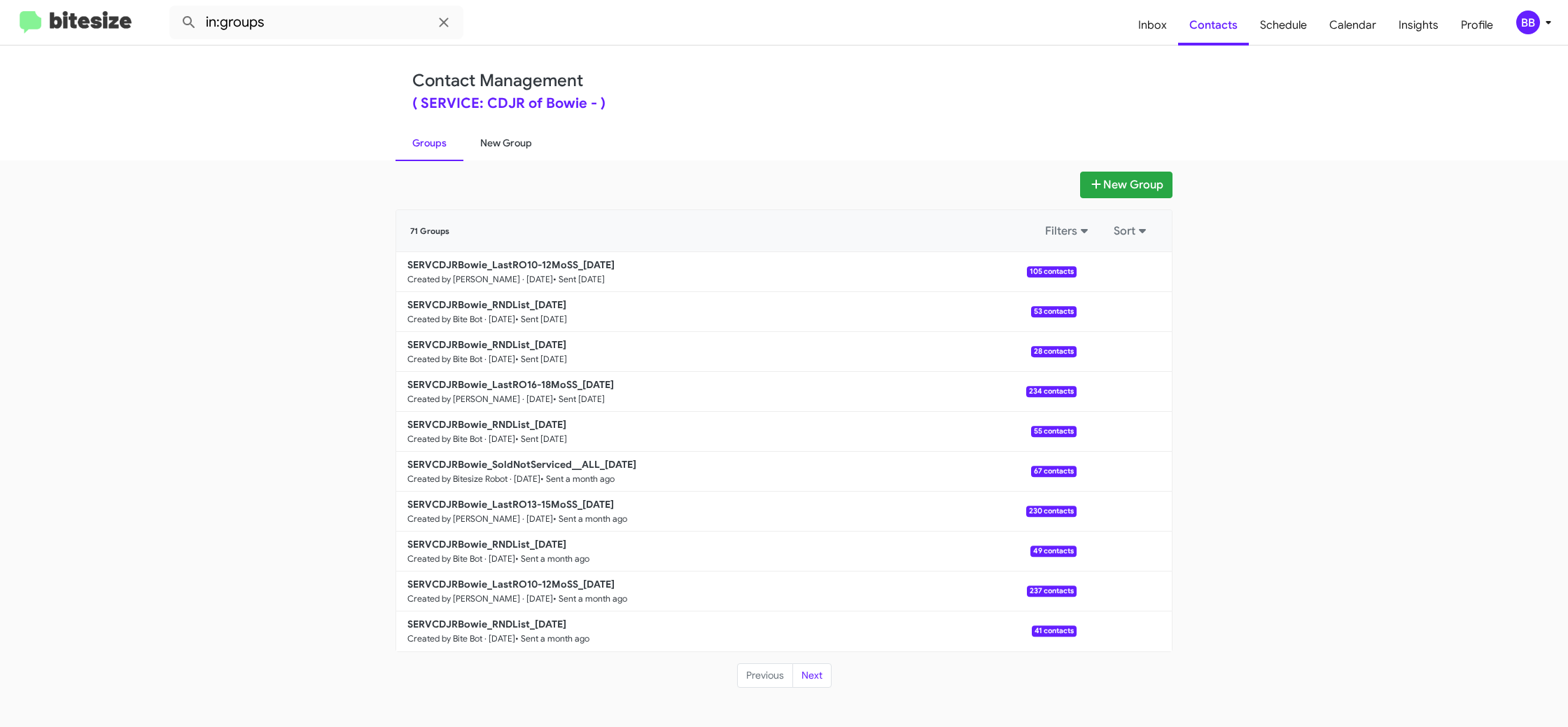
click at [511, 151] on link "New Group" at bounding box center [507, 143] width 86 height 37
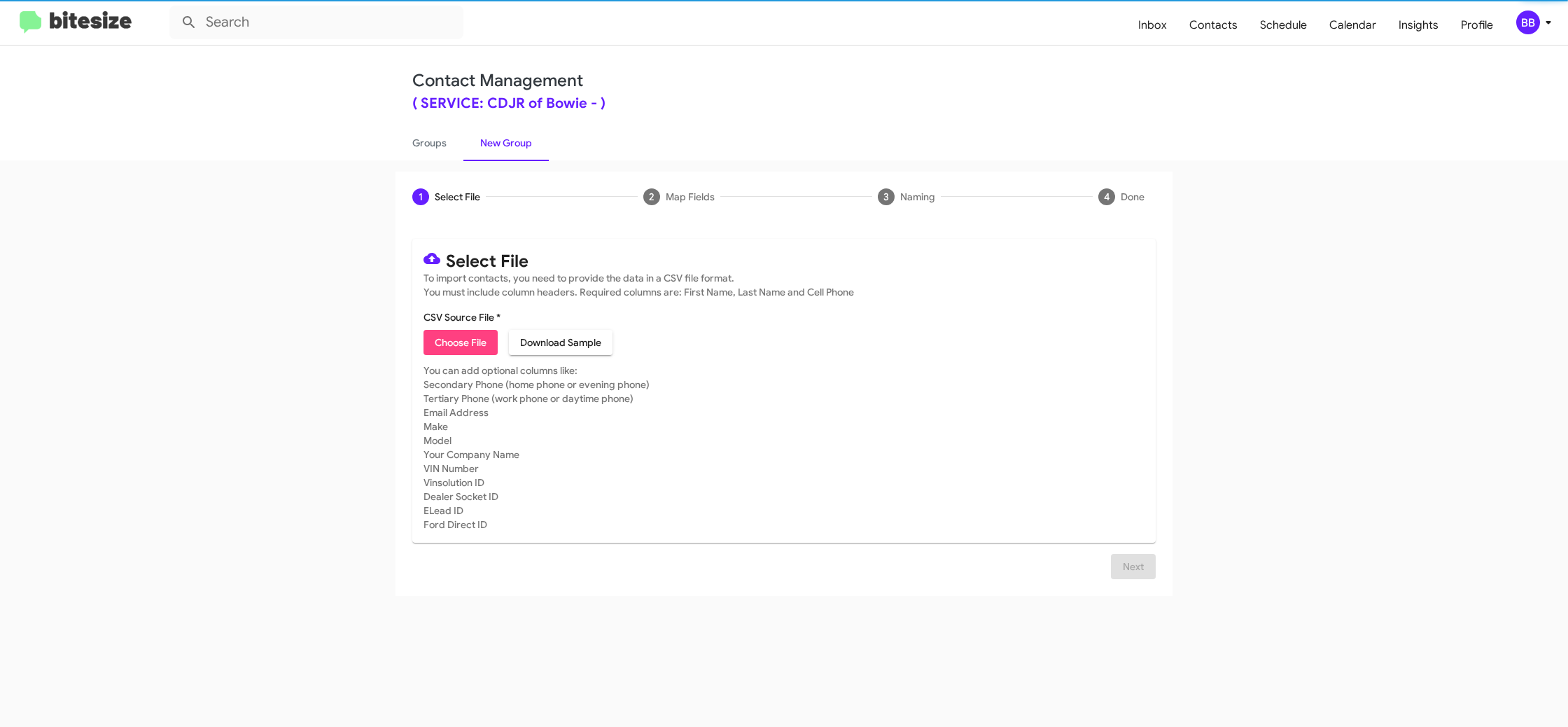
click at [454, 334] on span "Choose File" at bounding box center [461, 342] width 52 height 25
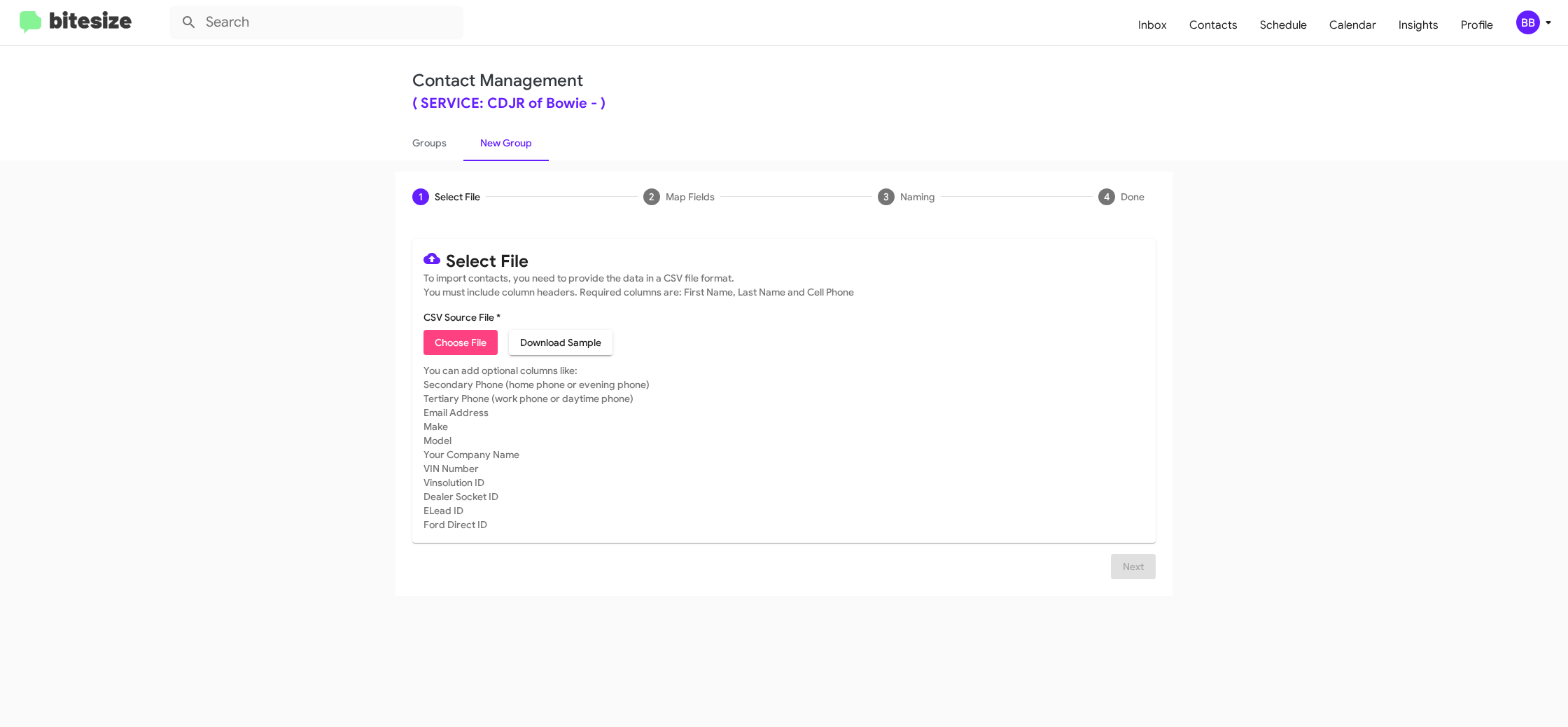
type input "SERVCDJRBowie_RNDList_[DATE]"
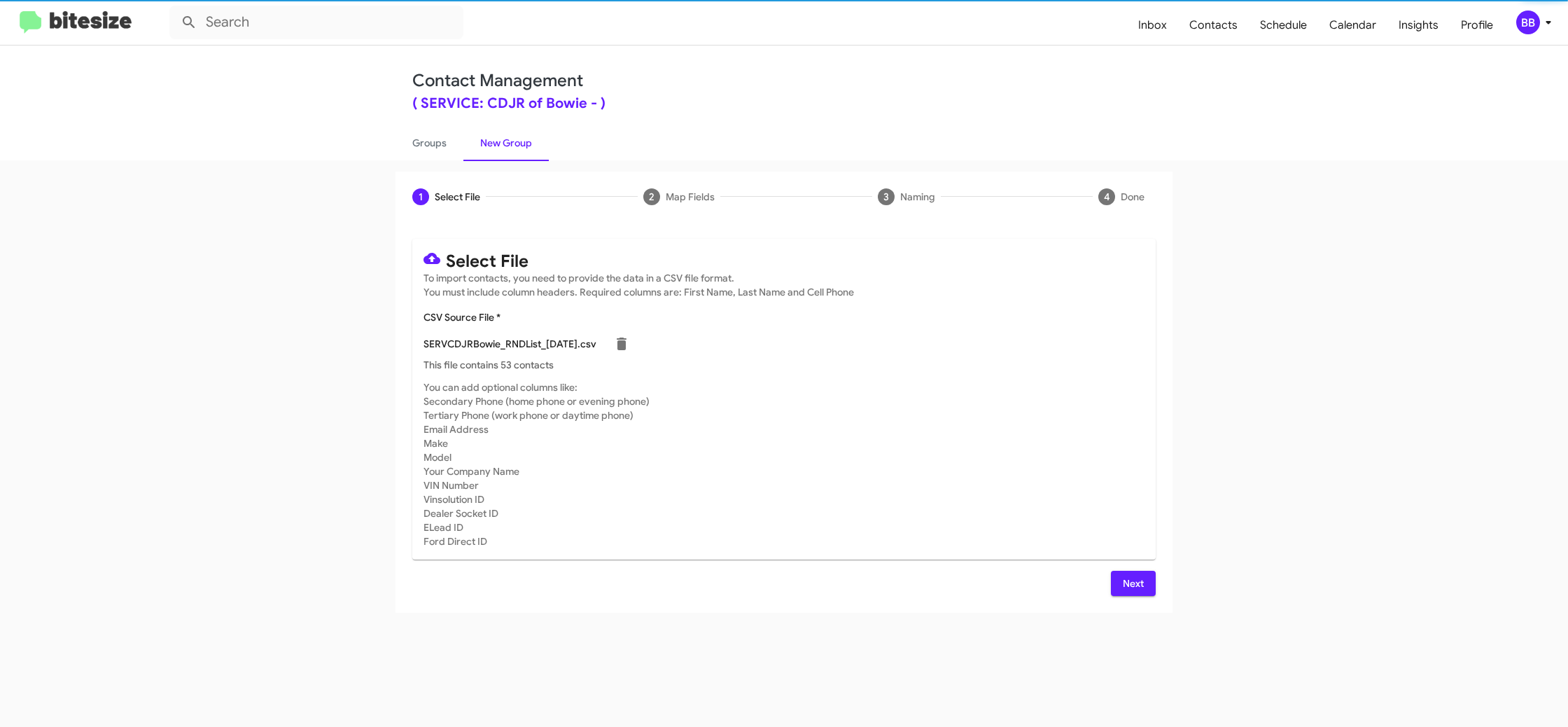
drag, startPoint x: 1022, startPoint y: 430, endPoint x: 1097, endPoint y: 598, distance: 184.0
click at [1022, 434] on mat-card-subtitle "You can add optional columns like: Secondary Phone (home phone or evening phone…" at bounding box center [784, 465] width 721 height 168
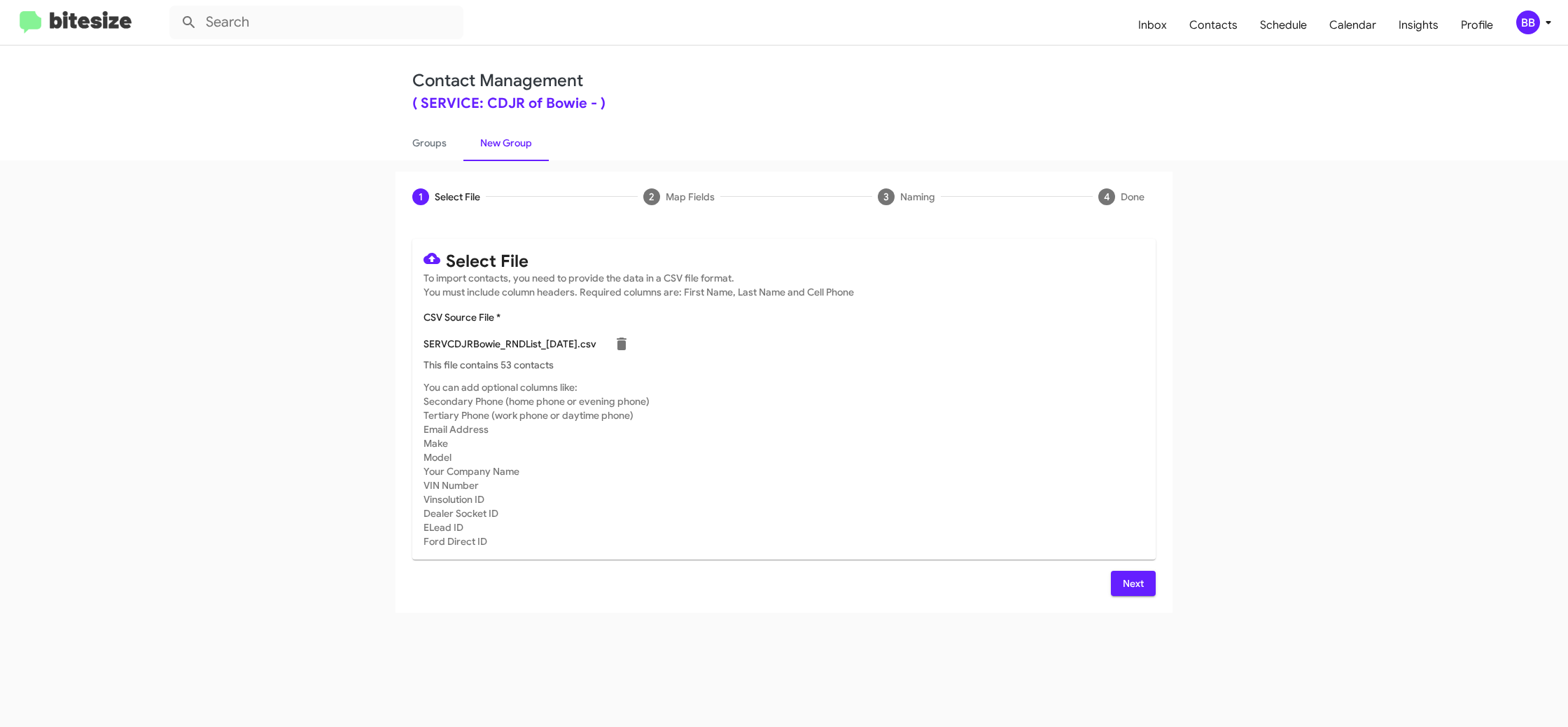
click at [1120, 576] on button "Next" at bounding box center [1133, 583] width 45 height 25
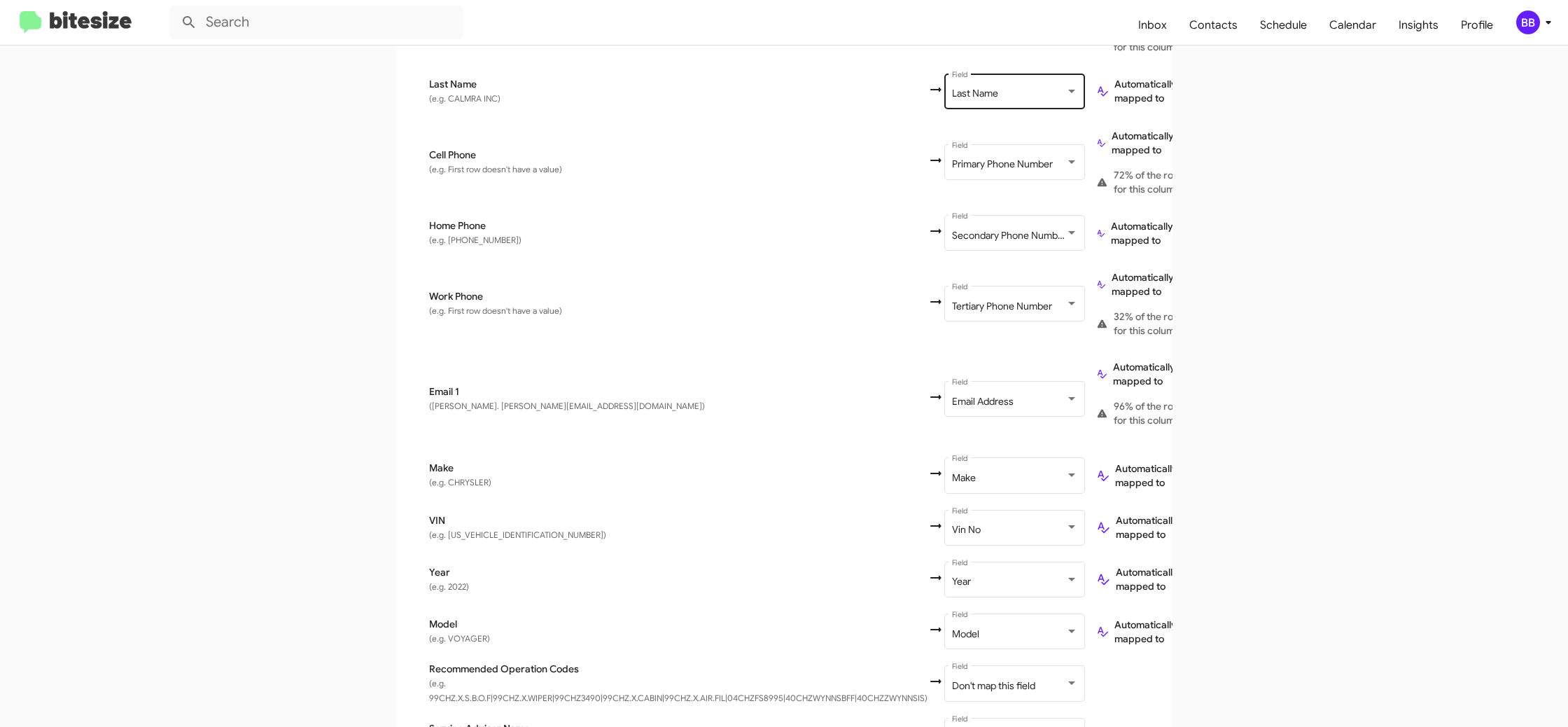
scroll to position [501, 0]
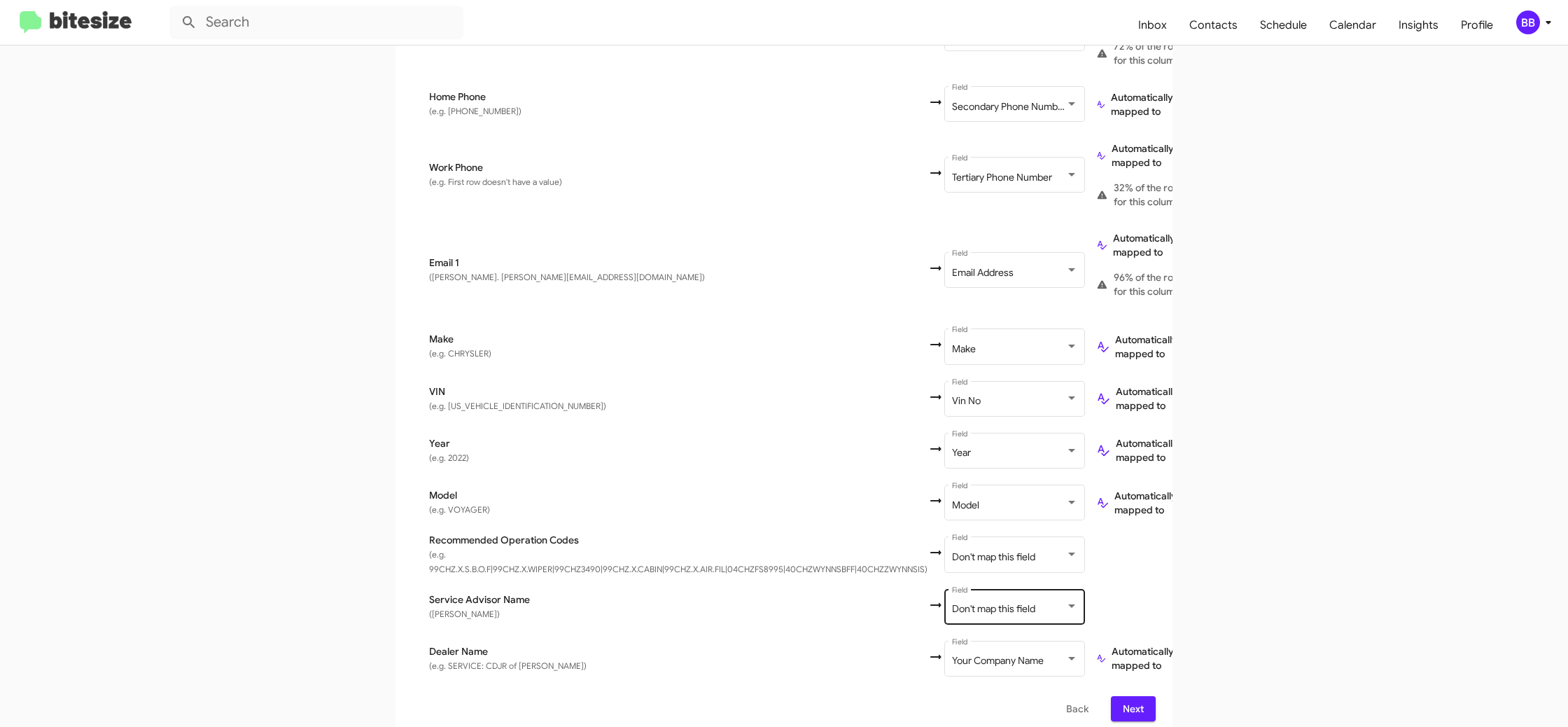
click at [1006, 602] on span "Don't map this field" at bounding box center [993, 608] width 83 height 12
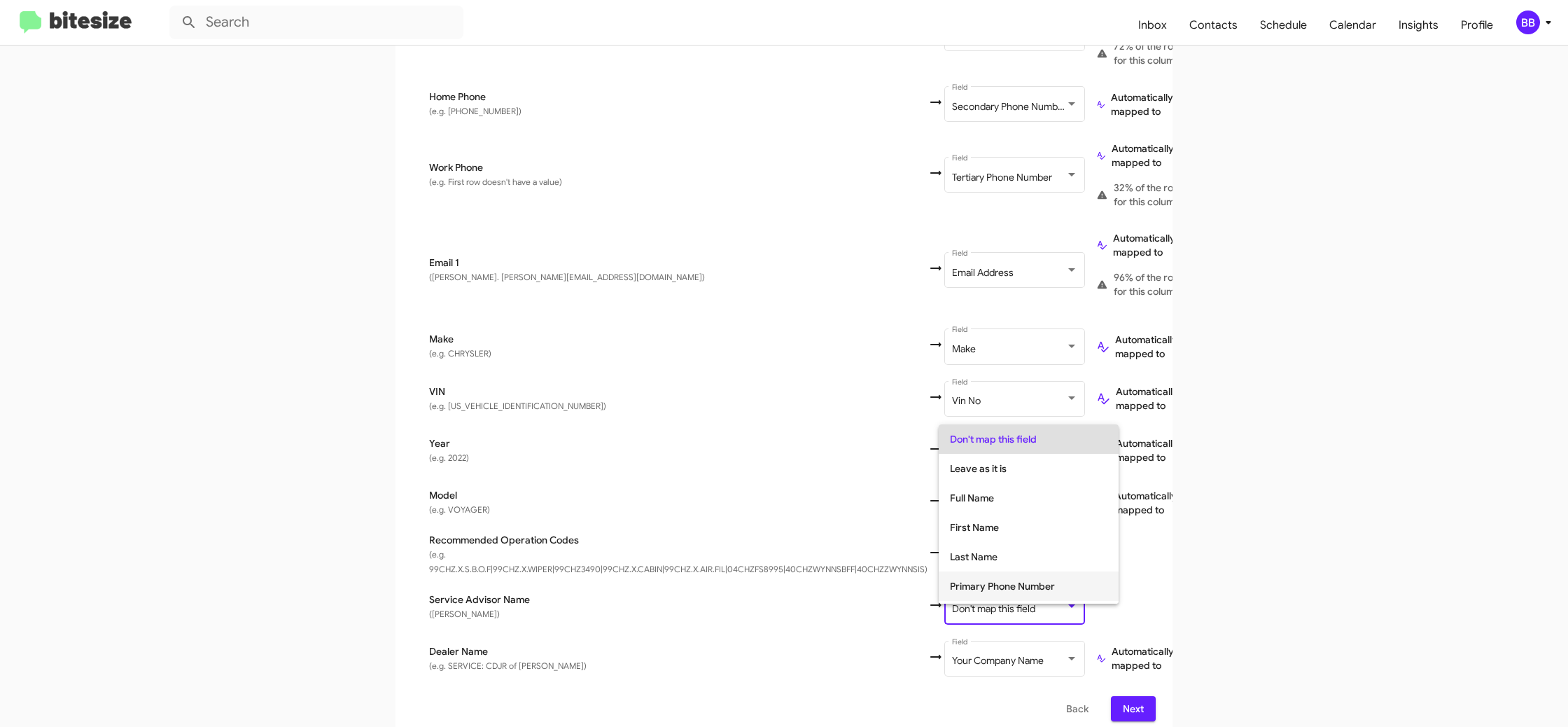
scroll to position [203, 0]
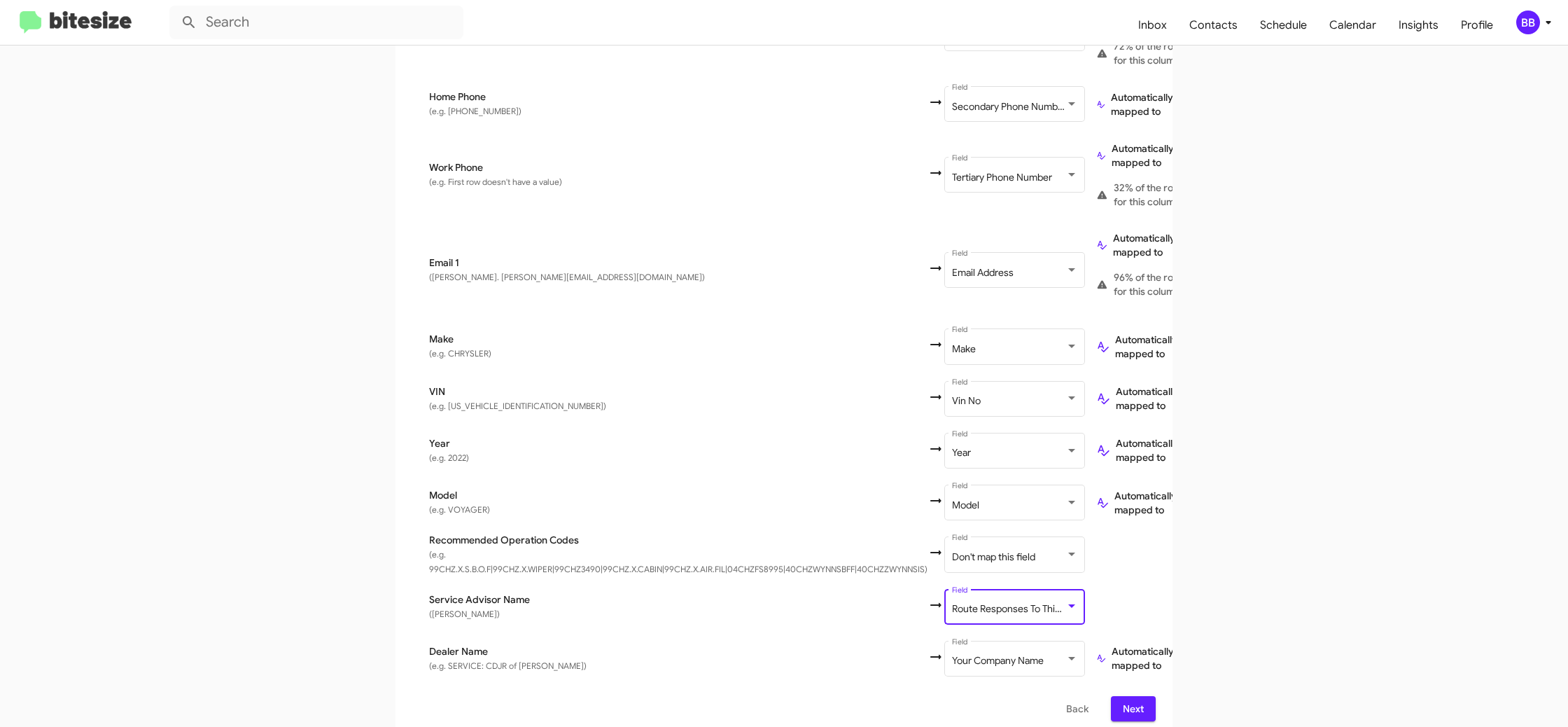
drag, startPoint x: 1504, startPoint y: 475, endPoint x: 1433, endPoint y: 463, distance: 72.0
click at [1474, 468] on app-new-group "Select File 2 Map Fields 3 Naming 4 Done Select File To import contacts, you ne…" at bounding box center [784, 204] width 1568 height 1068
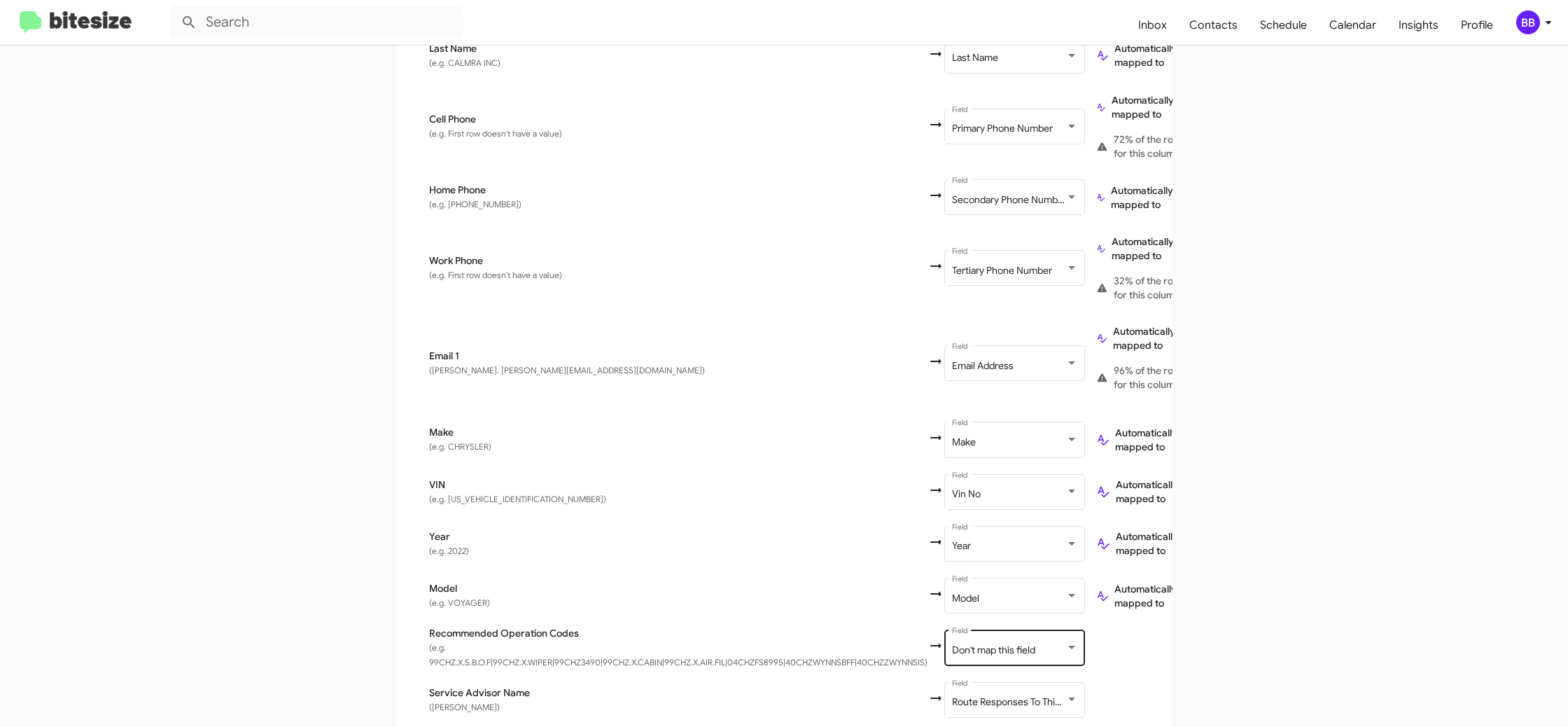
scroll to position [501, 0]
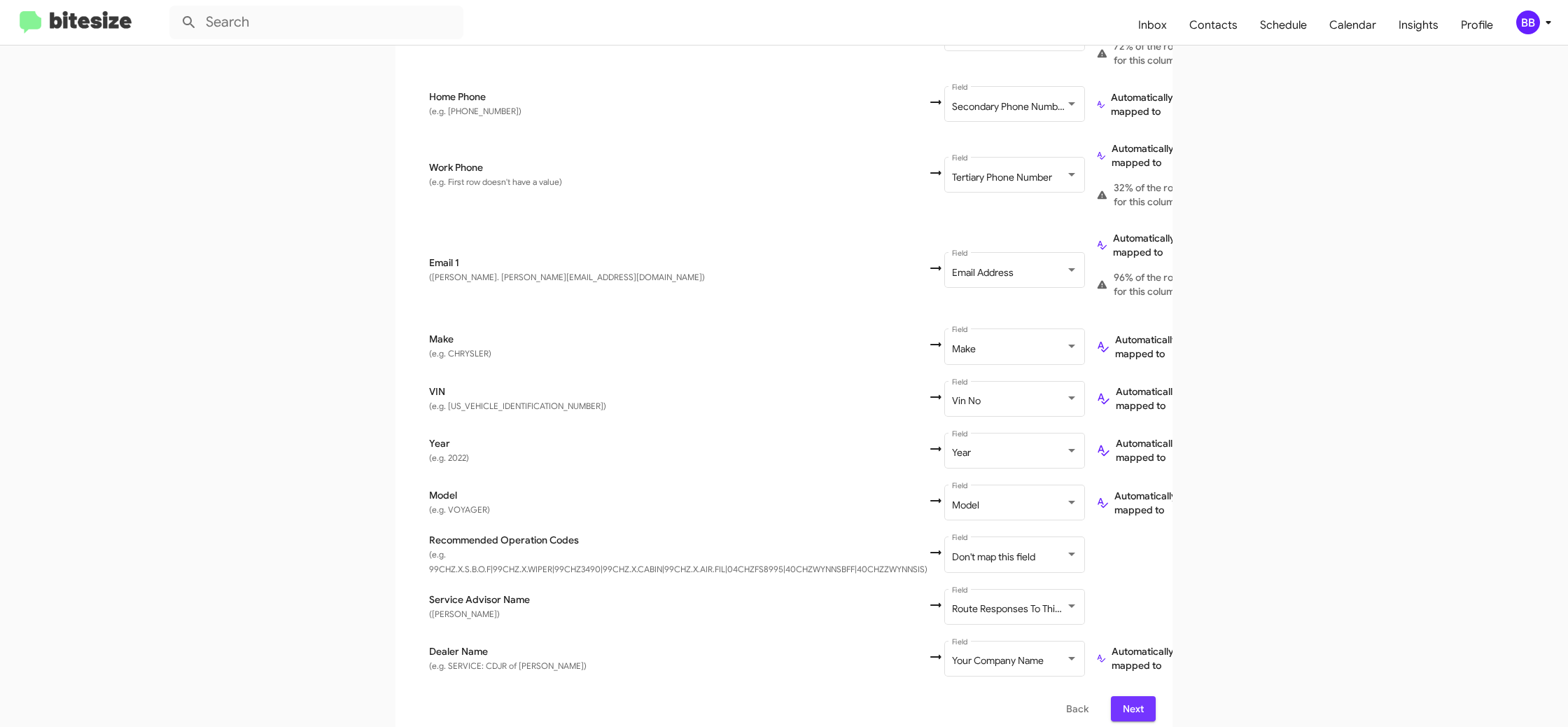
click at [1140, 696] on span "Next" at bounding box center [1133, 708] width 22 height 25
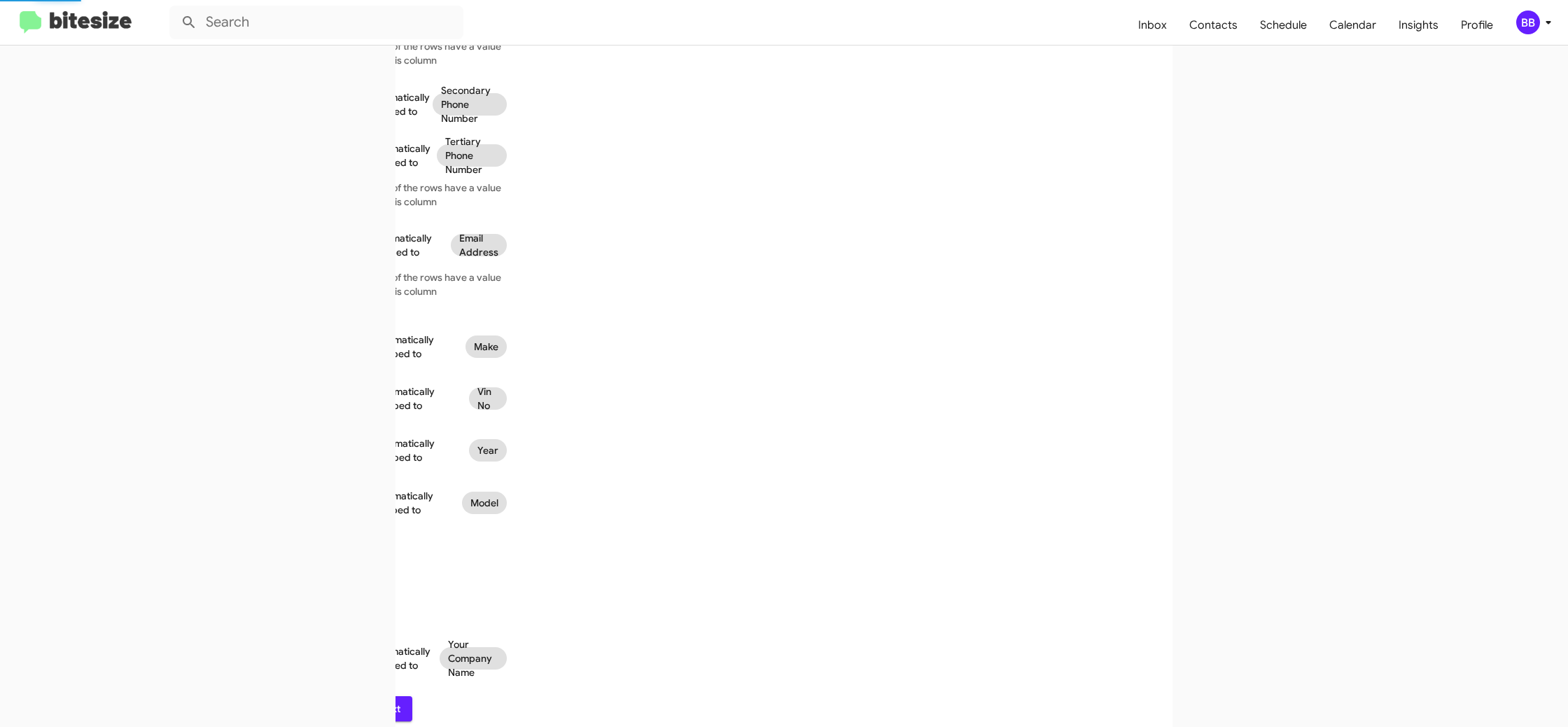
scroll to position [0, 0]
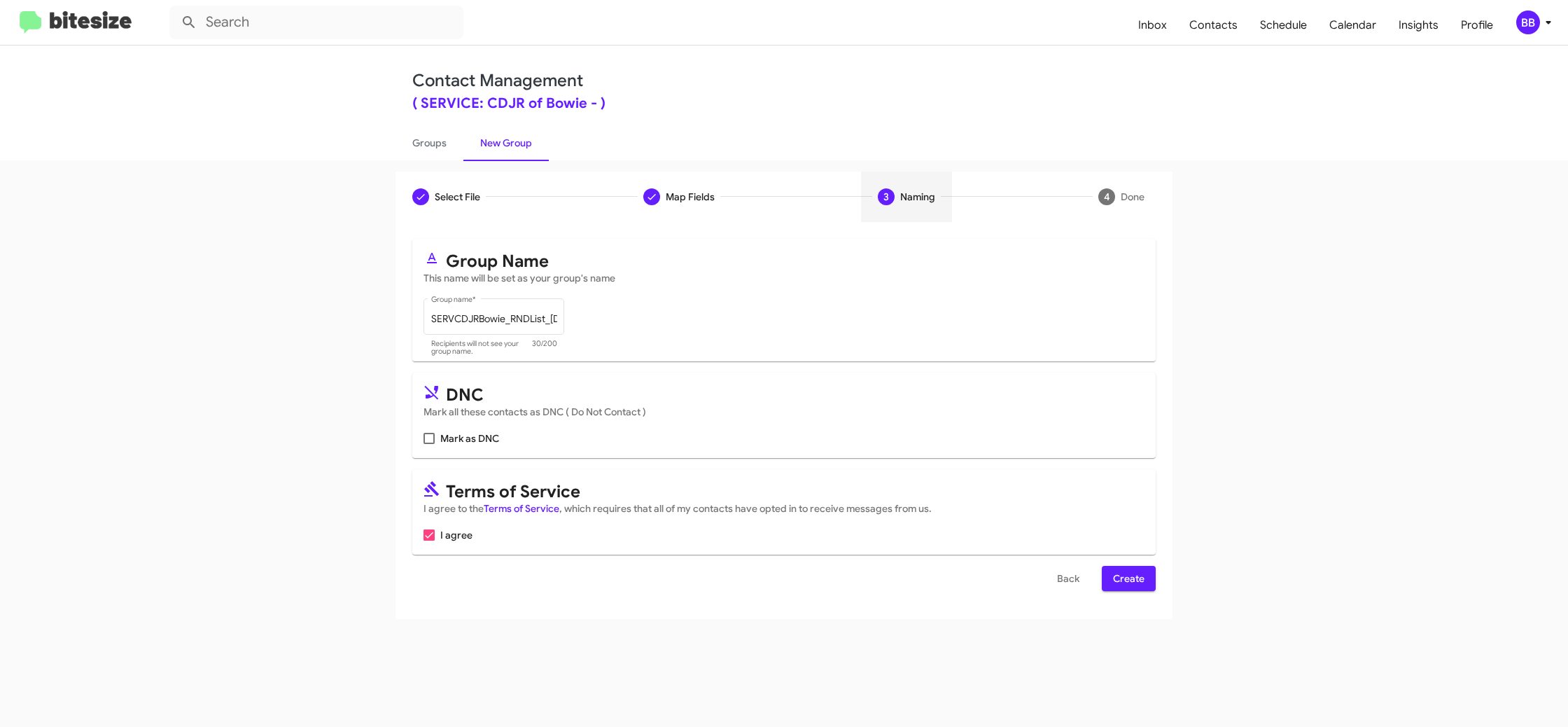
click at [1130, 575] on span "Create" at bounding box center [1129, 578] width 31 height 25
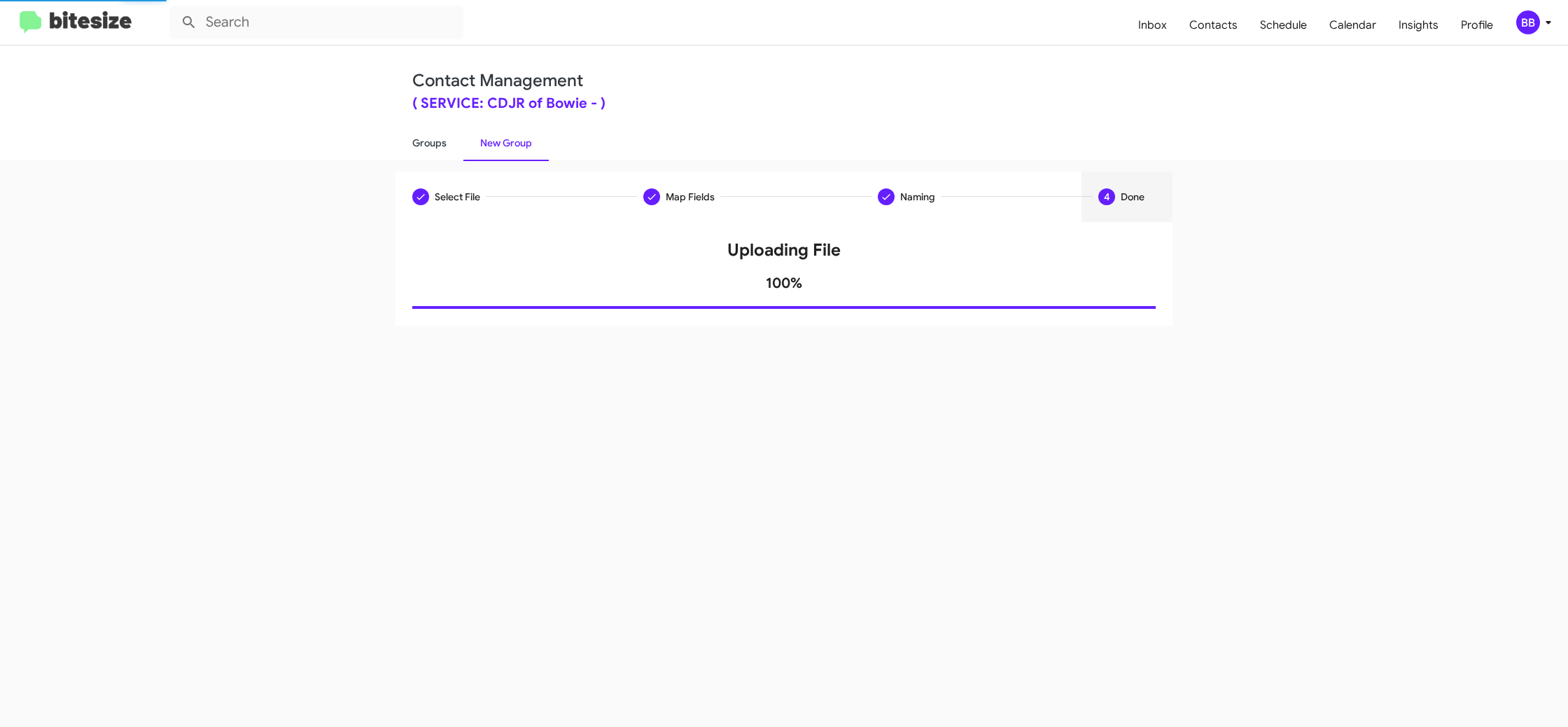
click at [448, 141] on link "Groups" at bounding box center [429, 143] width 68 height 37
type input "in:groups"
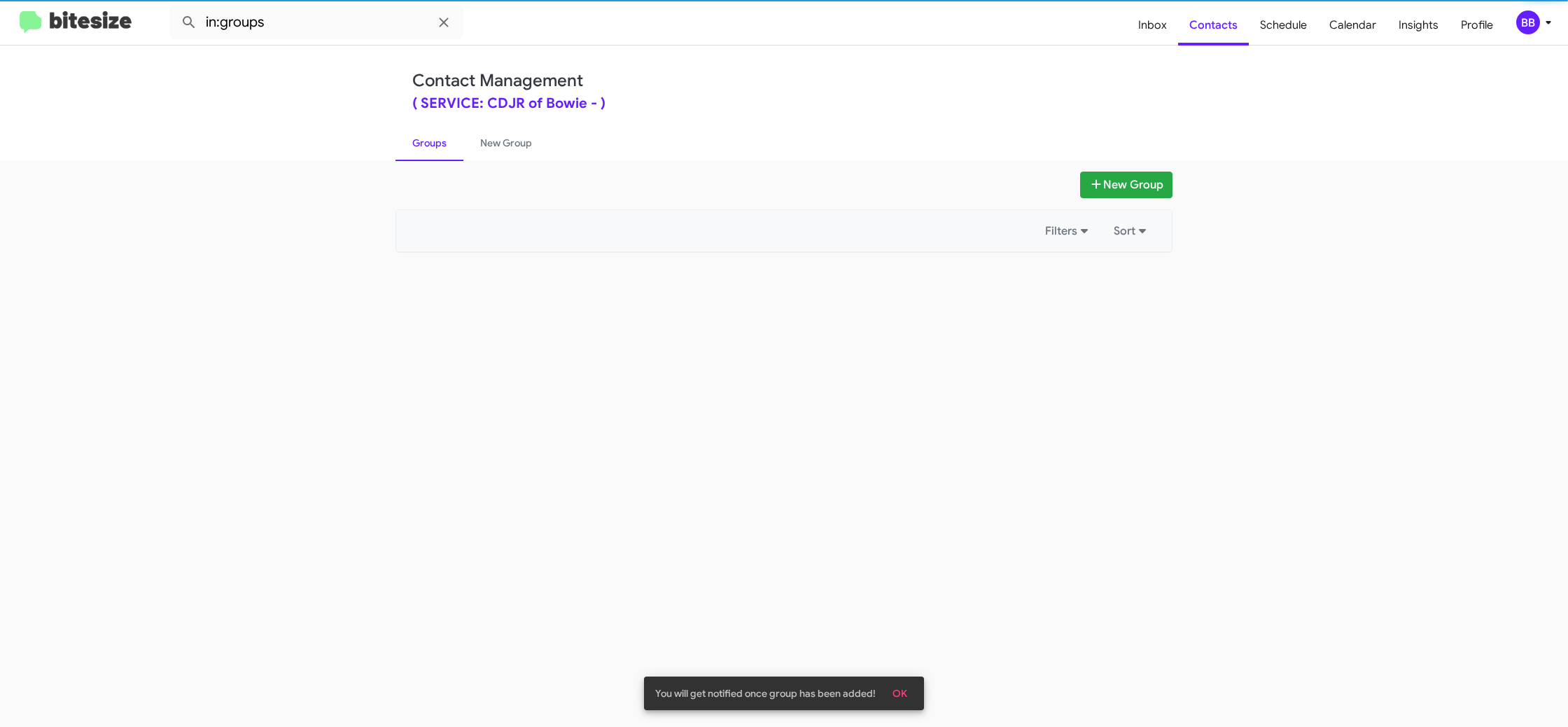
click at [448, 141] on link "Groups" at bounding box center [429, 143] width 68 height 37
click at [496, 144] on link "New Group" at bounding box center [507, 143] width 86 height 37
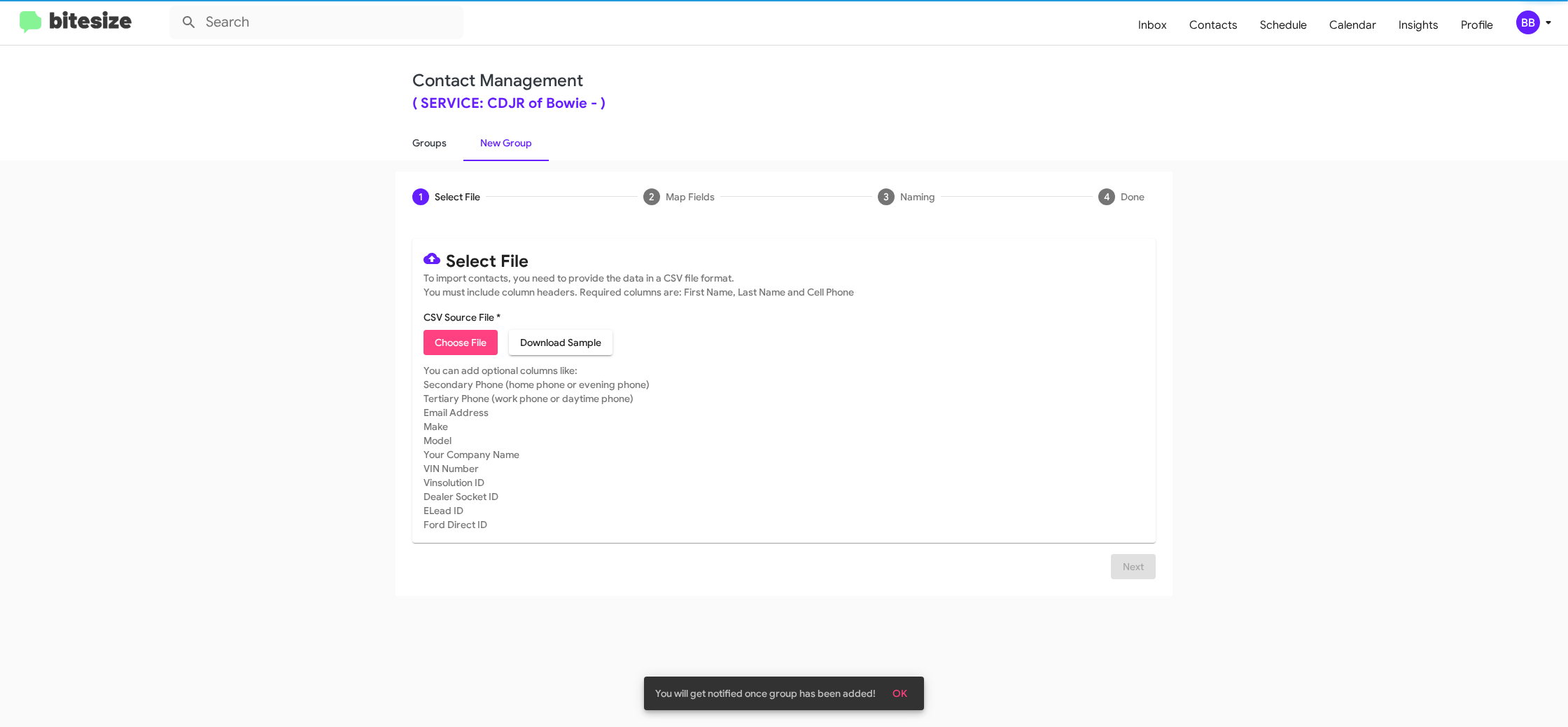
click at [439, 146] on link "Groups" at bounding box center [429, 143] width 68 height 37
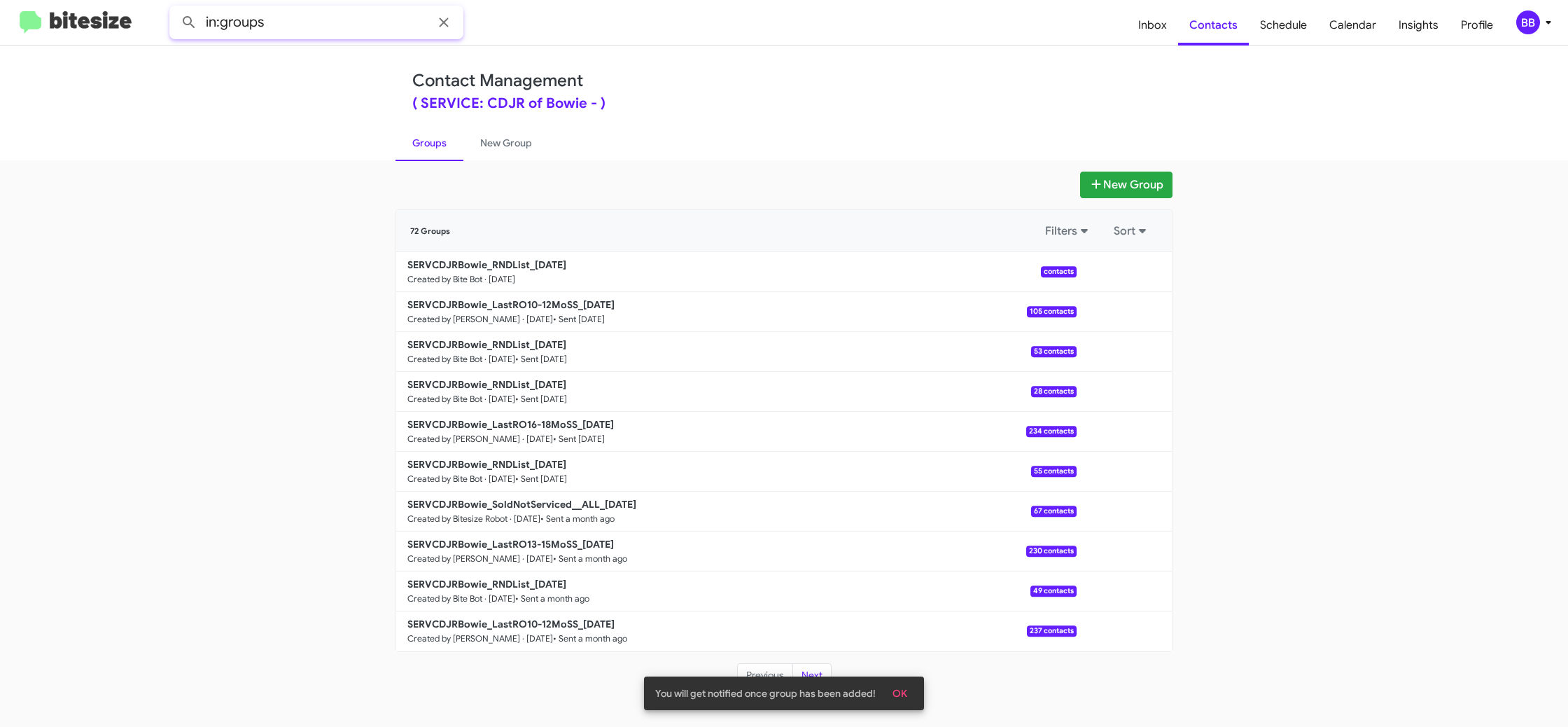
click at [325, 17] on input "in:groups" at bounding box center [316, 22] width 294 height 34
type input "in:groups RND"
click at [175, 8] on button at bounding box center [189, 22] width 28 height 28
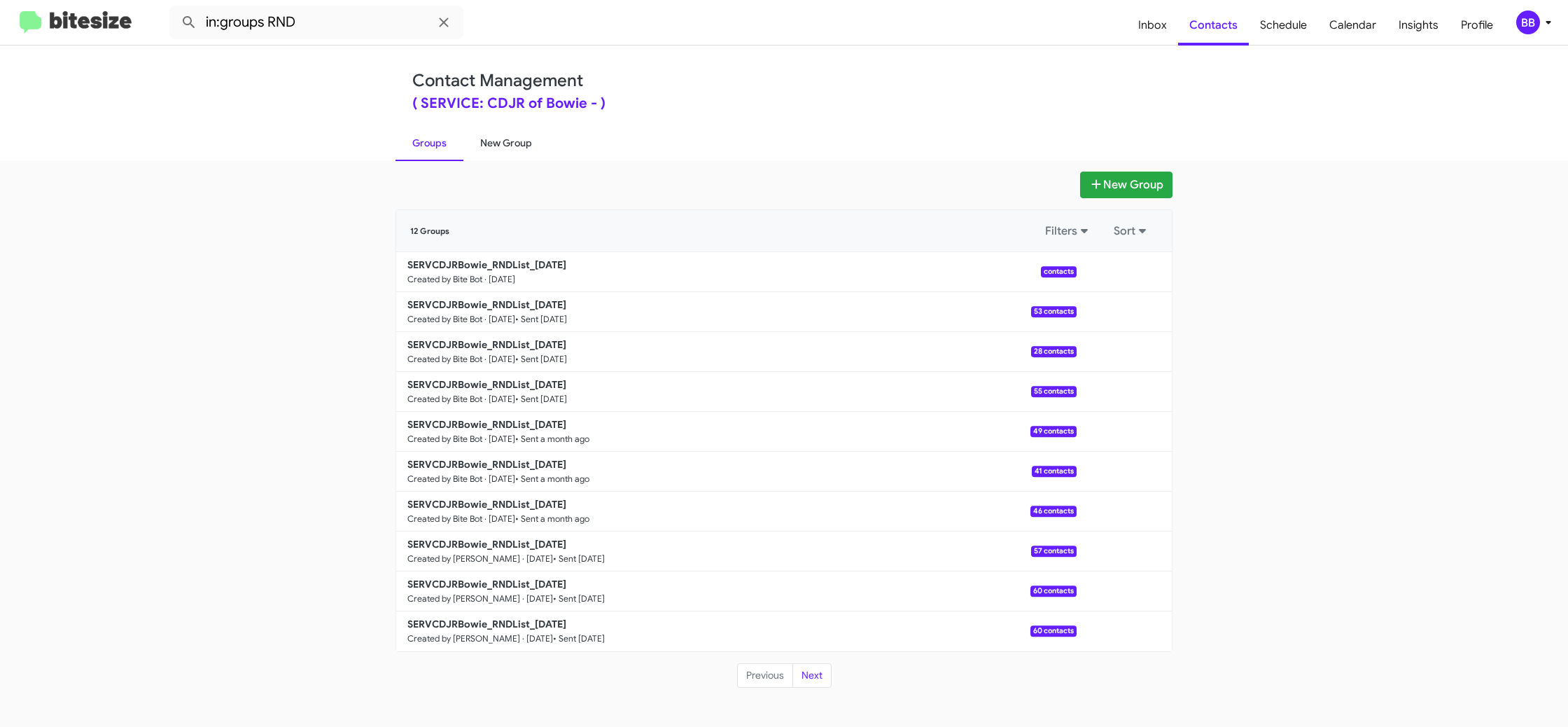
click at [486, 143] on link "New Group" at bounding box center [507, 143] width 86 height 37
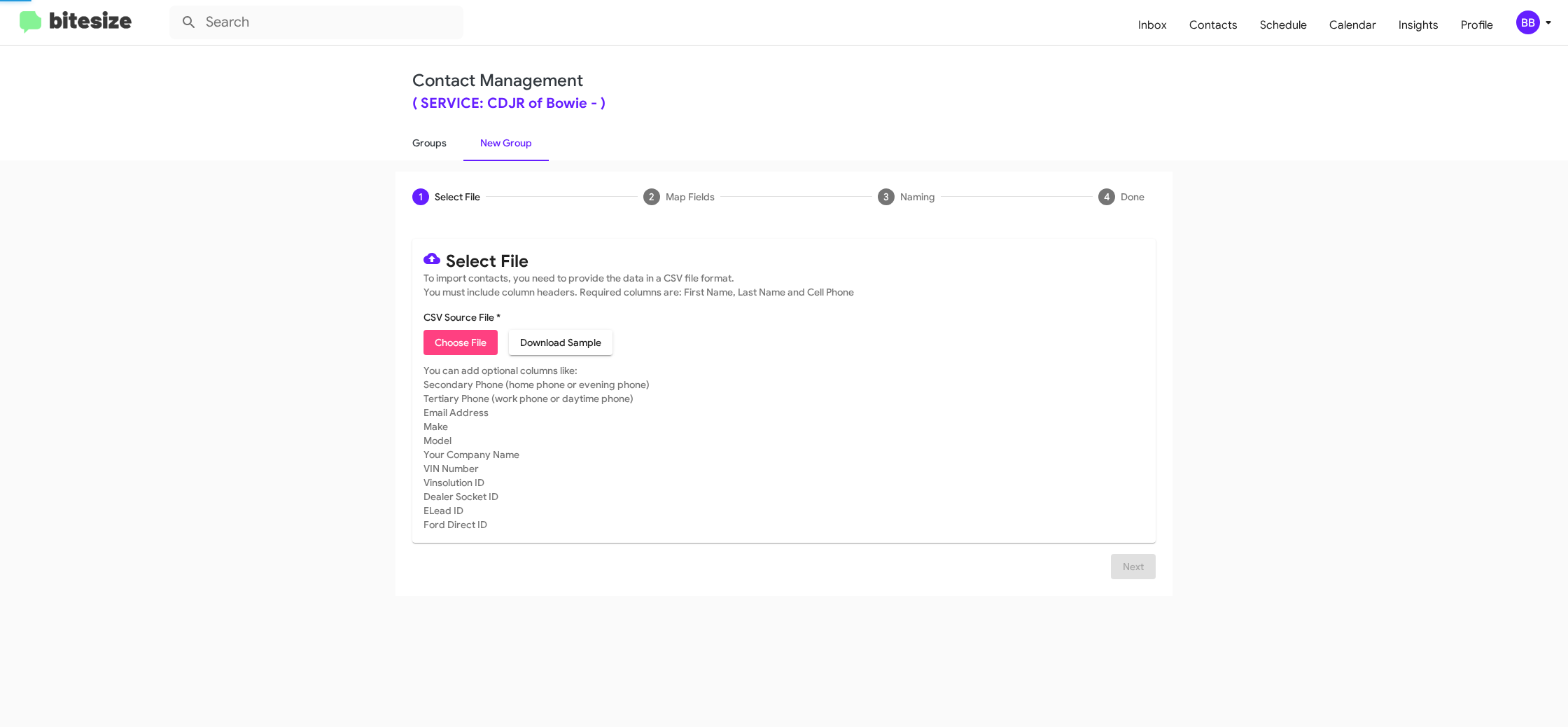
click at [440, 146] on link "Groups" at bounding box center [429, 143] width 68 height 37
type input "in:groups"
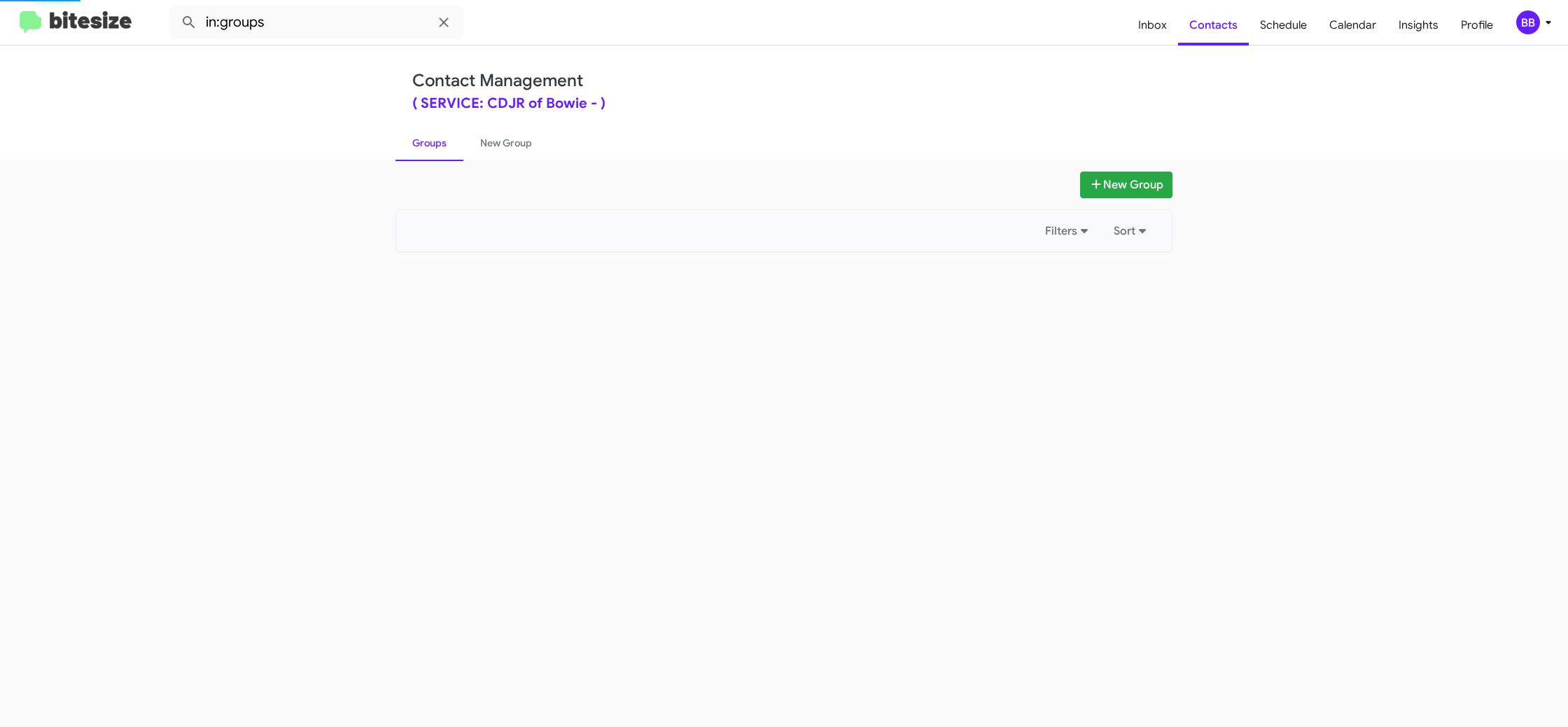
click at [440, 146] on link "Groups" at bounding box center [429, 143] width 68 height 37
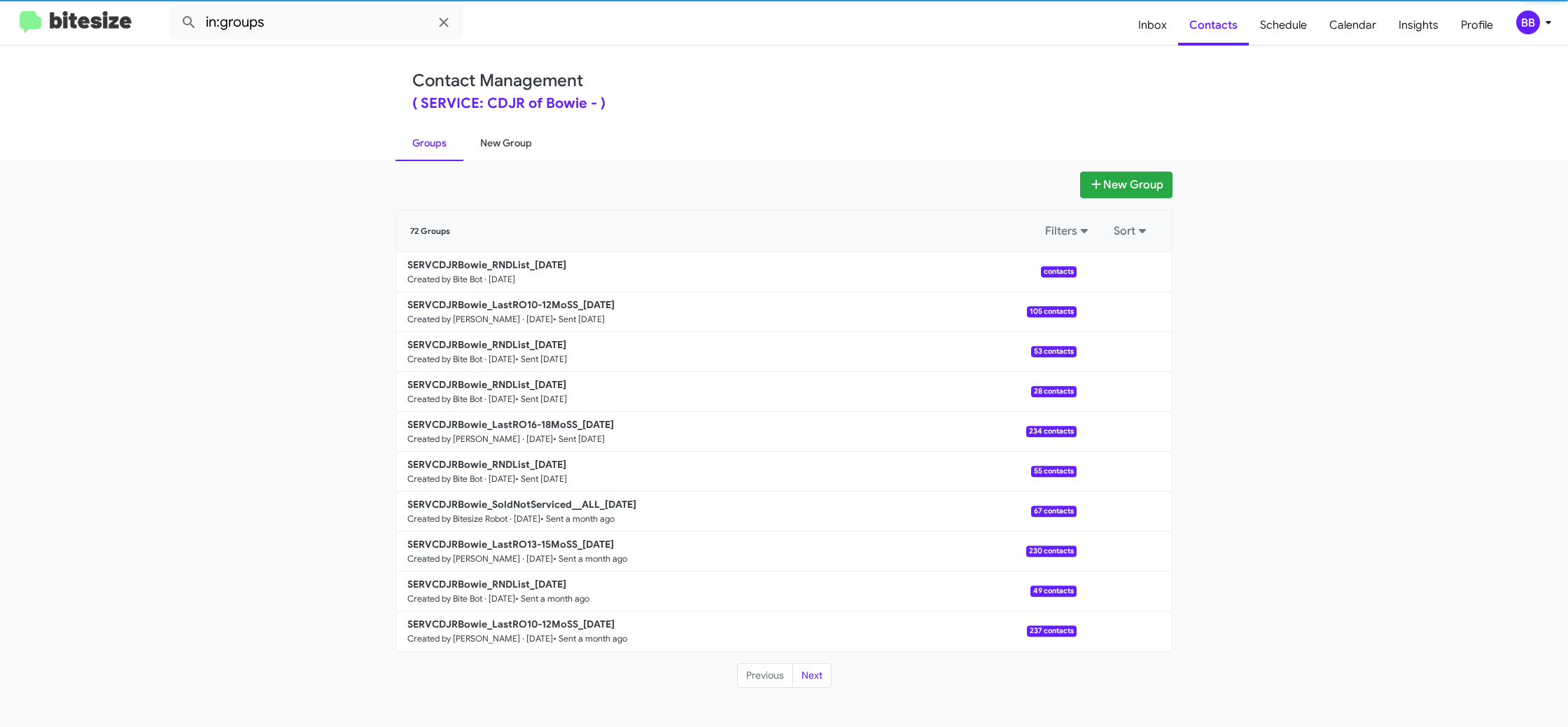
click at [497, 136] on link "New Group" at bounding box center [507, 143] width 86 height 37
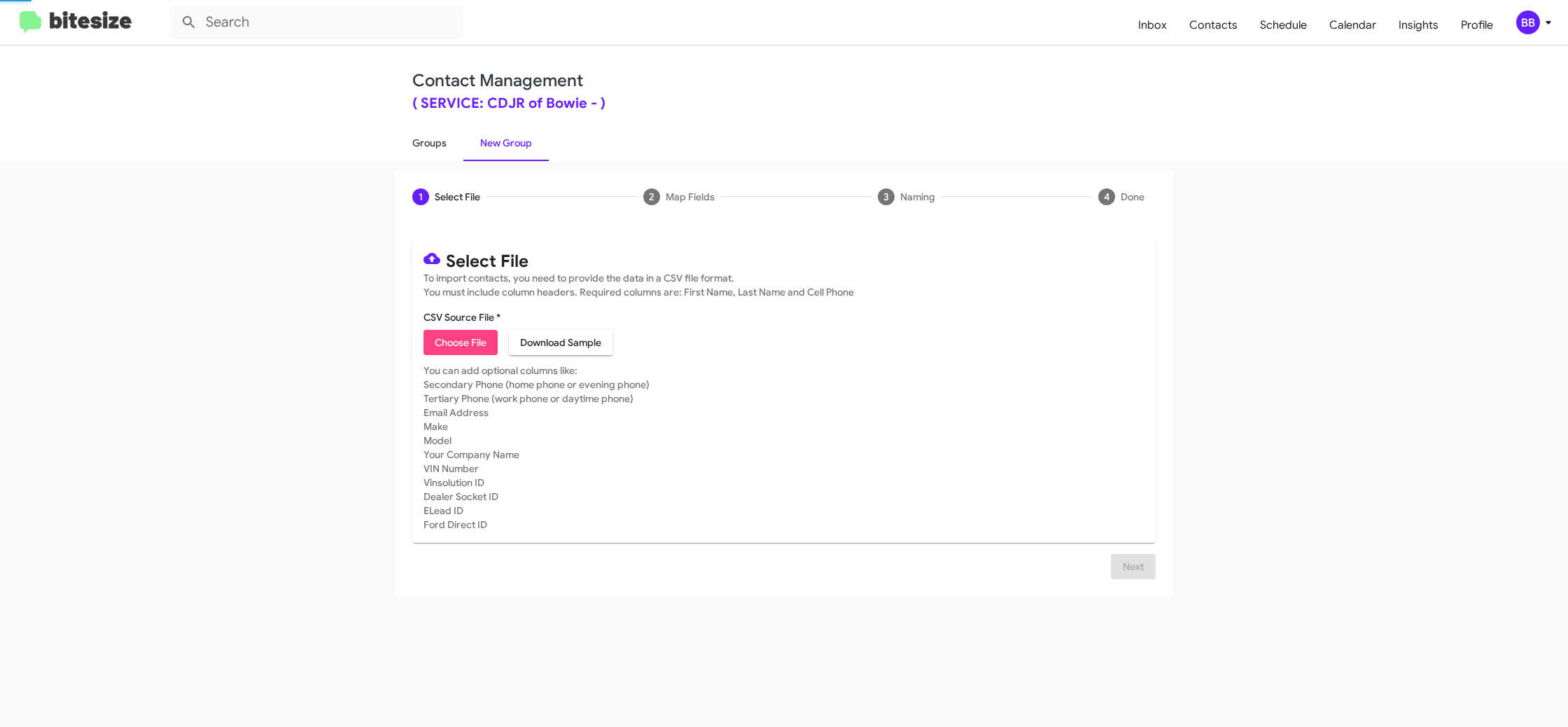
click at [439, 140] on link "Groups" at bounding box center [429, 143] width 68 height 37
type input "in:groups"
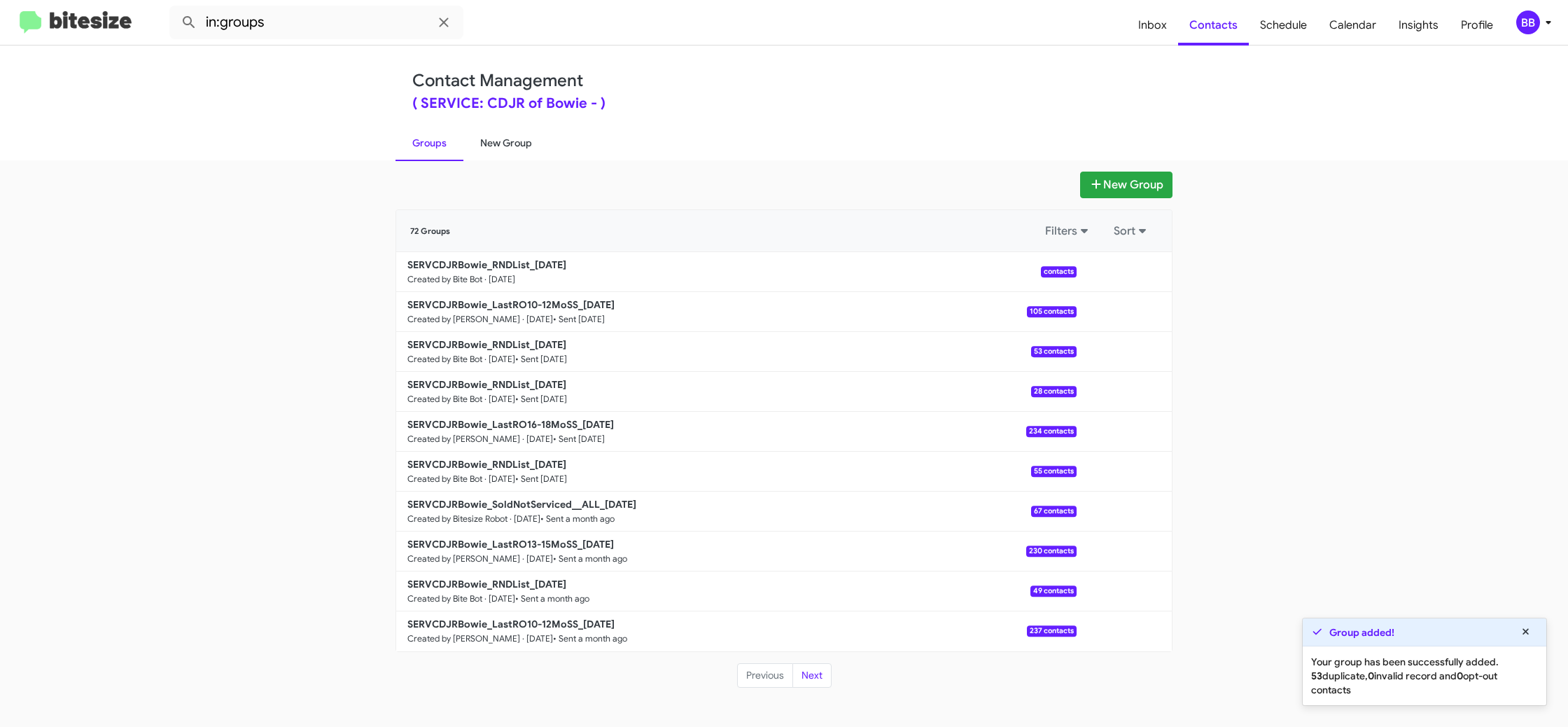
click at [501, 145] on link "New Group" at bounding box center [507, 143] width 86 height 37
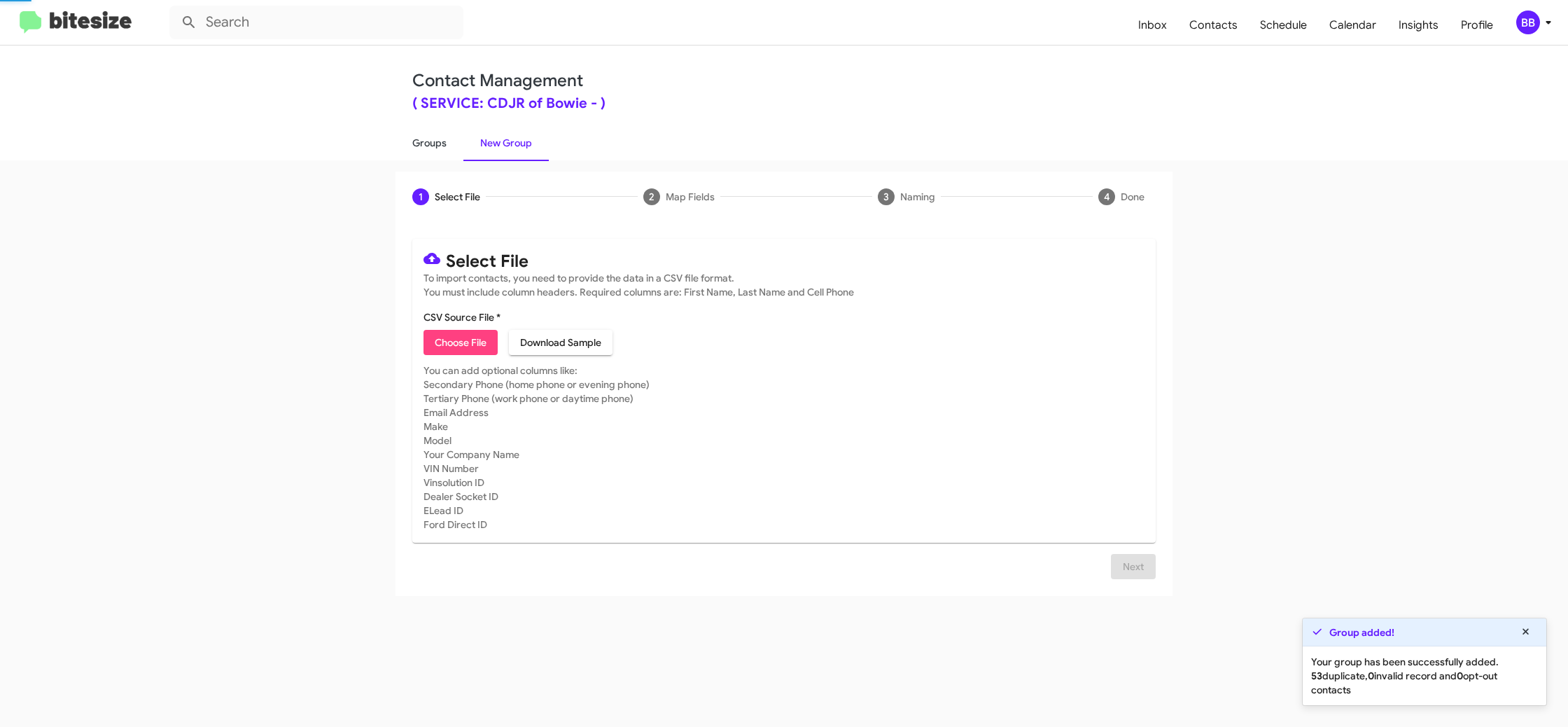
click at [412, 146] on link "Groups" at bounding box center [429, 143] width 68 height 37
type input "in:groups"
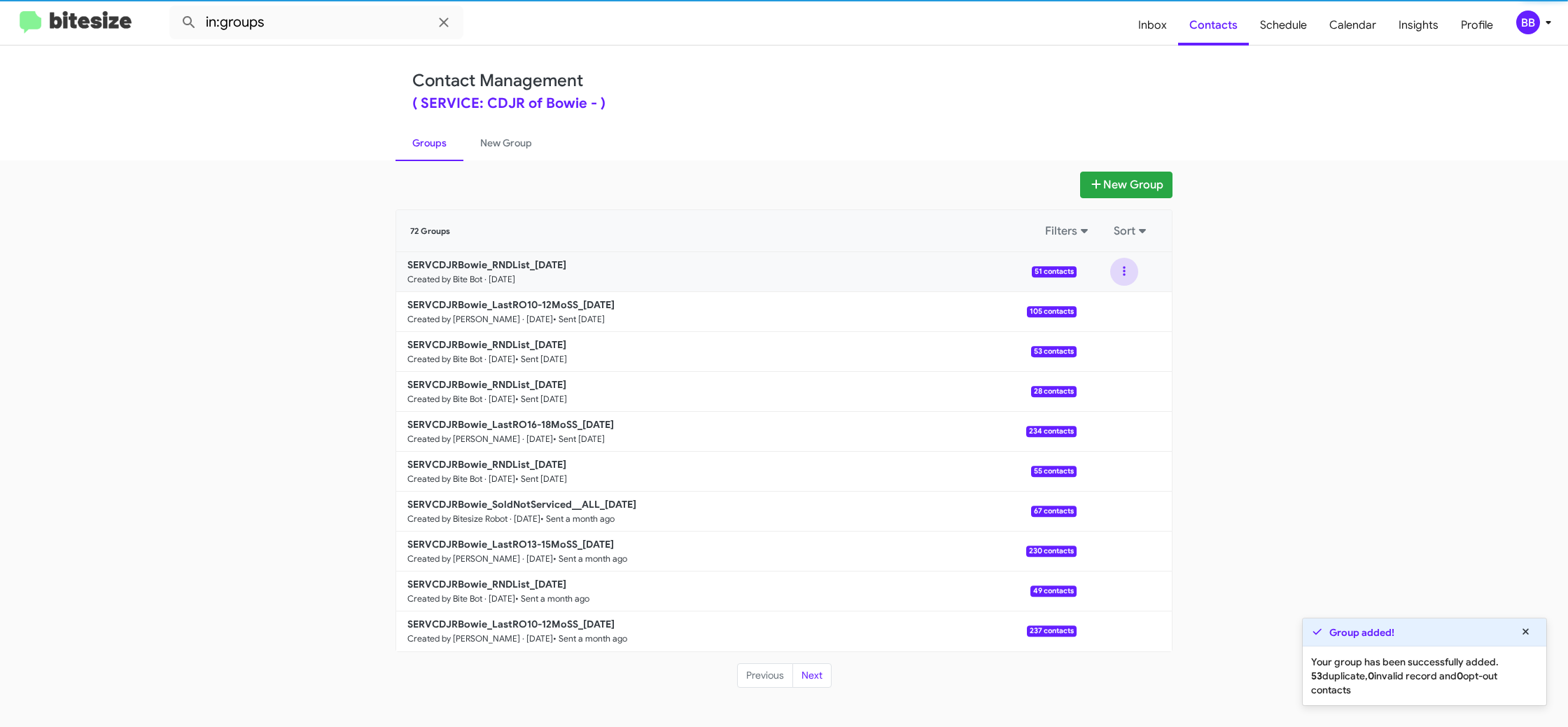
click at [1127, 275] on button at bounding box center [1124, 272] width 28 height 28
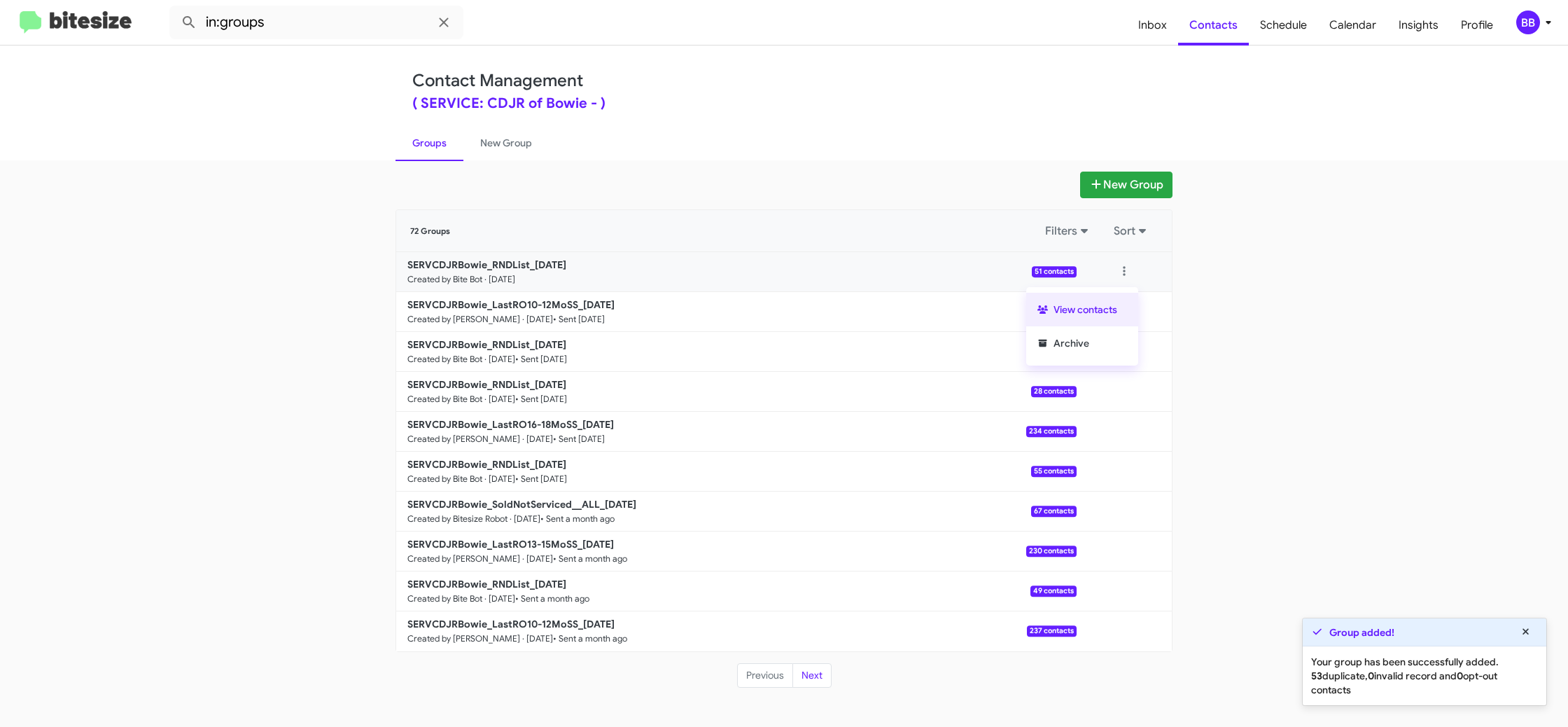
click at [1100, 306] on button "View contacts" at bounding box center [1082, 309] width 112 height 34
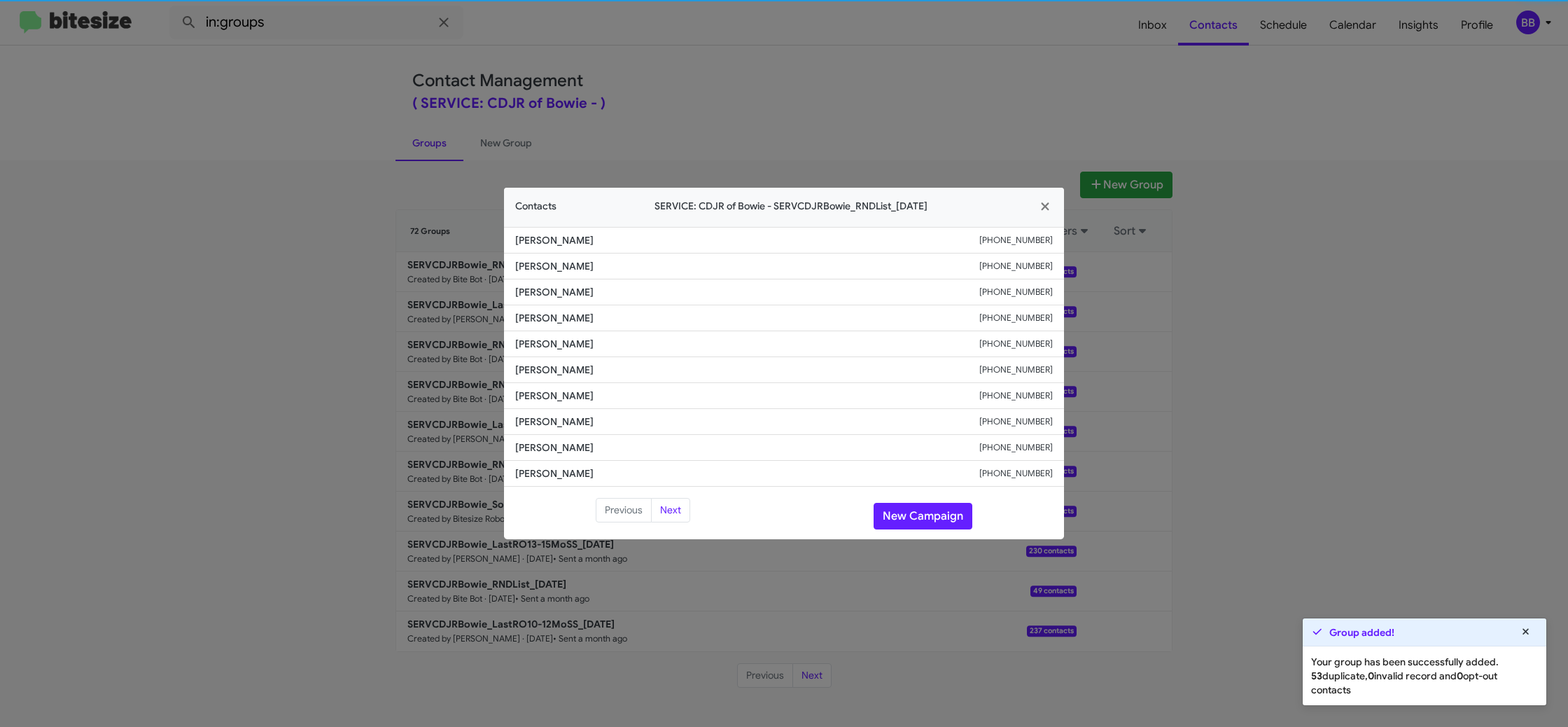
click at [551, 364] on span "[PERSON_NAME]" at bounding box center [747, 370] width 465 height 14
copy span "[PERSON_NAME]"
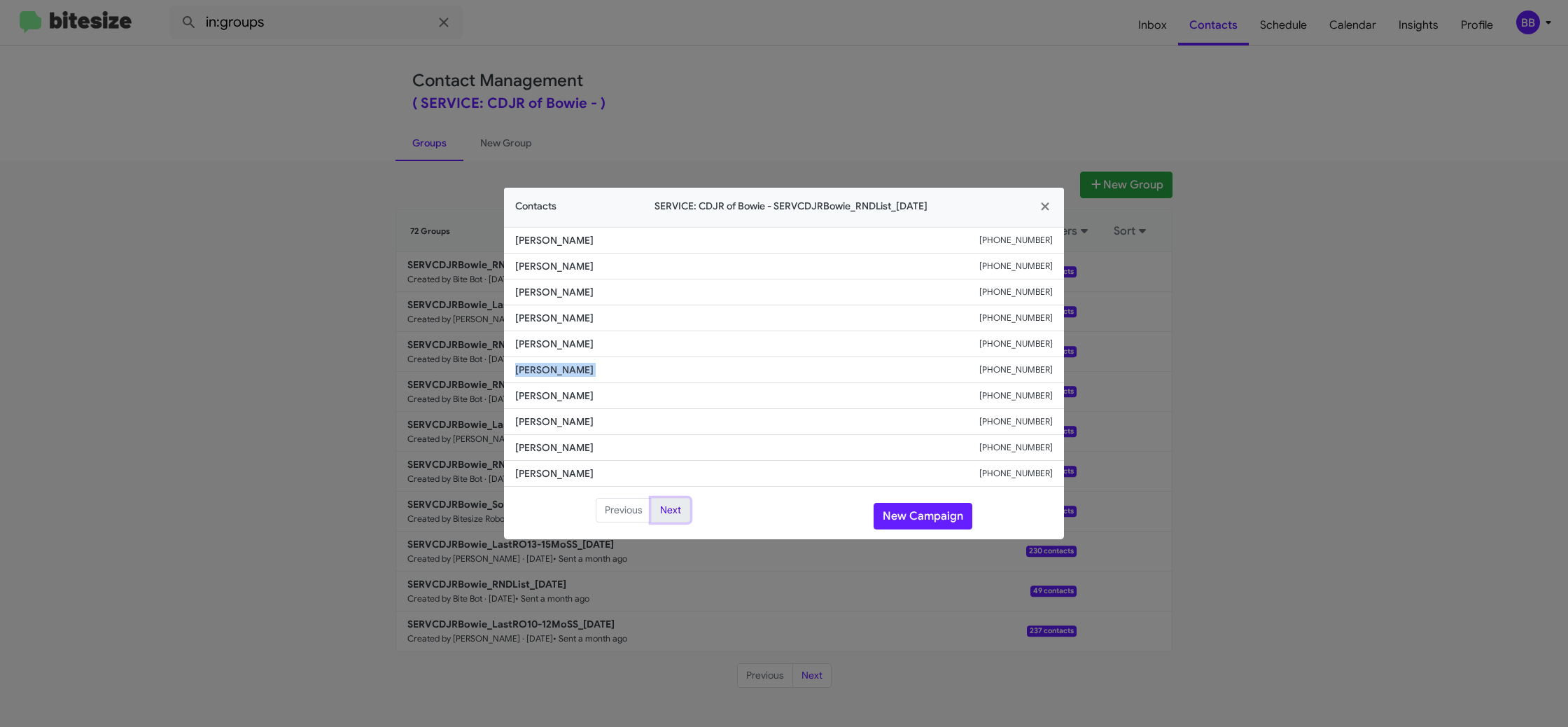
click at [689, 522] on button "Next" at bounding box center [670, 510] width 39 height 25
click at [553, 334] on li "Renovate Your Home Llc [PHONE_NUMBER]" at bounding box center [784, 344] width 560 height 26
click at [553, 334] on li "Renovate Your Home Llc [PHONE_NUMBER]" at bounding box center [784, 344] width 560 height 26
click at [559, 316] on span "[PERSON_NAME]" at bounding box center [747, 318] width 465 height 14
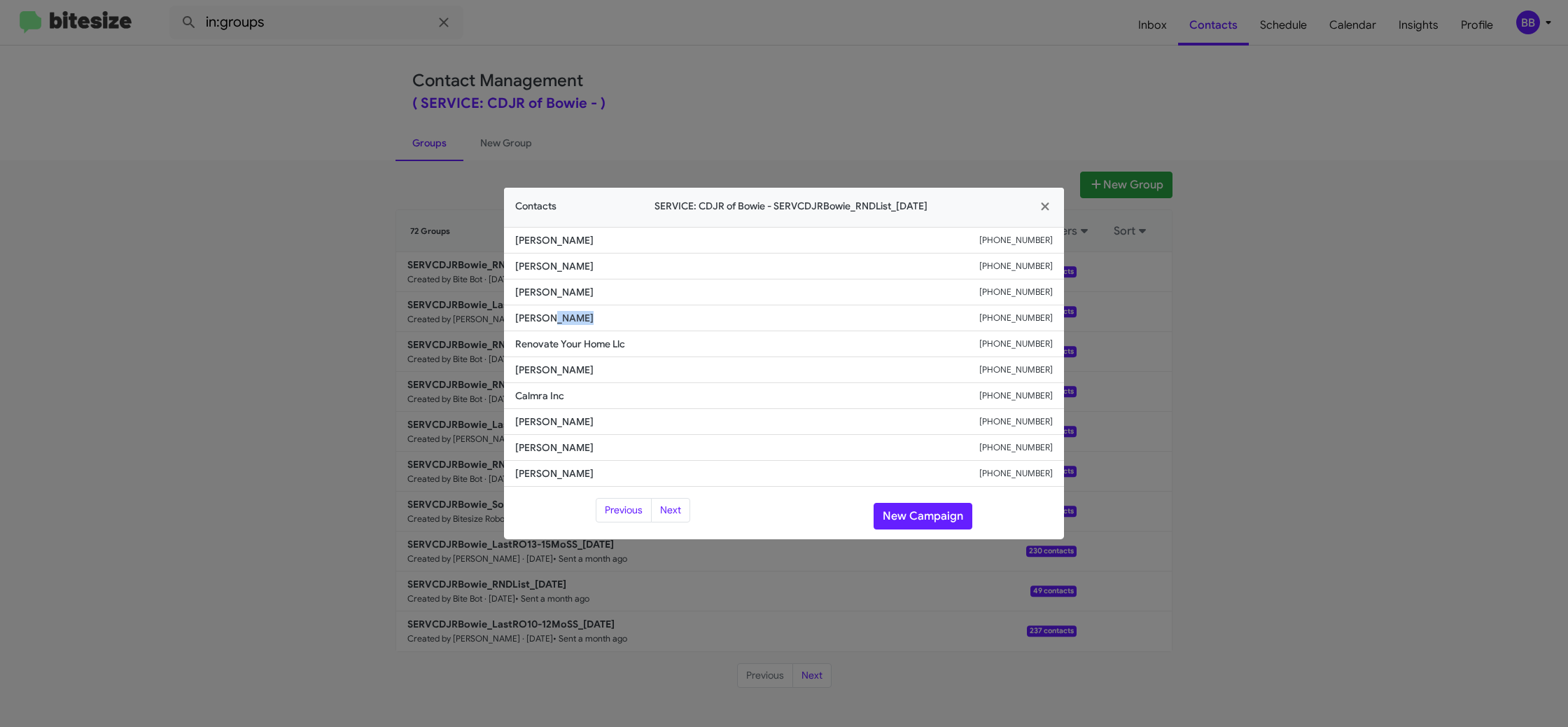
click at [559, 316] on span "[PERSON_NAME]" at bounding box center [747, 318] width 465 height 14
copy span "[PERSON_NAME]"
click at [562, 266] on span "[PERSON_NAME]" at bounding box center [747, 266] width 465 height 14
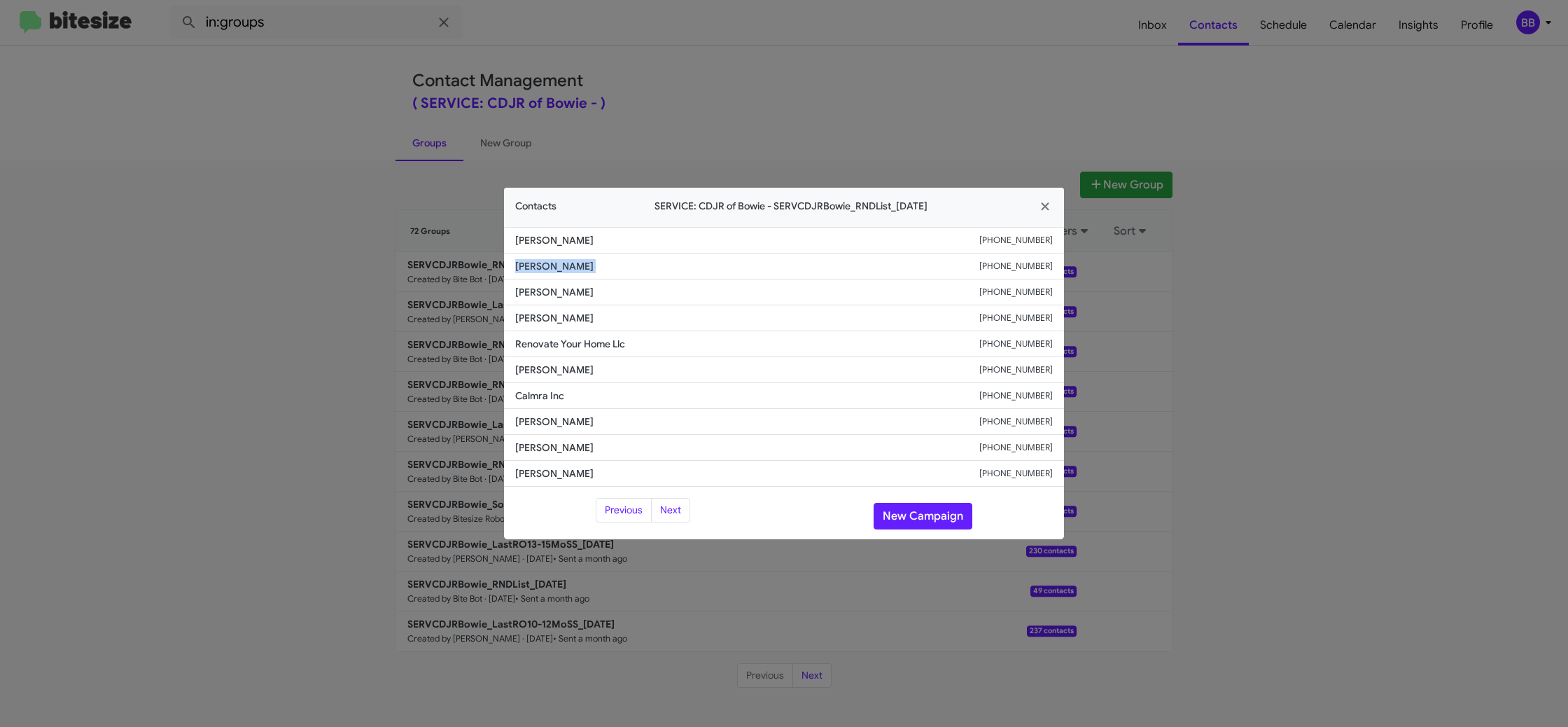
click at [562, 266] on span "[PERSON_NAME]" at bounding box center [747, 266] width 465 height 14
copy span "[PERSON_NAME]"
click at [546, 473] on span "[PERSON_NAME]" at bounding box center [747, 473] width 465 height 14
click at [574, 444] on span "[PERSON_NAME]" at bounding box center [747, 447] width 465 height 14
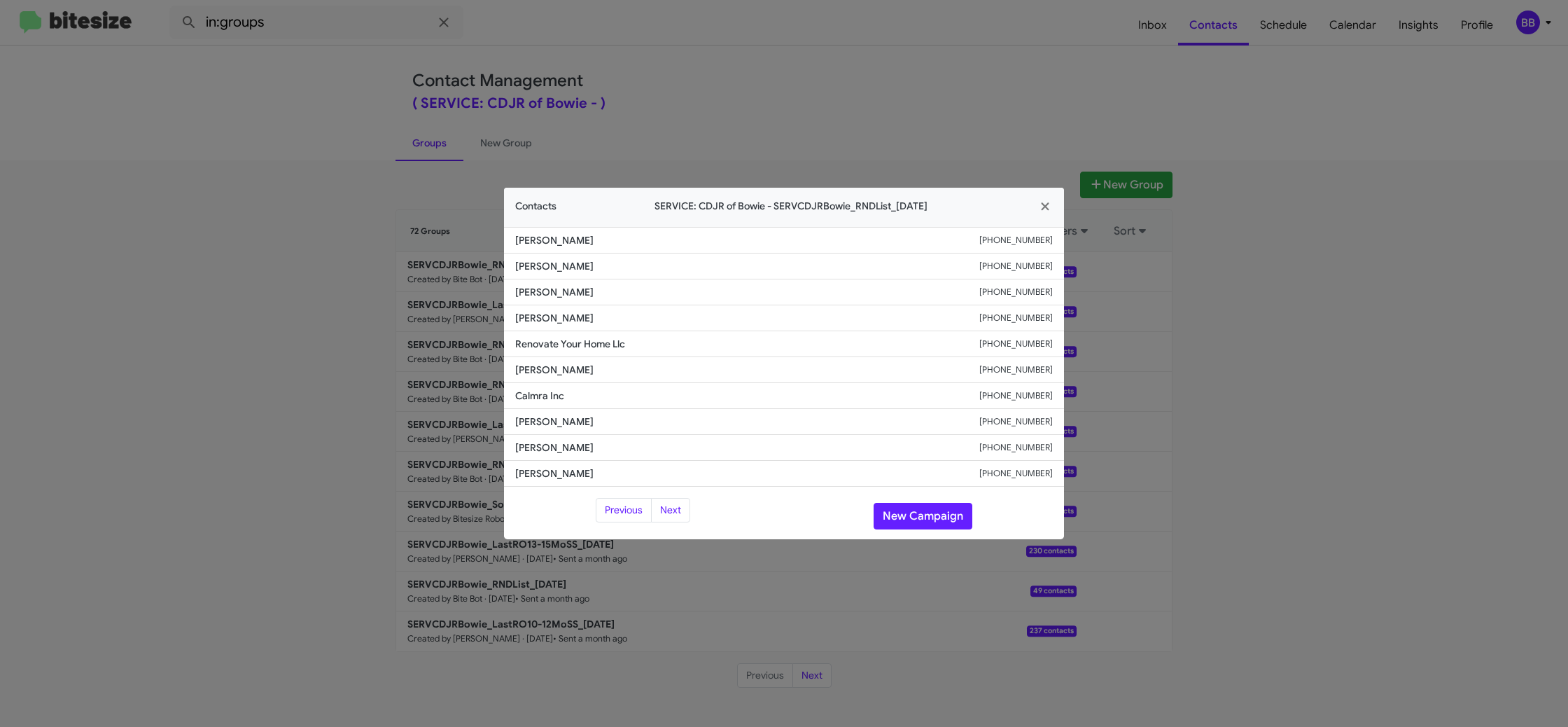
click at [574, 444] on span "[PERSON_NAME]" at bounding box center [747, 447] width 465 height 14
copy span "[PERSON_NAME]"
click at [921, 500] on div "Previous Next New Campaign" at bounding box center [784, 516] width 560 height 37
click at [921, 513] on button "New Campaign" at bounding box center [923, 516] width 99 height 27
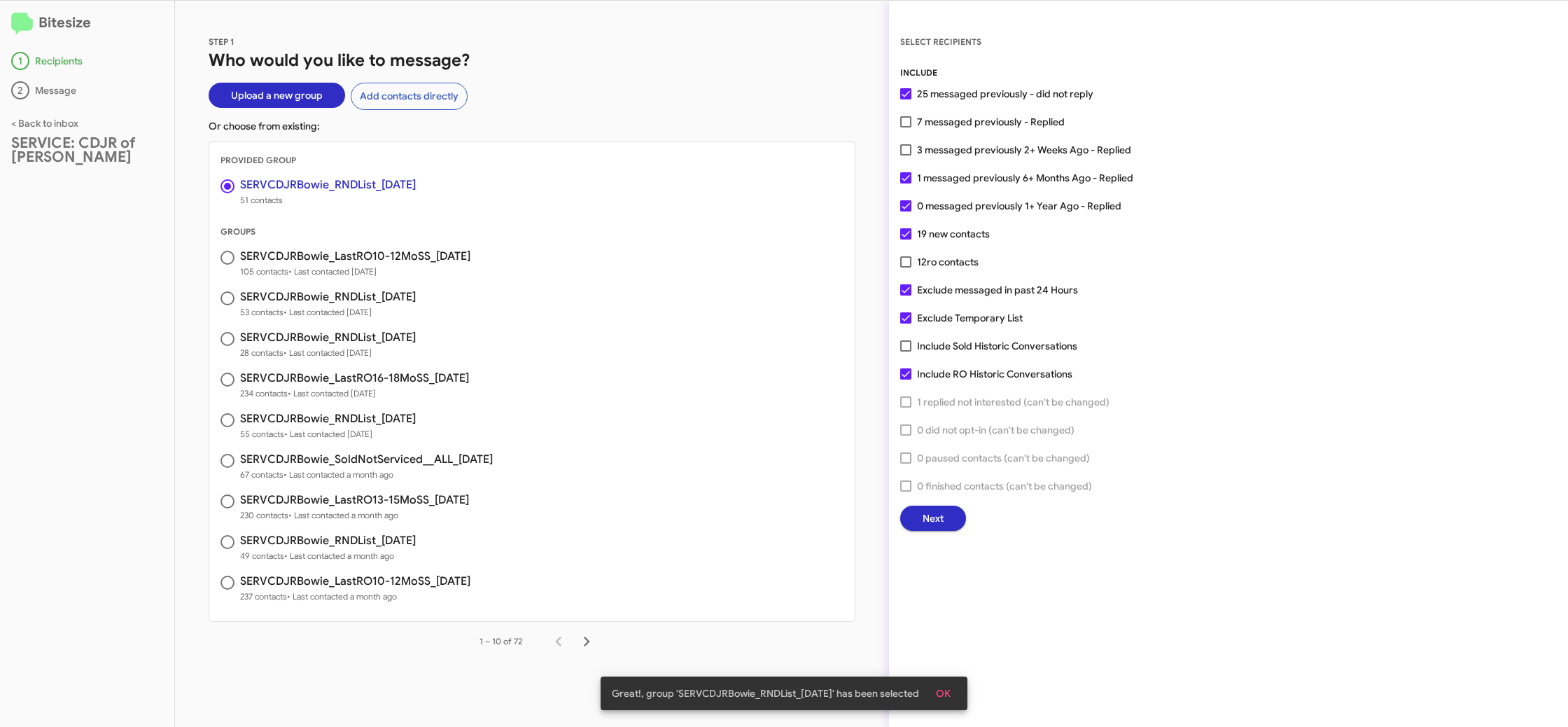
click at [950, 128] on div "INCLUDE 25 messaged previously - did not reply 7 messaged previously - Replied …" at bounding box center [1228, 298] width 657 height 465
click at [943, 119] on span "7 messaged previously - Replied" at bounding box center [990, 122] width 148 height 17
click at [906, 127] on input "7 messaged previously - Replied" at bounding box center [905, 127] width 1 height 1
checkbox input "true"
click at [940, 260] on span "ro contacts" at bounding box center [953, 262] width 52 height 12
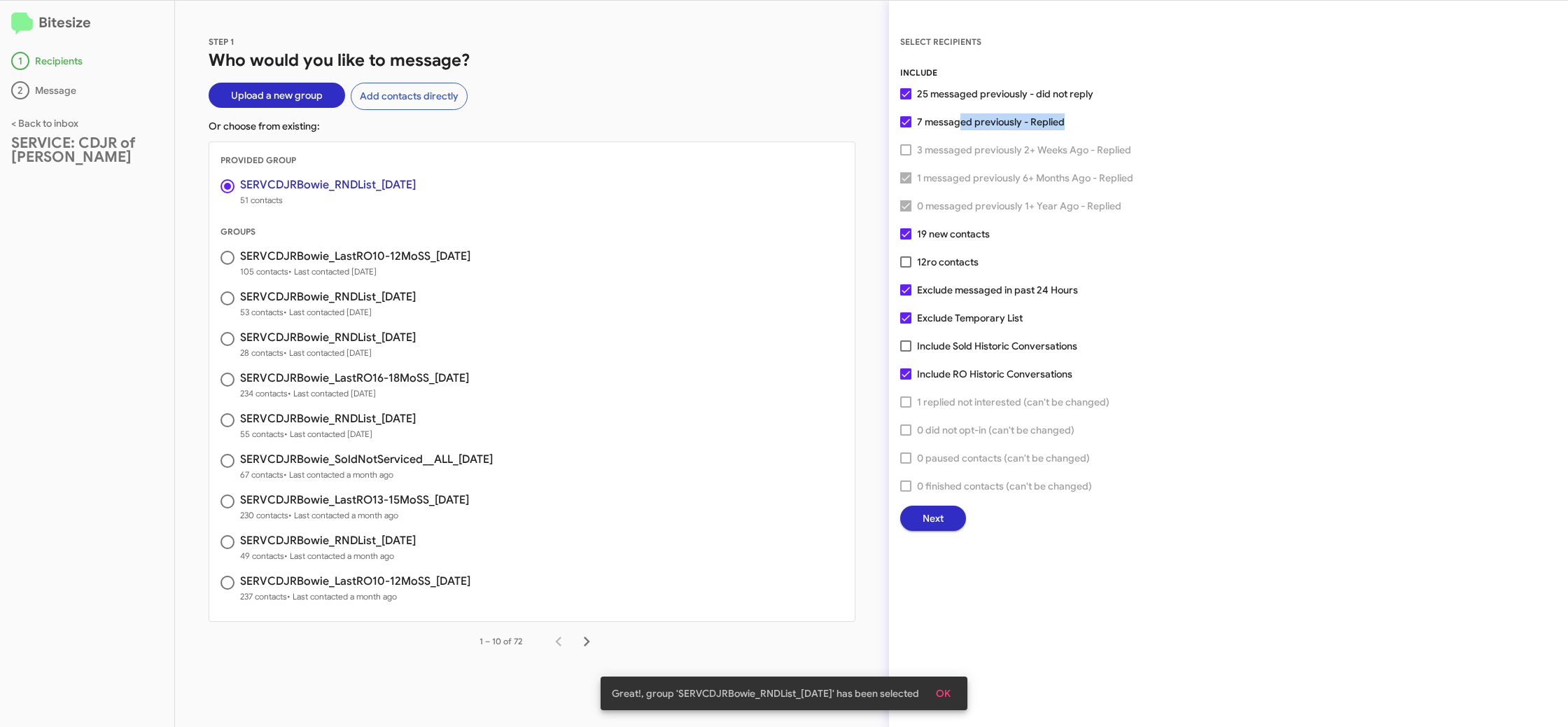
click at [906, 267] on input "12 ro contacts" at bounding box center [905, 267] width 1 height 1
checkbox input "true"
click at [960, 316] on span "Exclude Temporary List" at bounding box center [970, 318] width 106 height 17
click at [906, 324] on input "Exclude Temporary List" at bounding box center [905, 324] width 1 height 1
checkbox input "false"
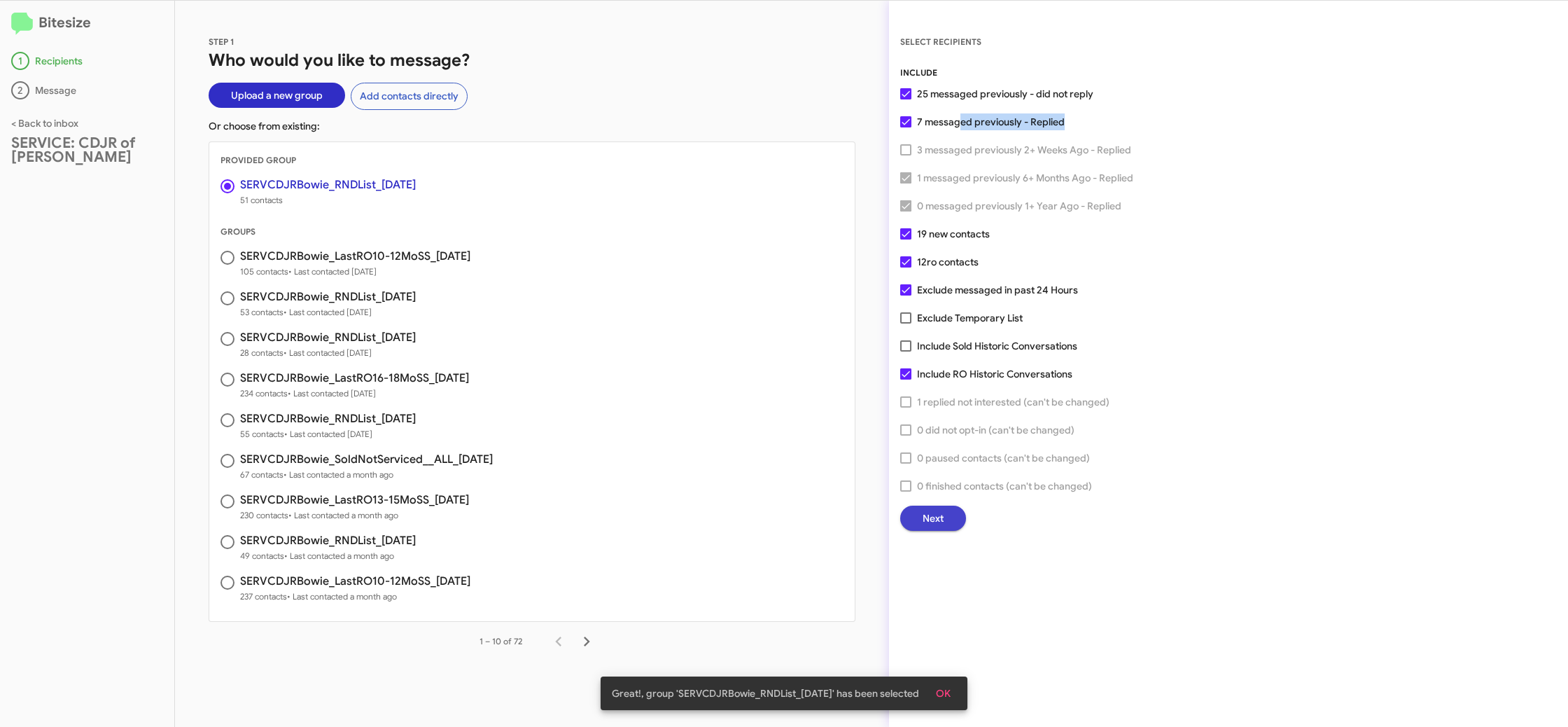
click at [933, 510] on span "Next" at bounding box center [933, 517] width 21 height 25
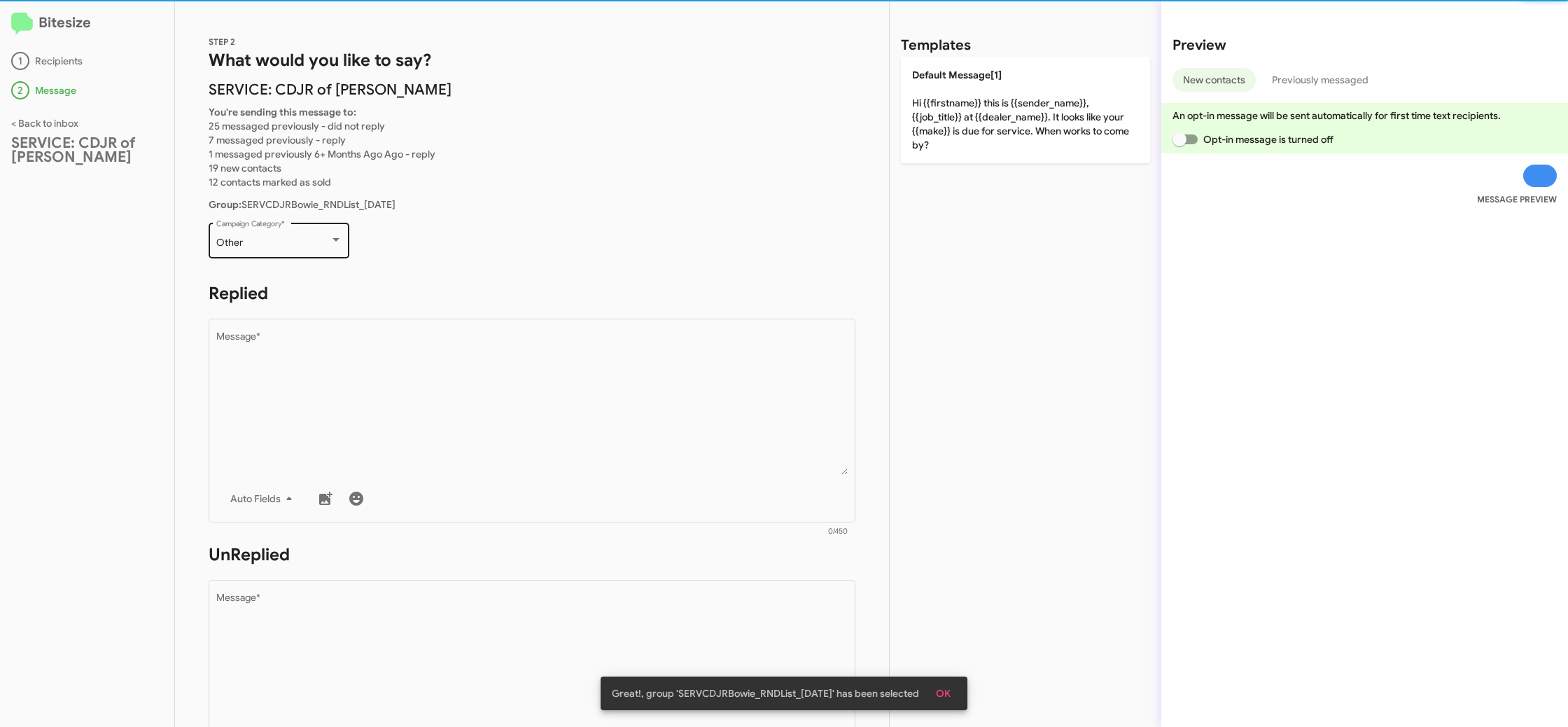
click at [292, 243] on div "Other" at bounding box center [273, 243] width 113 height 11
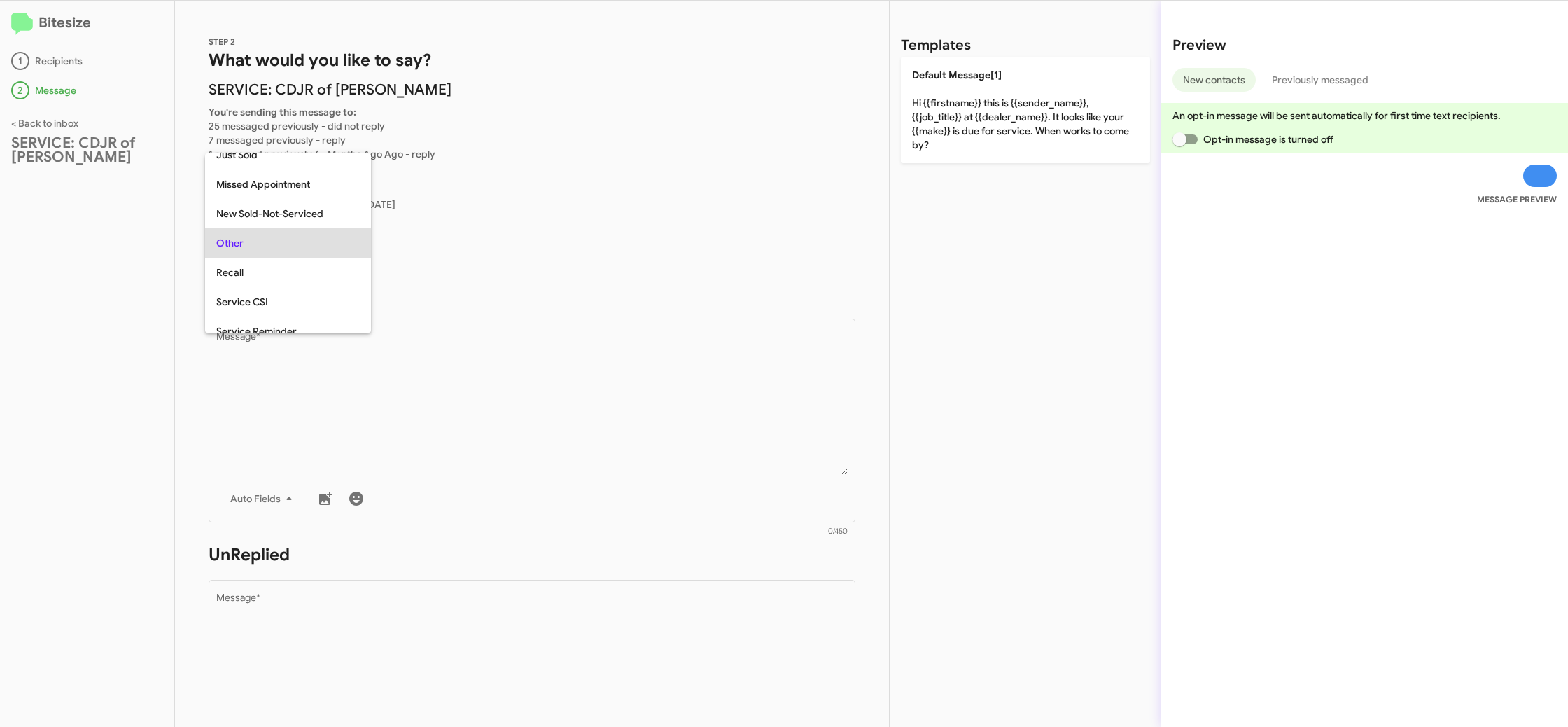
scroll to position [235, 0]
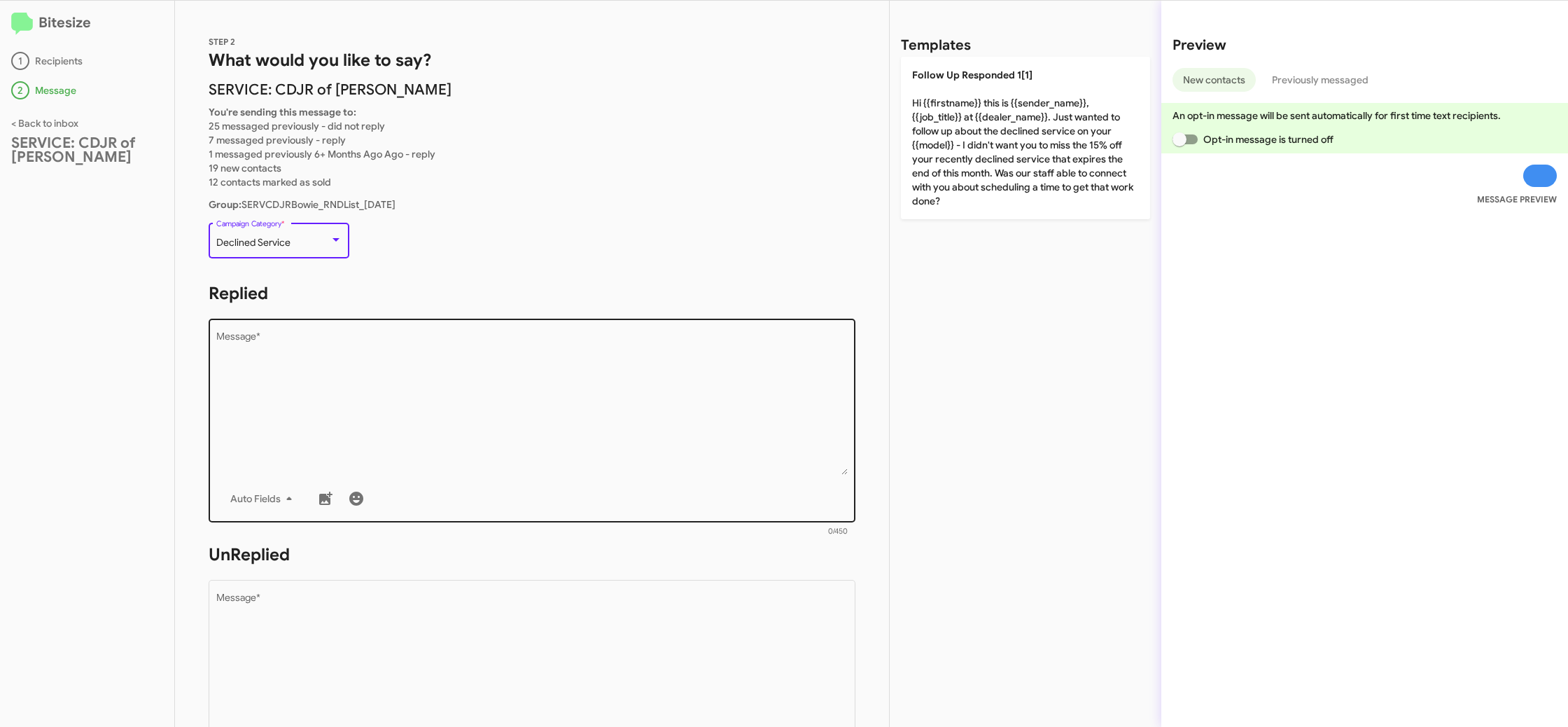
click at [521, 383] on textarea "Message *" at bounding box center [533, 403] width 632 height 143
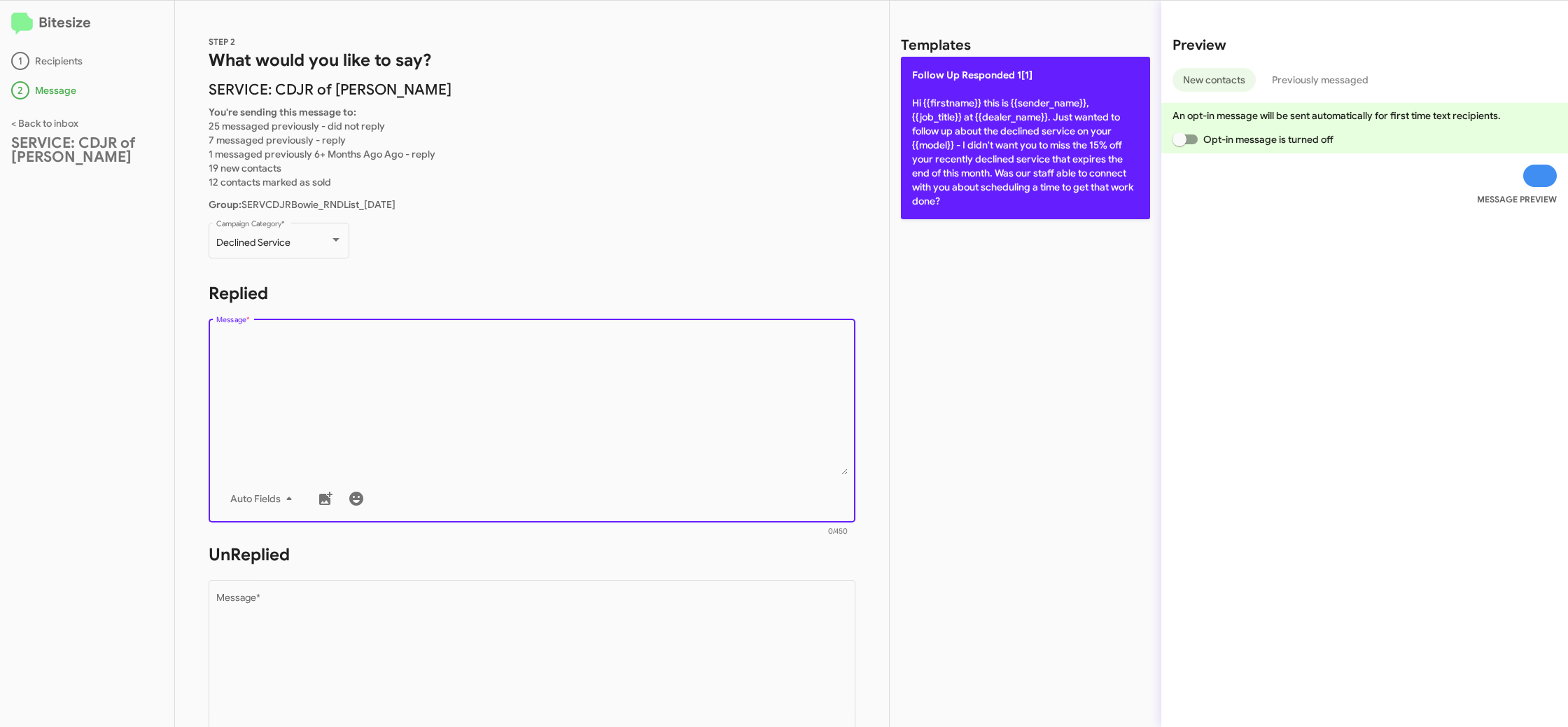
click at [1061, 101] on p "Follow Up Responded 1[1] Hi {{firstname}} this is {{sender_name}}, {{job_title}…" at bounding box center [1025, 138] width 249 height 162
type textarea "Hi {{firstname}} this is {{sender_name}}, {{job_title}} at {{dealer_name}}. Jus…"
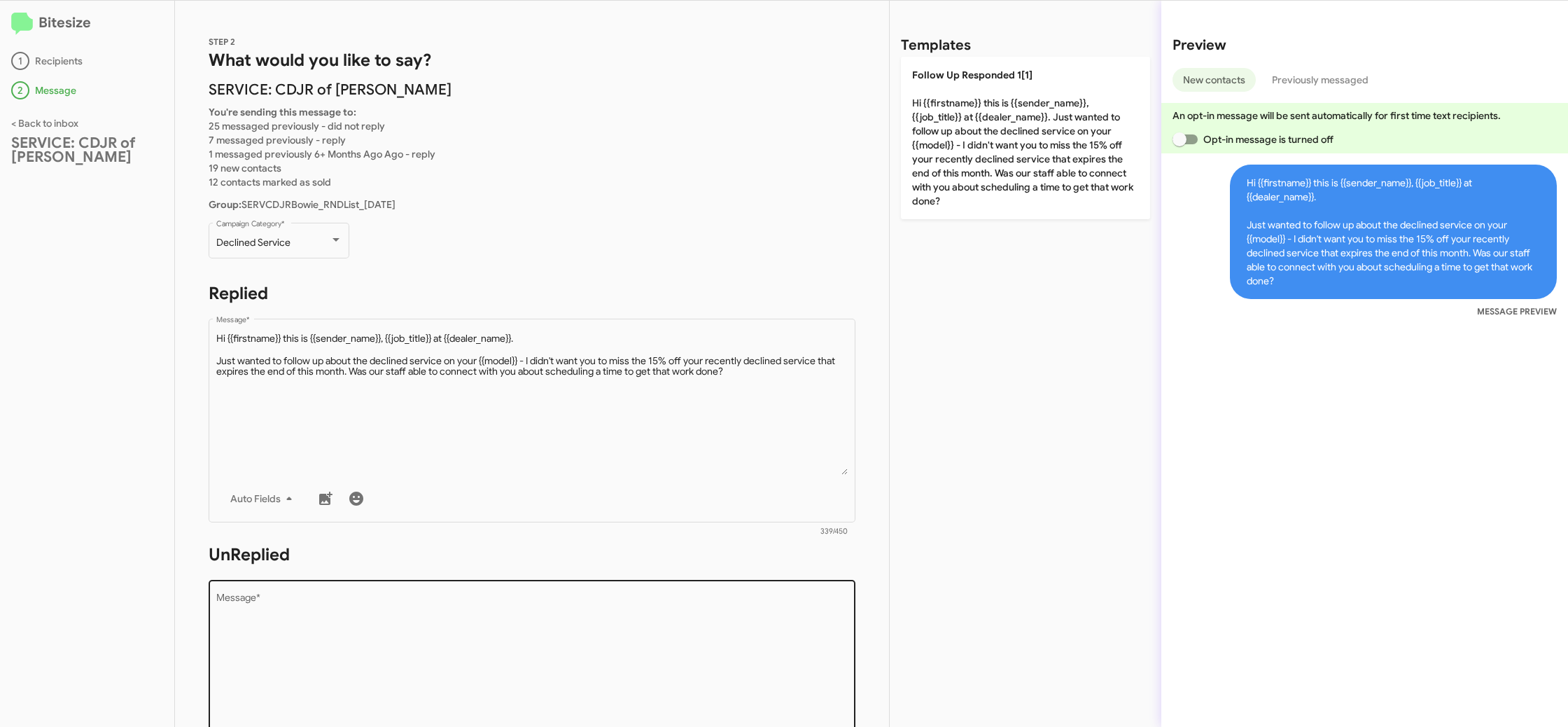
scroll to position [139, 0]
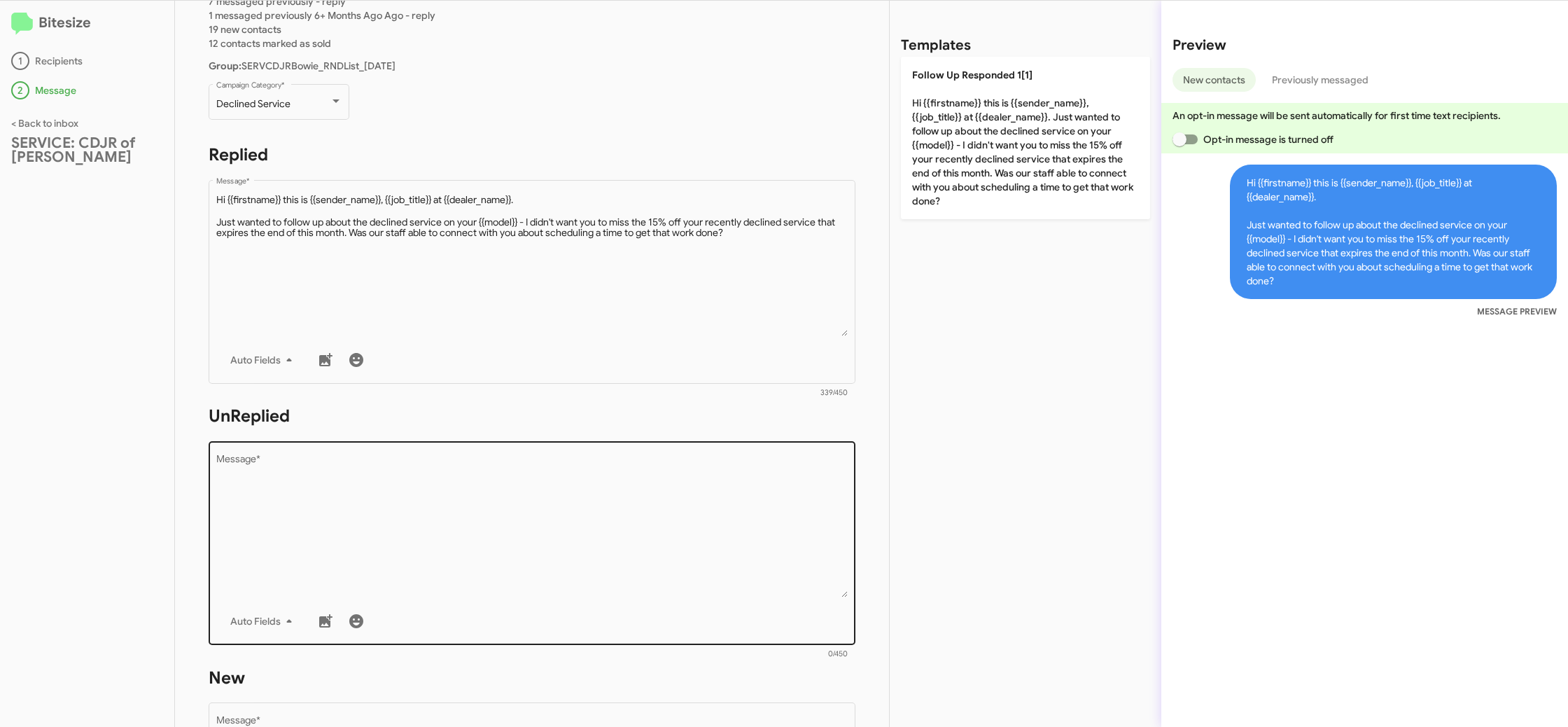
click at [678, 530] on textarea "Message *" at bounding box center [533, 526] width 632 height 143
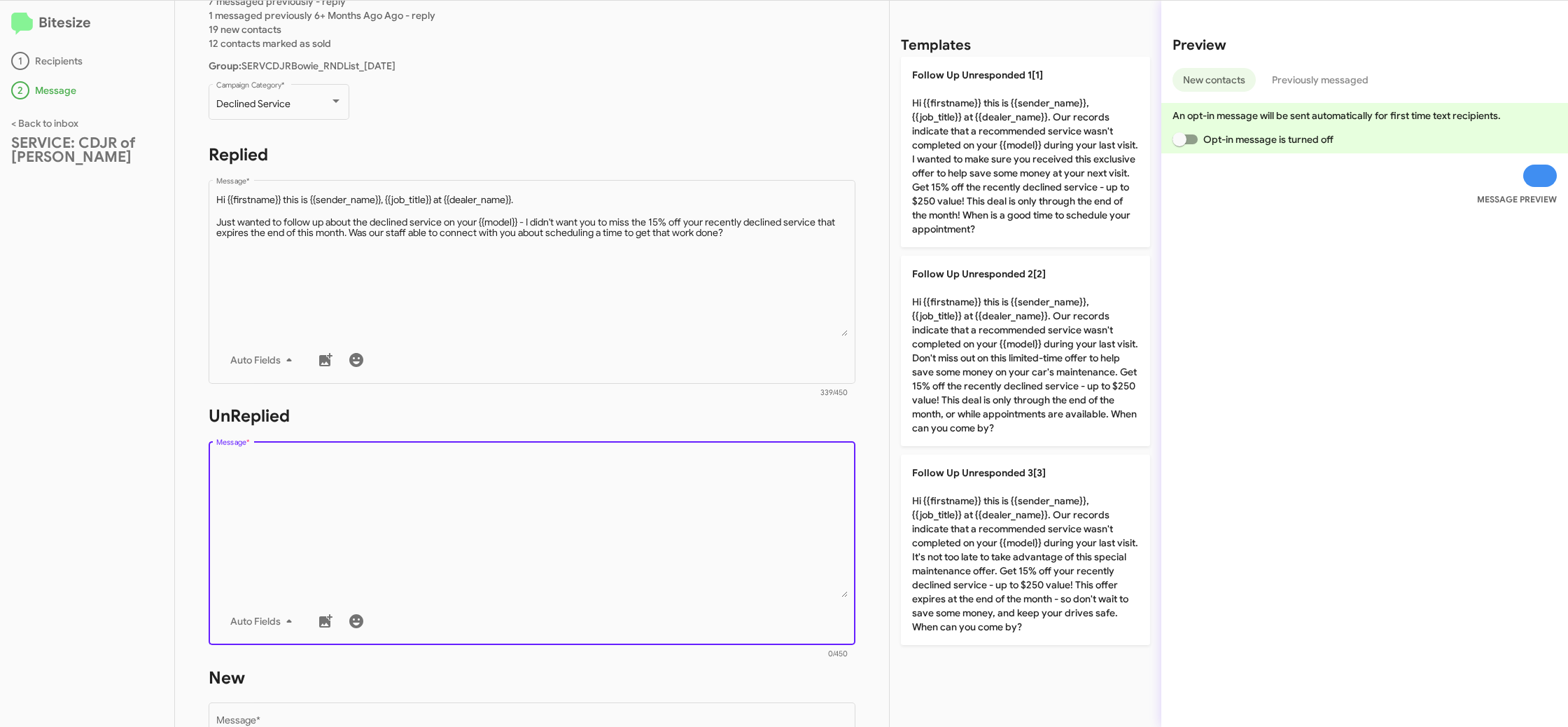
click at [678, 530] on textarea "Message *" at bounding box center [533, 526] width 632 height 143
drag, startPoint x: 686, startPoint y: 528, endPoint x: 751, endPoint y: 533, distance: 65.2
click at [711, 529] on textarea "Message *" at bounding box center [533, 526] width 632 height 143
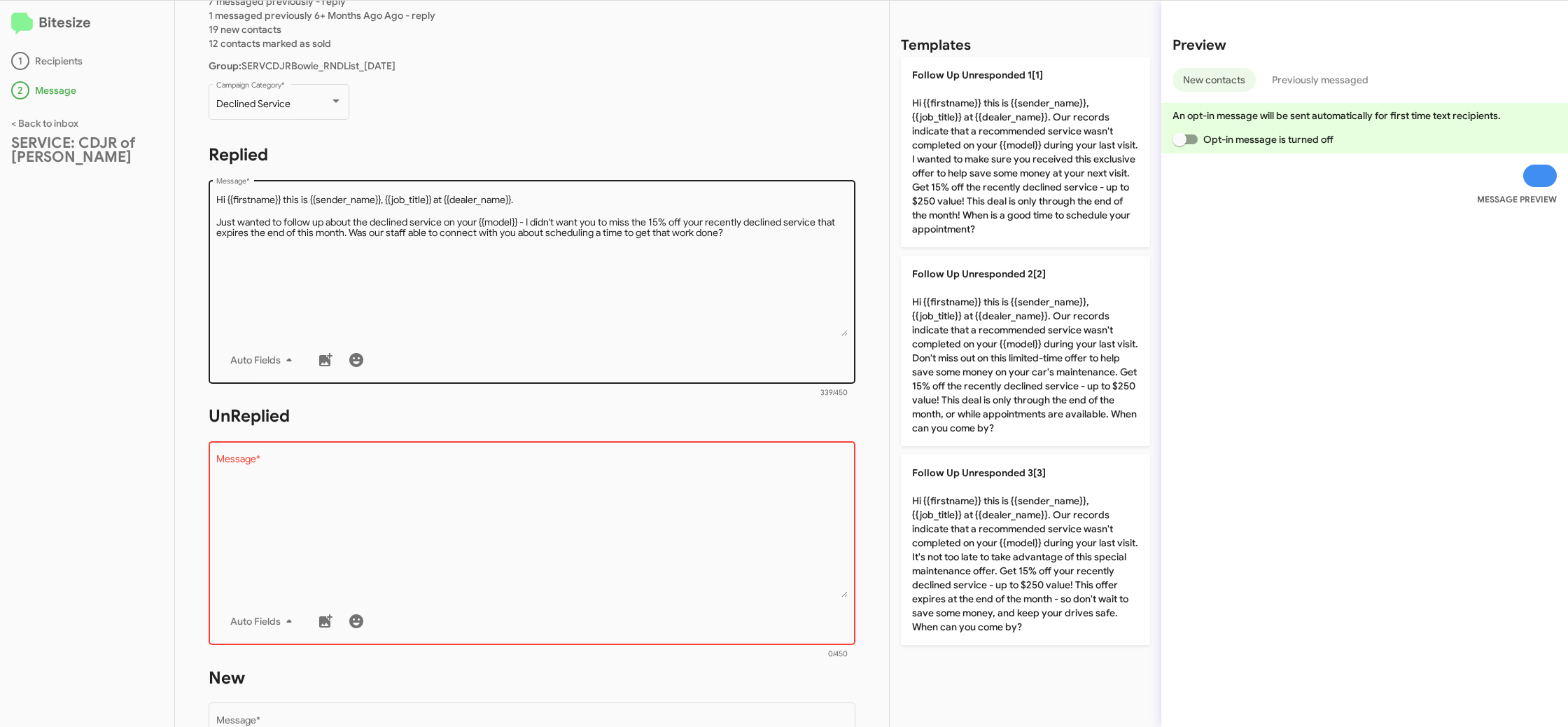
drag, startPoint x: 1007, startPoint y: 546, endPoint x: 632, endPoint y: 332, distance: 431.8
click at [1006, 546] on p "Follow Up Unresponded 3[3] Hi {{firstname}} this is {{sender_name}}, {{job_titl…" at bounding box center [1025, 549] width 249 height 191
type textarea "Hi {{firstname}} this is {{sender_name}}, {{job_title}} at {{dealer_name}}. Our…"
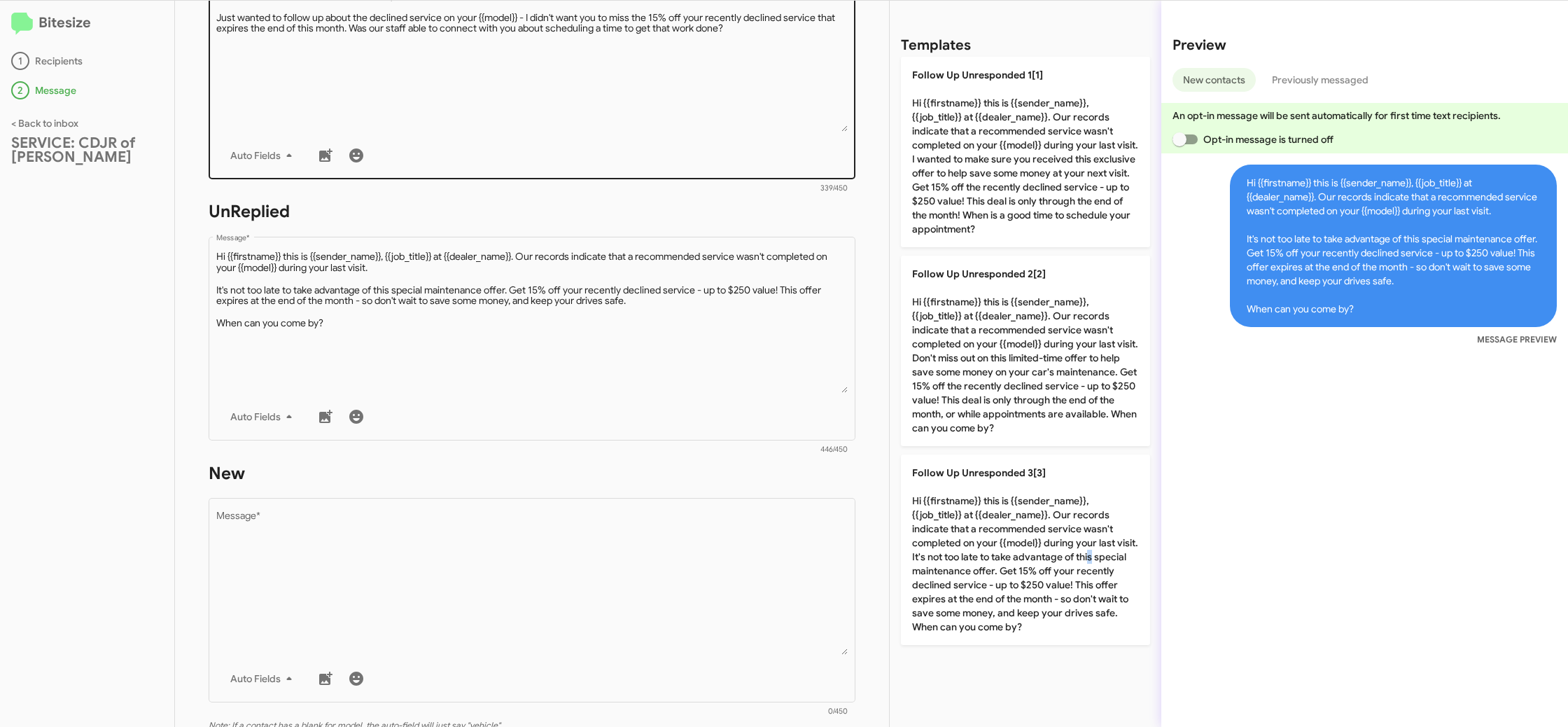
scroll to position [514, 0]
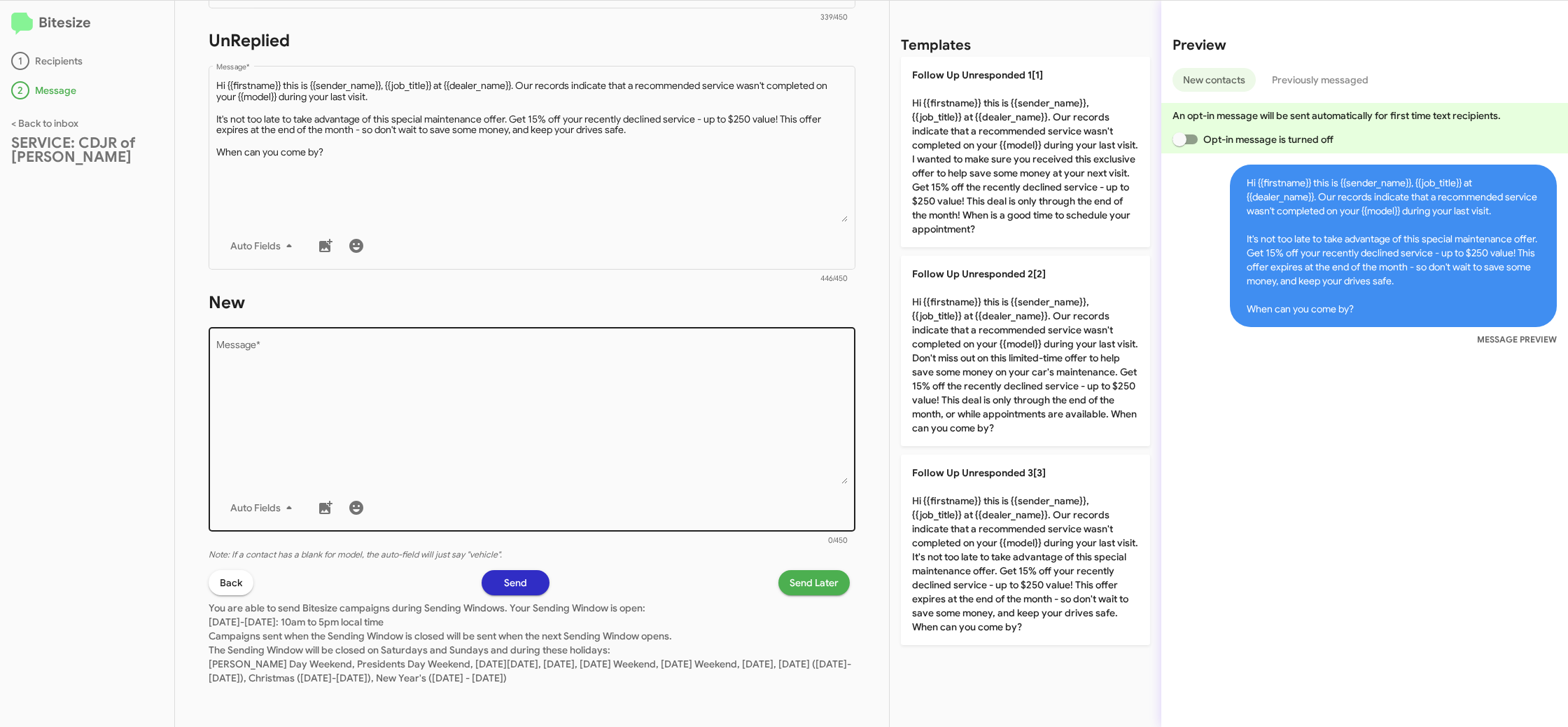
click at [644, 406] on textarea "Message *" at bounding box center [533, 412] width 632 height 143
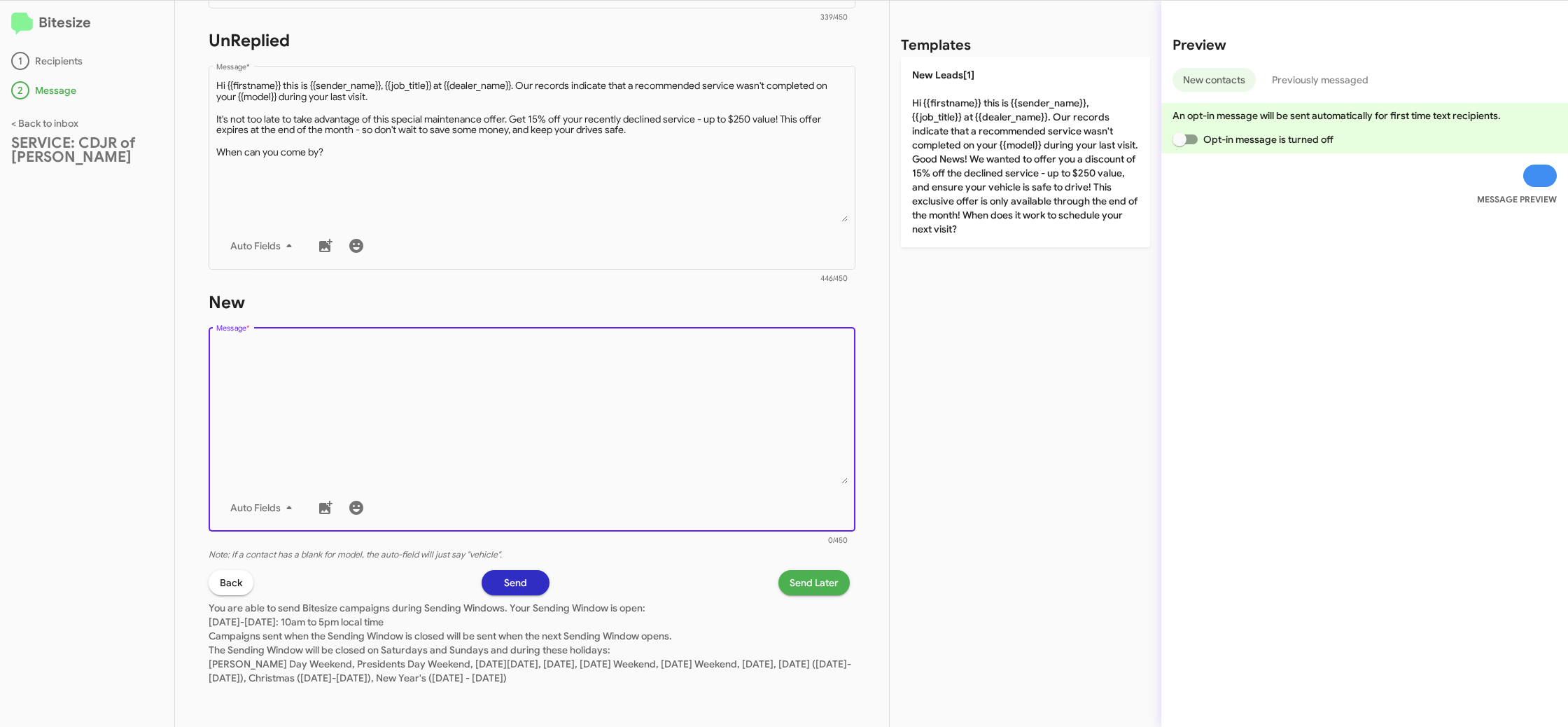
drag, startPoint x: 644, startPoint y: 406, endPoint x: 916, endPoint y: 246, distance: 315.6
click at [658, 386] on textarea "Message *" at bounding box center [533, 412] width 632 height 143
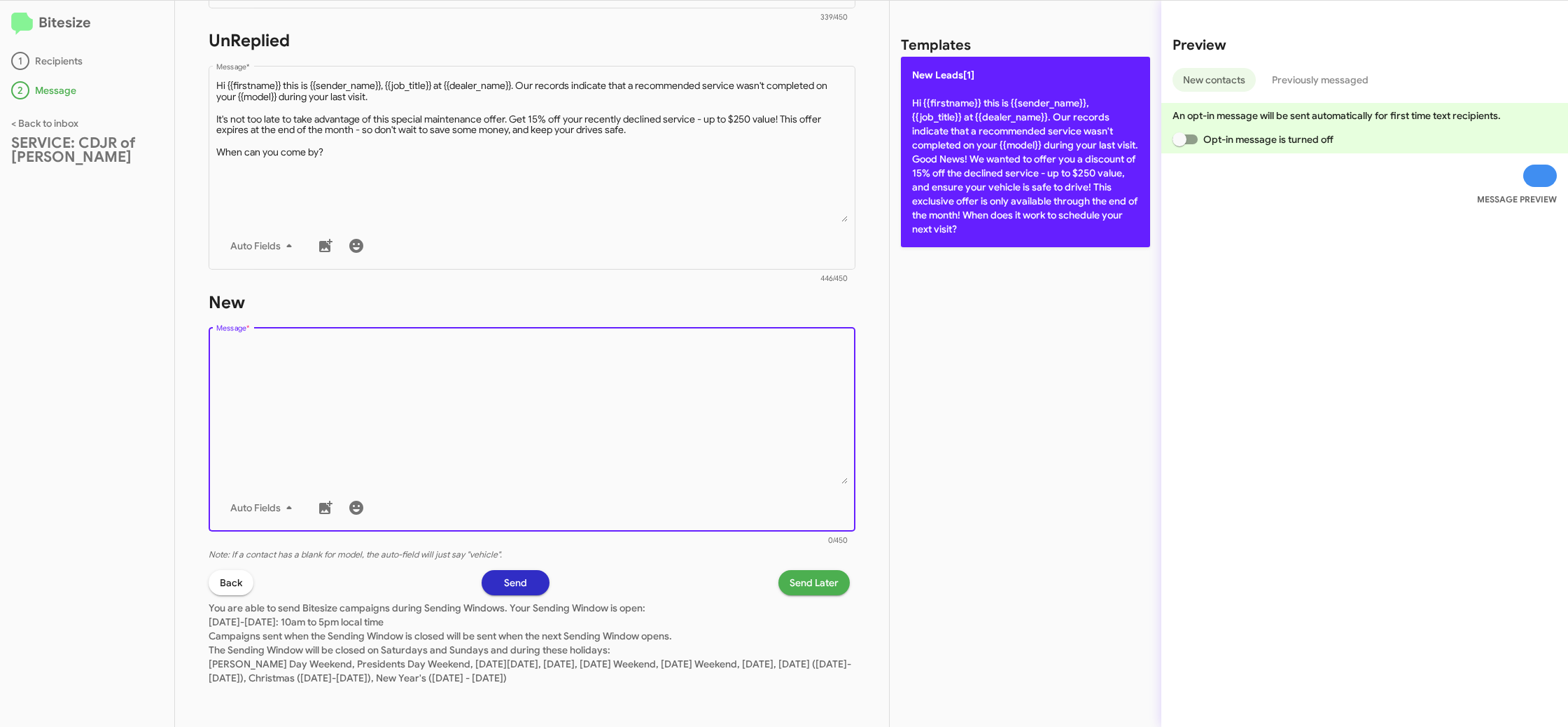
click at [966, 228] on p "New Leads[1] Hi {{firstname}} this is {{sender_name}}, {{job_title}} at {{deale…" at bounding box center [1025, 152] width 249 height 191
type textarea "Hi {{firstname}} this is {{sender_name}}, {{job_title}} at {{dealer_name}}. Our…"
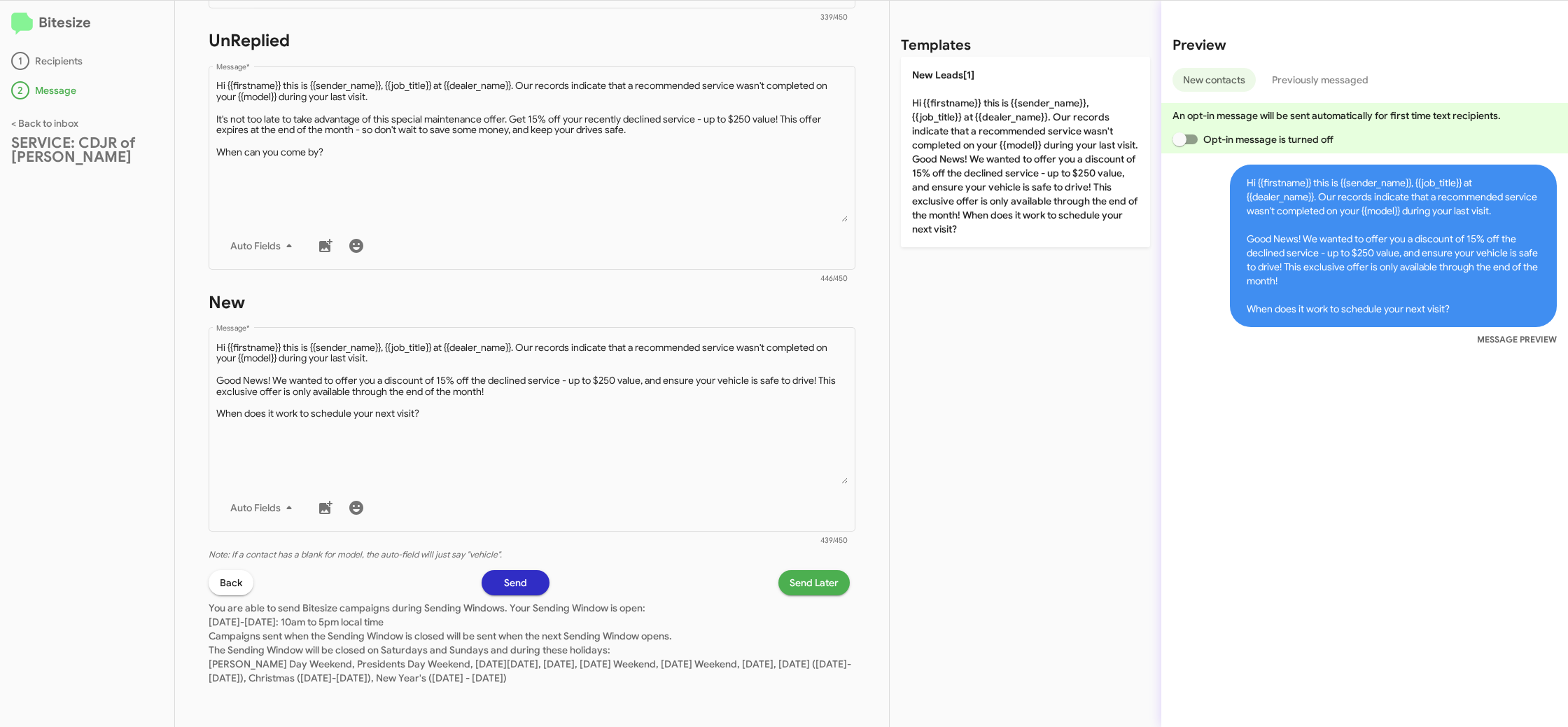
click at [817, 588] on span "Send Later" at bounding box center [814, 582] width 49 height 25
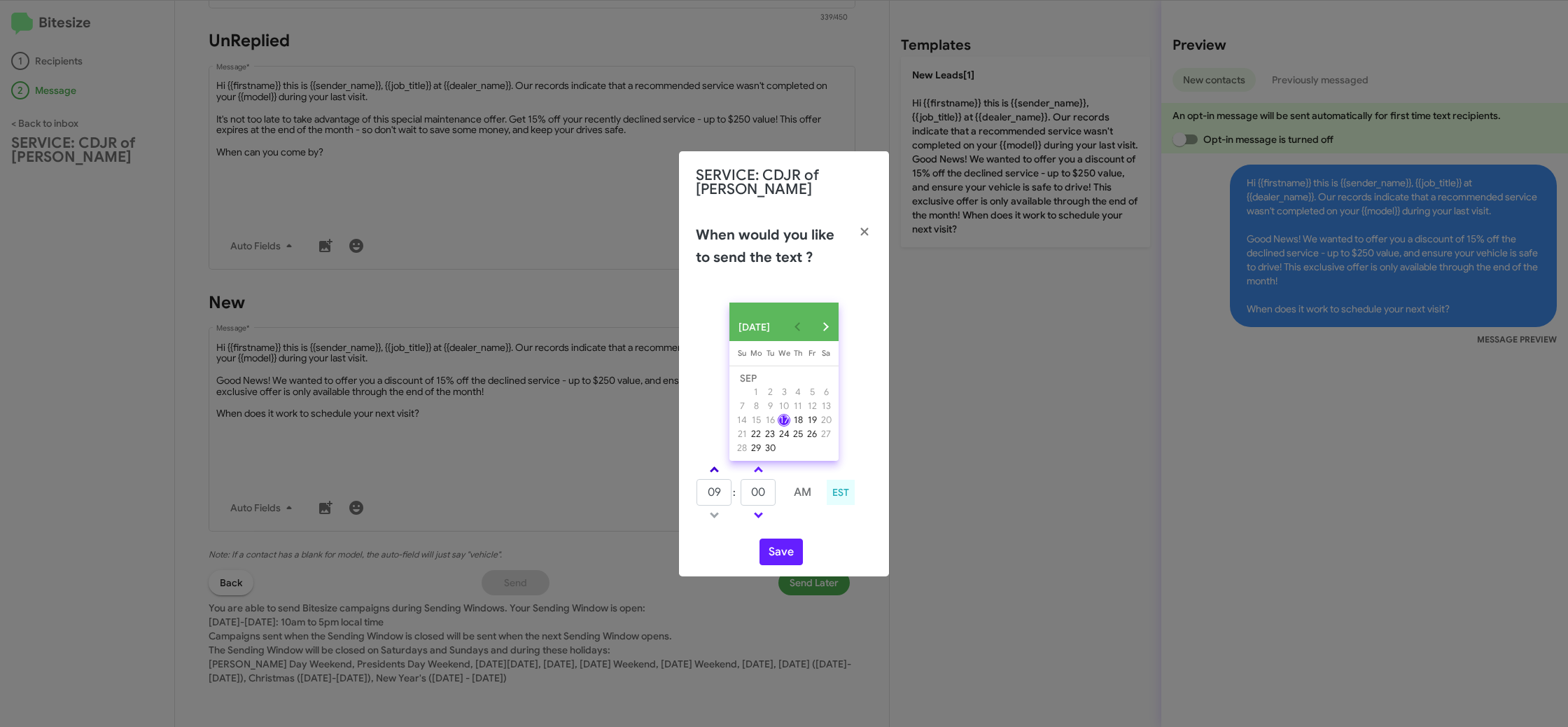
click at [709, 470] on link at bounding box center [715, 469] width 24 height 16
type input "10"
click at [760, 482] on input "00" at bounding box center [758, 492] width 35 height 27
type input "17"
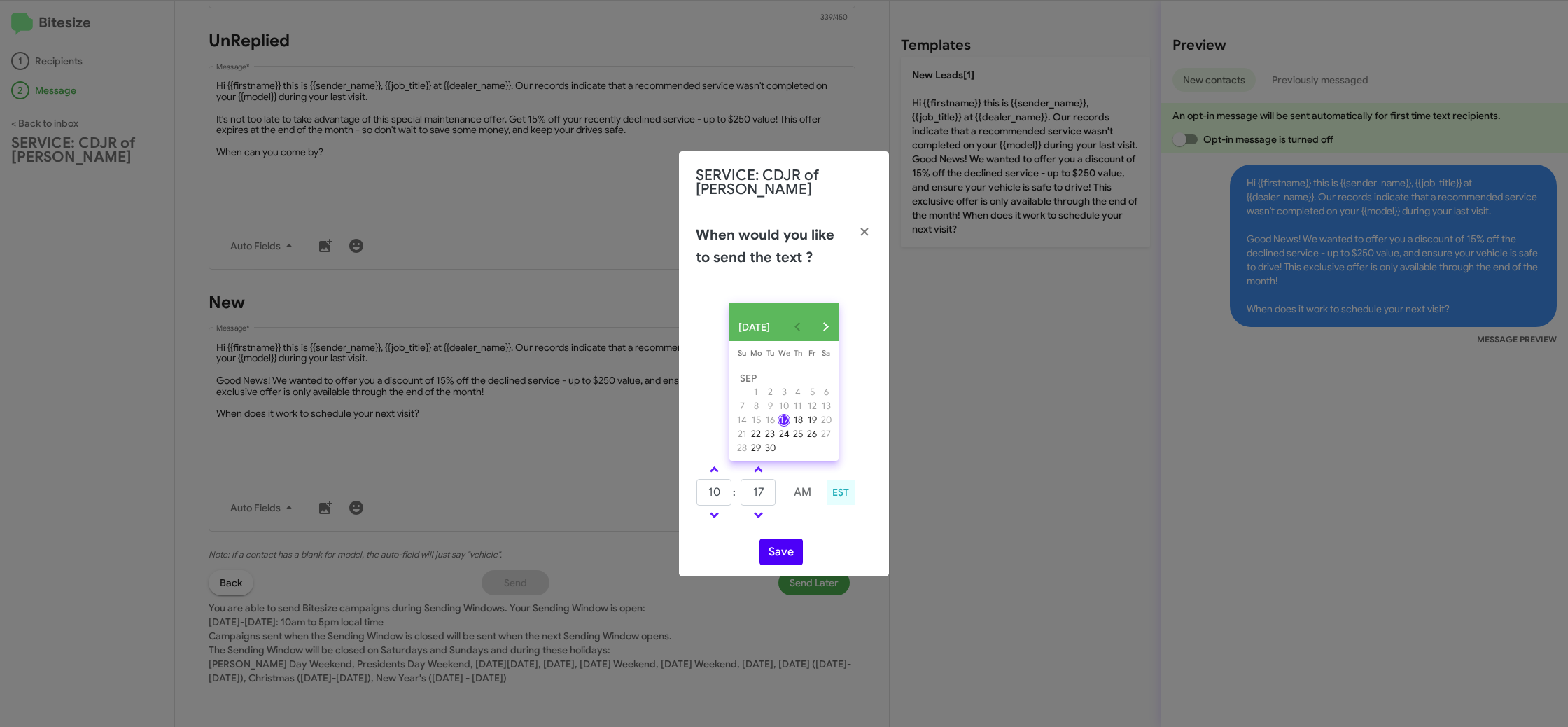
drag, startPoint x: 810, startPoint y: 522, endPoint x: 784, endPoint y: 543, distance: 33.4
click at [810, 523] on div "10 : 17 AM EST" at bounding box center [784, 494] width 197 height 67
click at [782, 545] on button "Save" at bounding box center [781, 551] width 44 height 27
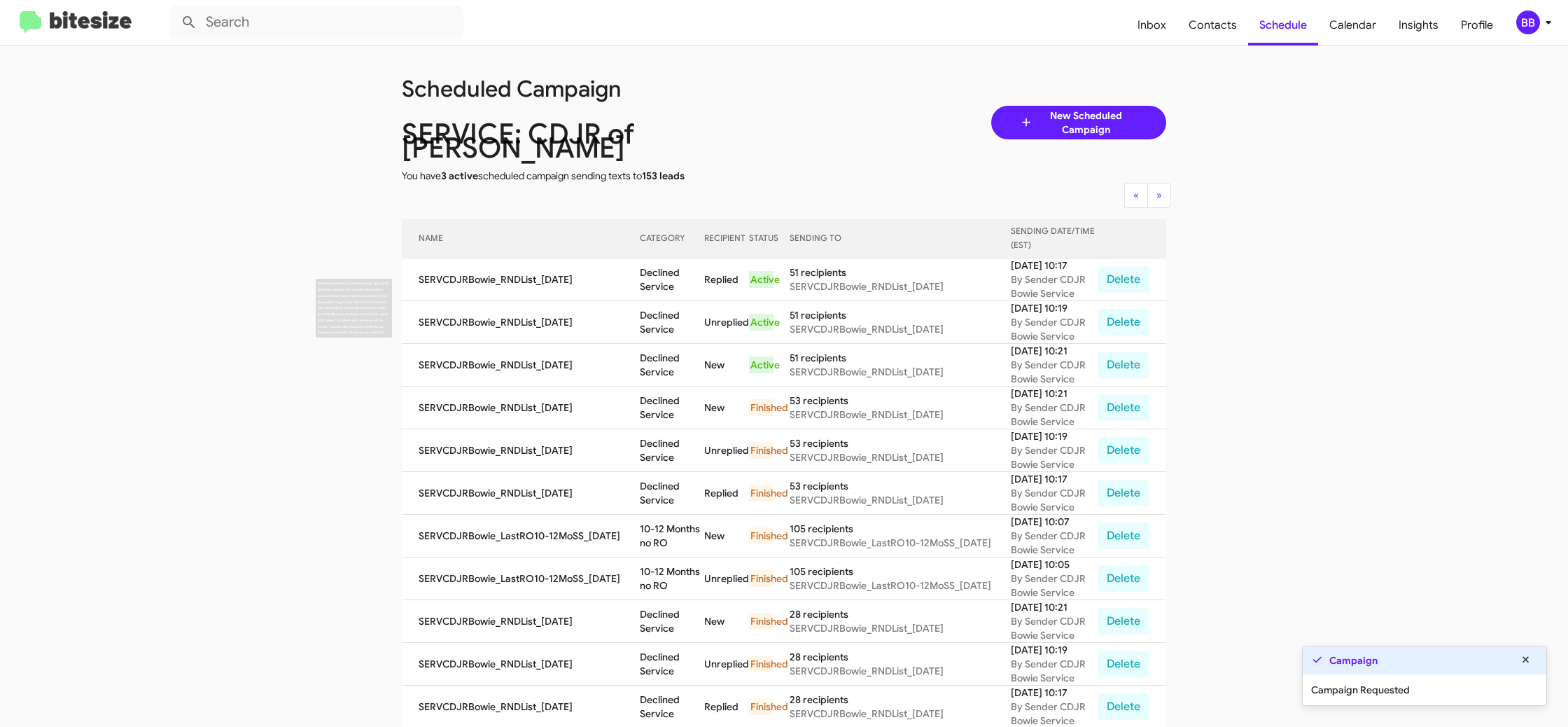
click at [654, 302] on td "Declined Service" at bounding box center [672, 322] width 64 height 43
copy td "Declined Service"
